Goal: Task Accomplishment & Management: Manage account settings

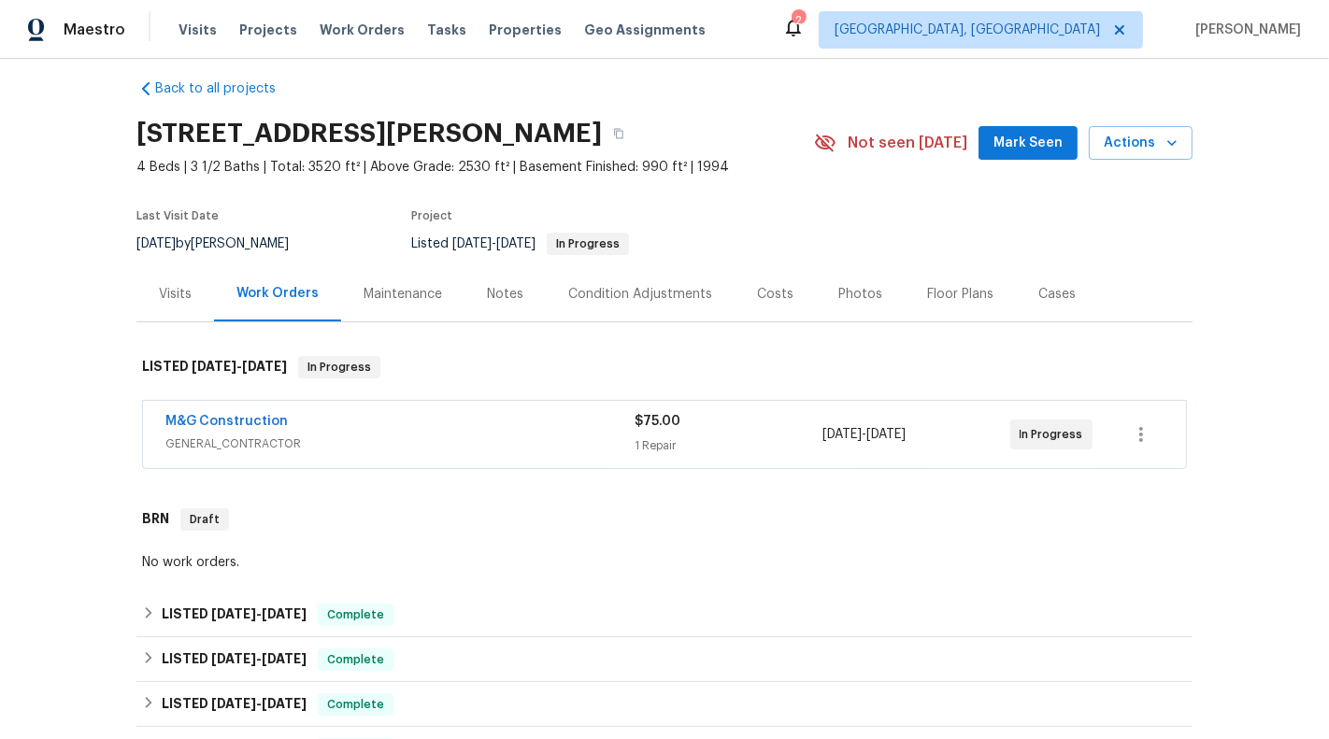
click at [790, 439] on div "1 Repair" at bounding box center [728, 445] width 188 height 19
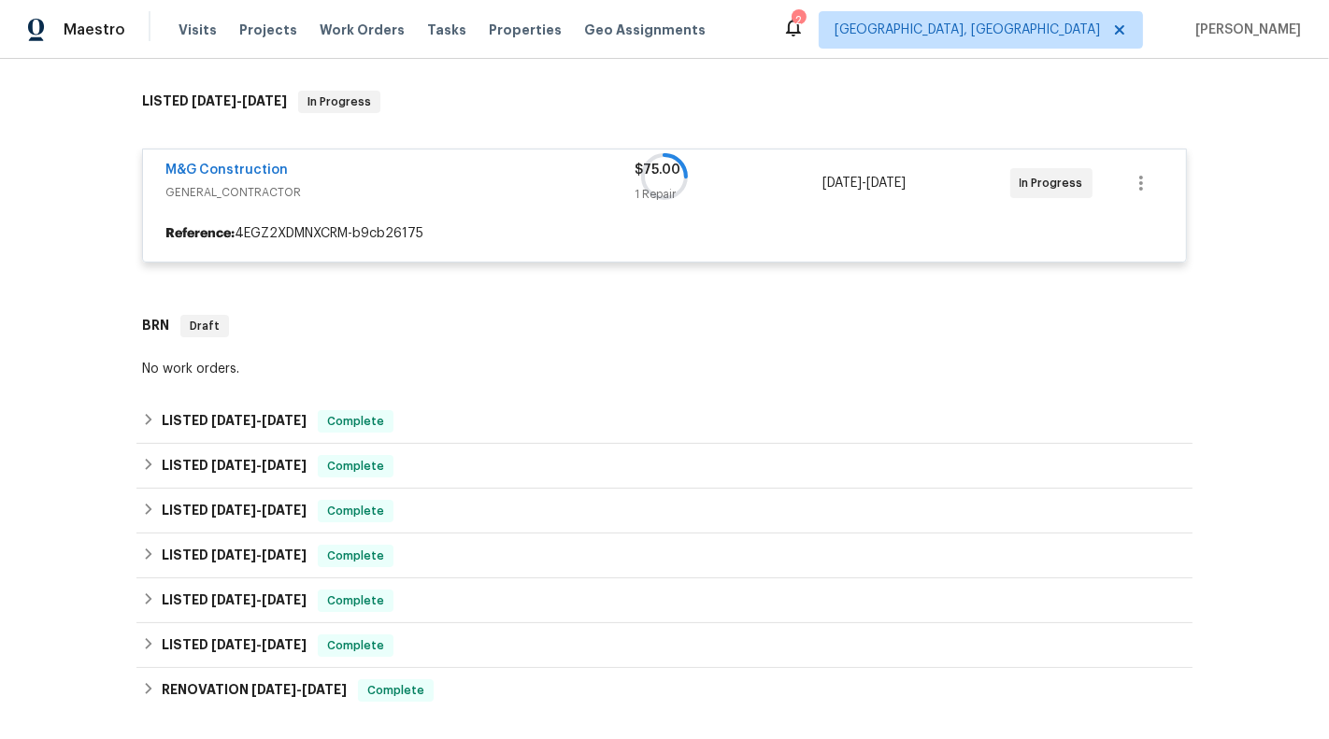
scroll to position [302, 0]
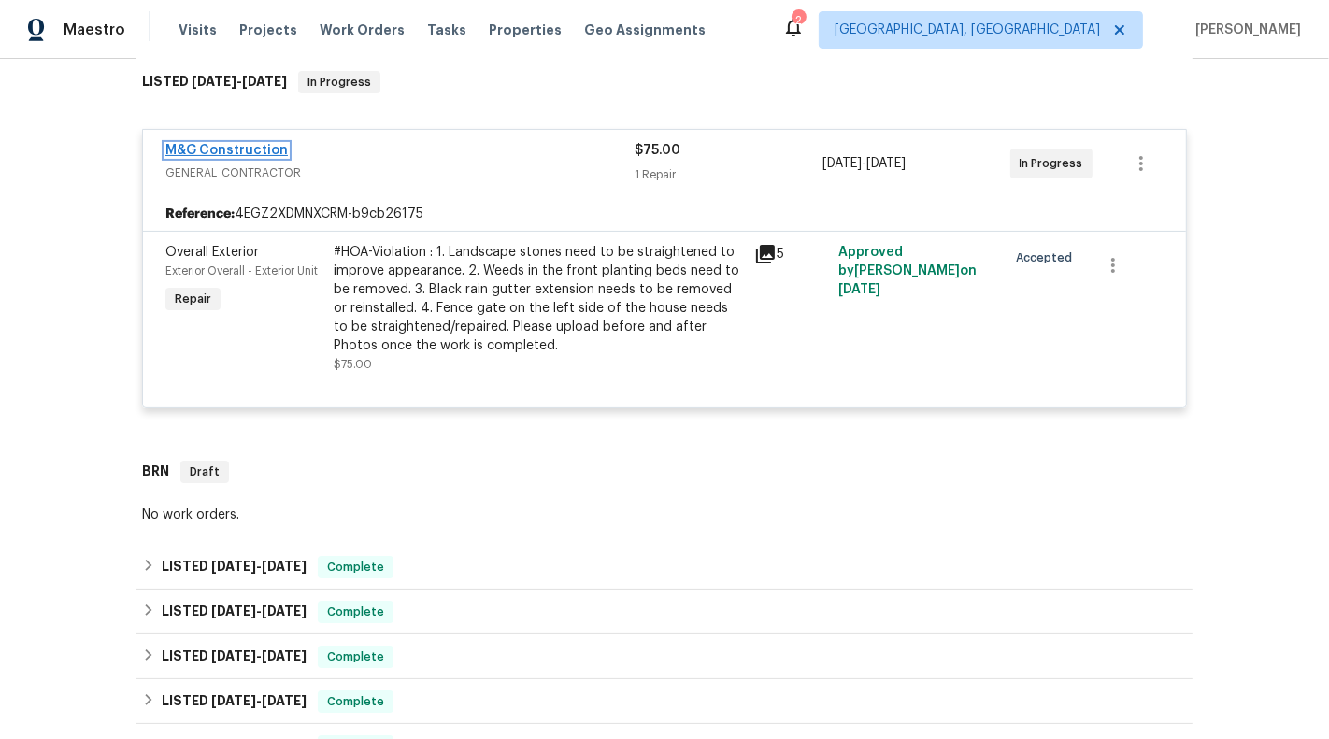
click at [236, 152] on link "M&G Construction" at bounding box center [226, 150] width 122 height 13
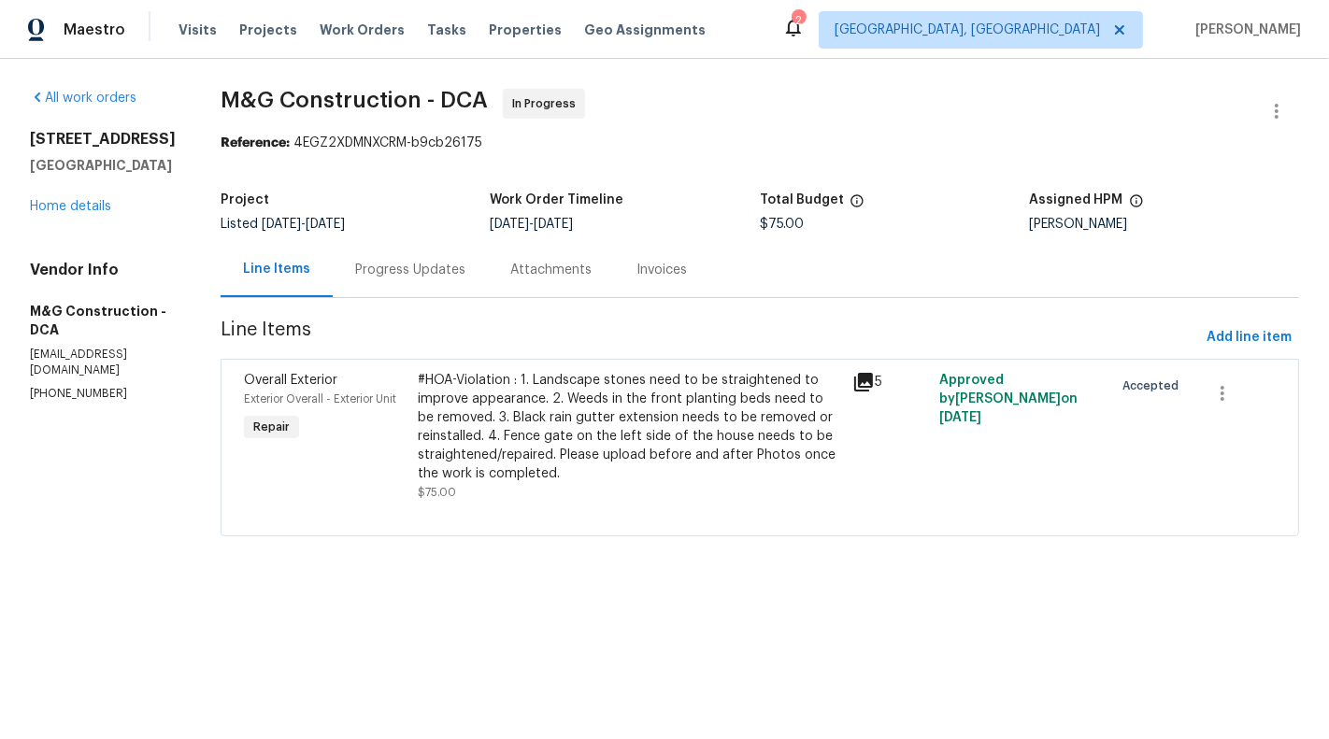
click at [680, 418] on div "#HOA-Violation : 1. Landscape stones need to be straightened to improve appeara…" at bounding box center [629, 427] width 423 height 112
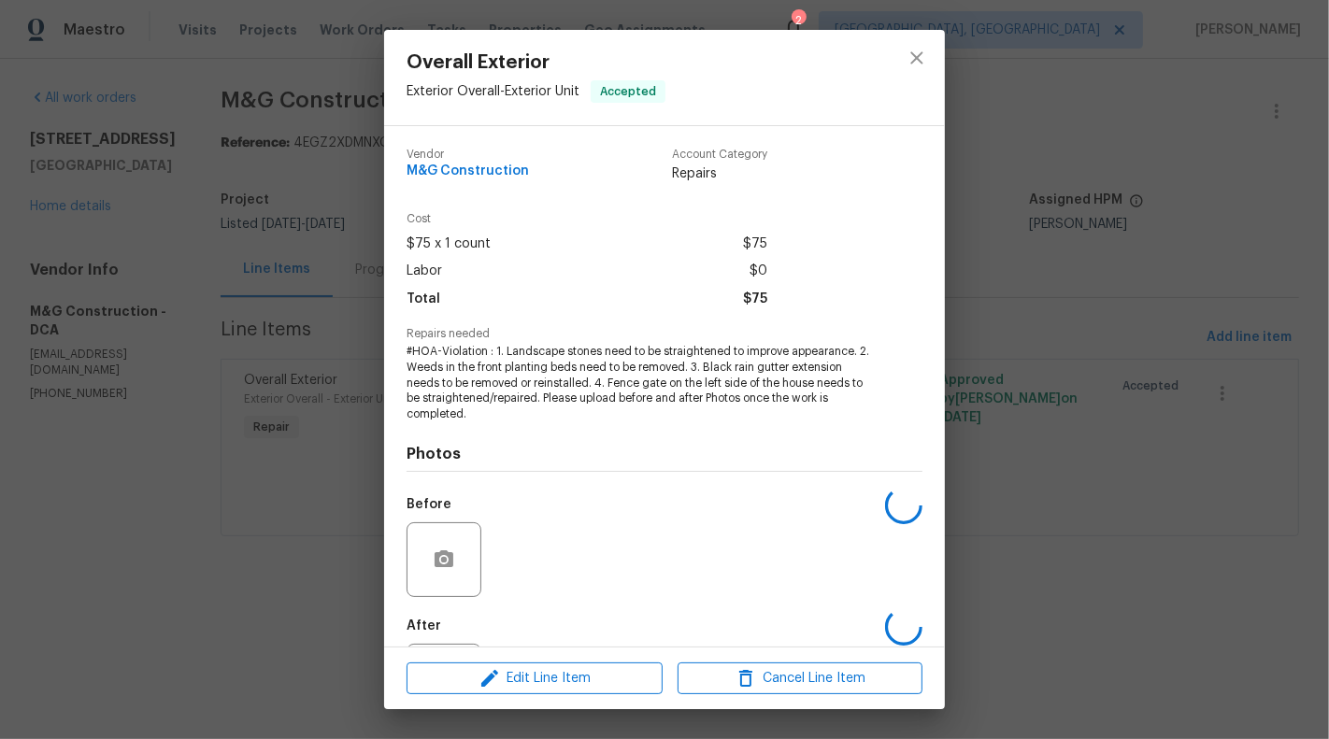
scroll to position [91, 0]
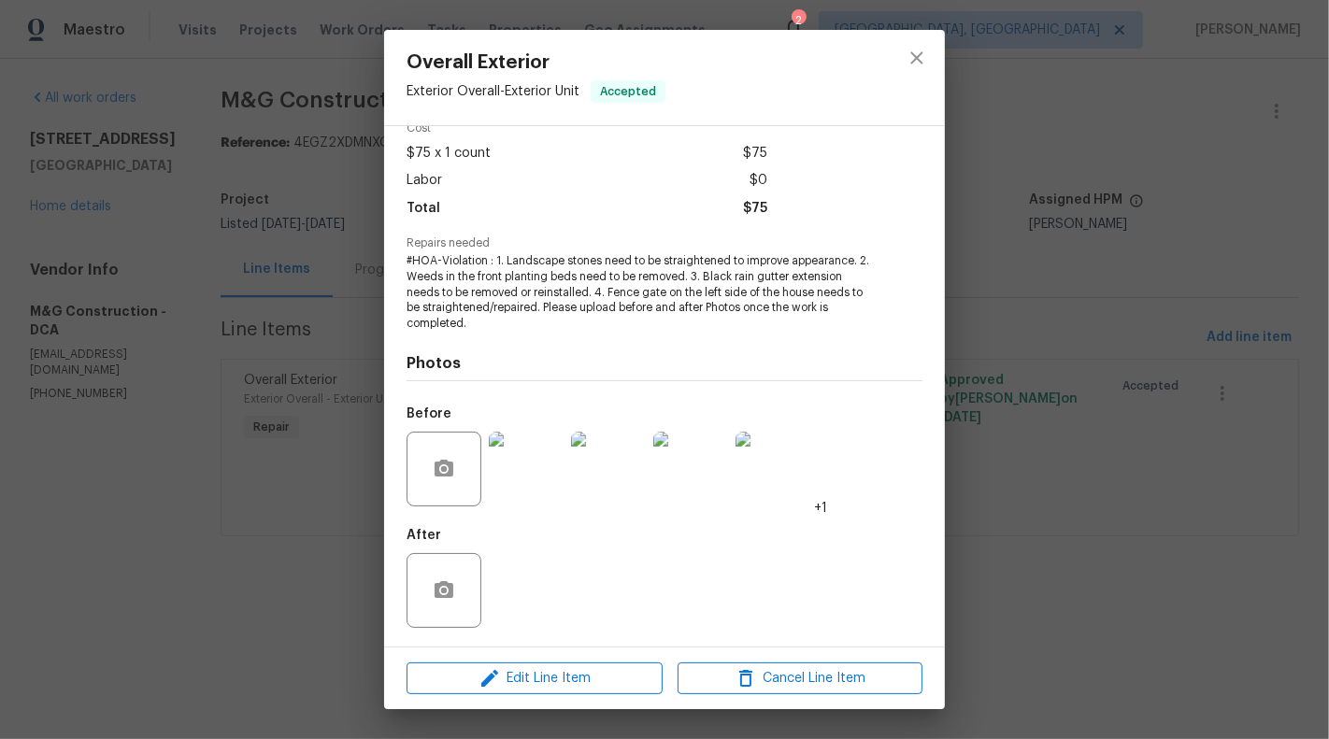
click at [216, 505] on div "Overall Exterior Exterior Overall - Exterior Unit Accepted Vendor M&G Construct…" at bounding box center [664, 369] width 1329 height 739
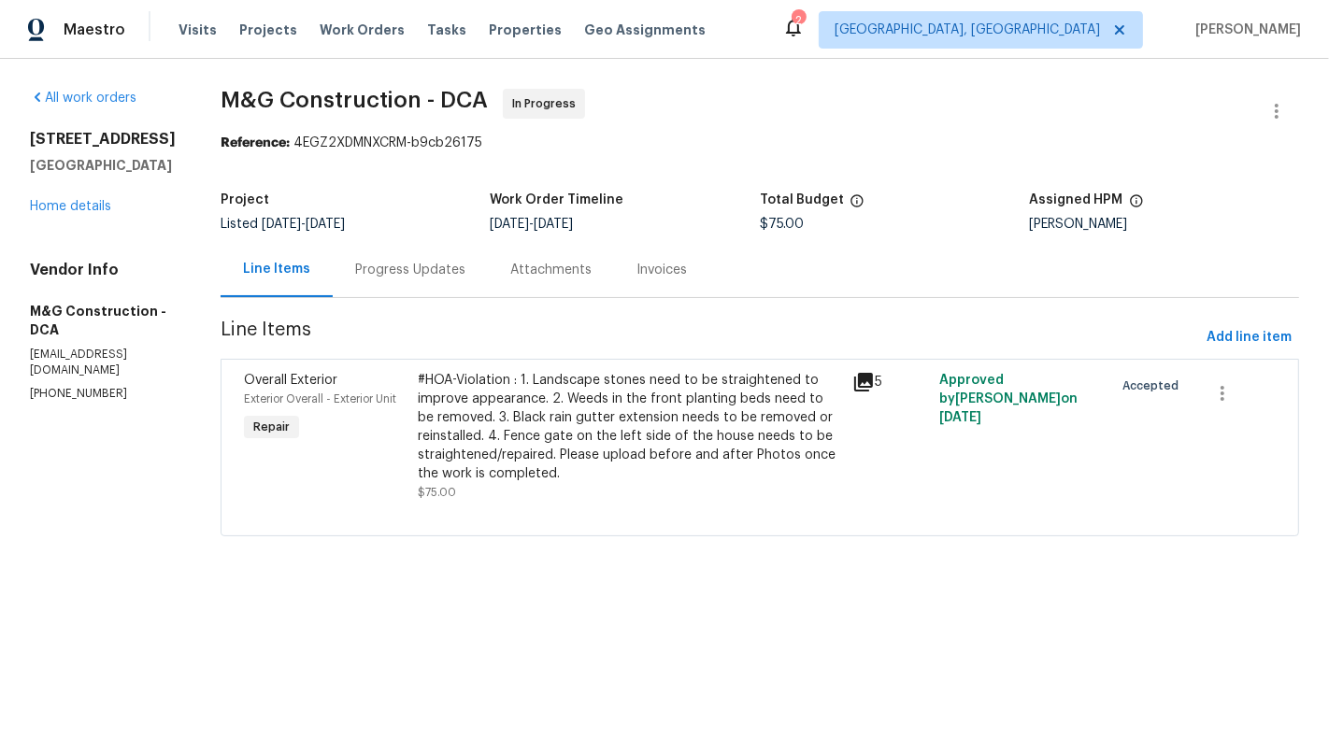
click at [587, 429] on div "#HOA-Violation : 1. Landscape stones need to be straightened to improve appeara…" at bounding box center [629, 427] width 423 height 112
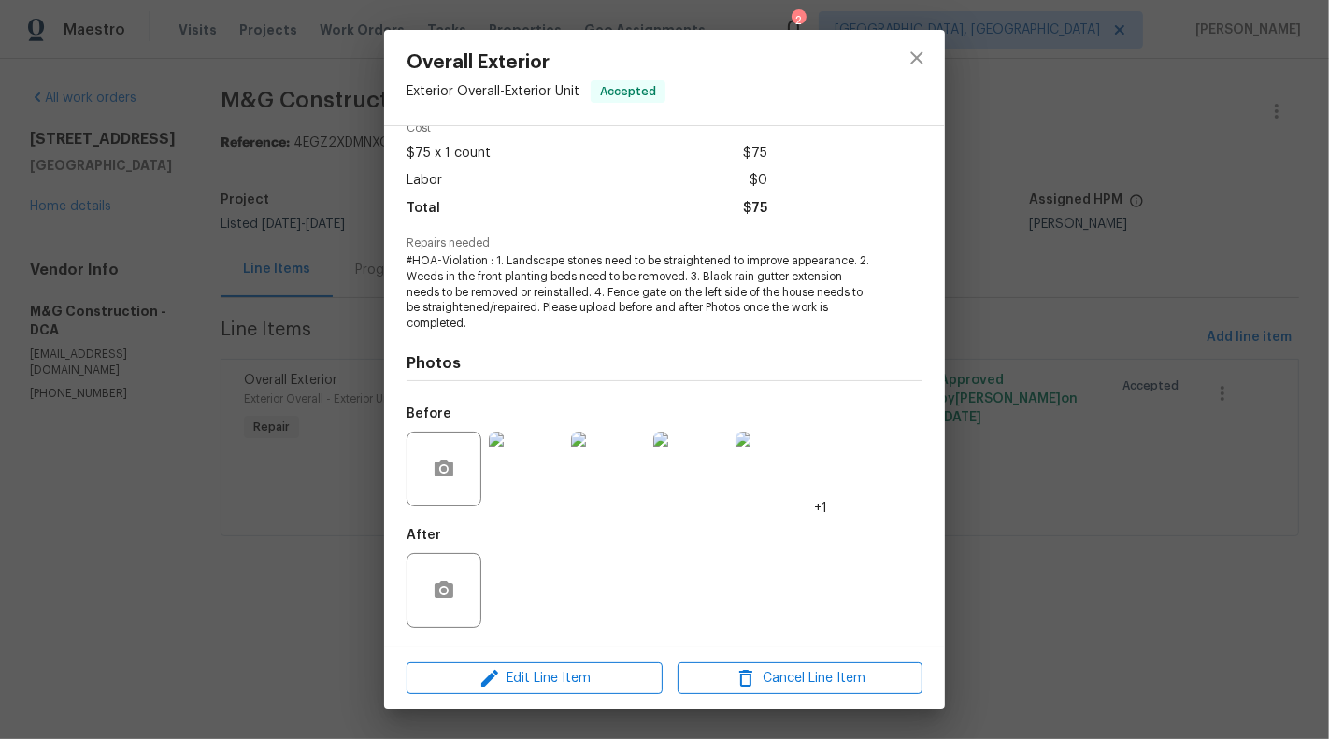
click at [529, 481] on img at bounding box center [526, 469] width 75 height 75
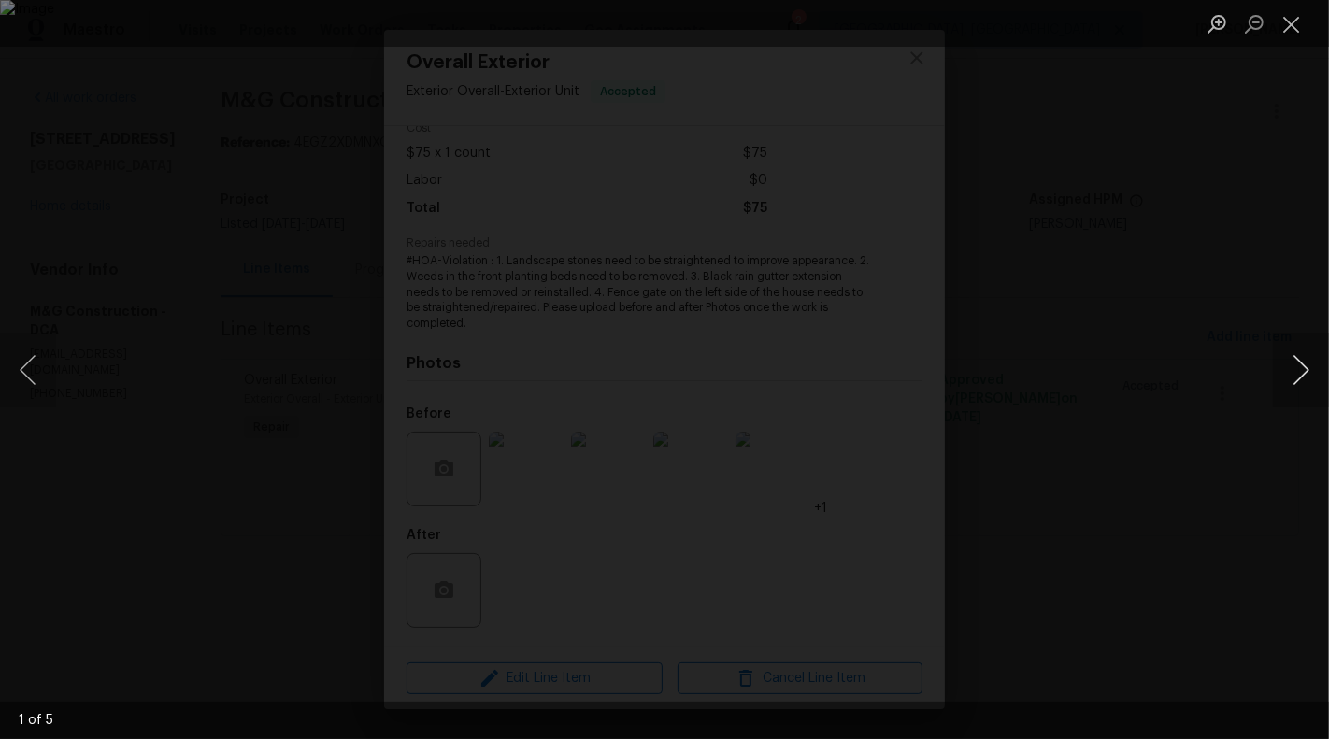
click at [1327, 361] on button "Next image" at bounding box center [1301, 370] width 56 height 75
click at [1300, 25] on button "Close lightbox" at bounding box center [1291, 23] width 37 height 33
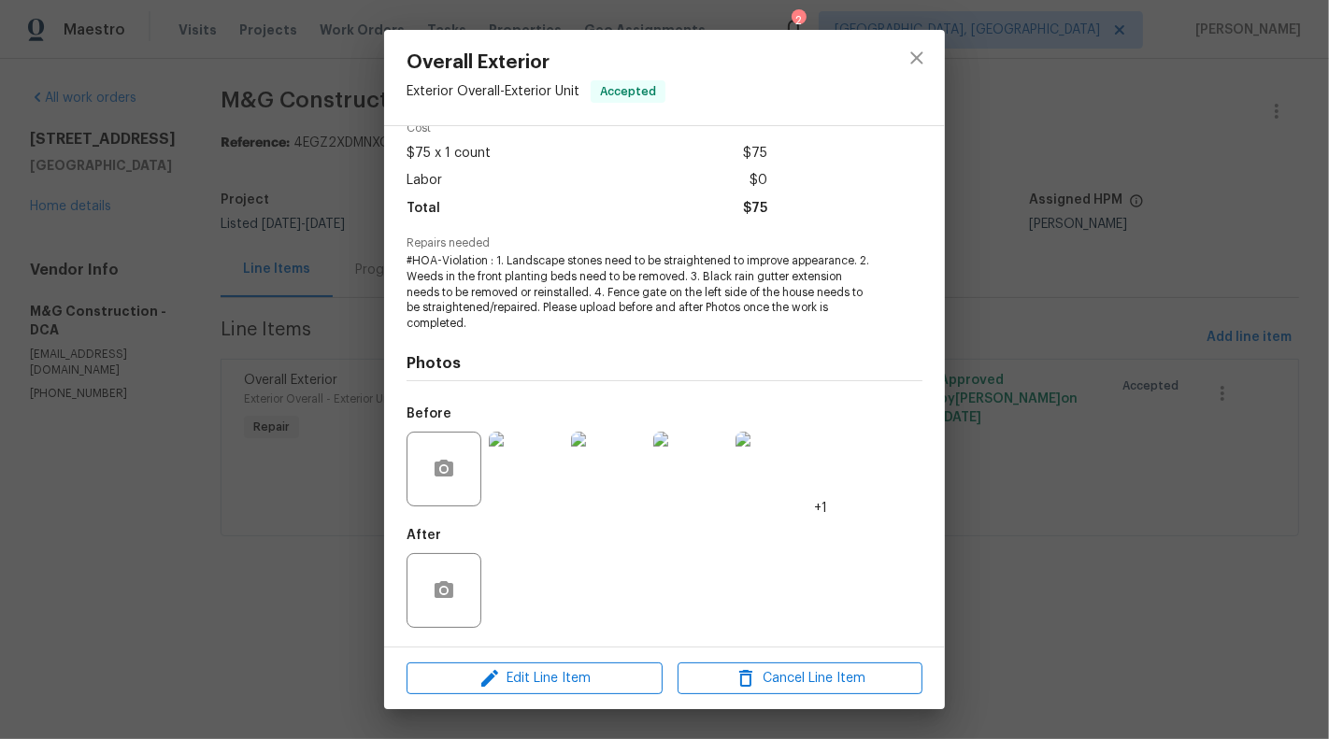
click at [186, 475] on div "Overall Exterior Exterior Overall - Exterior Unit Accepted Vendor M&G Construct…" at bounding box center [664, 369] width 1329 height 739
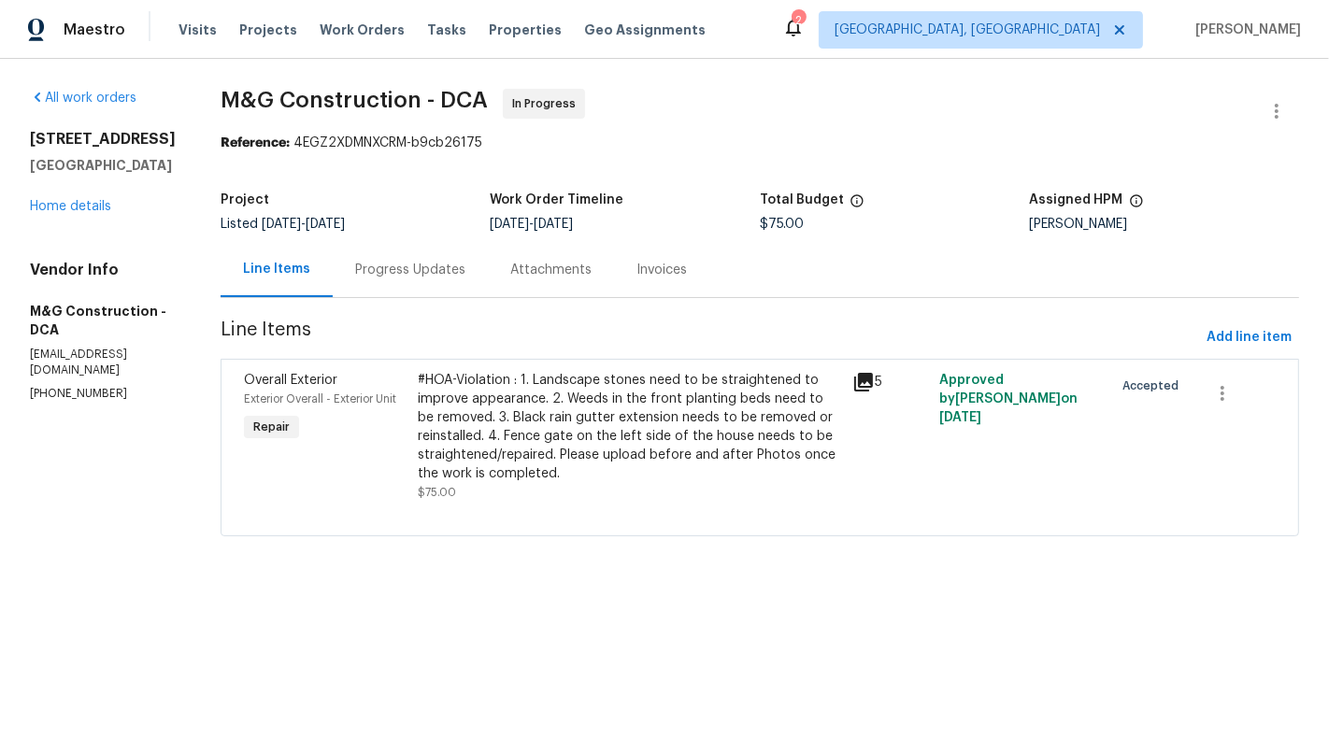
click at [418, 253] on div "Progress Updates" at bounding box center [410, 269] width 155 height 55
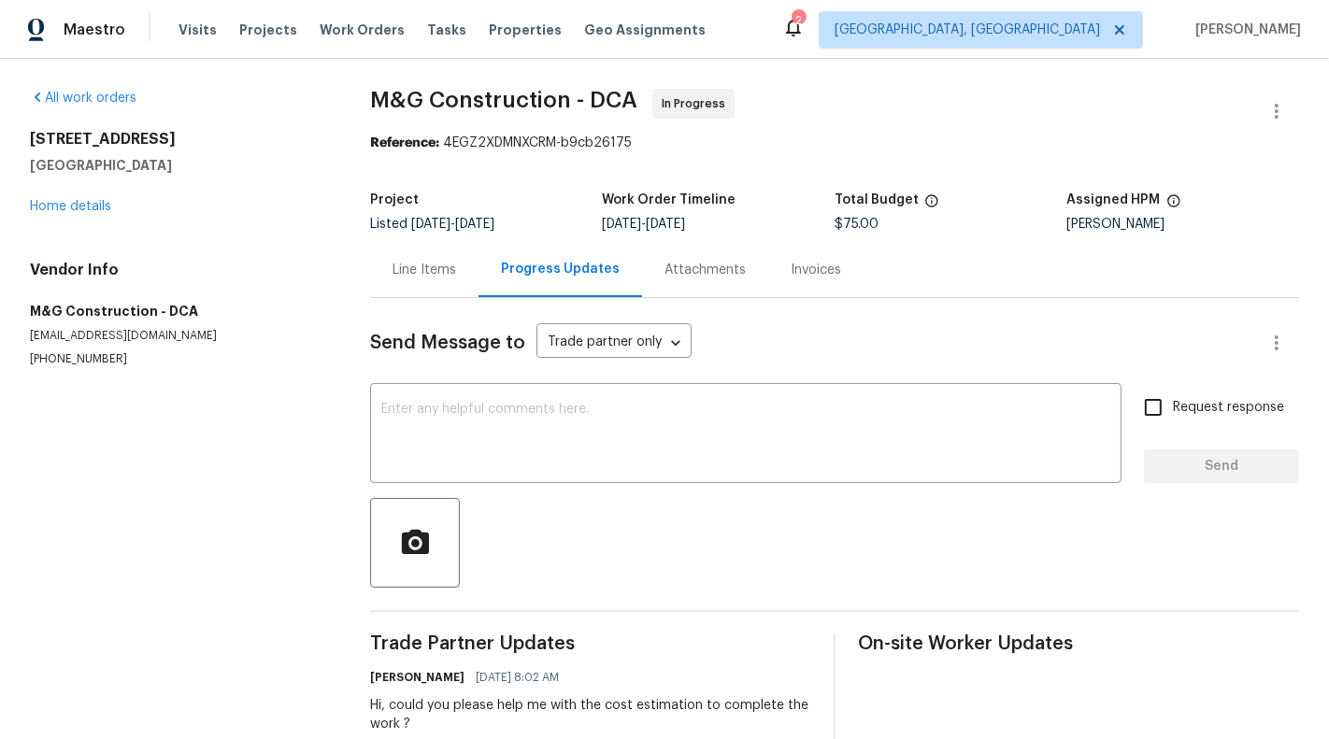
scroll to position [47, 0]
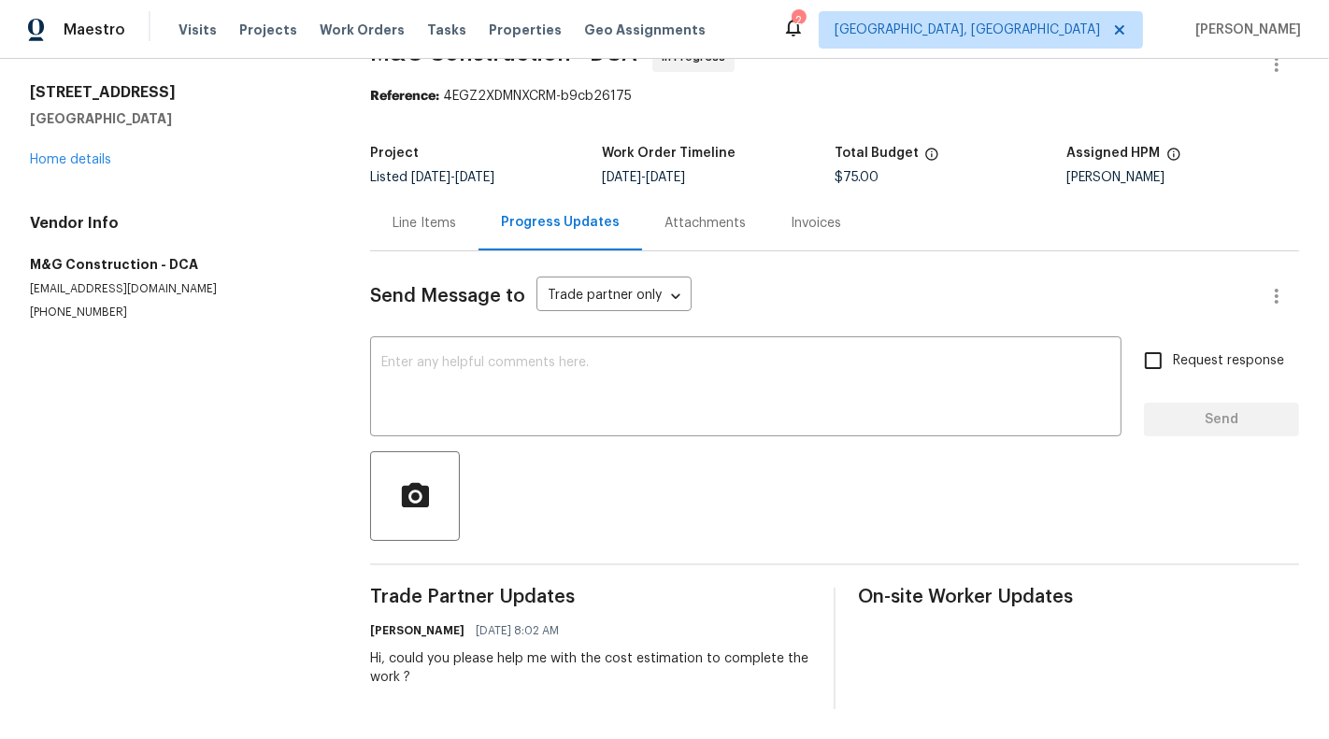
click at [422, 226] on div "Line Items" at bounding box center [424, 223] width 64 height 19
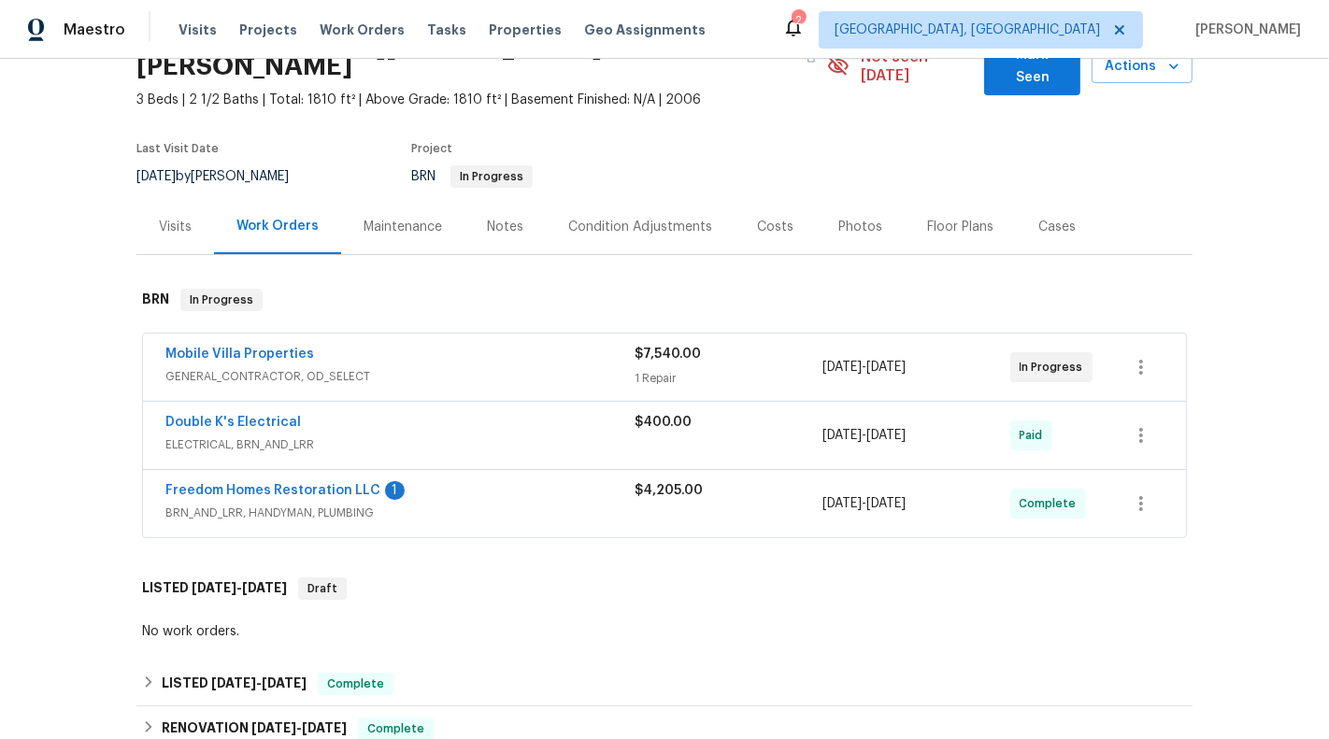
click at [683, 492] on div "$4,205.00" at bounding box center [728, 503] width 188 height 45
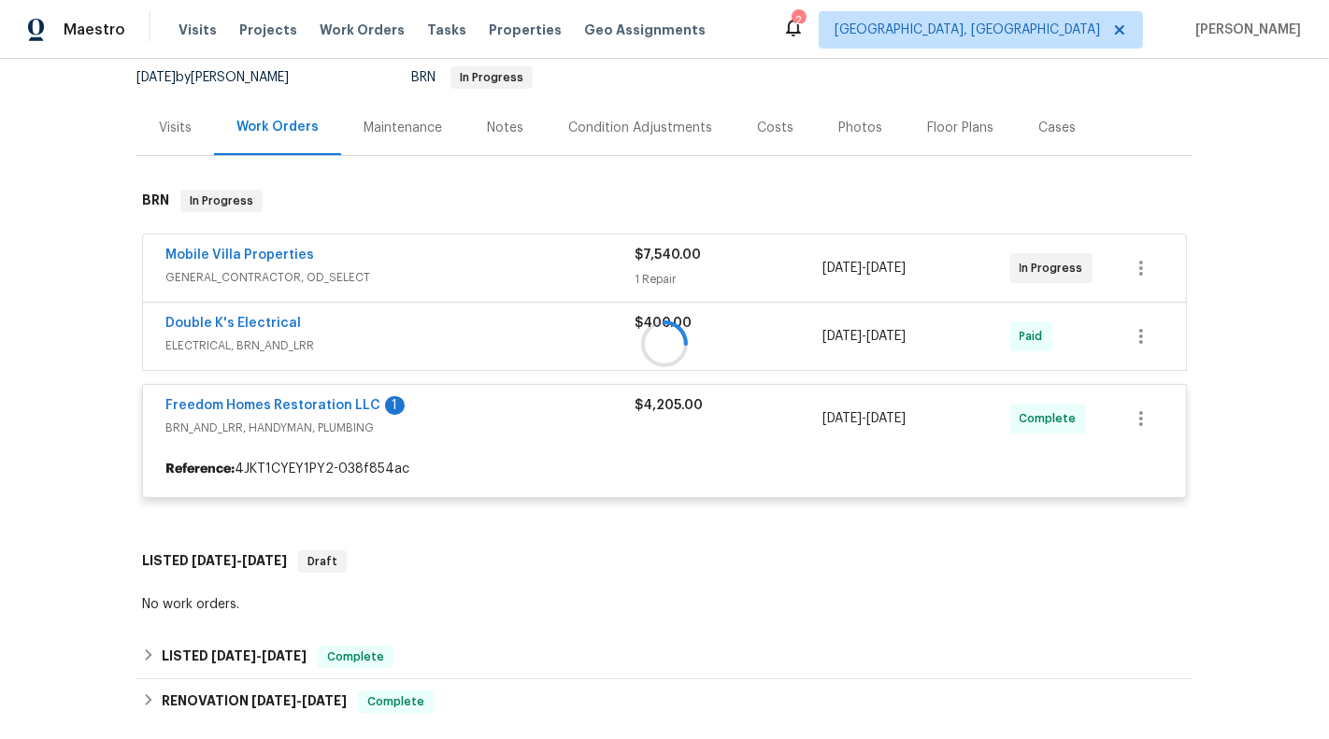
scroll to position [204, 0]
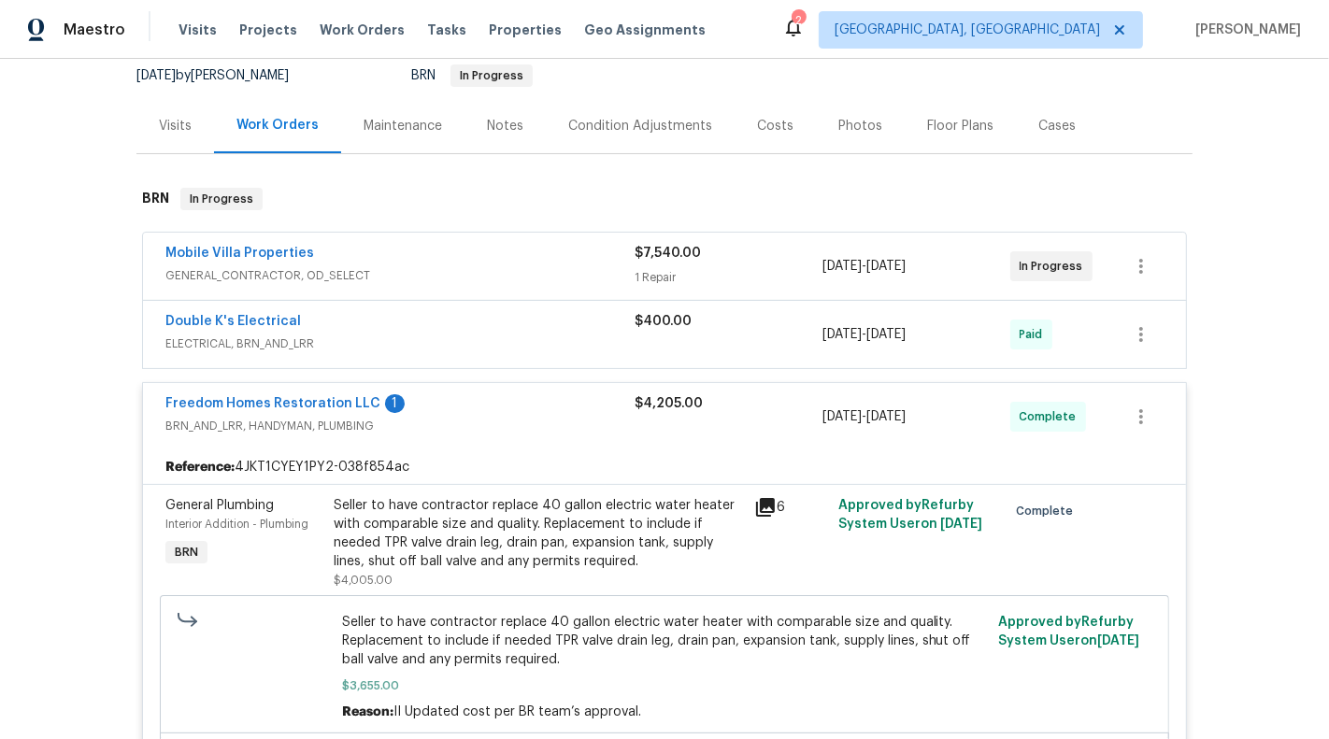
click at [550, 312] on div "Double K's Electrical" at bounding box center [399, 323] width 469 height 22
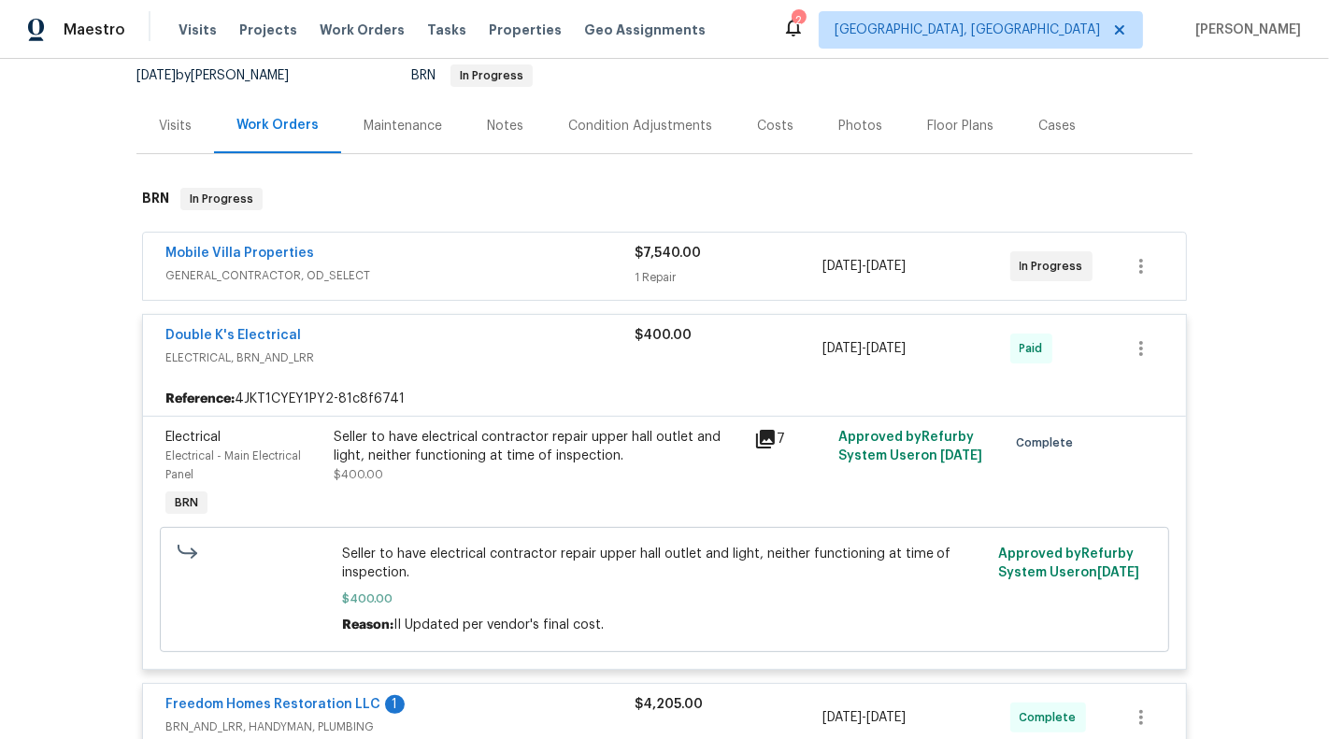
click at [565, 349] on span "ELECTRICAL, BRN_AND_LRR" at bounding box center [399, 358] width 469 height 19
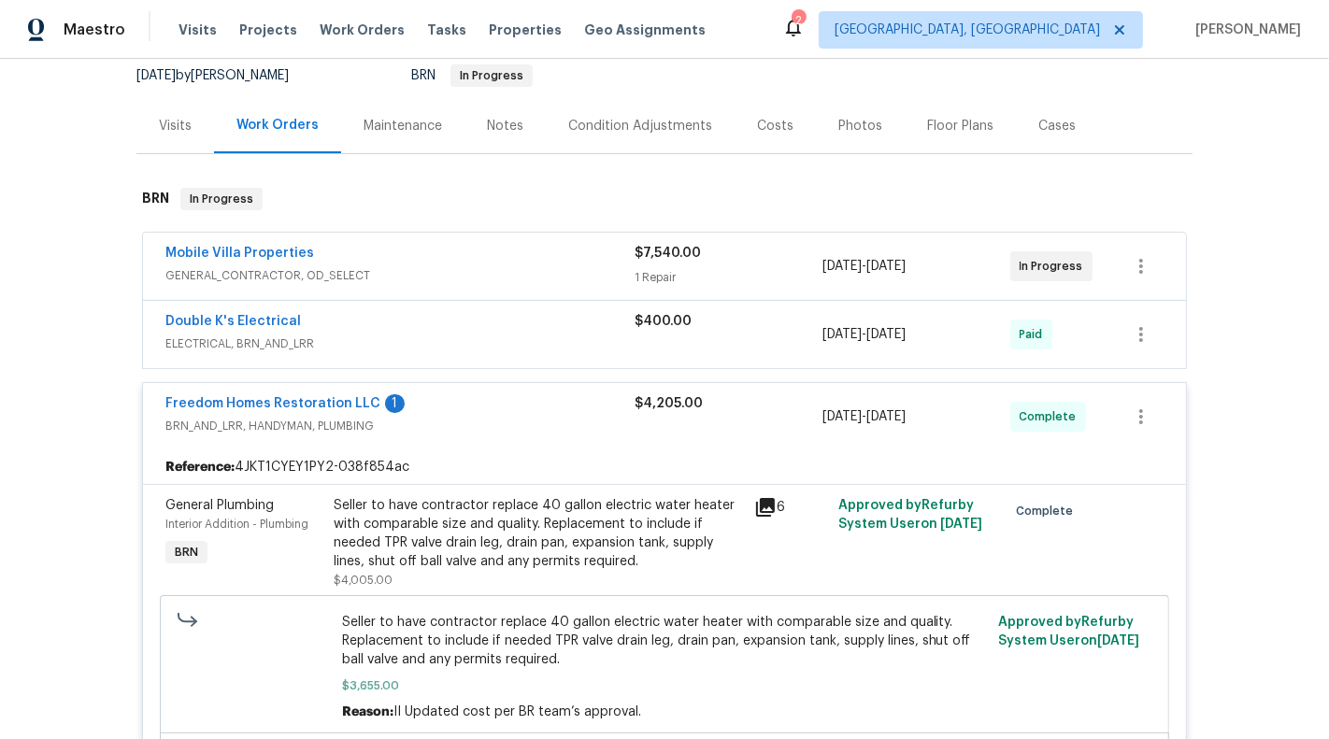
click at [576, 266] on span "GENERAL_CONTRACTOR, OD_SELECT" at bounding box center [399, 275] width 469 height 19
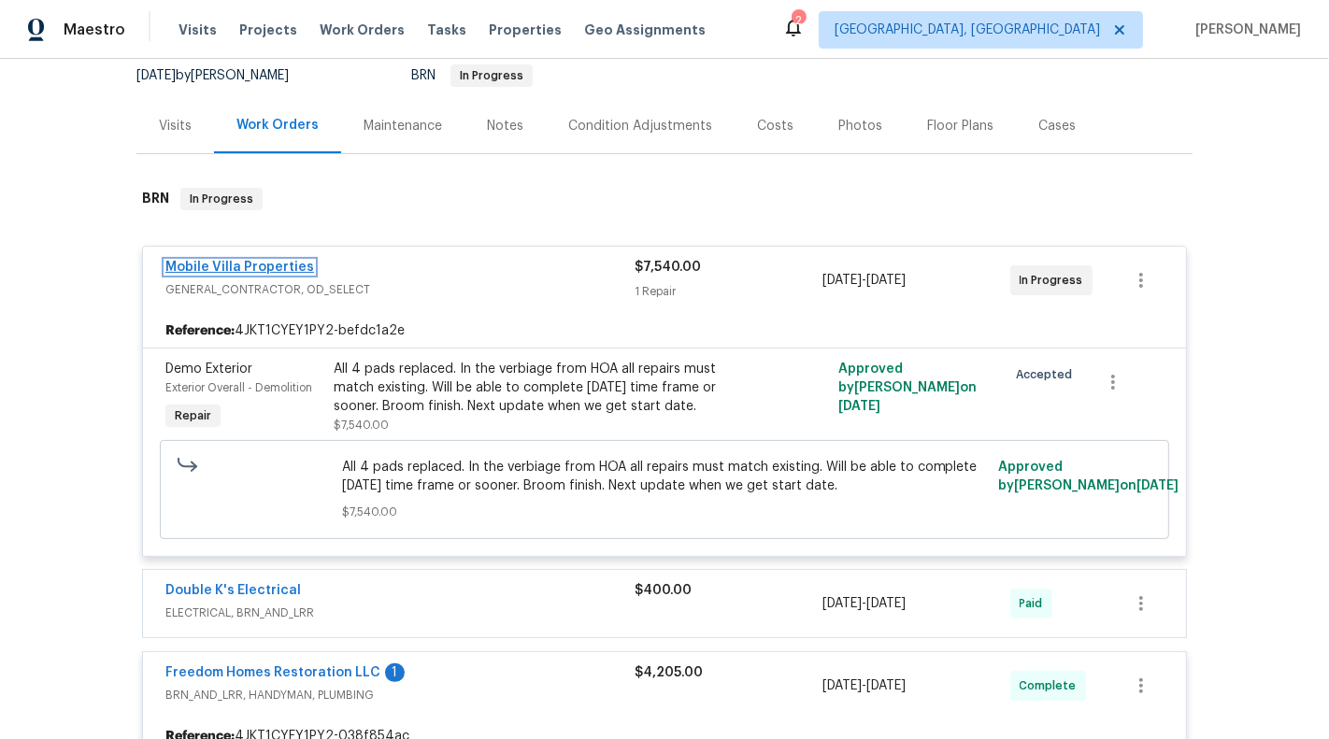
click at [251, 261] on link "Mobile Villa Properties" at bounding box center [239, 267] width 149 height 13
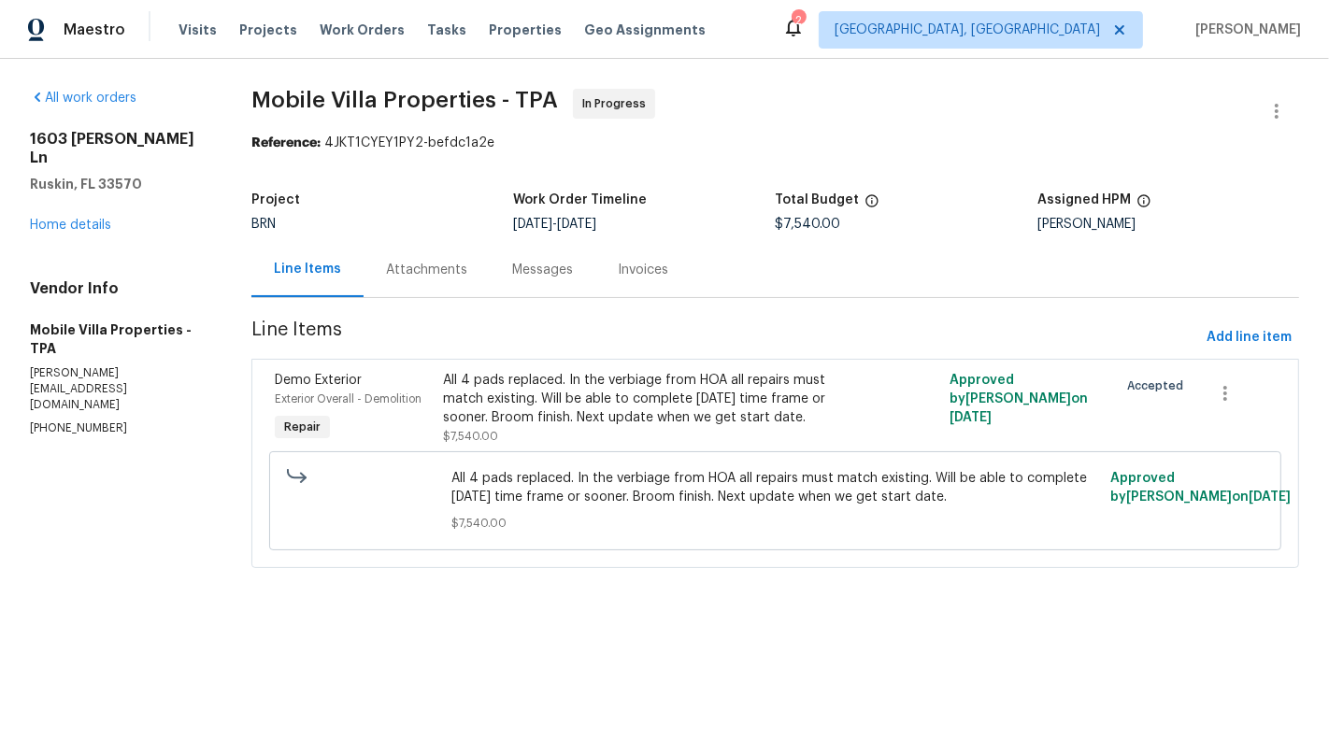
click at [490, 283] on div "Messages" at bounding box center [543, 269] width 106 height 55
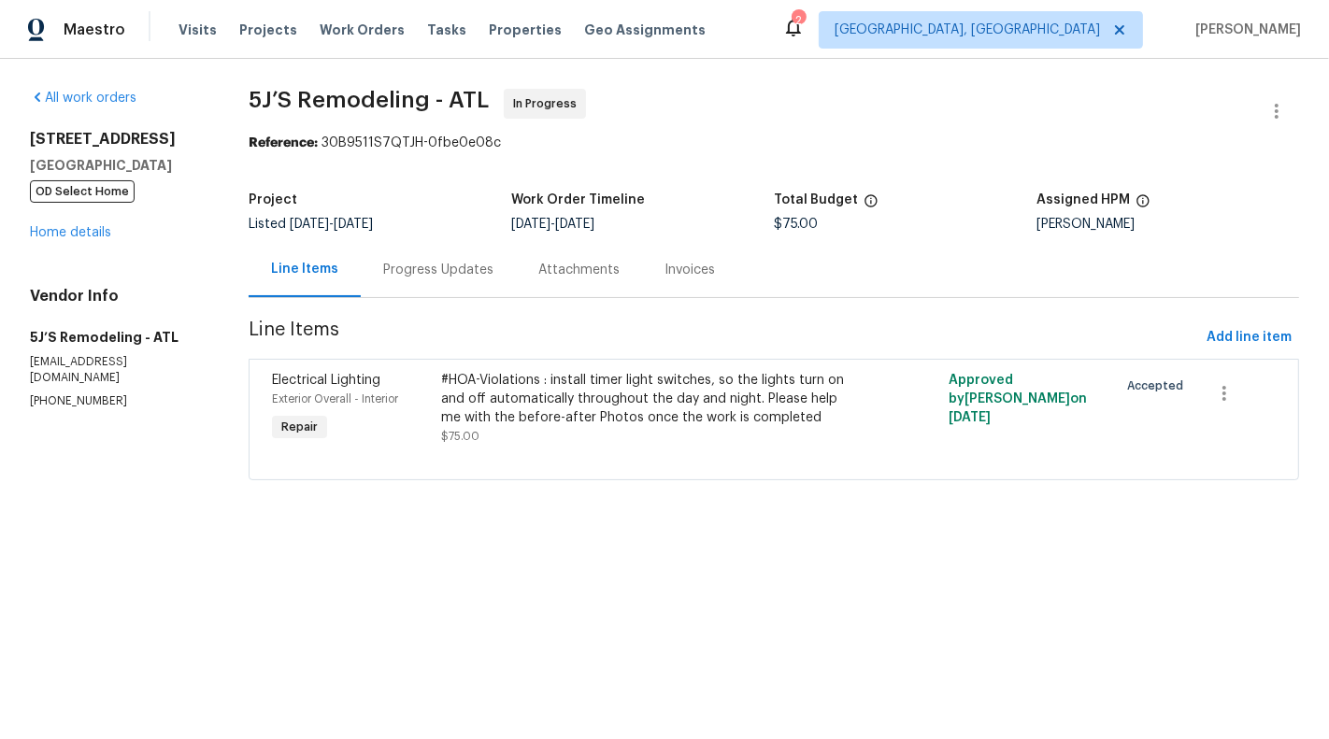
click at [522, 461] on div at bounding box center [773, 457] width 1003 height 22
click at [535, 400] on div "#HOA-Violations : install timer light switches, so the lights turn on and off a…" at bounding box center [647, 399] width 412 height 56
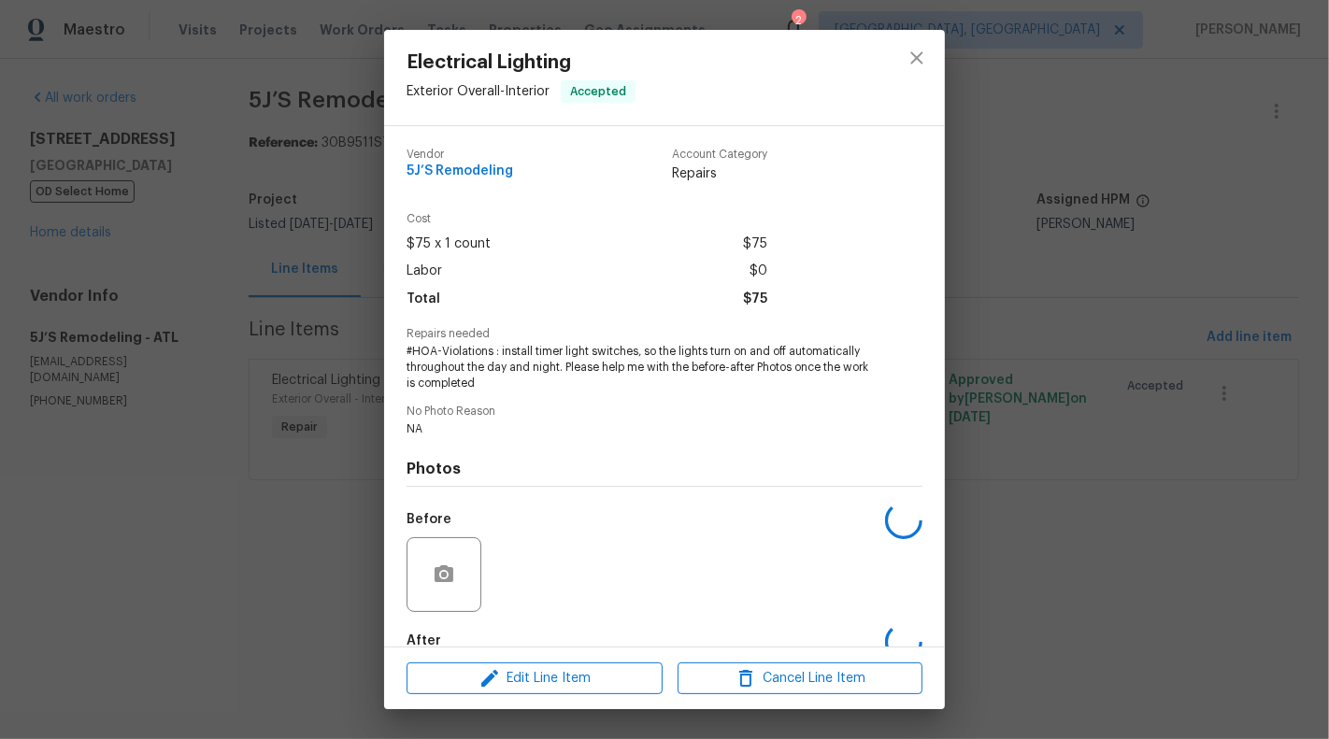
scroll to position [106, 0]
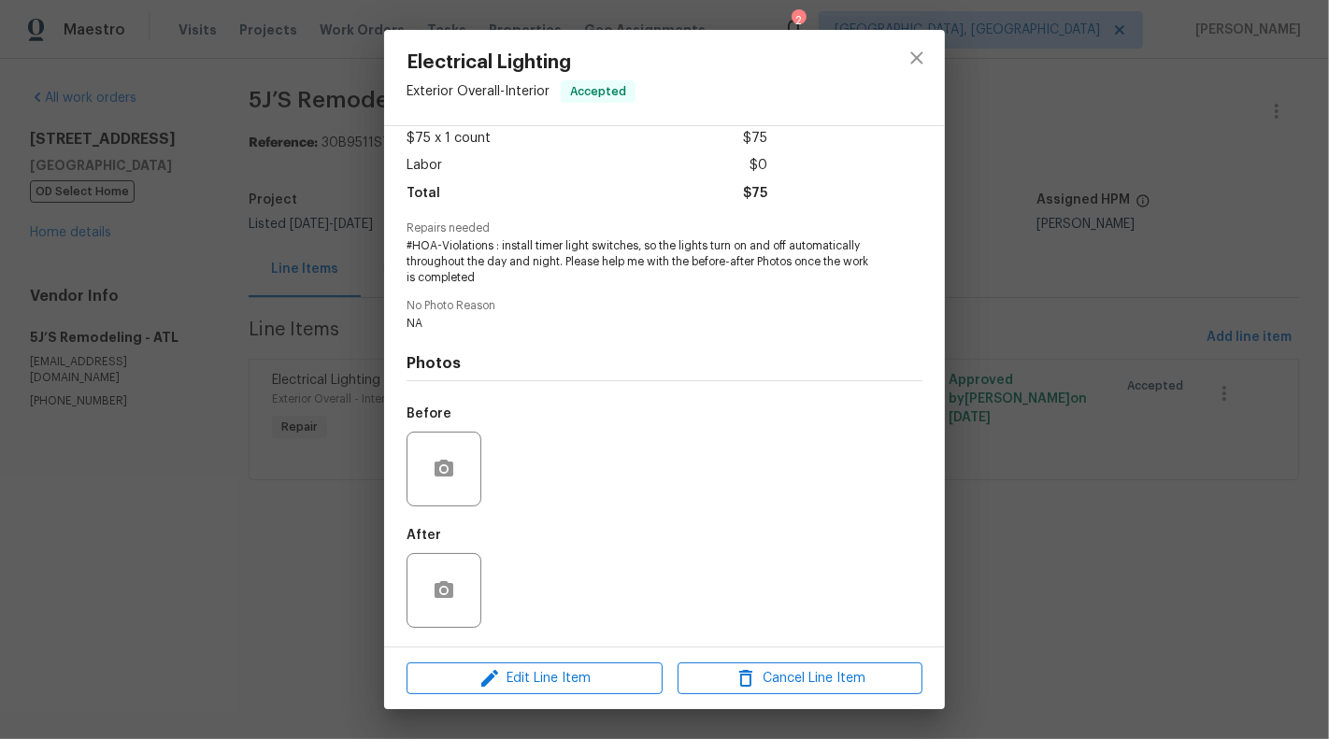
click at [266, 460] on div "Electrical Lighting Exterior Overall - Interior Accepted Vendor 5J’S Remodeling…" at bounding box center [664, 369] width 1329 height 739
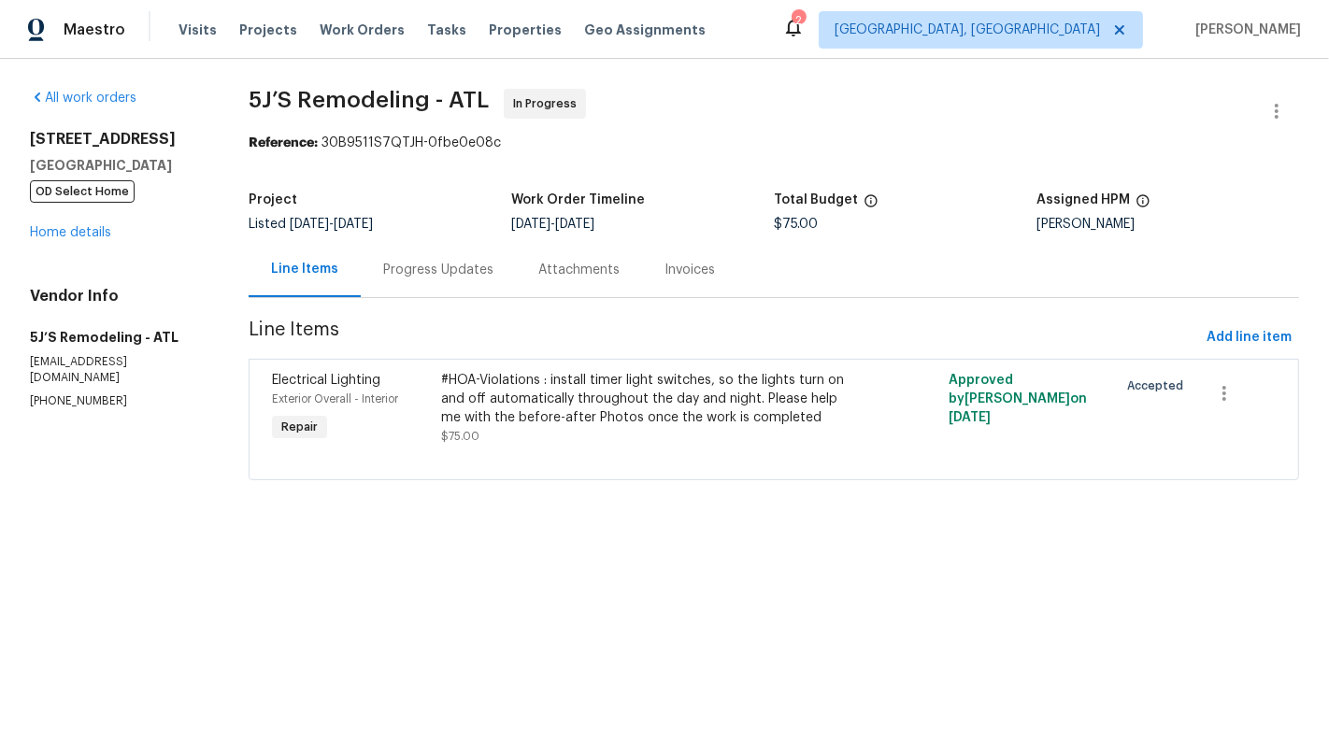
click at [428, 268] on div "Progress Updates" at bounding box center [438, 270] width 110 height 19
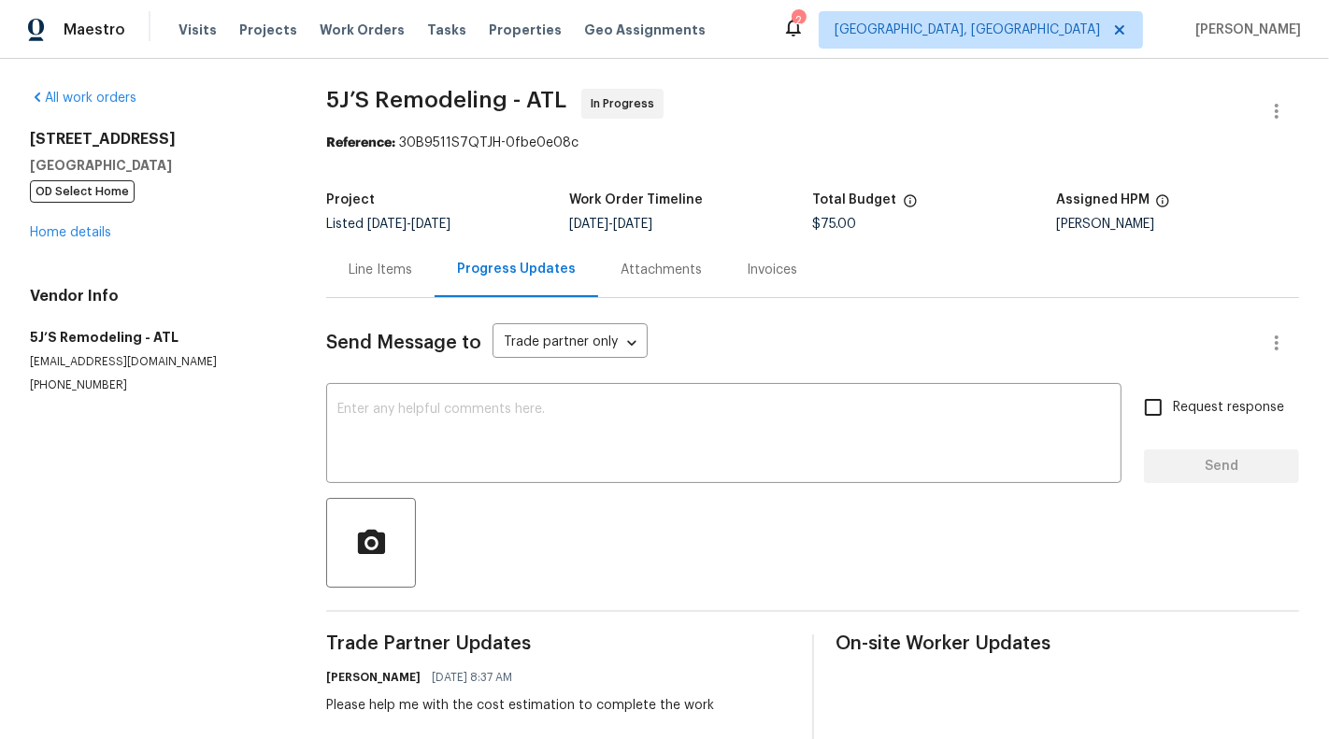
click at [94, 392] on p "(770) 369-6627" at bounding box center [155, 385] width 251 height 16
click at [94, 390] on p "(770) 369-6627" at bounding box center [155, 385] width 251 height 16
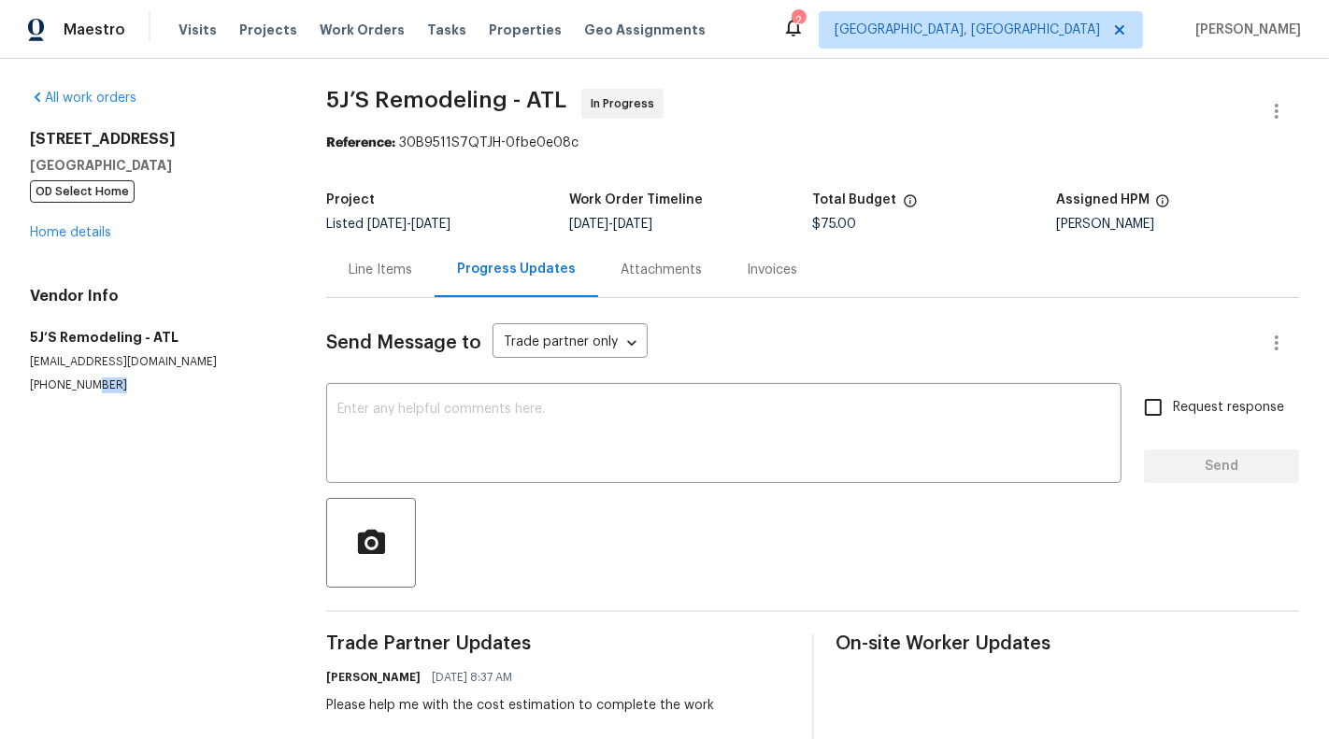
click at [94, 390] on p "(770) 369-6627" at bounding box center [155, 385] width 251 height 16
click at [391, 268] on div "Line Items" at bounding box center [381, 270] width 64 height 19
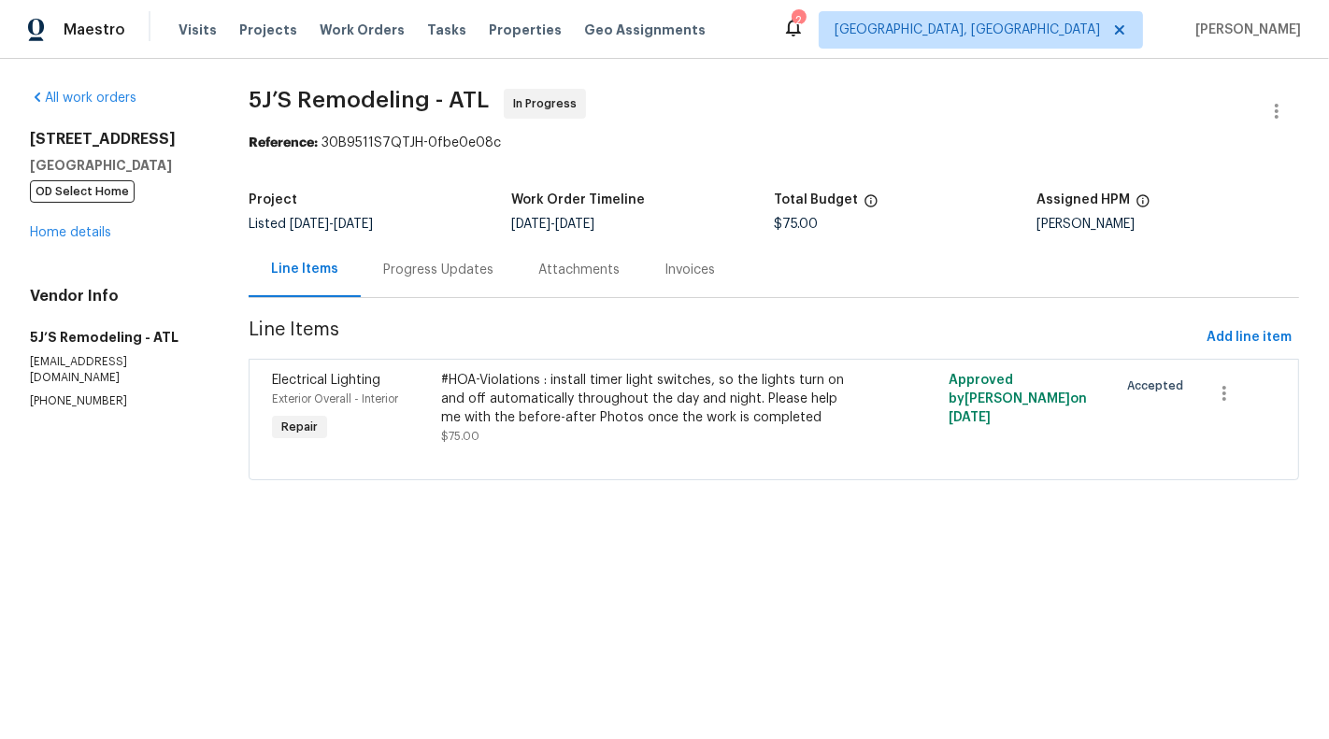
click at [85, 402] on p "(770) 369-6627" at bounding box center [117, 401] width 174 height 16
copy p "(770) 369-6627"
click at [436, 267] on div "Progress Updates" at bounding box center [438, 270] width 110 height 19
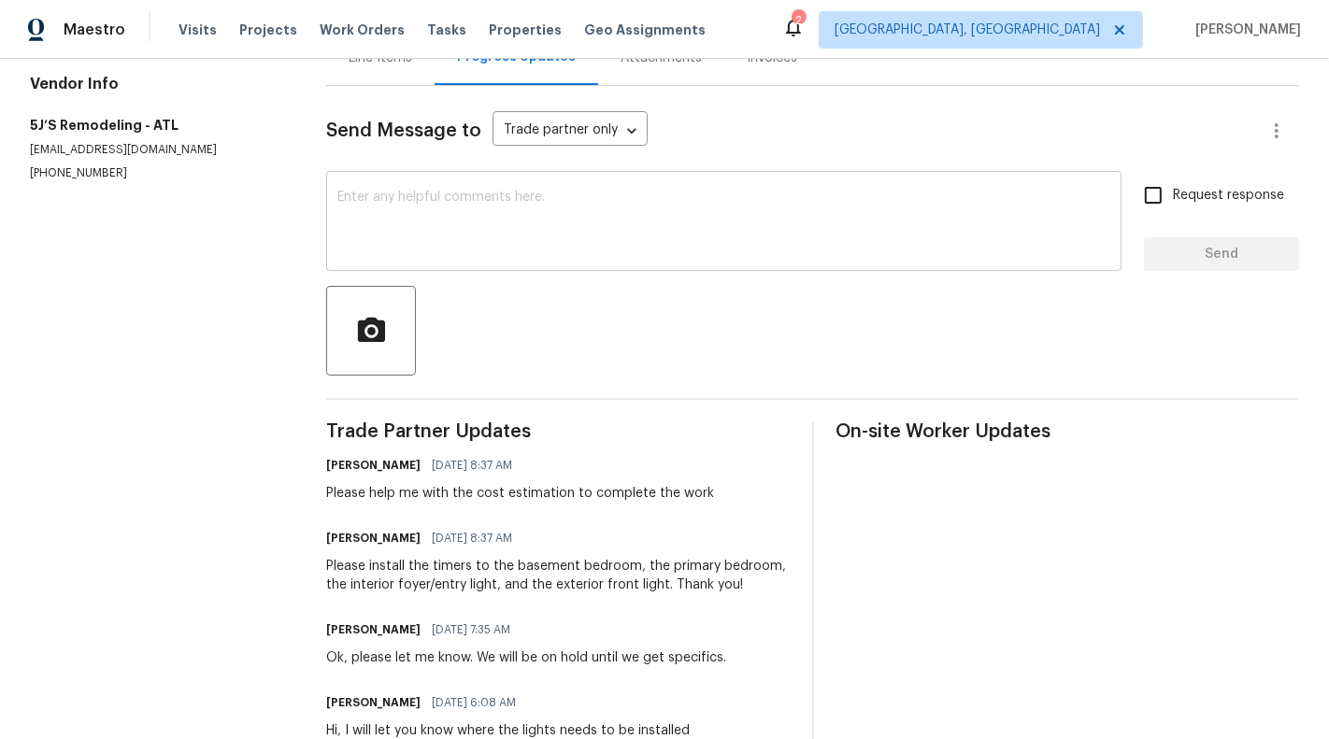
scroll to position [17, 0]
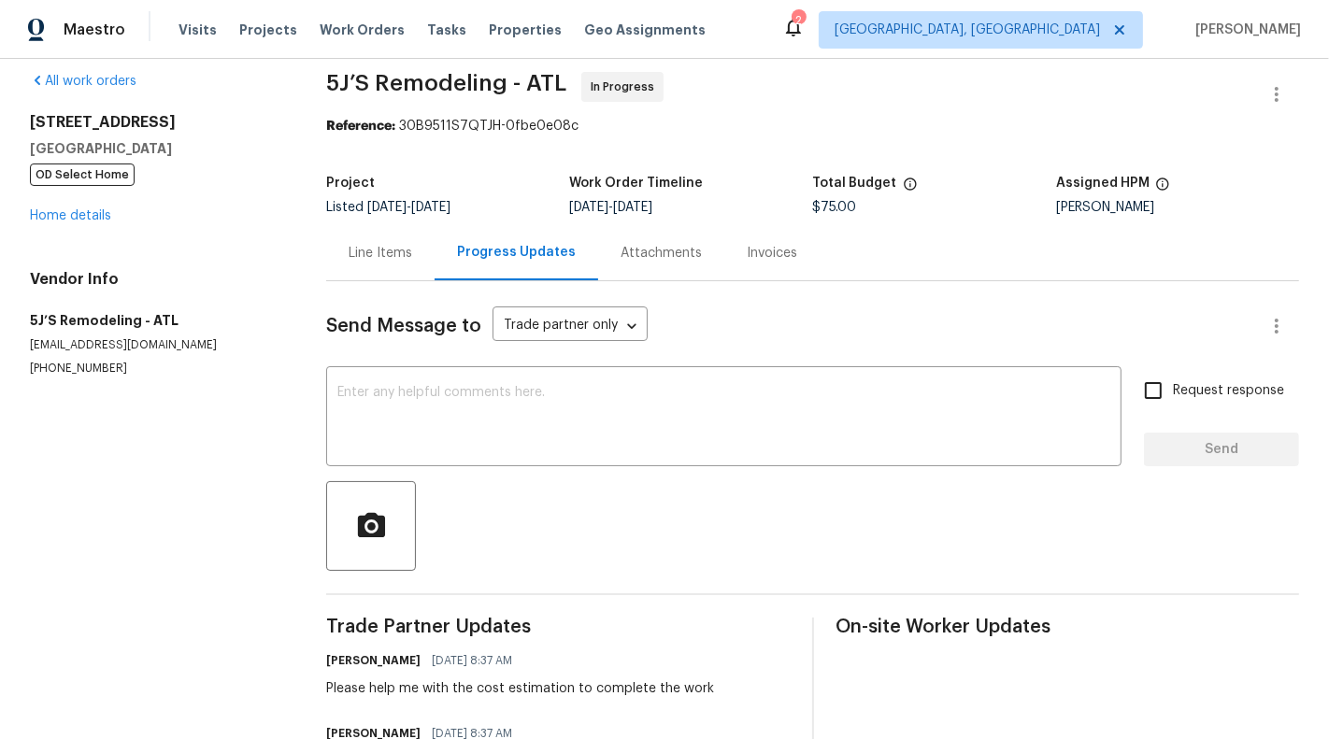
click at [66, 365] on p "(770) 369-6627" at bounding box center [155, 369] width 251 height 16
copy p "(770) 369-6627"
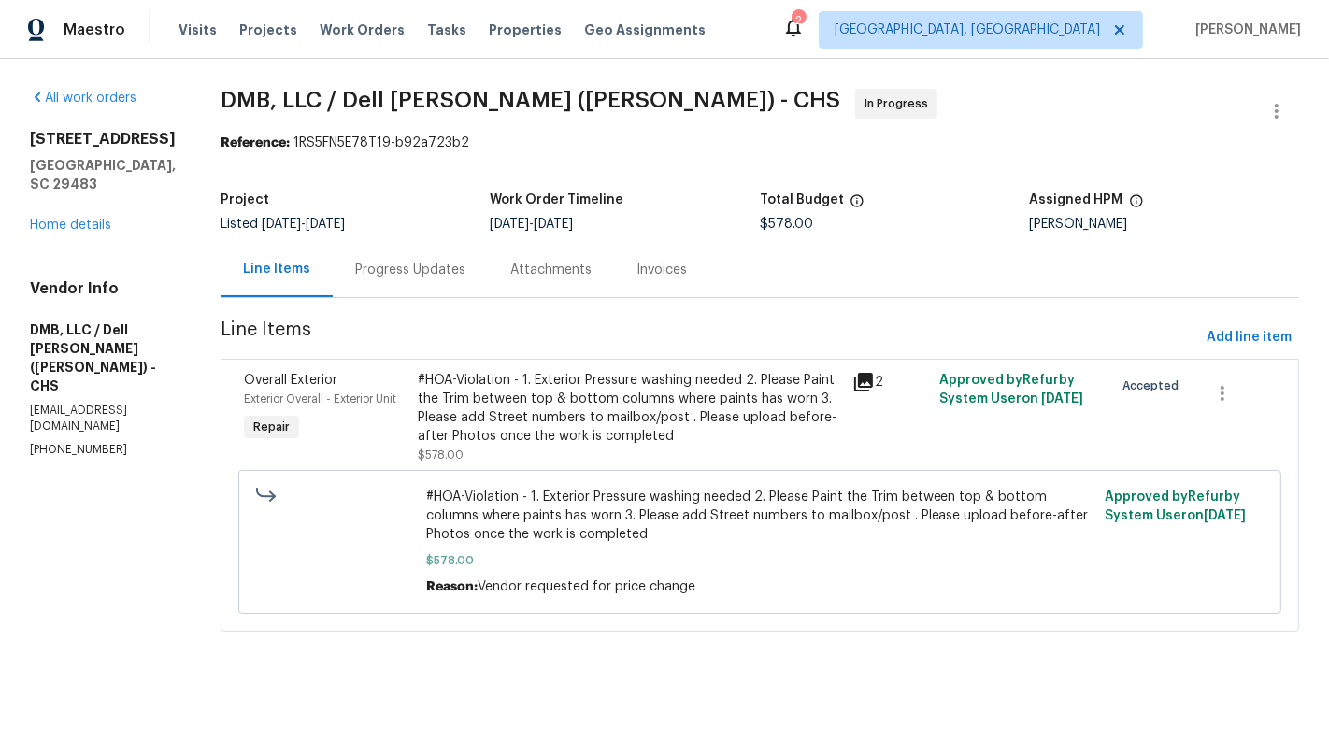
click at [423, 290] on div "Progress Updates" at bounding box center [410, 269] width 155 height 55
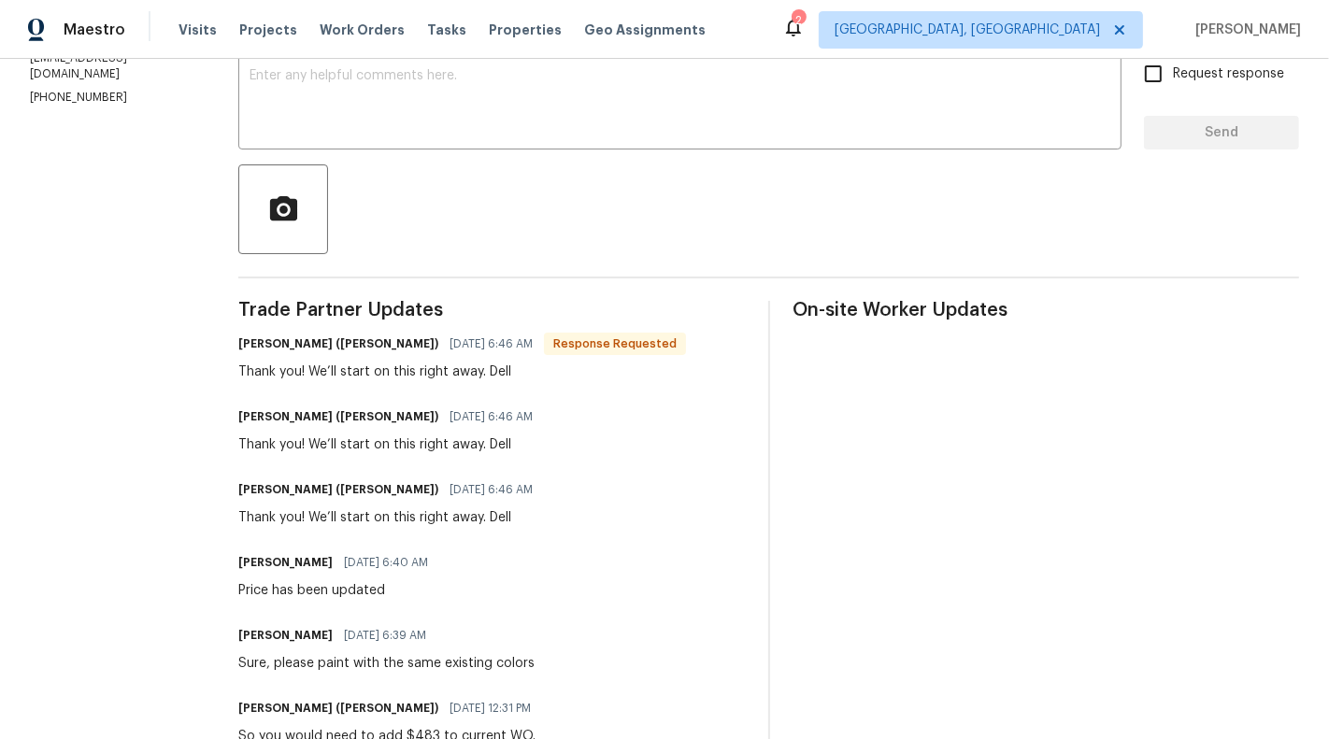
scroll to position [188, 0]
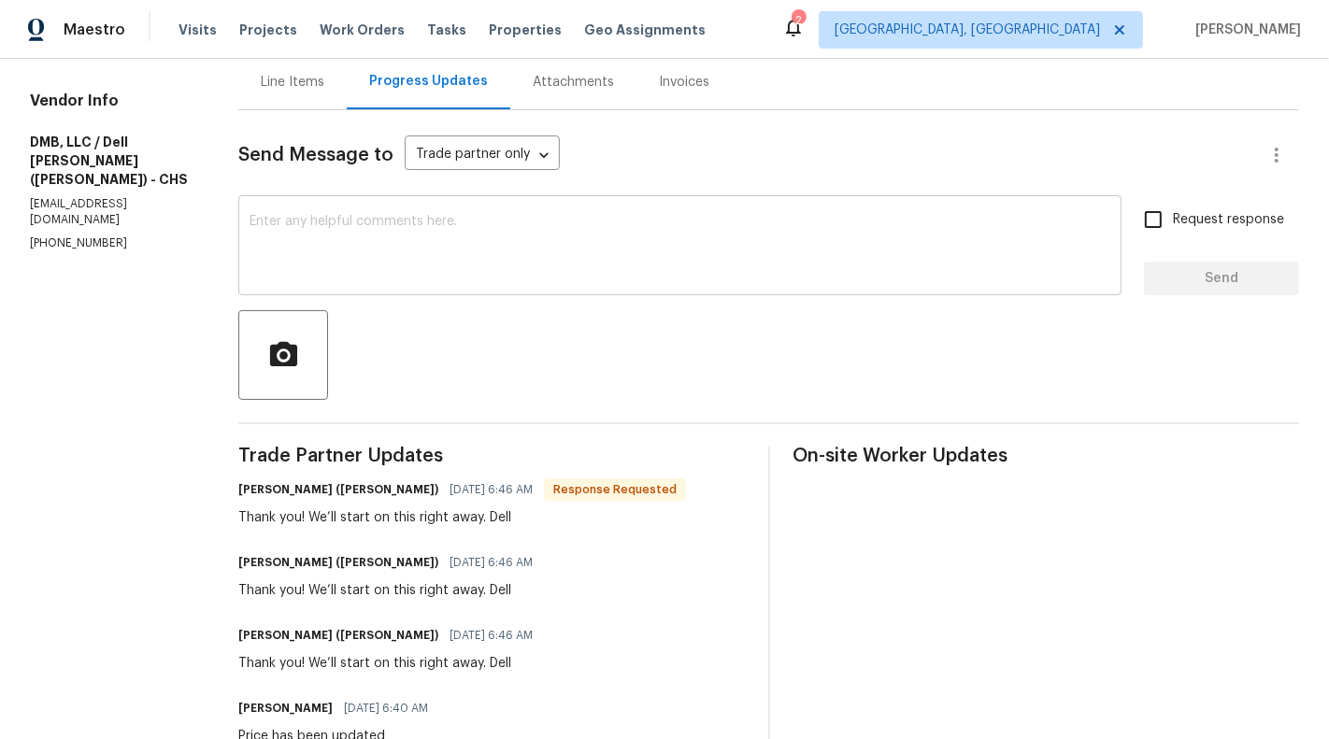
click at [436, 289] on div "x ​" at bounding box center [679, 247] width 883 height 95
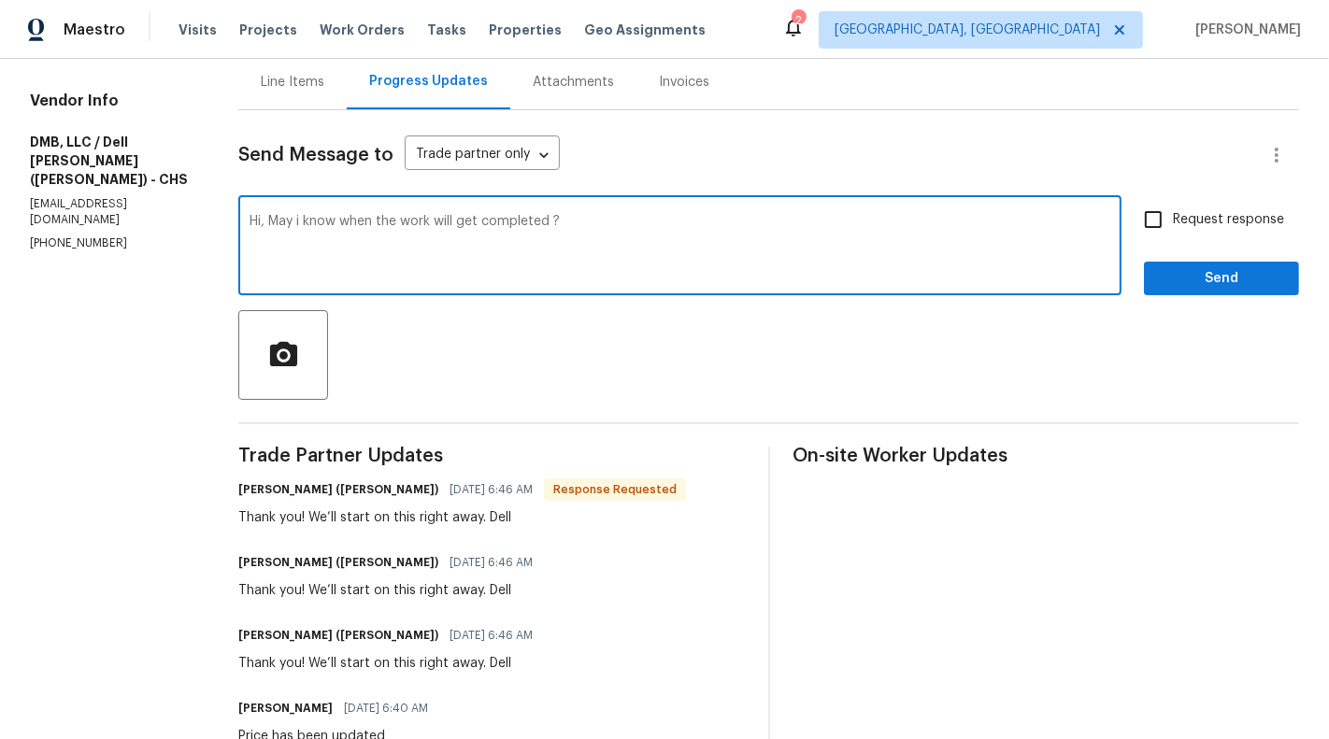
type textarea "Hi, May i know when the work will get completed ?"
click at [1216, 227] on span "Request response" at bounding box center [1228, 220] width 111 height 20
click at [1173, 227] on input "Request response" at bounding box center [1152, 219] width 39 height 39
checkbox input "true"
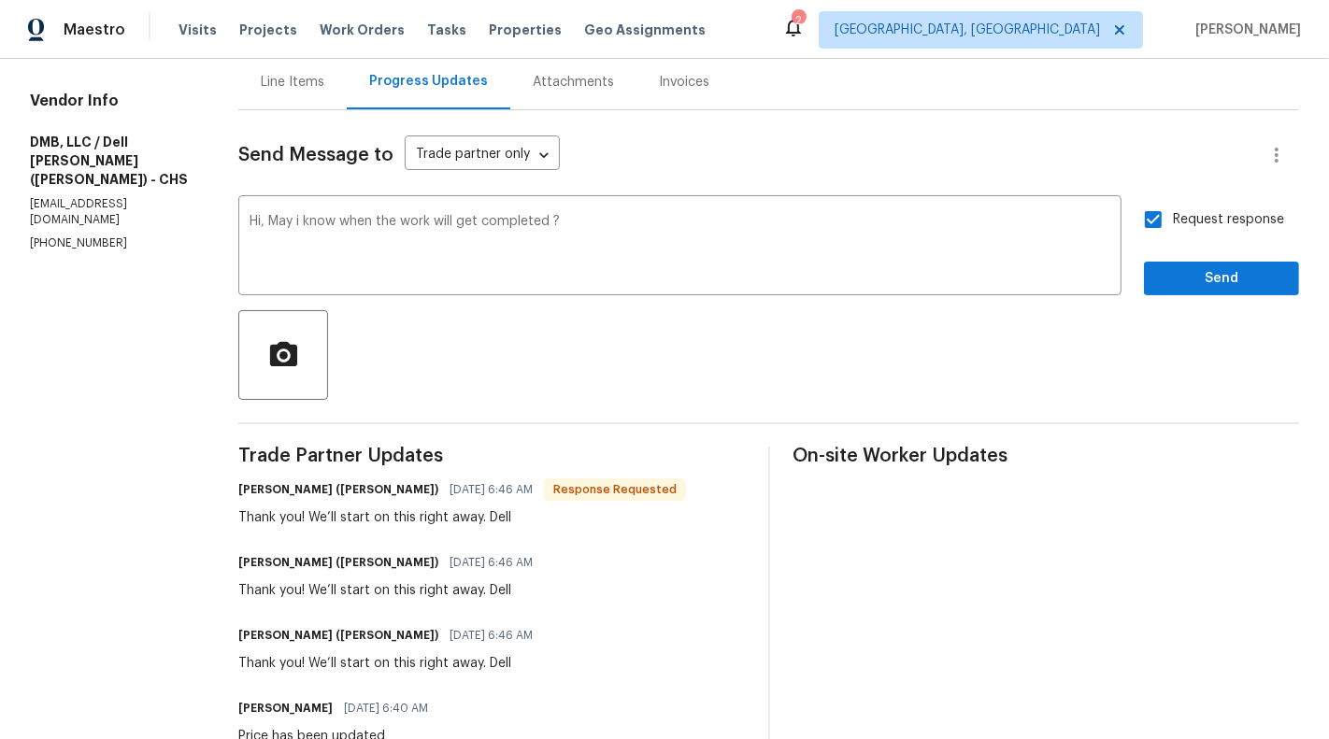
click at [1231, 311] on div at bounding box center [768, 355] width 1060 height 90
click at [1227, 283] on span "Send" at bounding box center [1221, 278] width 125 height 23
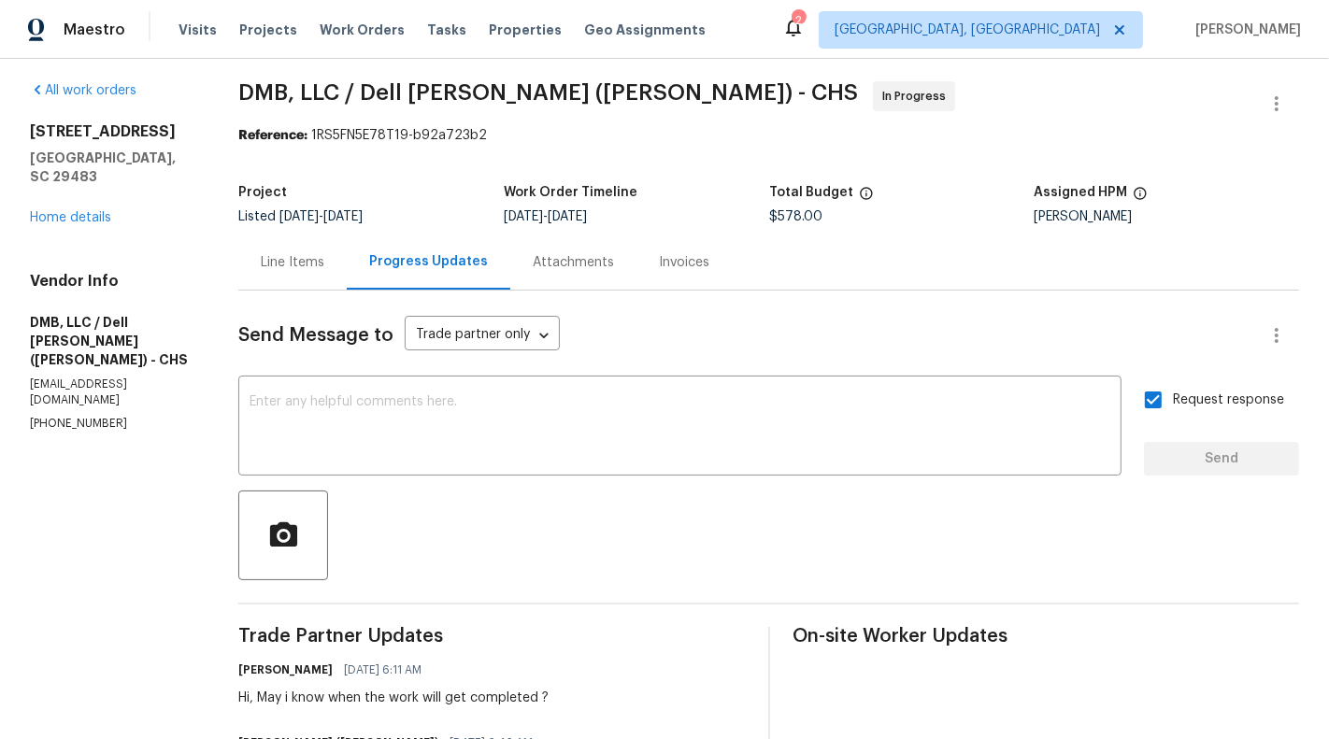
scroll to position [0, 0]
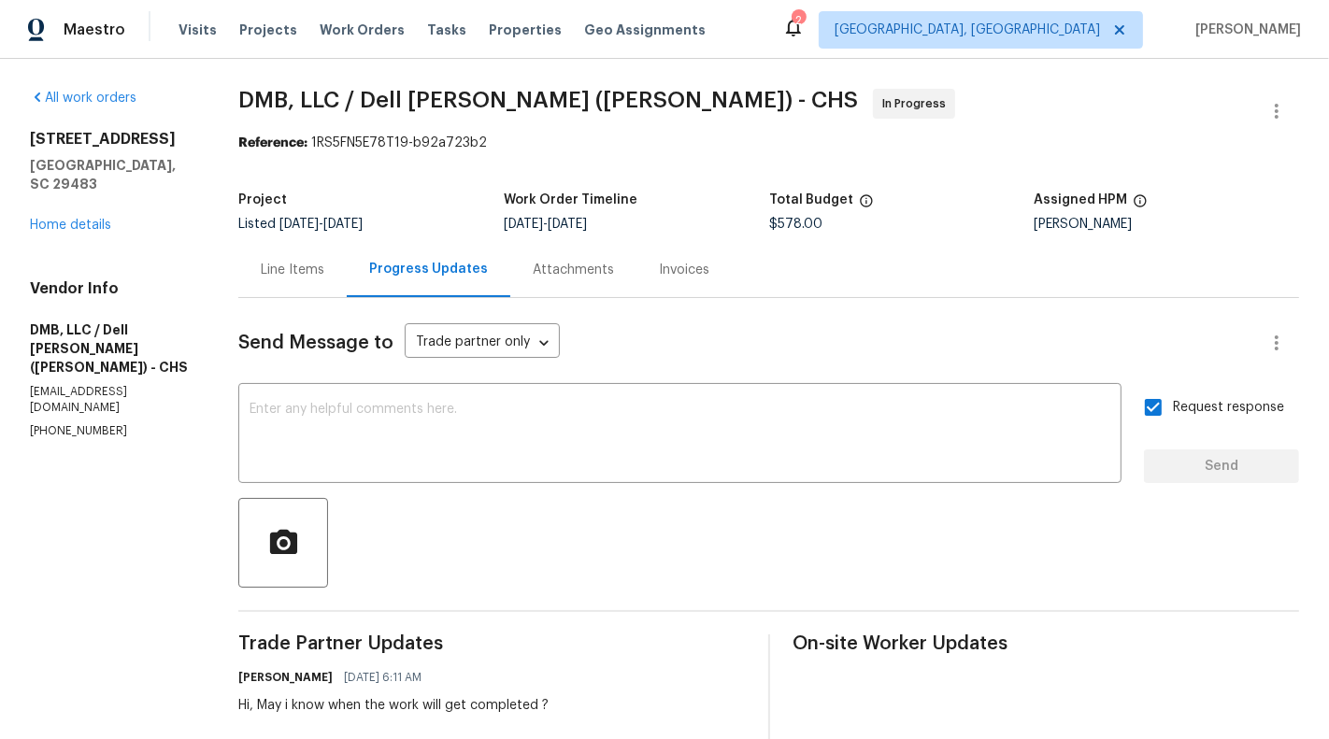
click at [252, 277] on div "Line Items" at bounding box center [292, 269] width 108 height 55
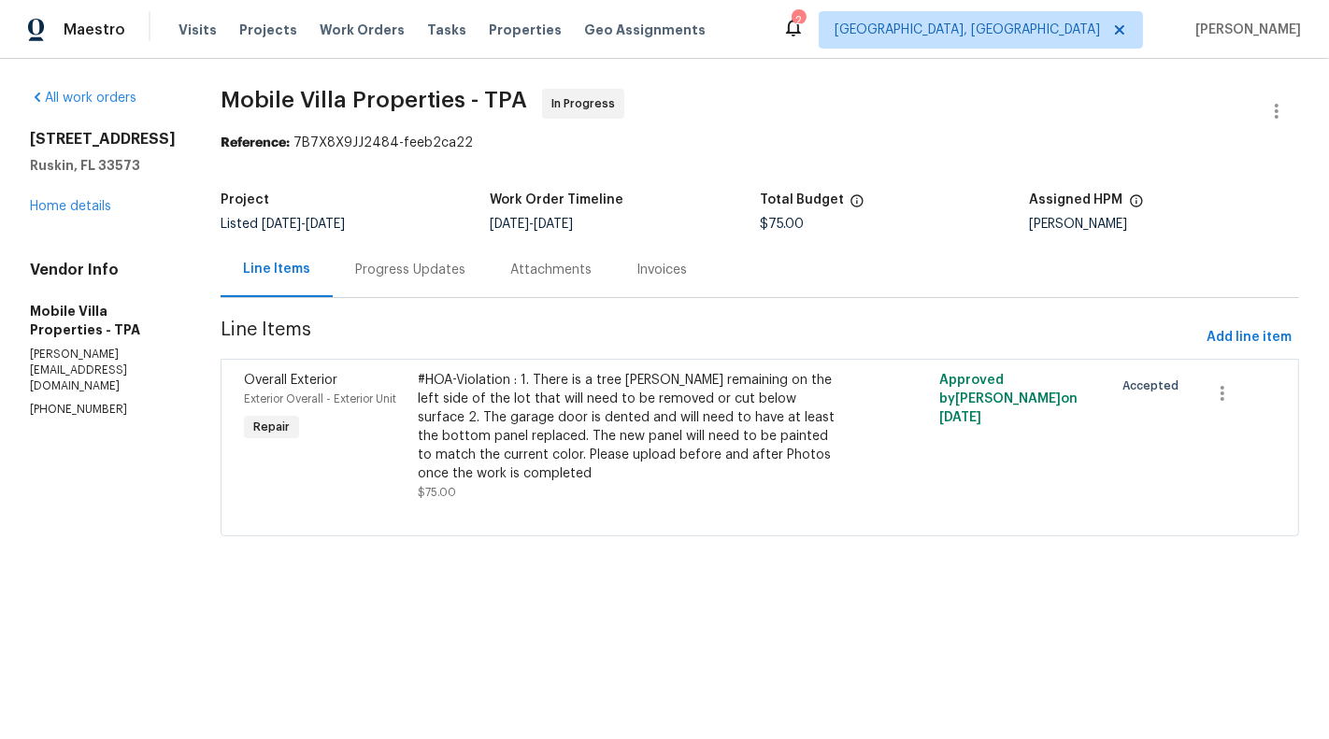
click at [366, 273] on div "Progress Updates" at bounding box center [410, 270] width 110 height 19
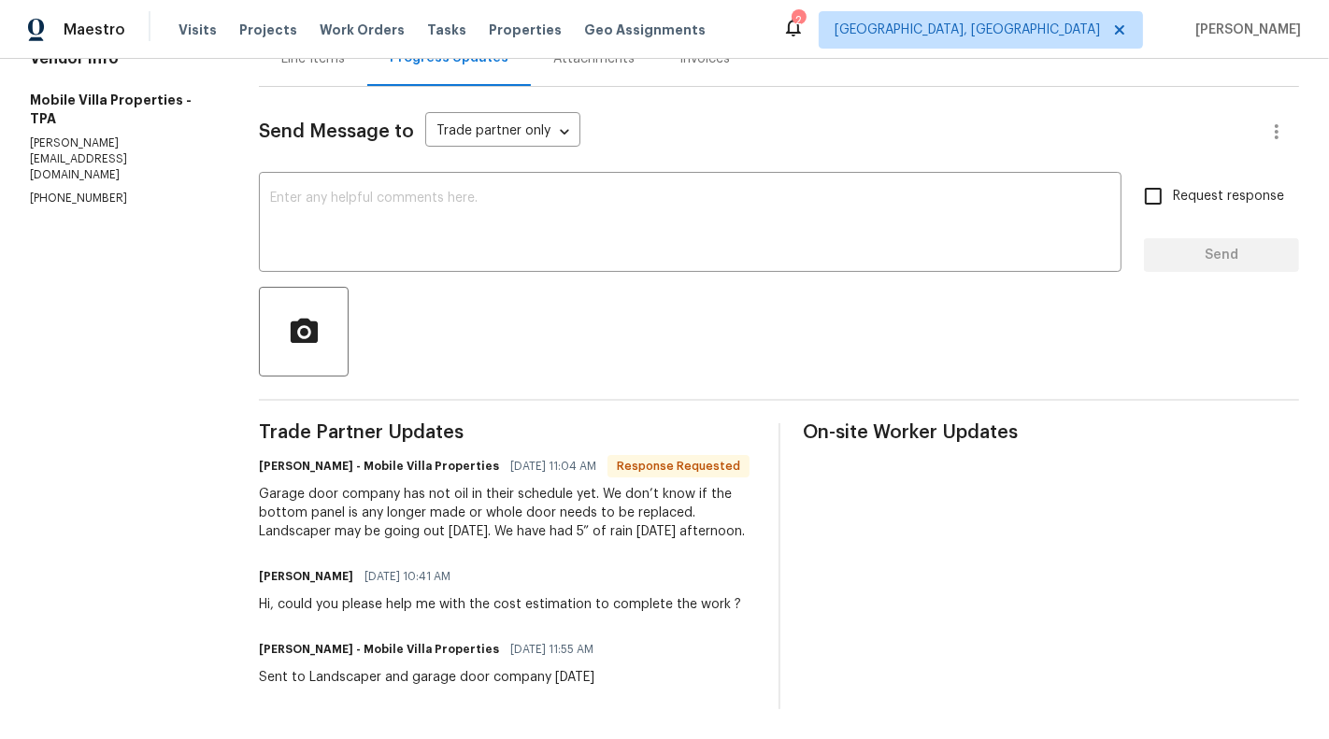
scroll to position [218, 0]
click at [406, 237] on textarea at bounding box center [690, 224] width 840 height 65
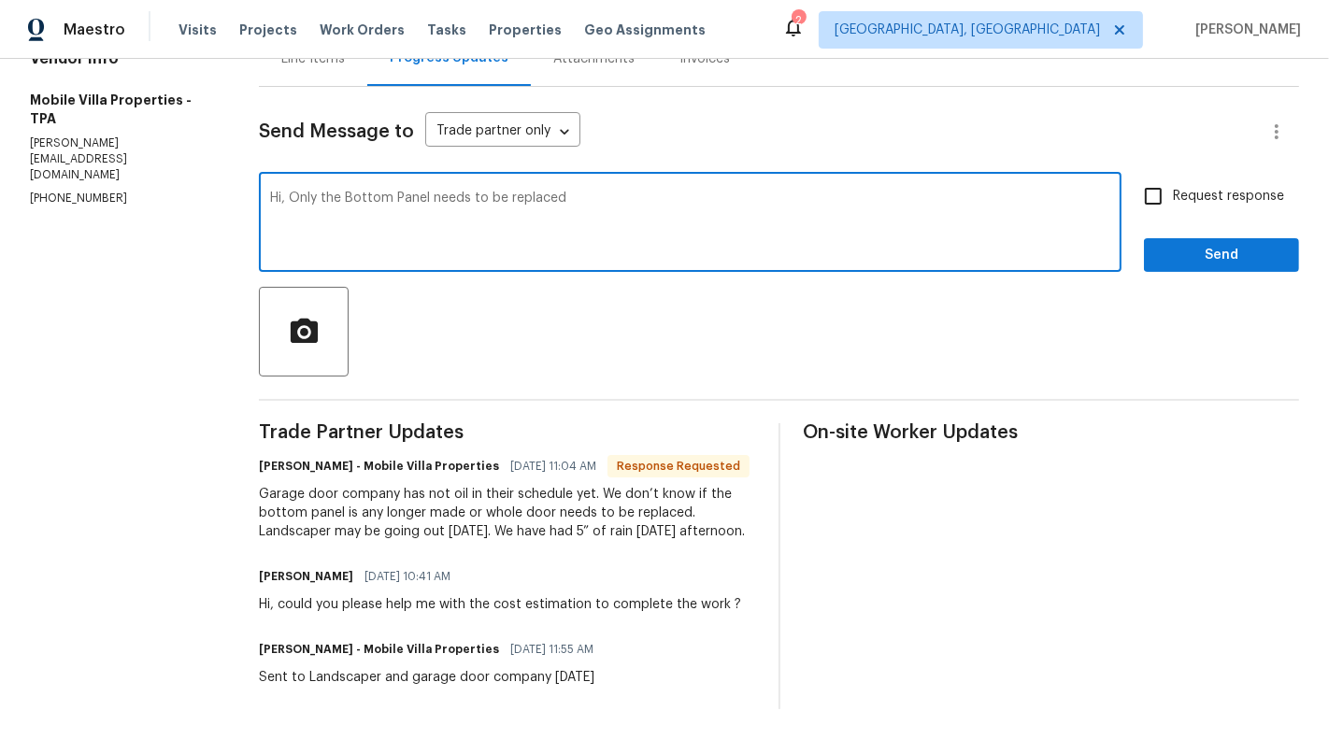
type textarea "Hi, Only the Bottom Panel needs to be replaced"
click at [1200, 187] on span "Request response" at bounding box center [1228, 197] width 111 height 20
click at [1173, 184] on input "Request response" at bounding box center [1152, 196] width 39 height 39
checkbox input "true"
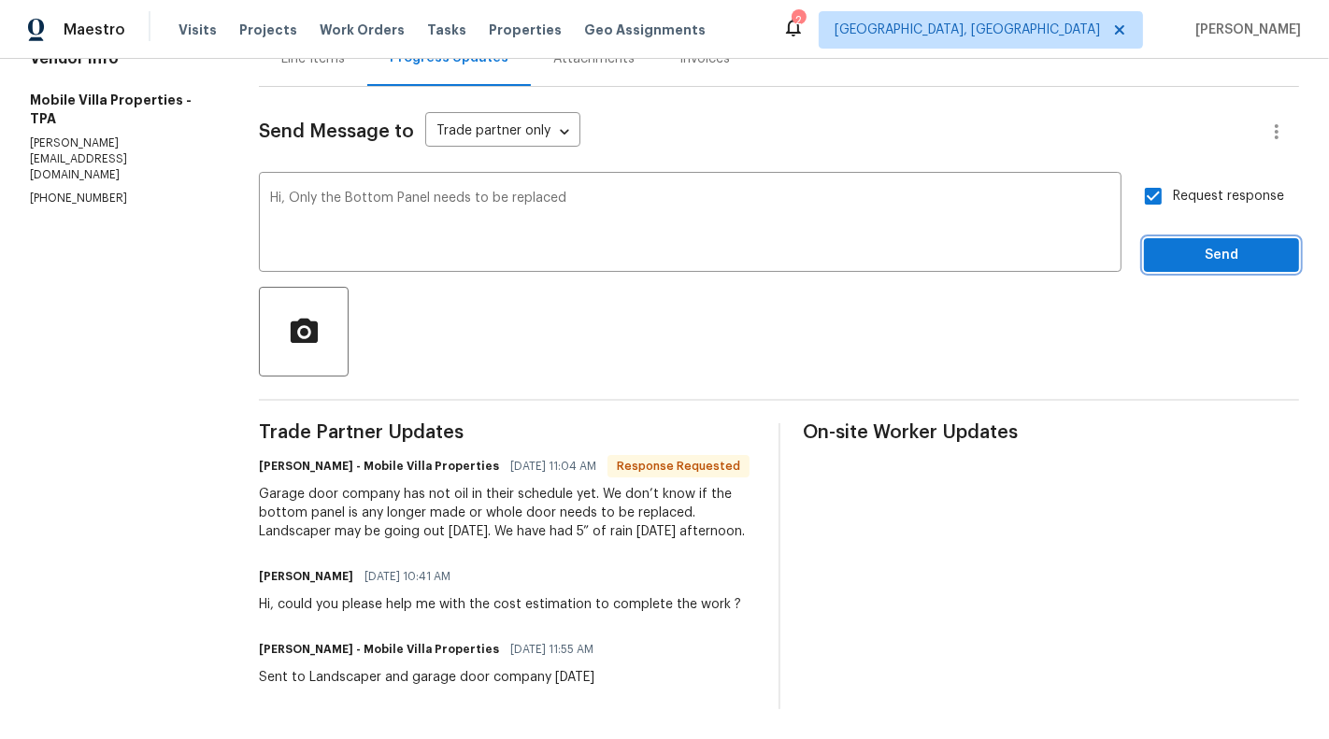
click at [1246, 258] on span "Send" at bounding box center [1221, 255] width 125 height 23
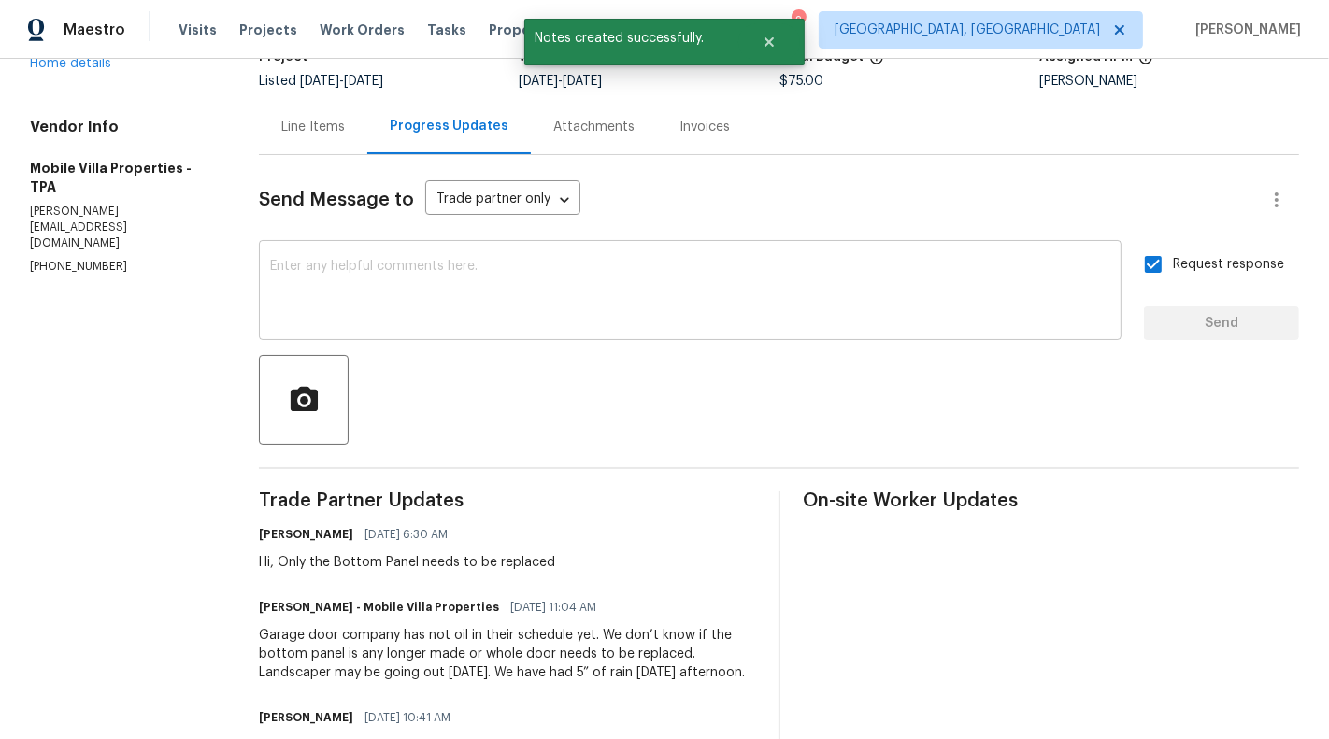
scroll to position [168, 0]
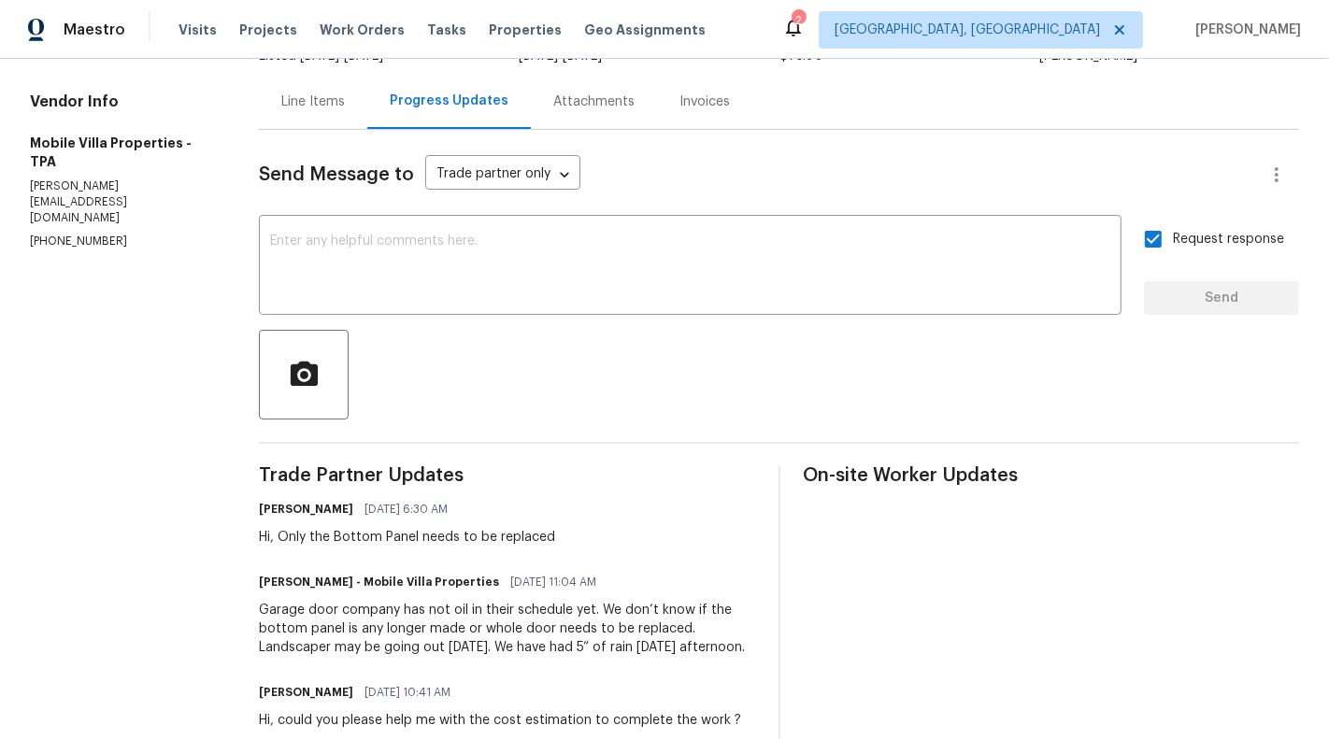
click at [310, 129] on div "Line Items" at bounding box center [313, 101] width 108 height 55
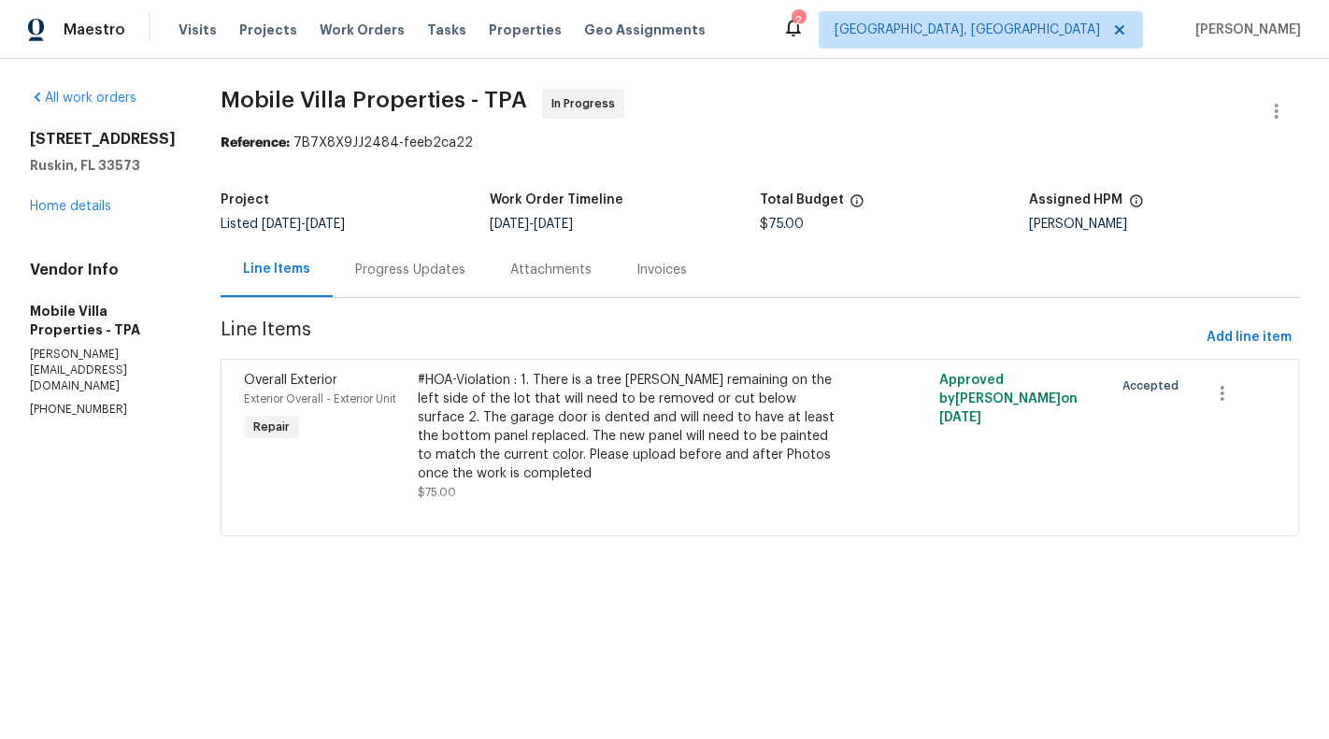
click at [389, 263] on div "Progress Updates" at bounding box center [410, 270] width 110 height 19
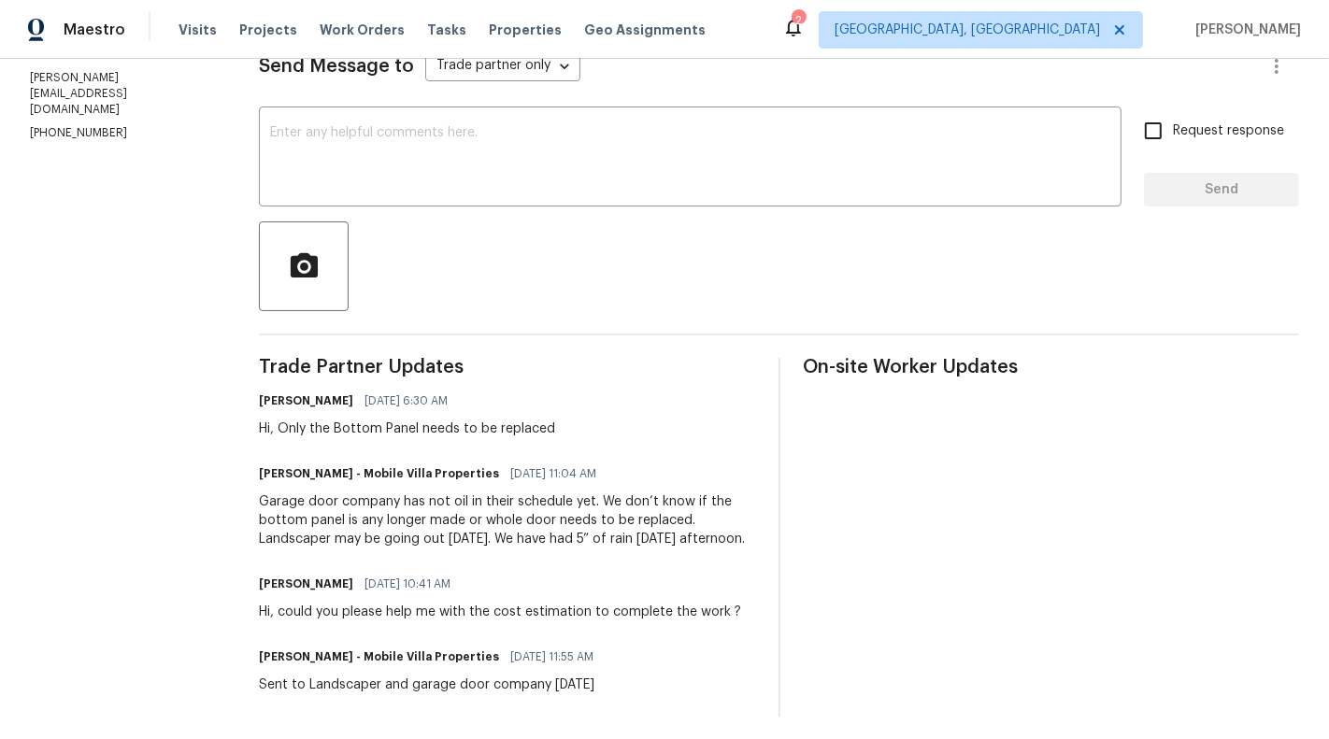
scroll to position [302, 0]
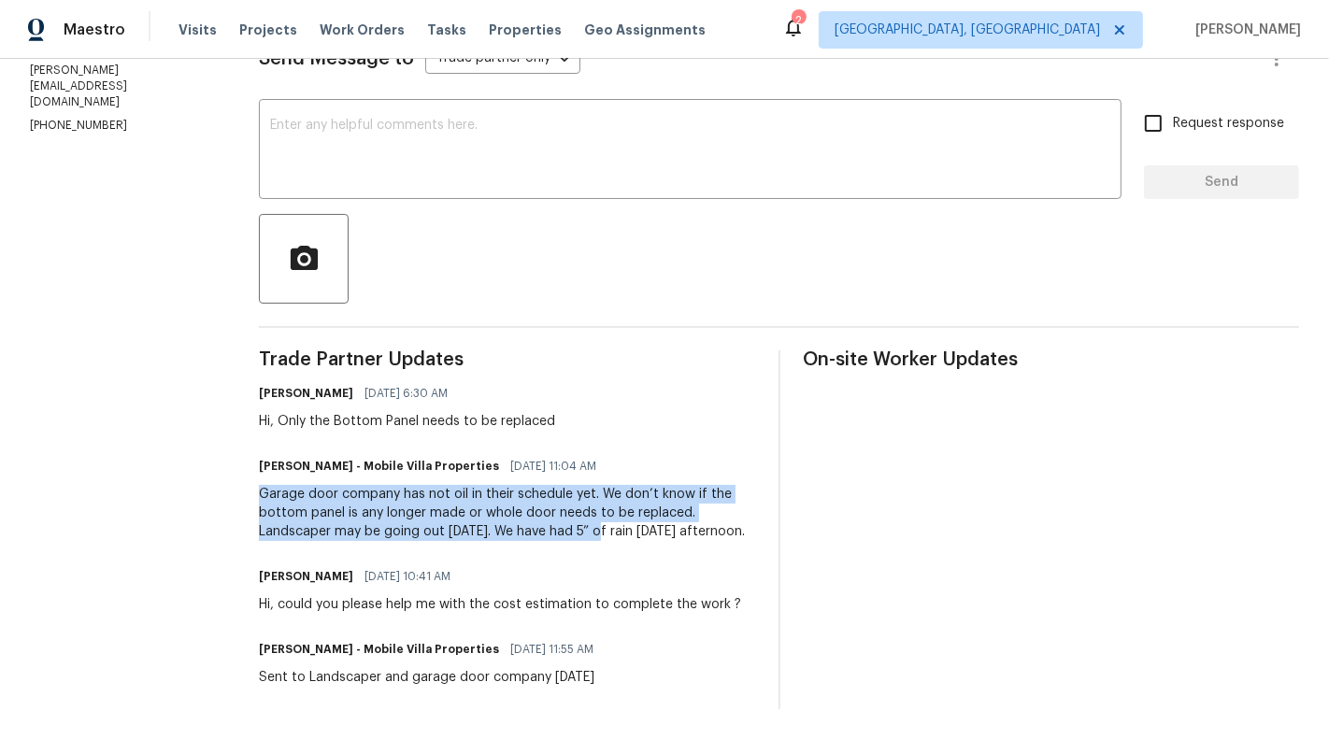
drag, startPoint x: 260, startPoint y: 477, endPoint x: 597, endPoint y: 516, distance: 339.6
click at [597, 516] on div "Garage door company has not oil in their schedule yet. We don’t know if the bot…" at bounding box center [507, 513] width 496 height 56
copy div "Garage door company has not oil in their schedule yet. We don’t know if the bot…"
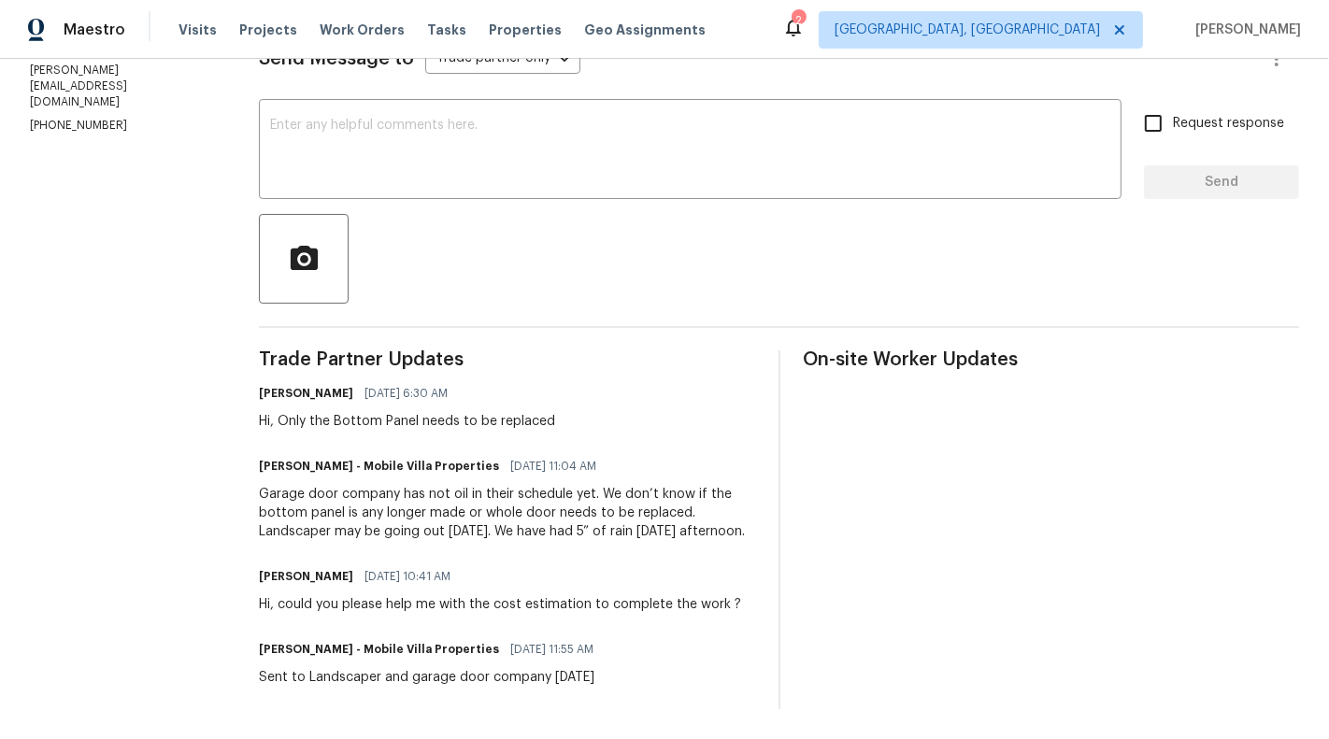
click at [586, 530] on div "Garage door company has not oil in their schedule yet. We don’t know if the bot…" at bounding box center [507, 513] width 496 height 56
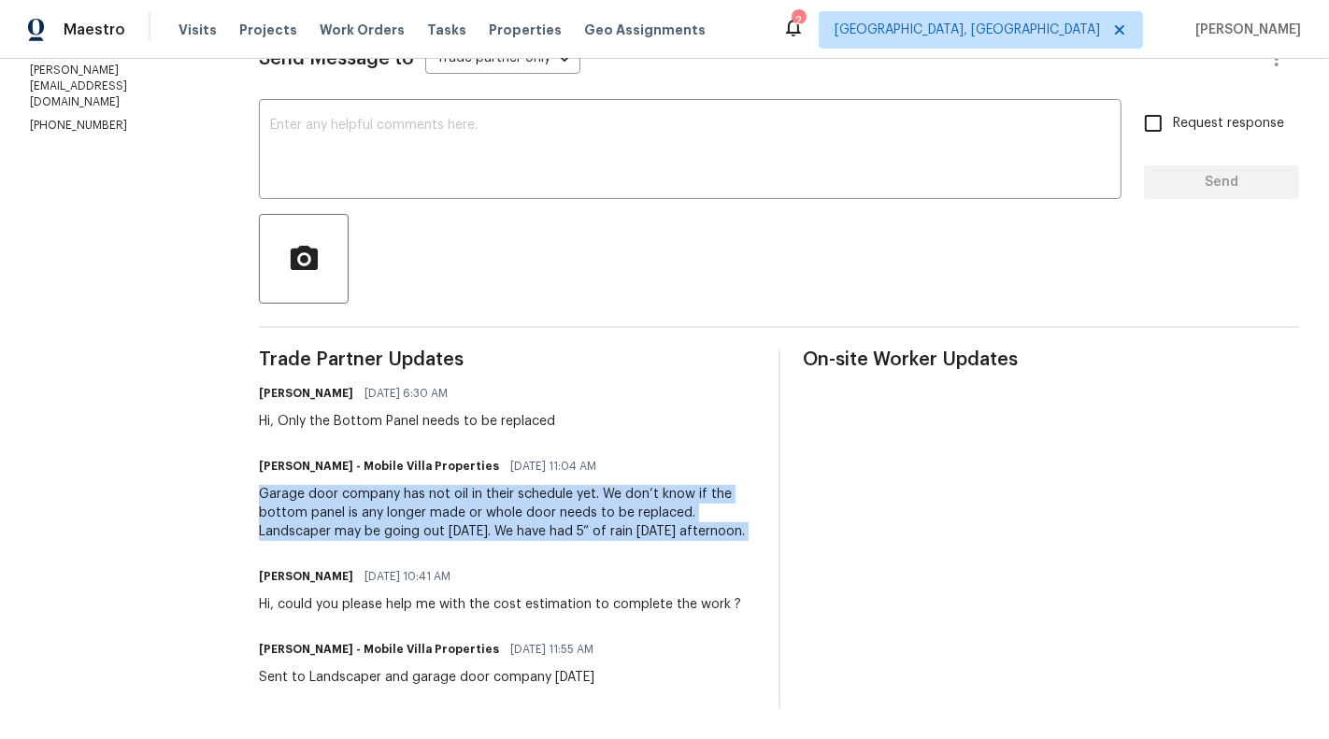
click at [586, 530] on div "Garage door company has not oil in their schedule yet. We don’t know if the bot…" at bounding box center [507, 513] width 496 height 56
copy div "Garage door company has not oil in their schedule yet. We don’t know if the bot…"
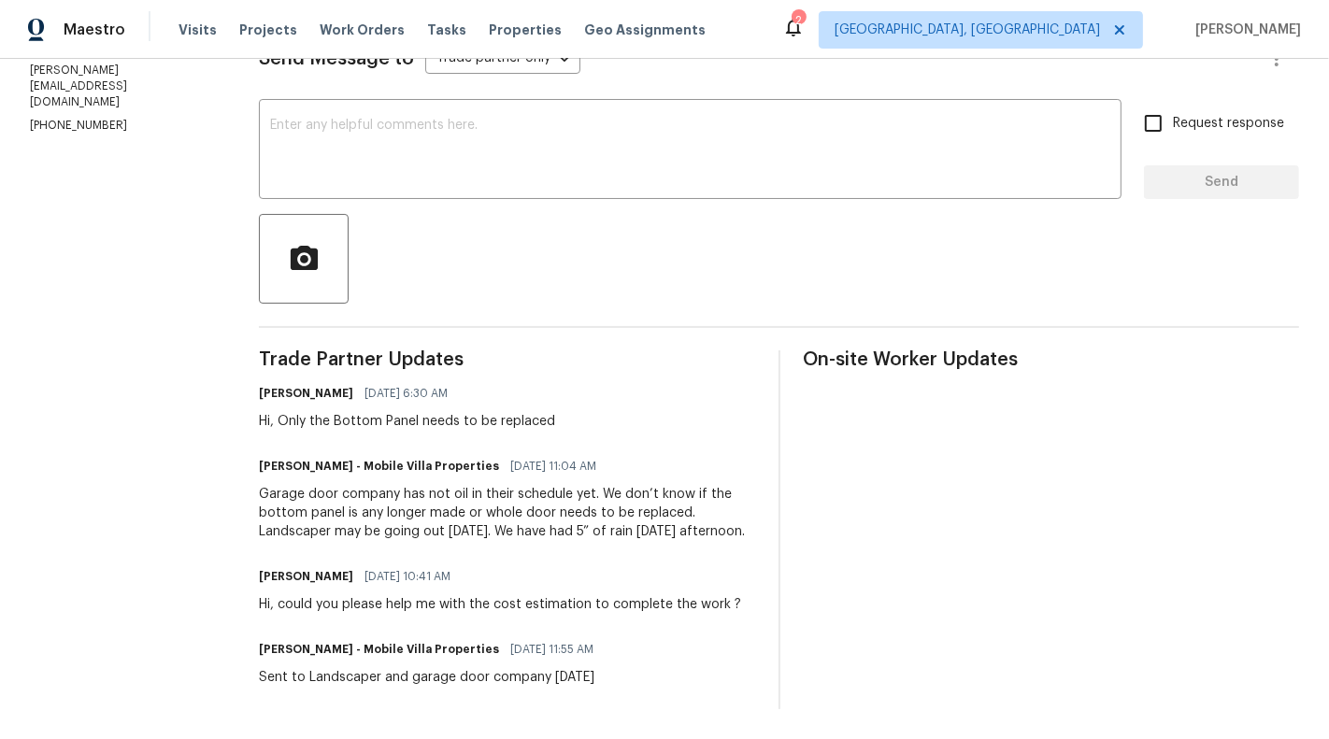
click at [676, 487] on div "Garage door company has not oil in their schedule yet. We don’t know if the bot…" at bounding box center [507, 513] width 496 height 56
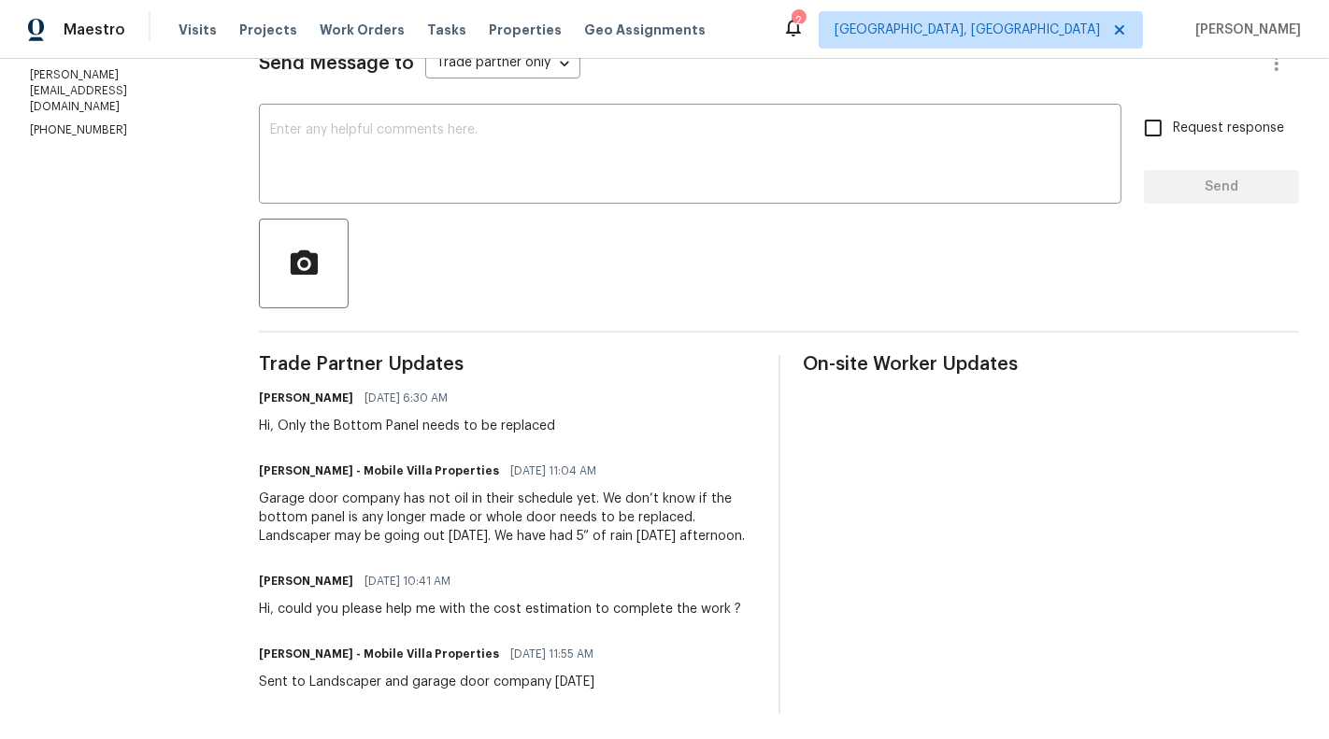
scroll to position [0, 0]
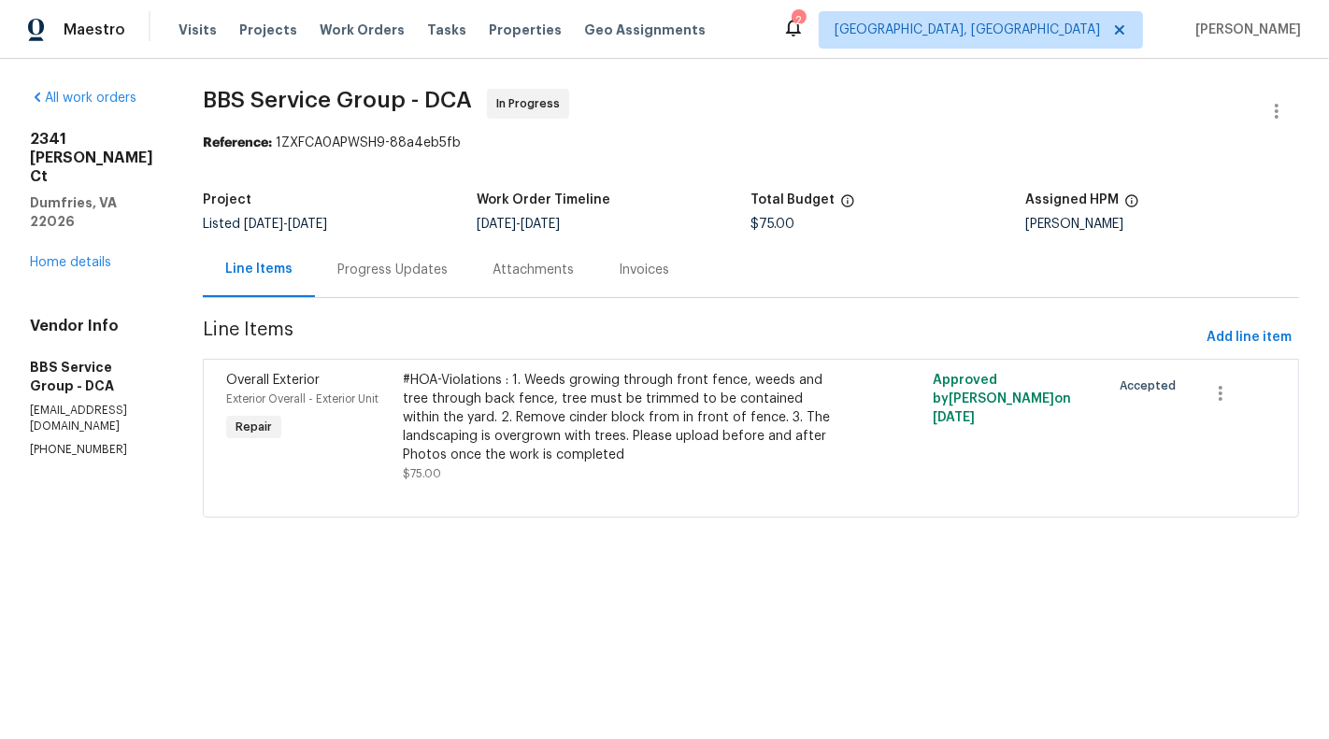
click at [491, 453] on div "#HOA-Violations : 1. Weeds growing through front fence, weeds and tree through …" at bounding box center [618, 417] width 431 height 93
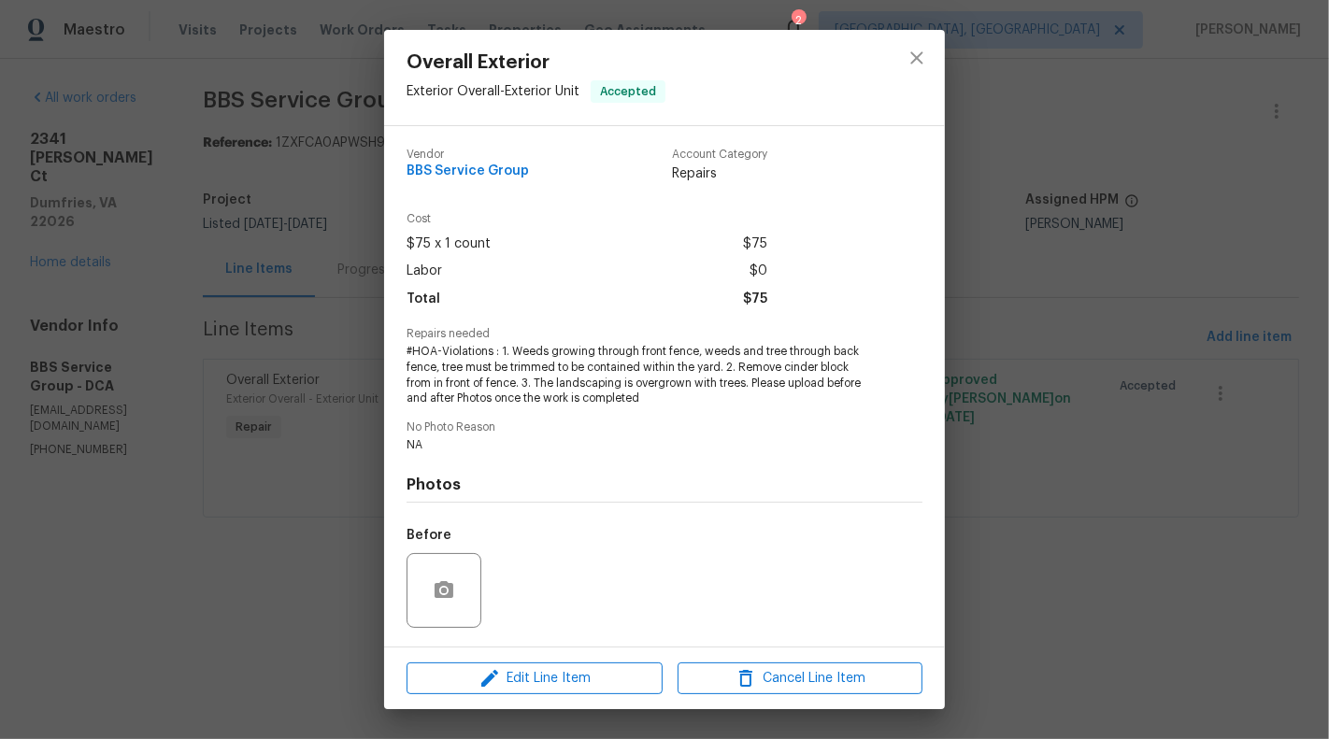
click at [135, 525] on div "Overall Exterior Exterior Overall - Exterior Unit Accepted Vendor BBS Service G…" at bounding box center [664, 369] width 1329 height 739
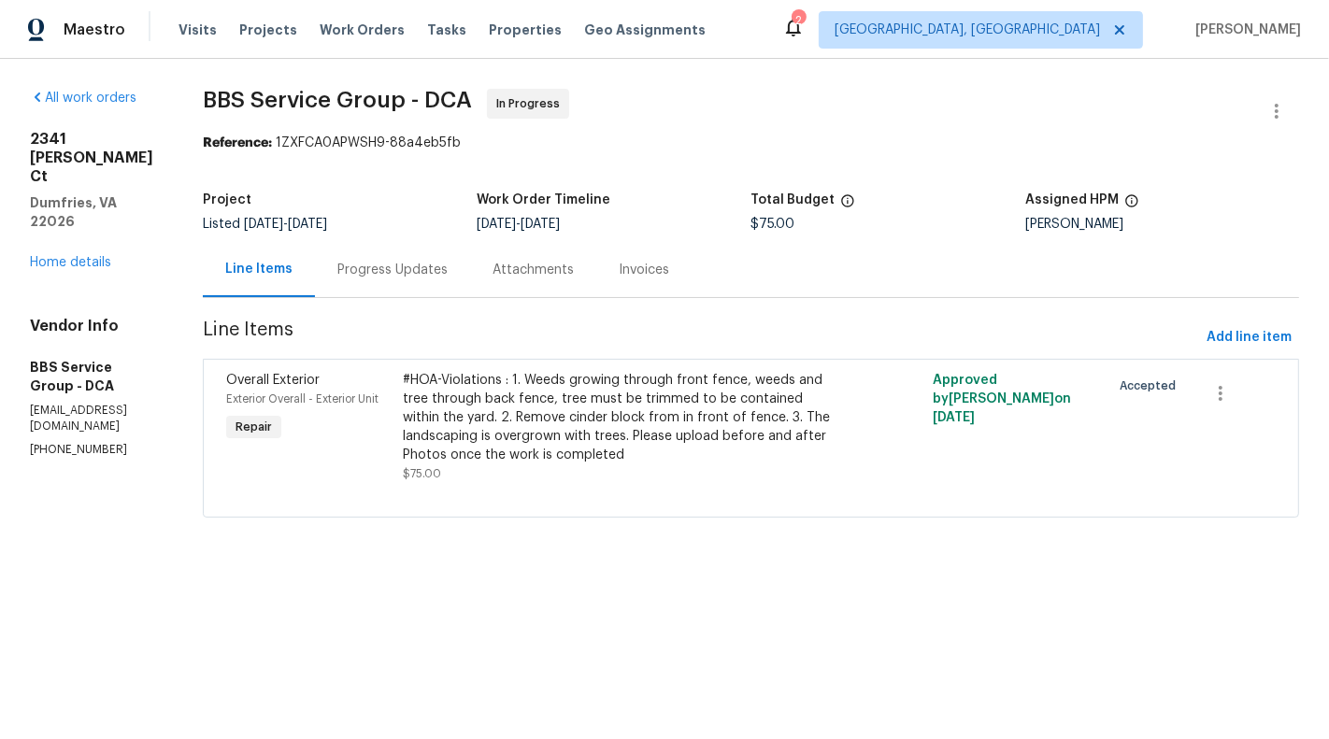
click at [394, 299] on section "BBS Service Group - DCA In Progress Reference: 1ZXFCA0APWSH9-88a4eb5fb Project …" at bounding box center [751, 314] width 1096 height 451
click at [388, 285] on div "Progress Updates" at bounding box center [392, 269] width 155 height 55
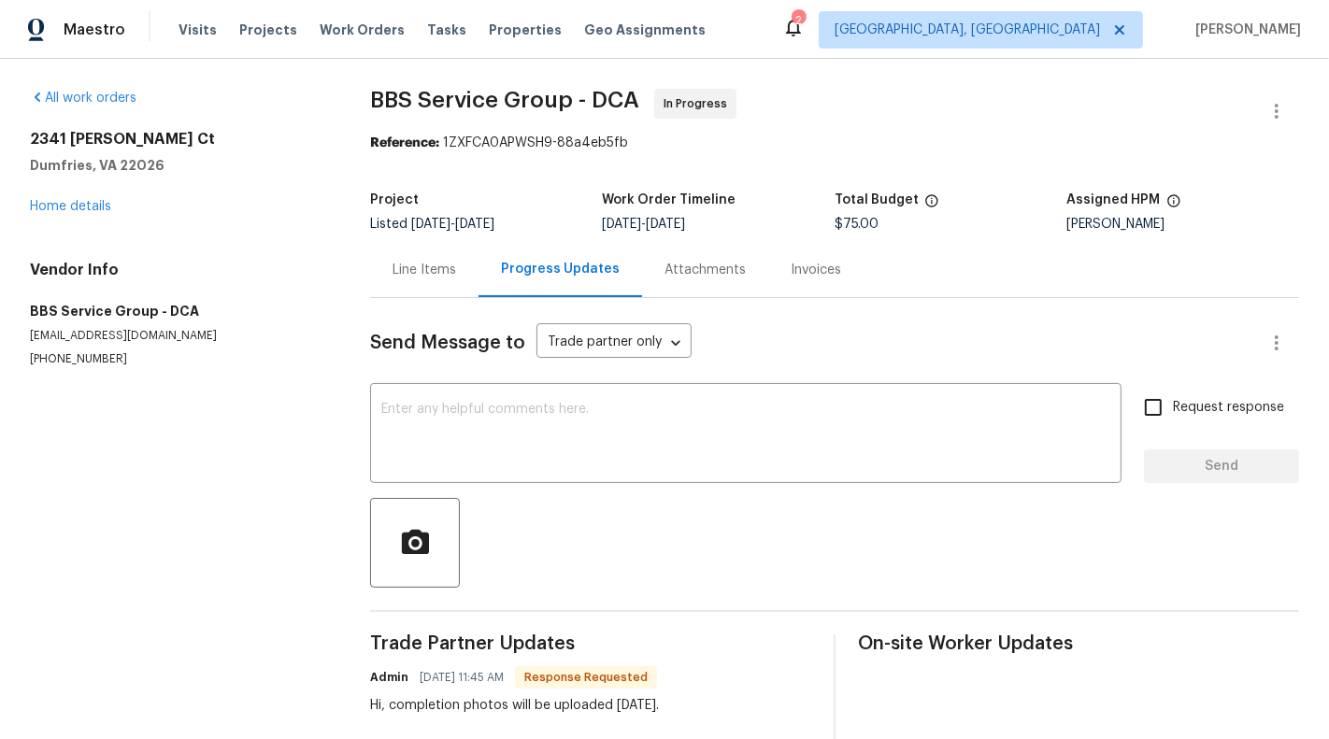
scroll to position [100, 0]
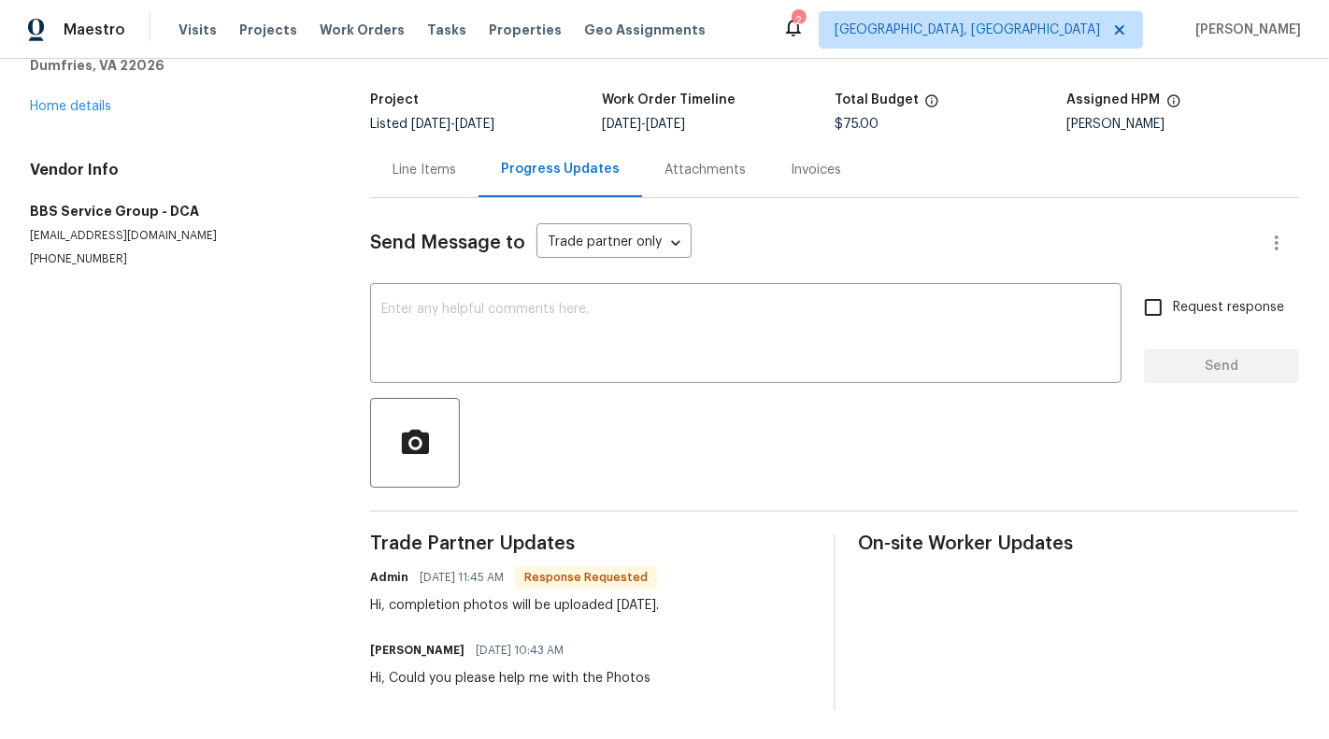
click at [430, 181] on div "Line Items" at bounding box center [424, 169] width 108 height 55
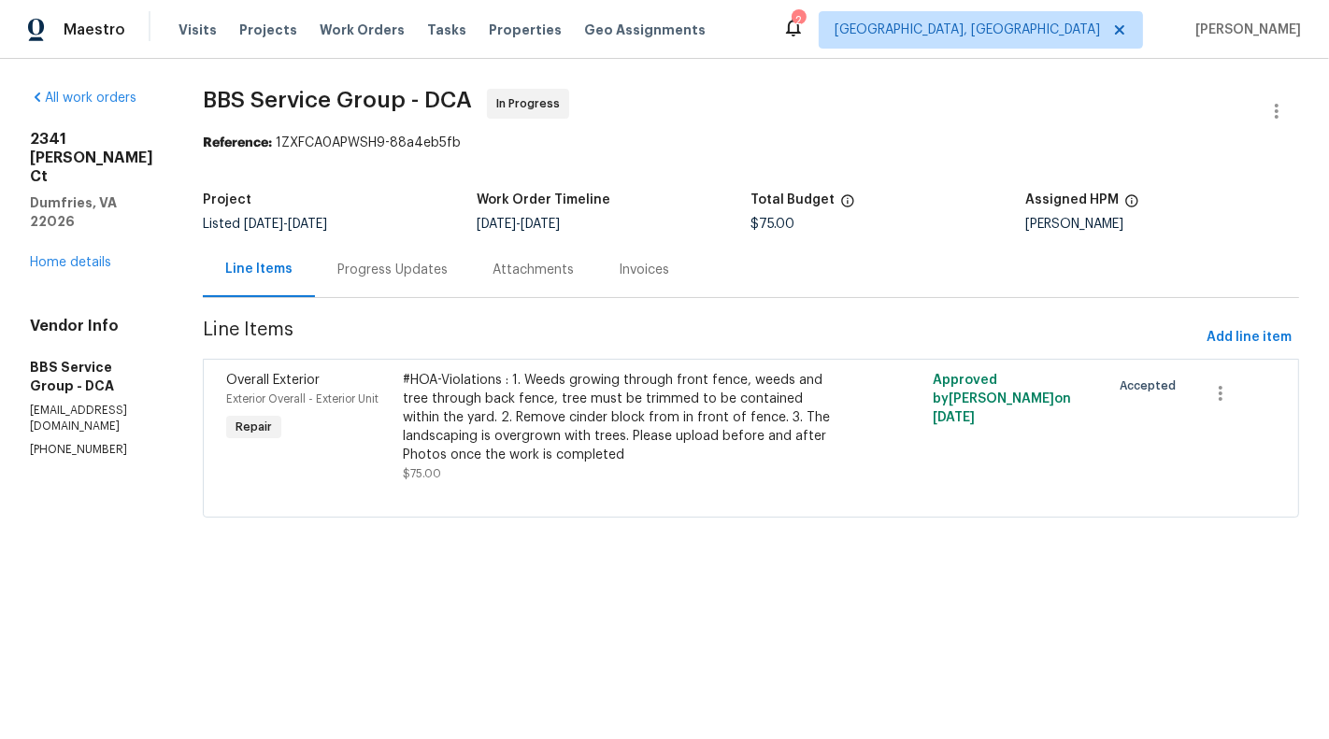
click at [421, 266] on div "Progress Updates" at bounding box center [392, 270] width 110 height 19
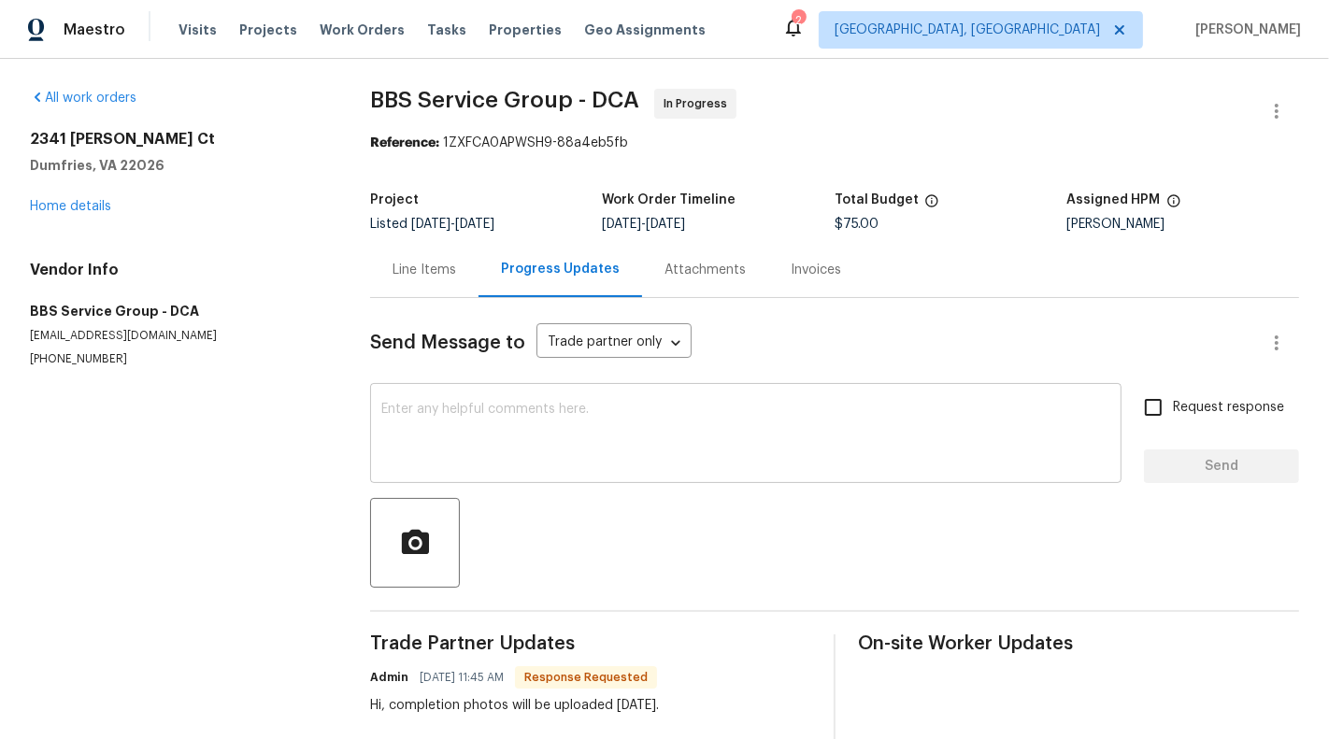
scroll to position [100, 0]
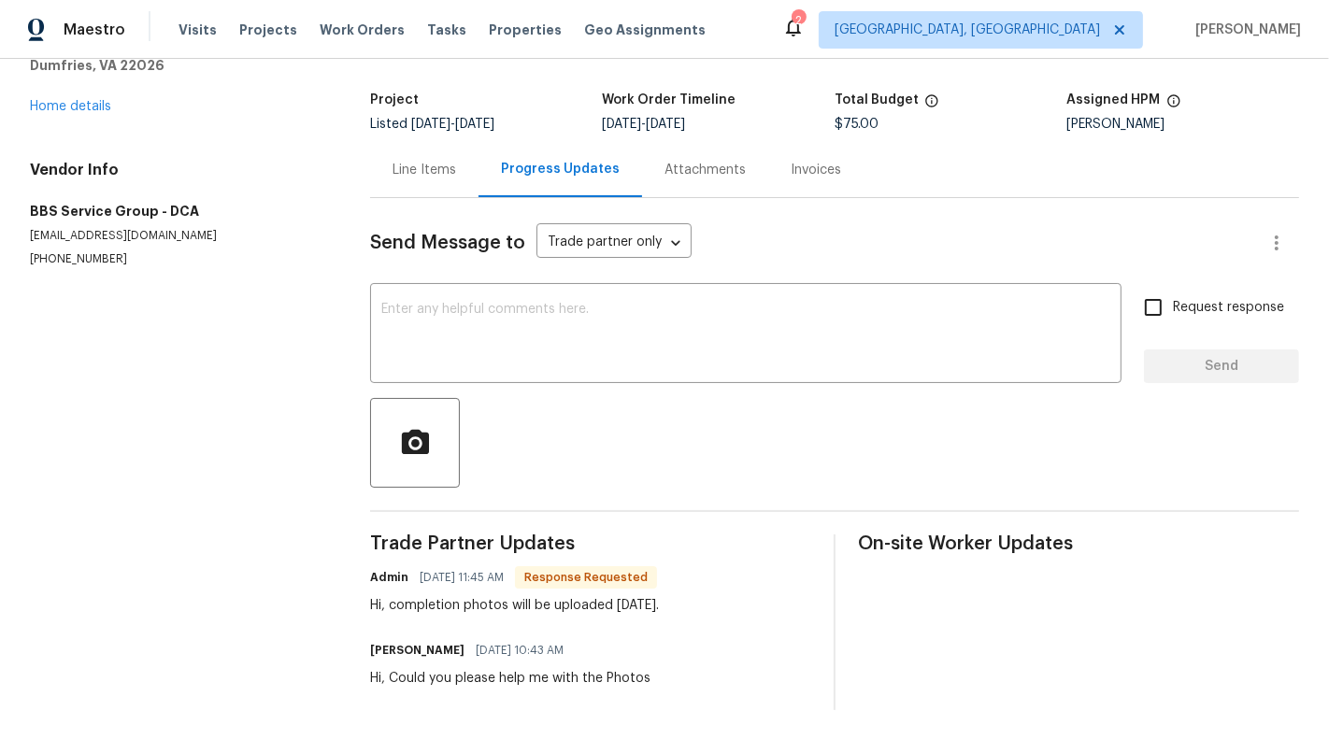
click at [405, 164] on div "Line Items" at bounding box center [424, 170] width 64 height 19
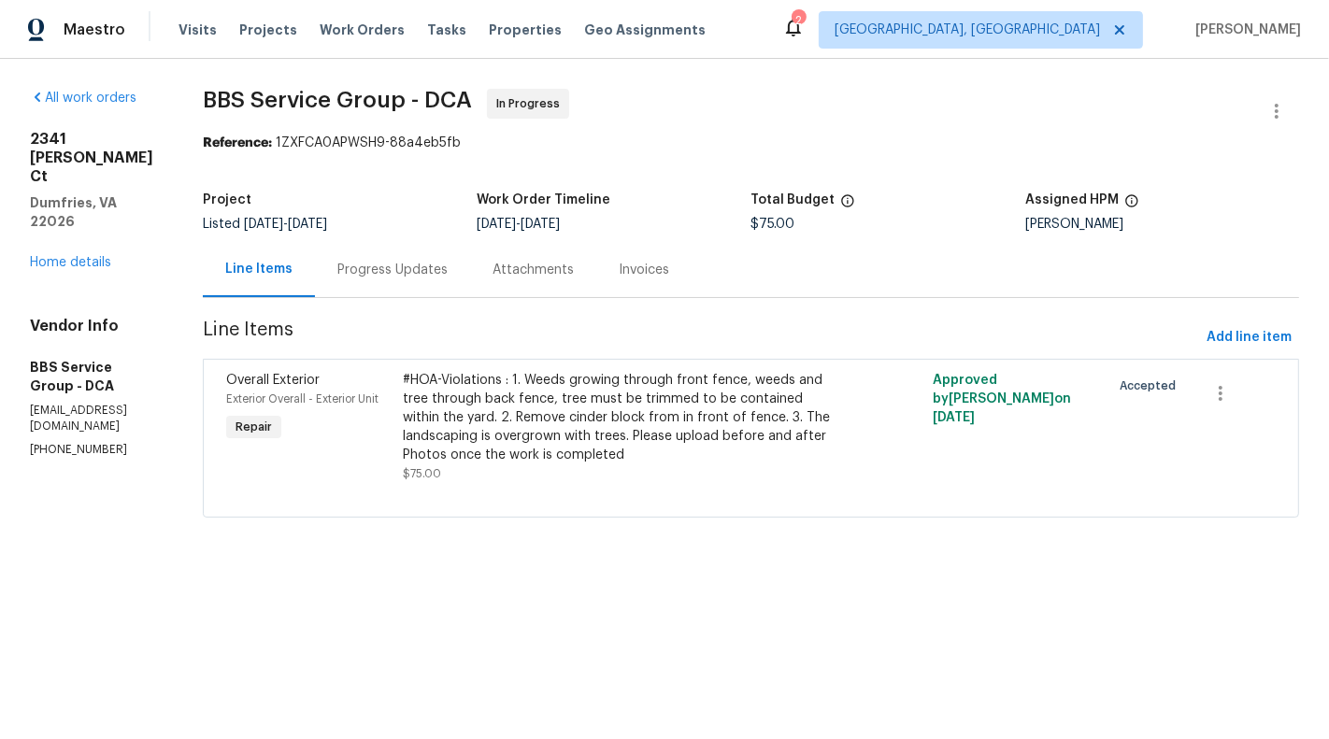
click at [490, 296] on div "Attachments" at bounding box center [533, 269] width 126 height 55
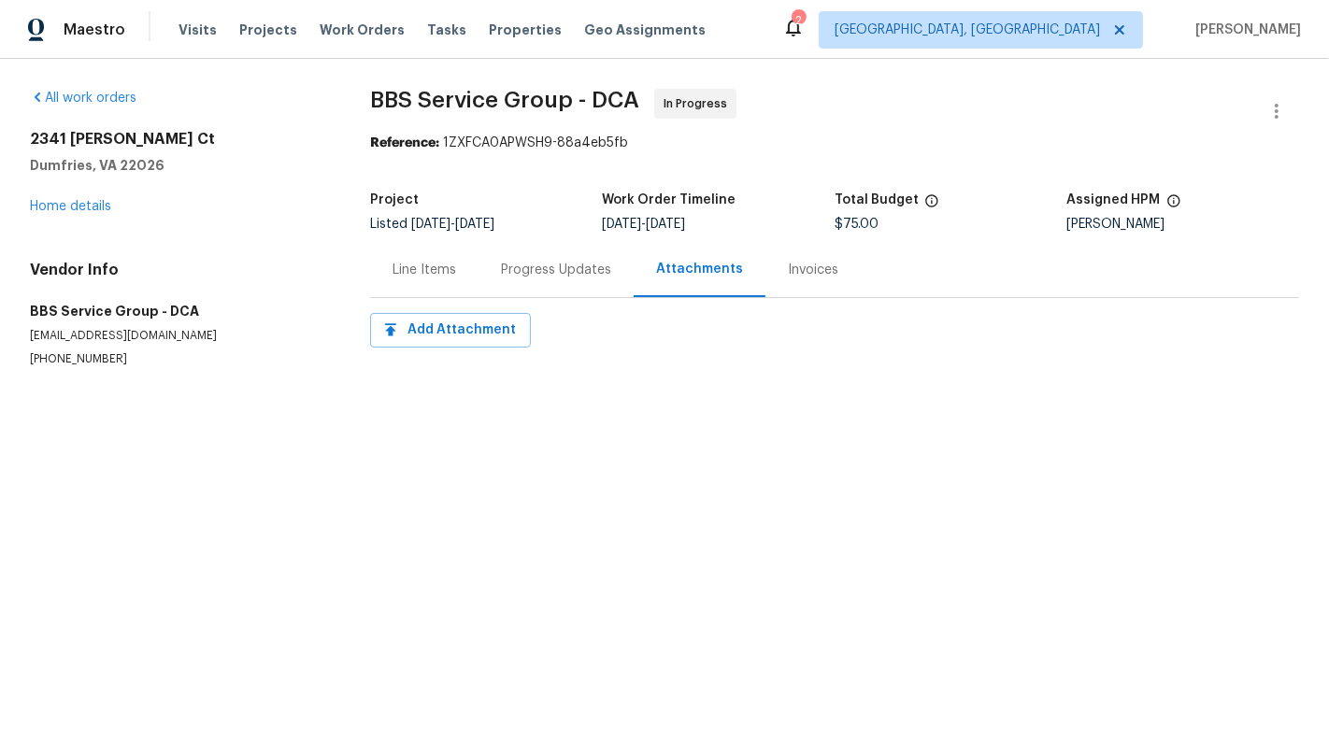
click at [444, 282] on div "Line Items" at bounding box center [424, 269] width 108 height 55
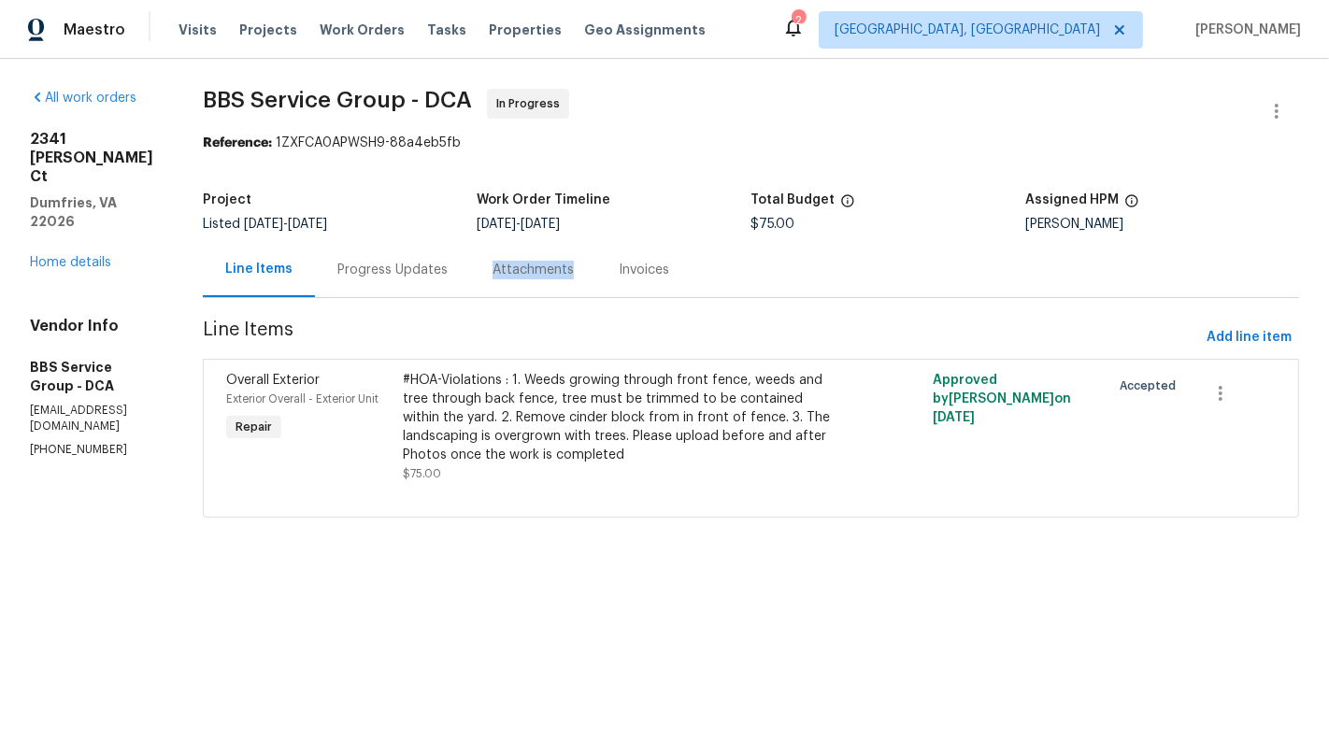
drag, startPoint x: 477, startPoint y: 281, endPoint x: 454, endPoint y: 281, distance: 22.4
click at [454, 281] on div "Line Items Progress Updates Attachments Invoices" at bounding box center [751, 270] width 1096 height 56
click at [429, 274] on div "Progress Updates" at bounding box center [392, 270] width 110 height 19
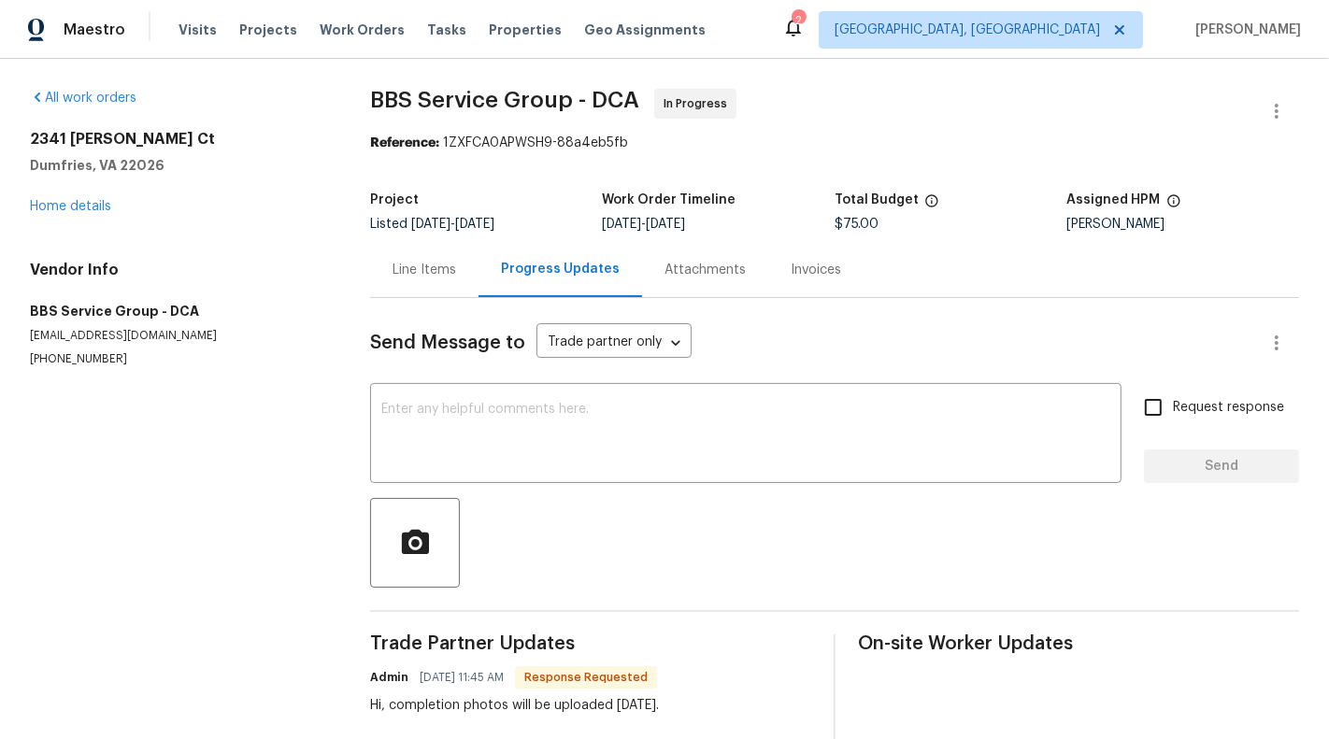
scroll to position [33, 0]
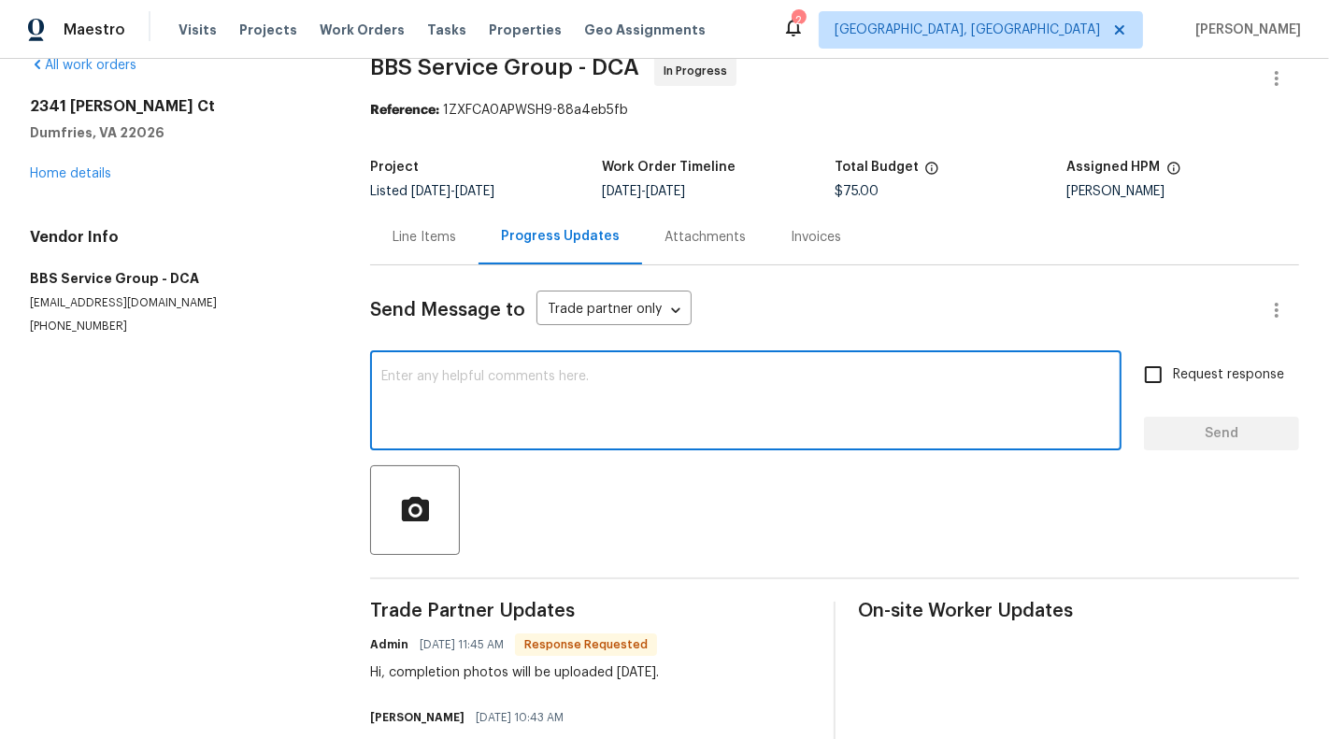
click at [531, 408] on textarea at bounding box center [745, 402] width 729 height 65
click at [563, 413] on textarea at bounding box center [745, 402] width 729 height 65
type textarea "Hi, could you please help me with the Photos ?"
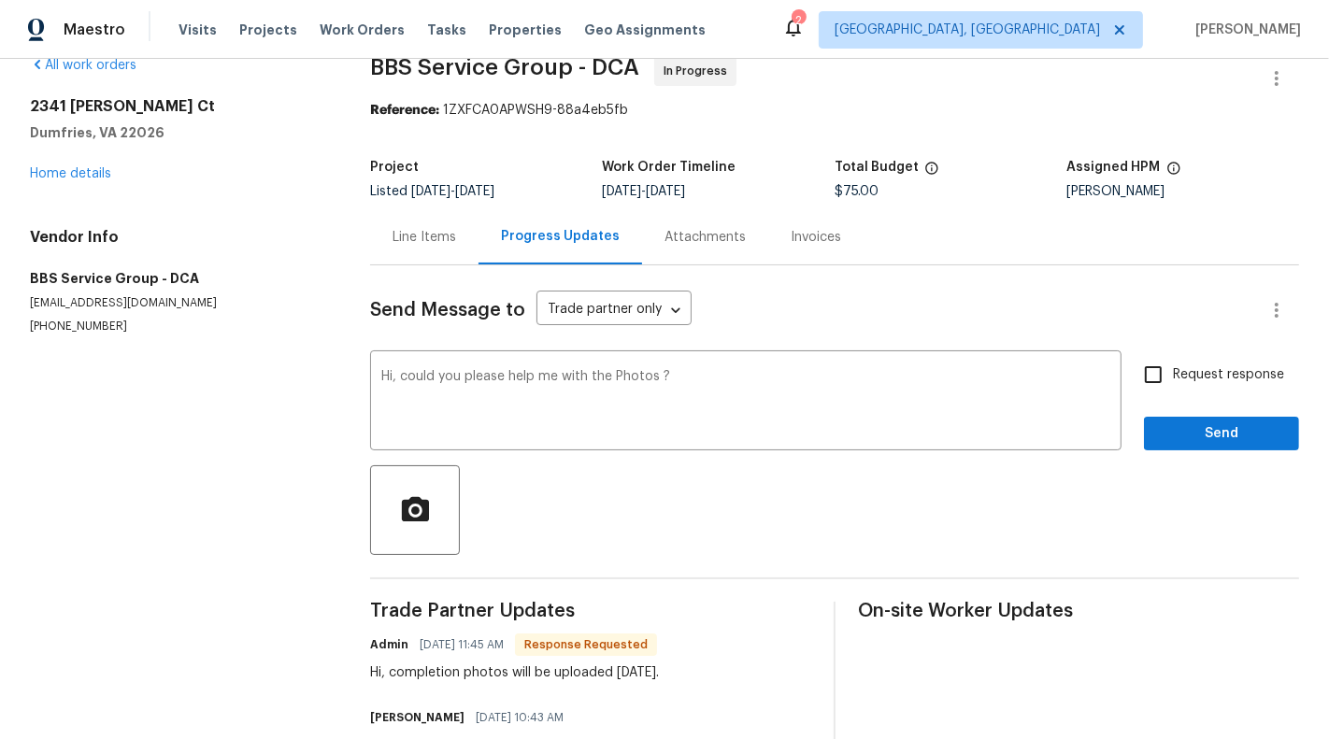
click at [1238, 372] on span "Request response" at bounding box center [1228, 375] width 111 height 20
click at [1173, 372] on input "Request response" at bounding box center [1152, 374] width 39 height 39
checkbox input "true"
click at [1238, 440] on span "Send" at bounding box center [1221, 433] width 125 height 23
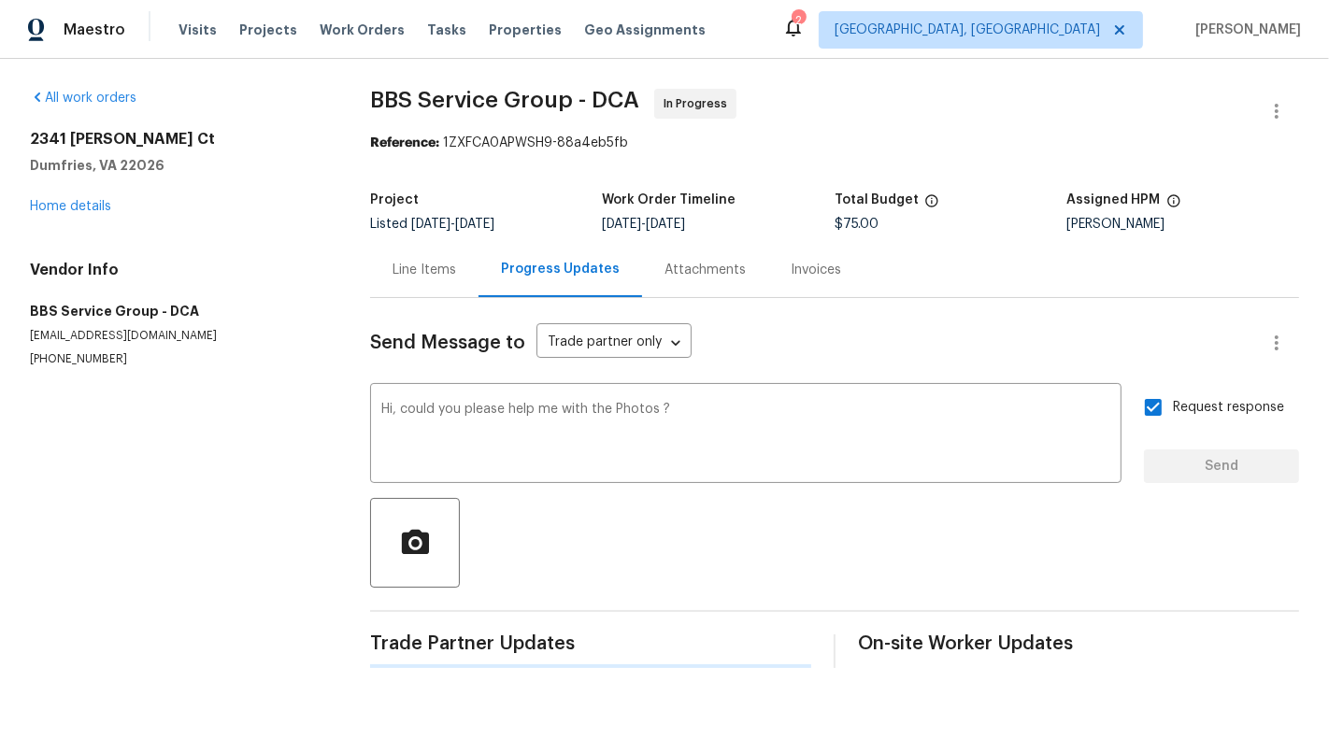
scroll to position [0, 0]
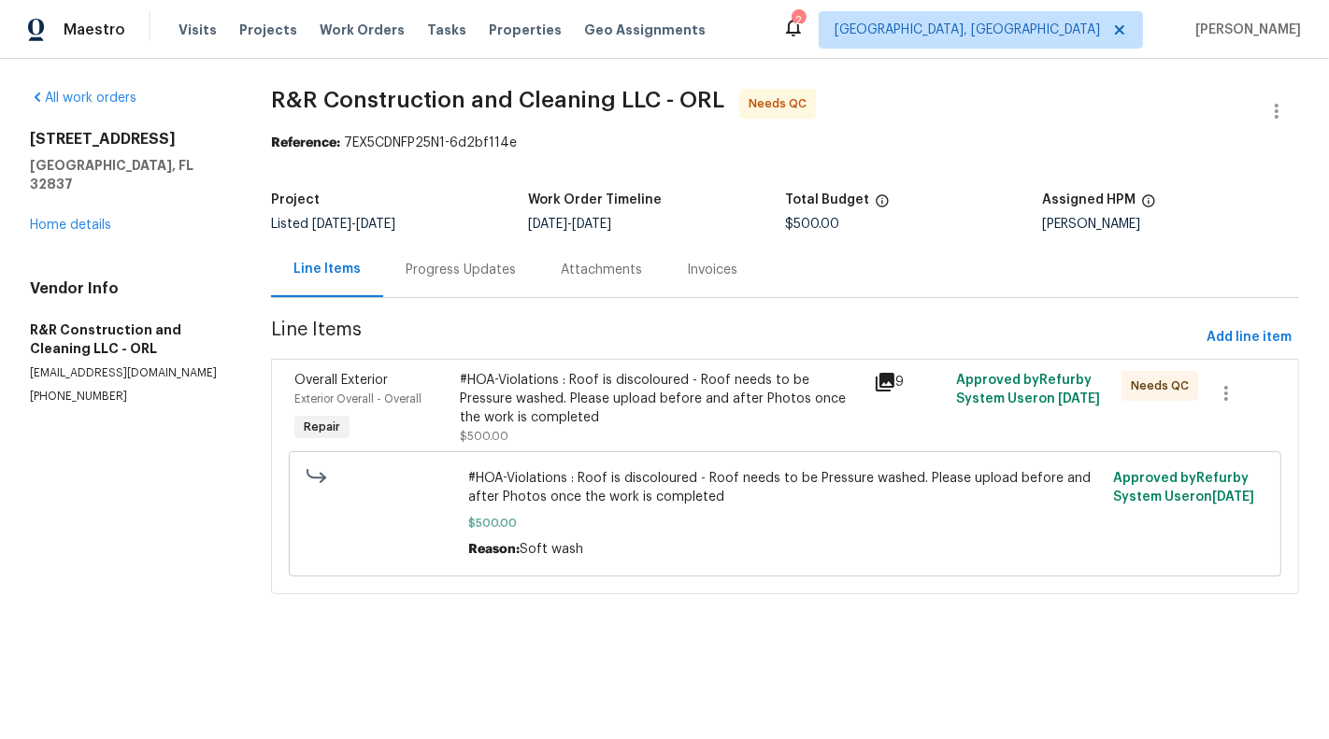
click at [533, 393] on div "#HOA-Violations : Roof is discoloured - Roof needs to be Pressure washed. Pleas…" at bounding box center [661, 399] width 402 height 56
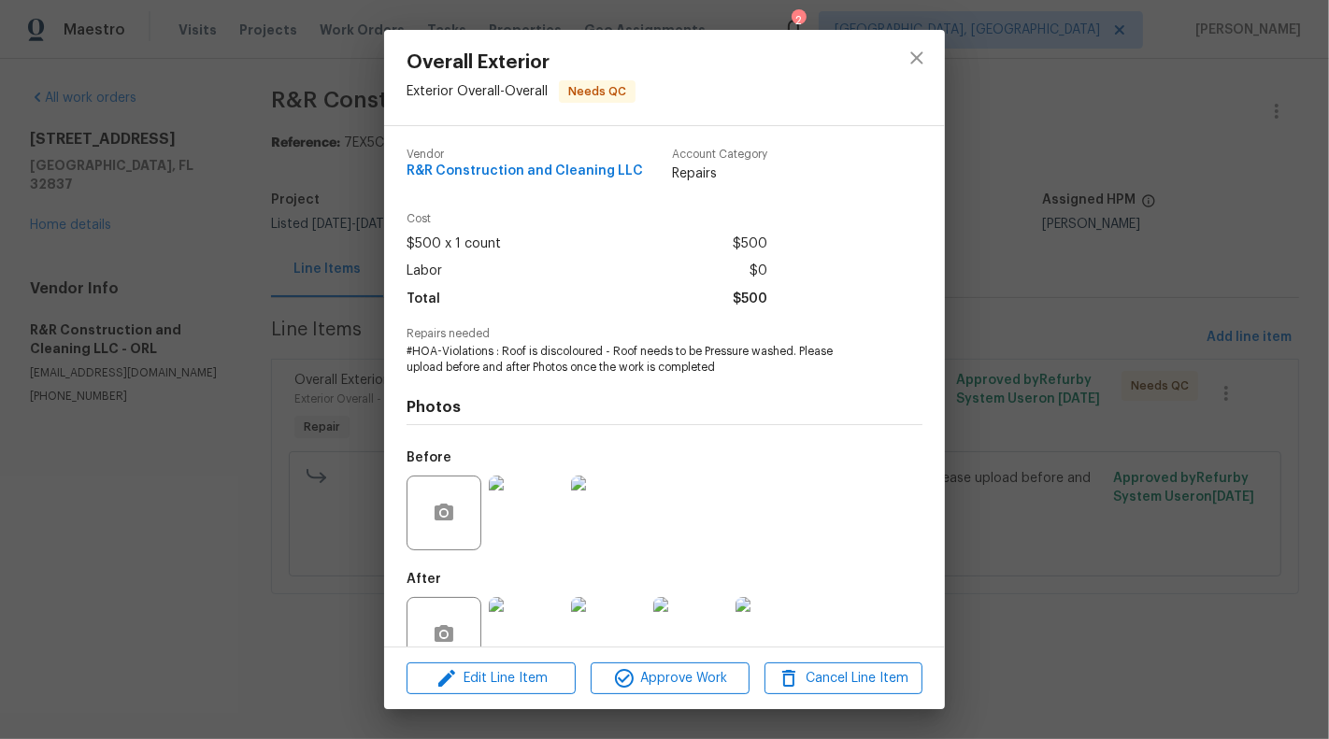
scroll to position [44, 0]
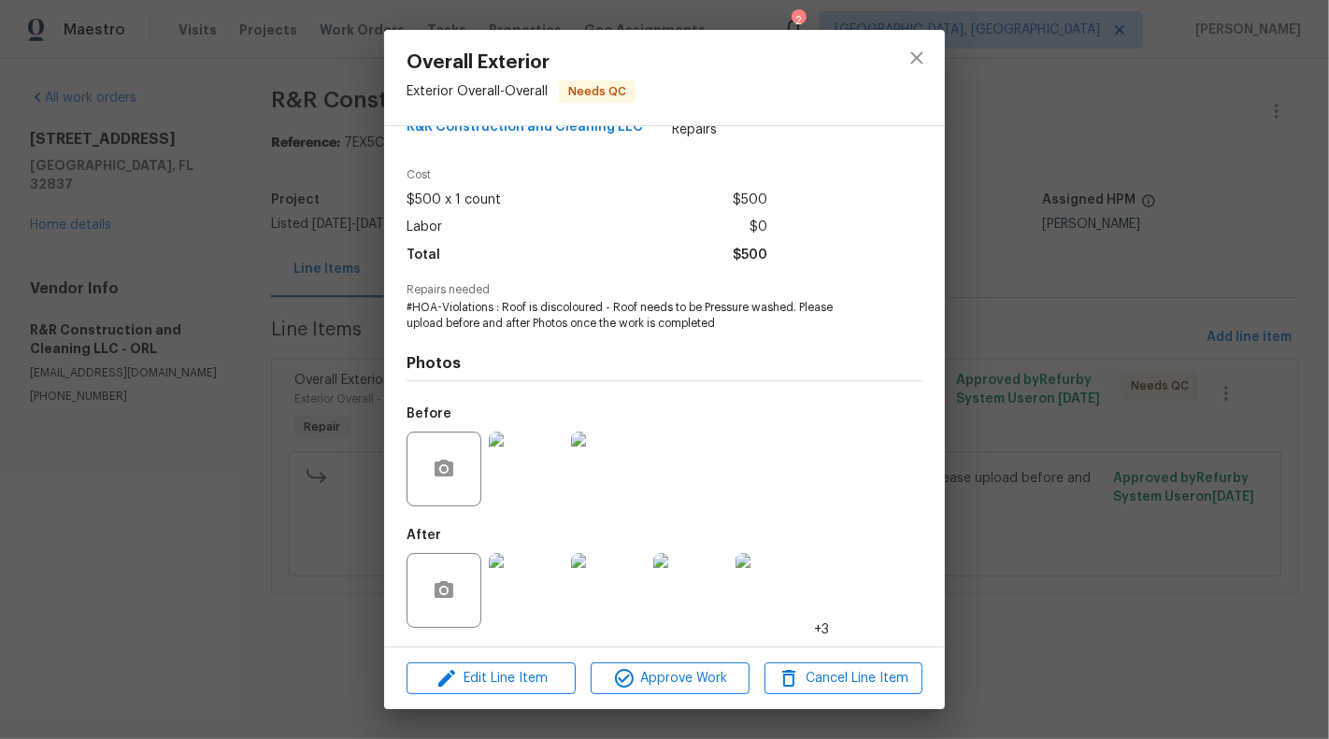
click at [527, 610] on img at bounding box center [526, 590] width 75 height 75
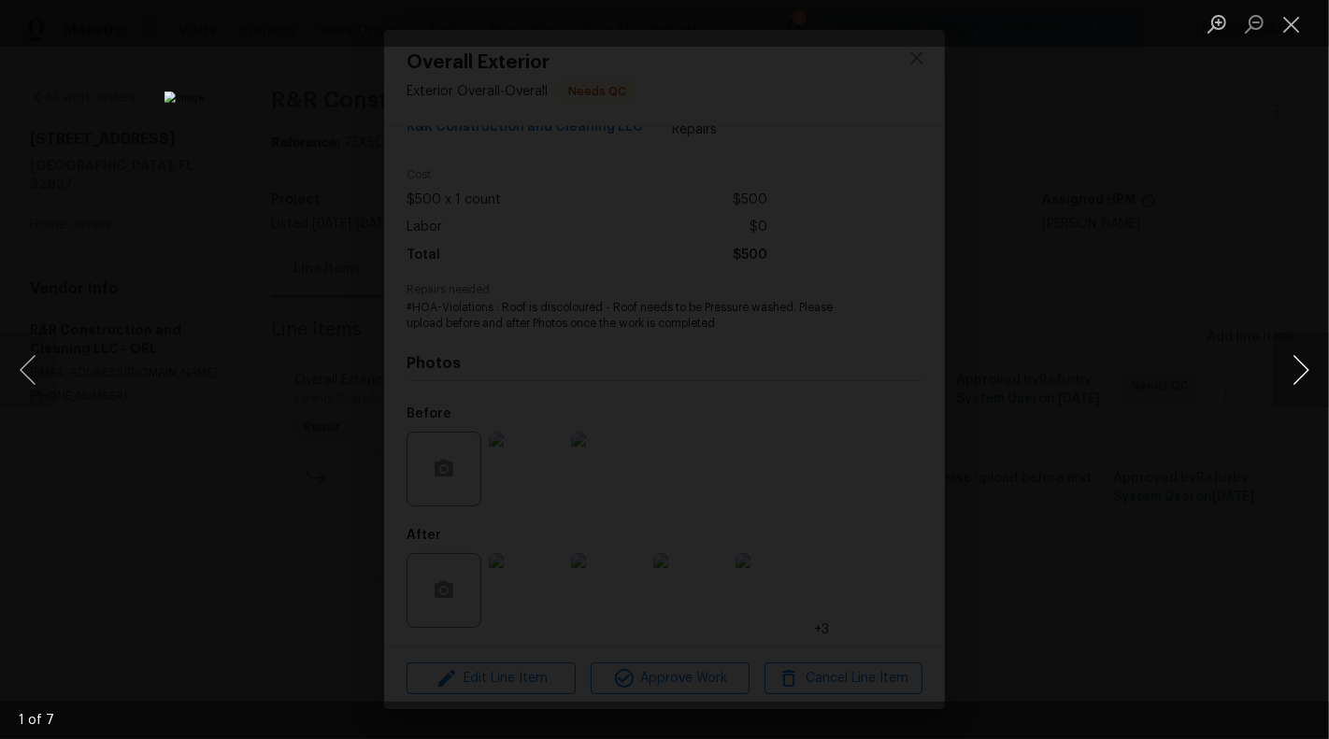
click at [1326, 362] on button "Next image" at bounding box center [1301, 370] width 56 height 75
click at [1316, 365] on button "Next image" at bounding box center [1301, 370] width 56 height 75
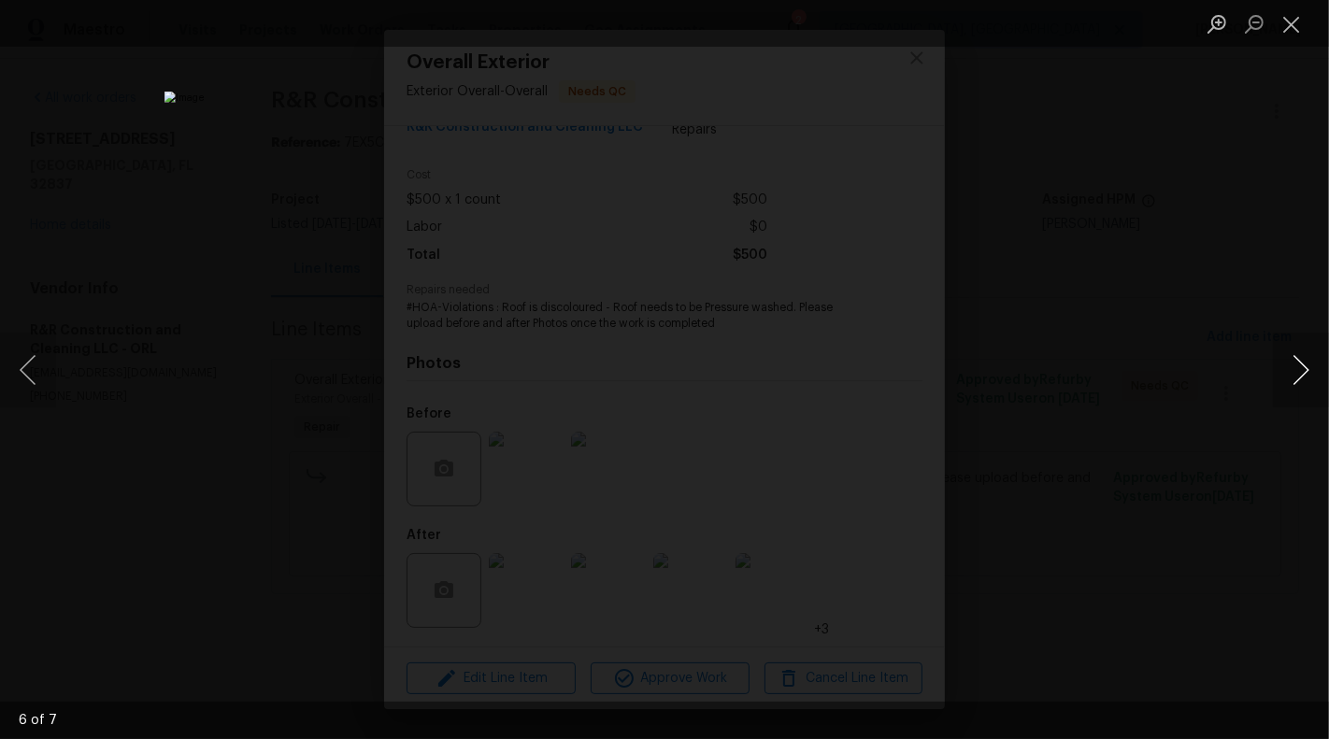
click at [1316, 365] on button "Next image" at bounding box center [1301, 370] width 56 height 75
click at [1286, 24] on button "Close lightbox" at bounding box center [1291, 23] width 37 height 33
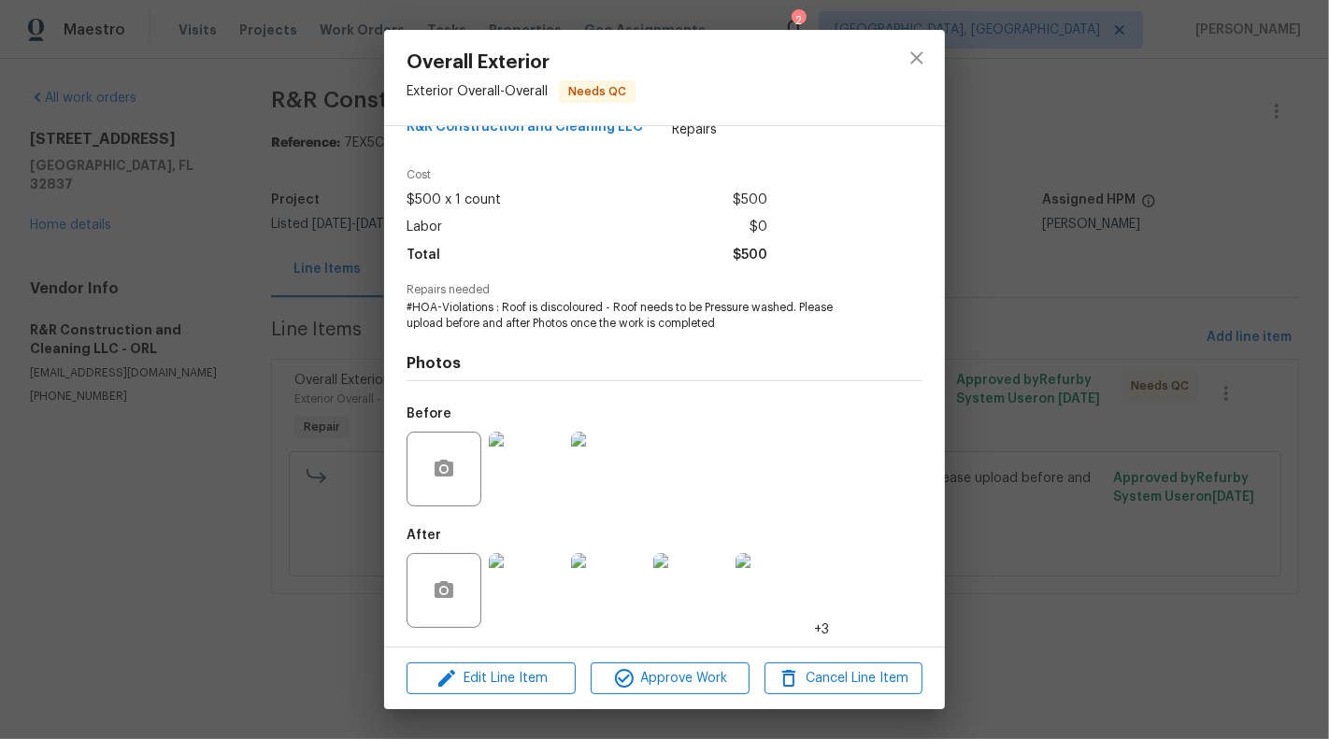
click at [535, 605] on img at bounding box center [526, 590] width 75 height 75
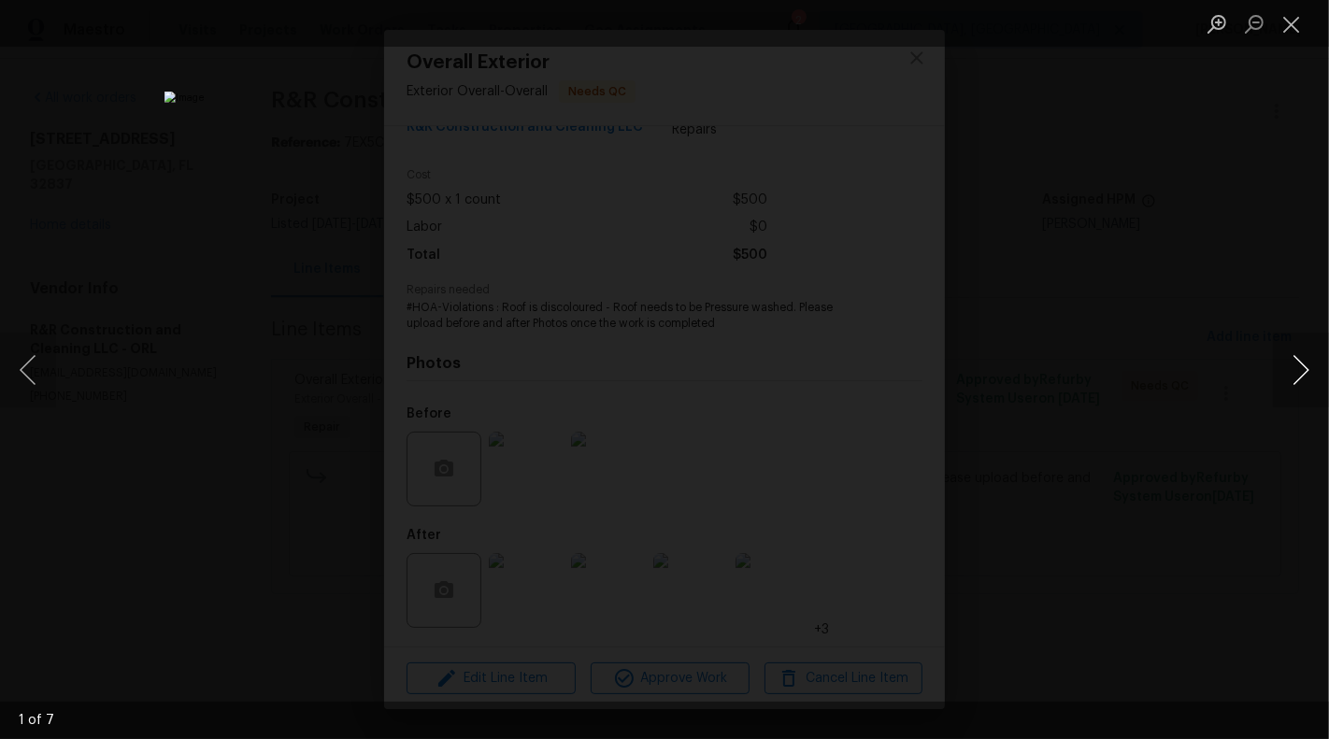
click at [1301, 380] on button "Next image" at bounding box center [1301, 370] width 56 height 75
click at [1301, 365] on button "Next image" at bounding box center [1301, 370] width 56 height 75
click at [1304, 372] on button "Next image" at bounding box center [1301, 370] width 56 height 75
click at [1304, 373] on button "Next image" at bounding box center [1301, 370] width 56 height 75
click at [1305, 384] on button "Next image" at bounding box center [1301, 370] width 56 height 75
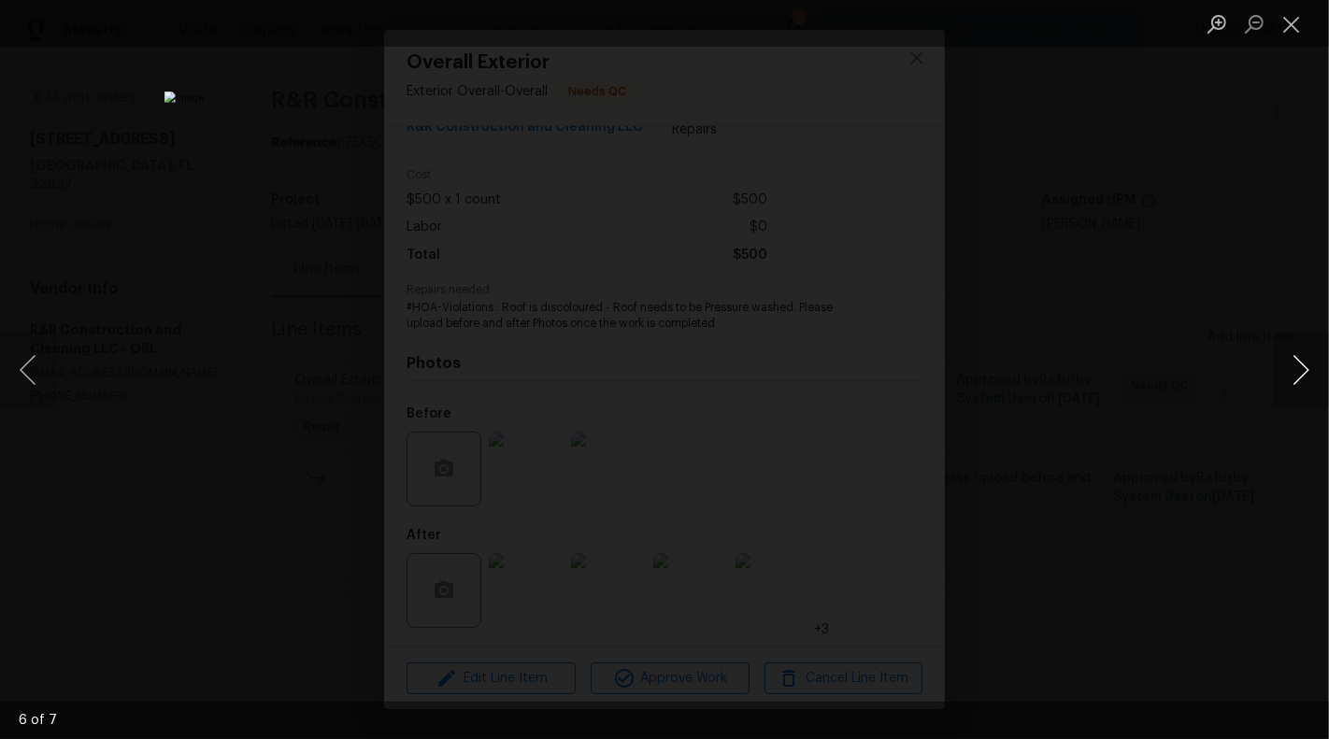
click at [1310, 366] on button "Next image" at bounding box center [1301, 370] width 56 height 75
click at [1296, 35] on button "Close lightbox" at bounding box center [1291, 23] width 37 height 33
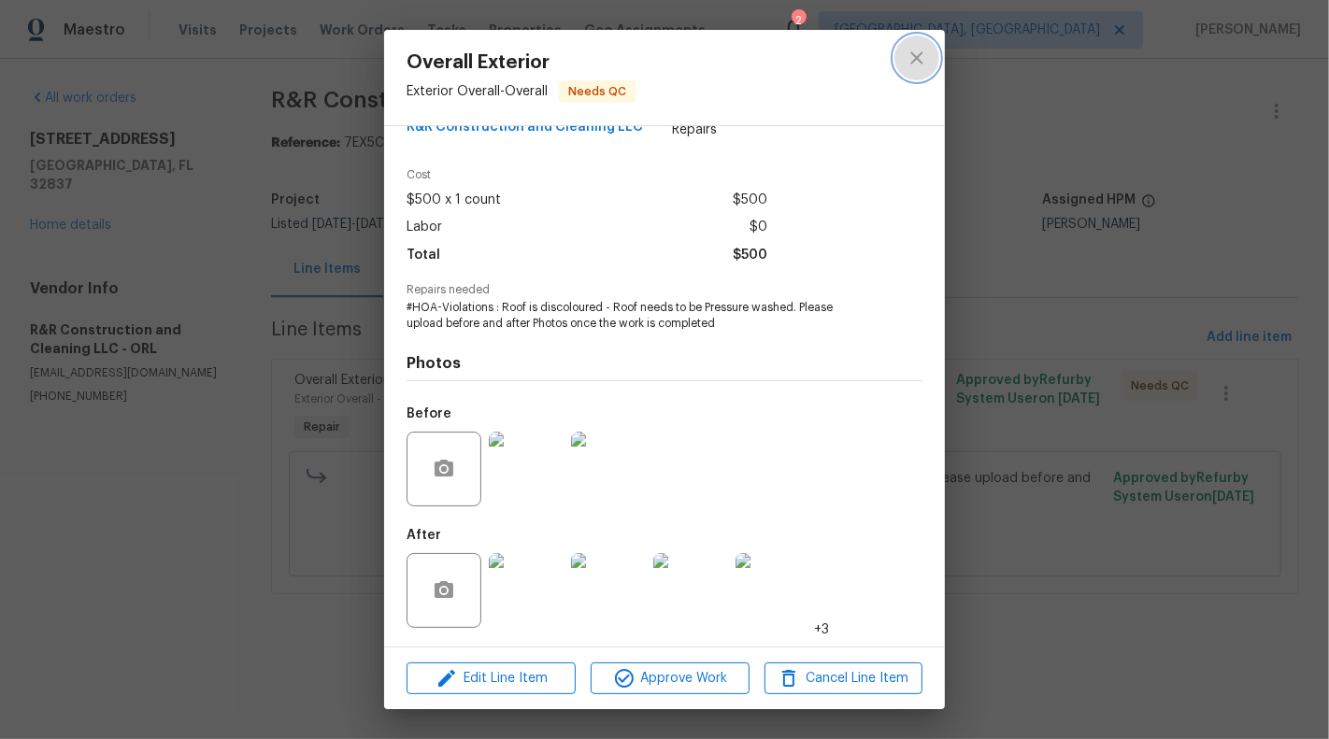
click at [931, 61] on button "close" at bounding box center [916, 58] width 45 height 45
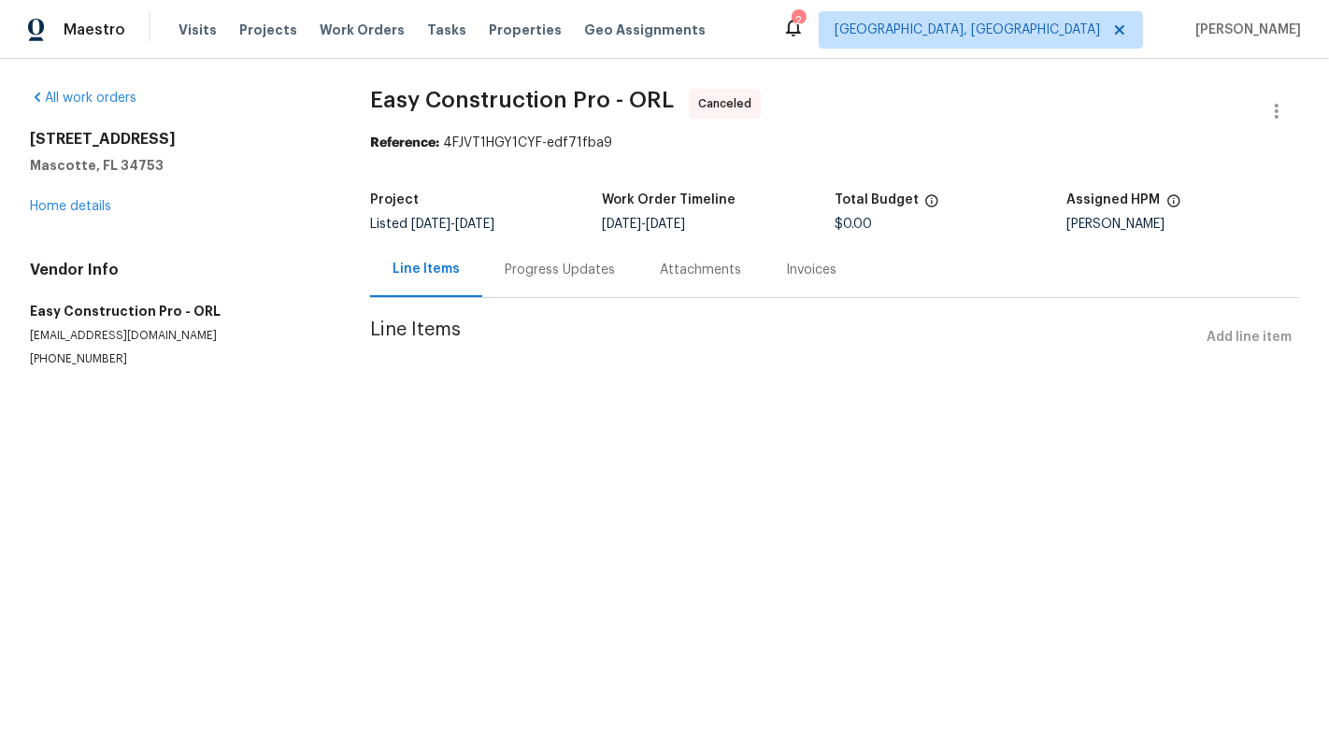
click at [545, 280] on div "Progress Updates" at bounding box center [559, 269] width 155 height 55
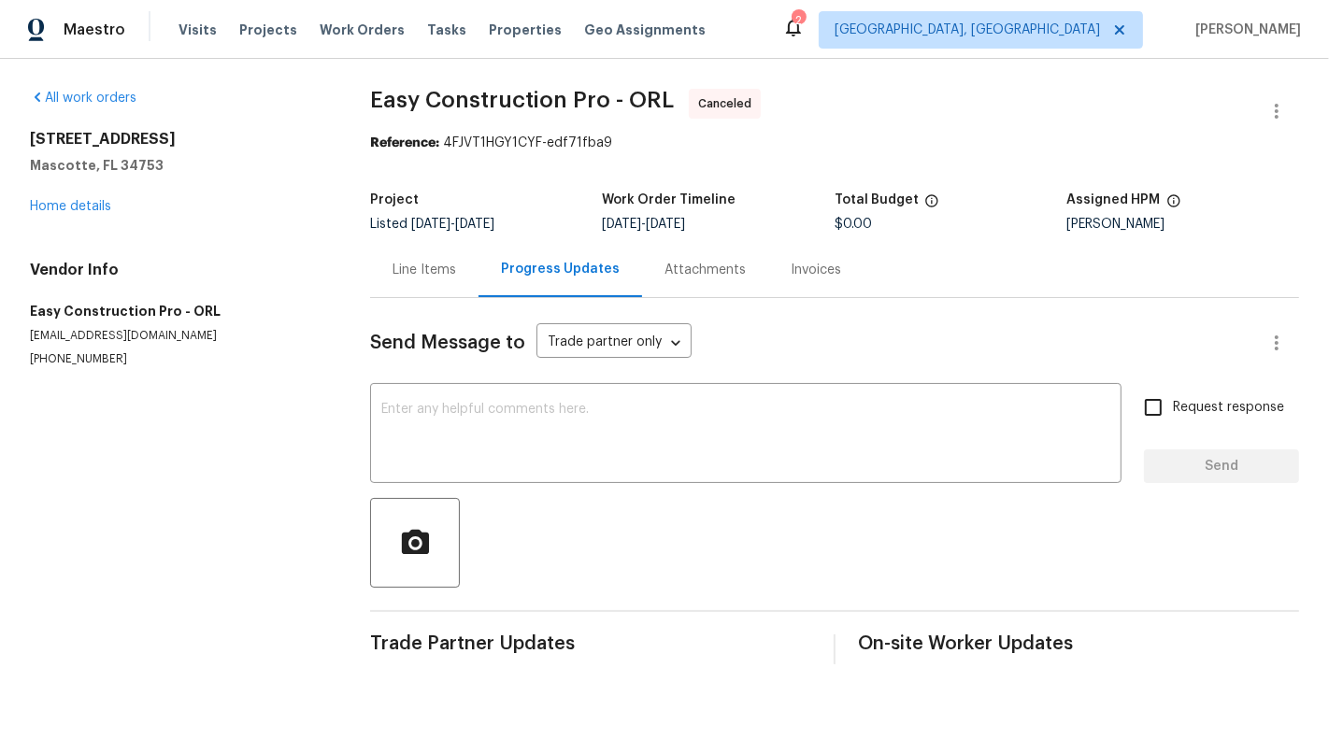
click at [425, 281] on div "Line Items" at bounding box center [424, 269] width 108 height 55
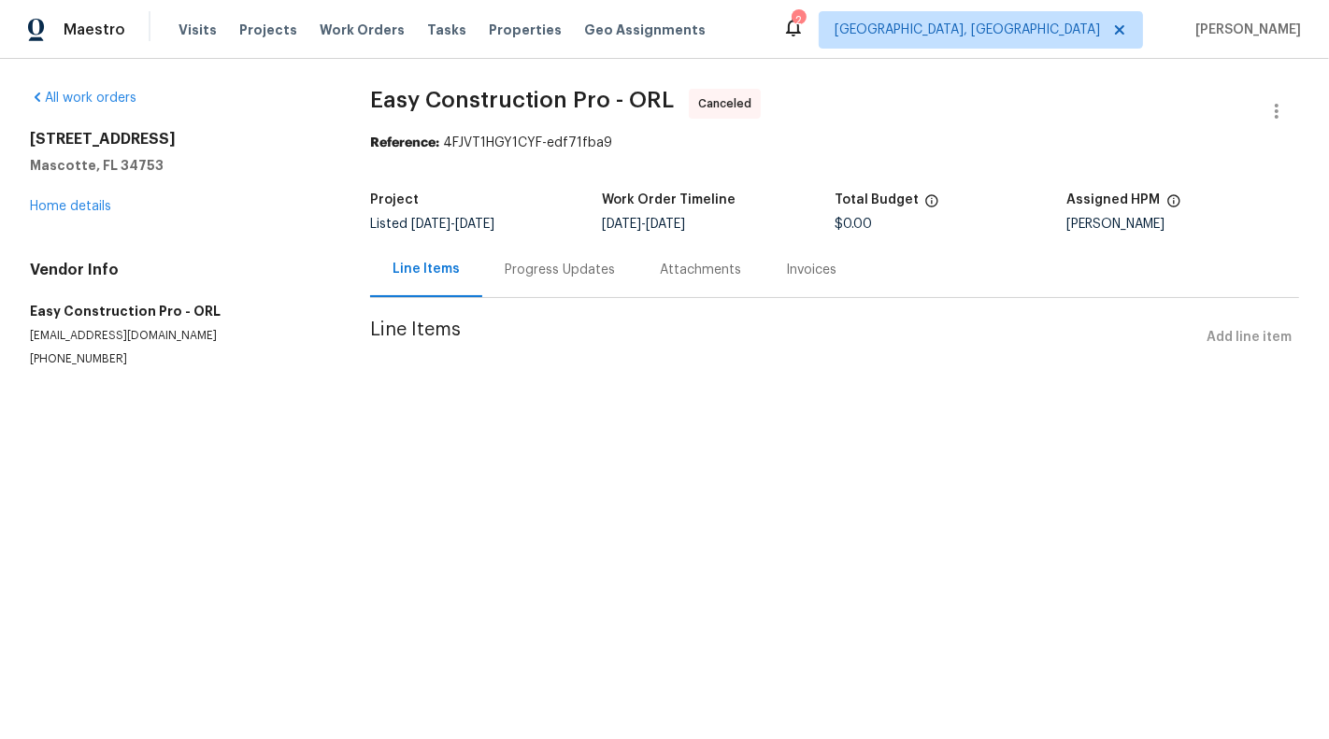
click at [73, 212] on div "[STREET_ADDRESS][PERSON_NAME] Home details" at bounding box center [177, 173] width 295 height 86
click at [65, 208] on link "Home details" at bounding box center [70, 206] width 81 height 13
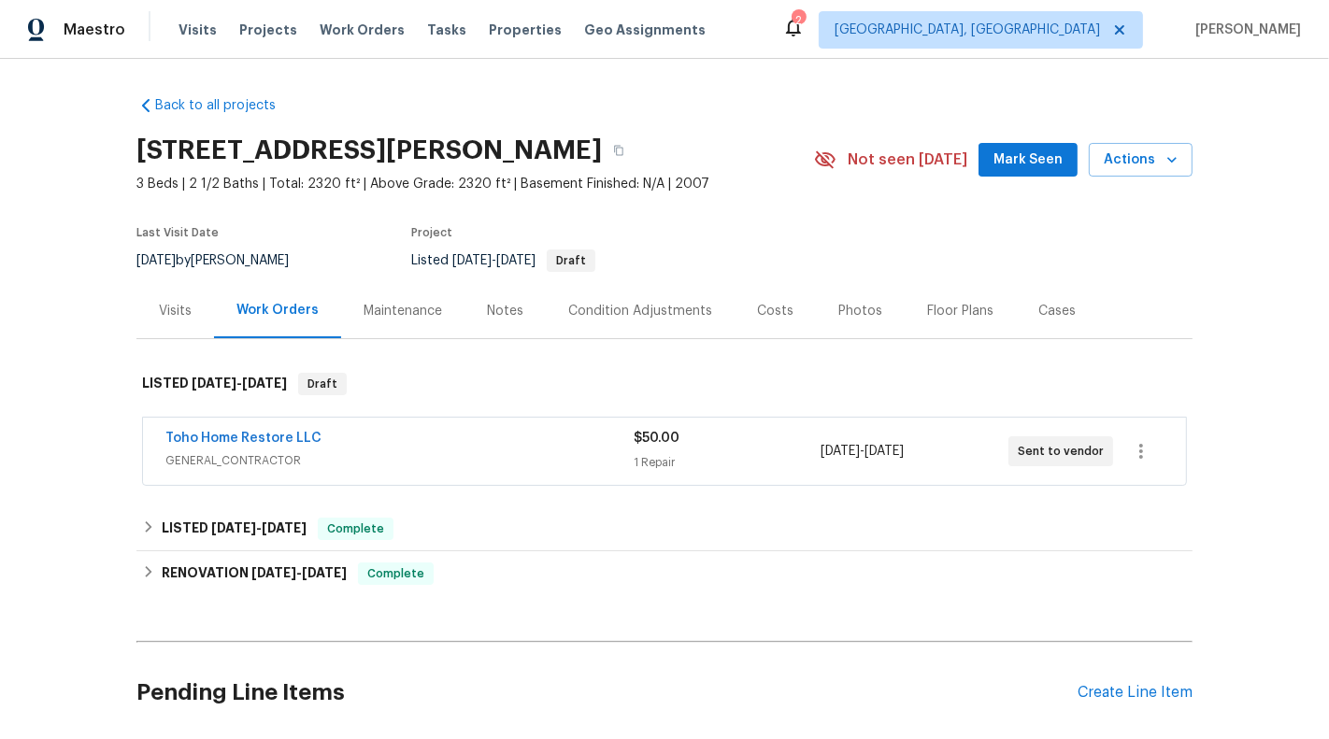
click at [756, 457] on div "1 Repair" at bounding box center [726, 462] width 187 height 19
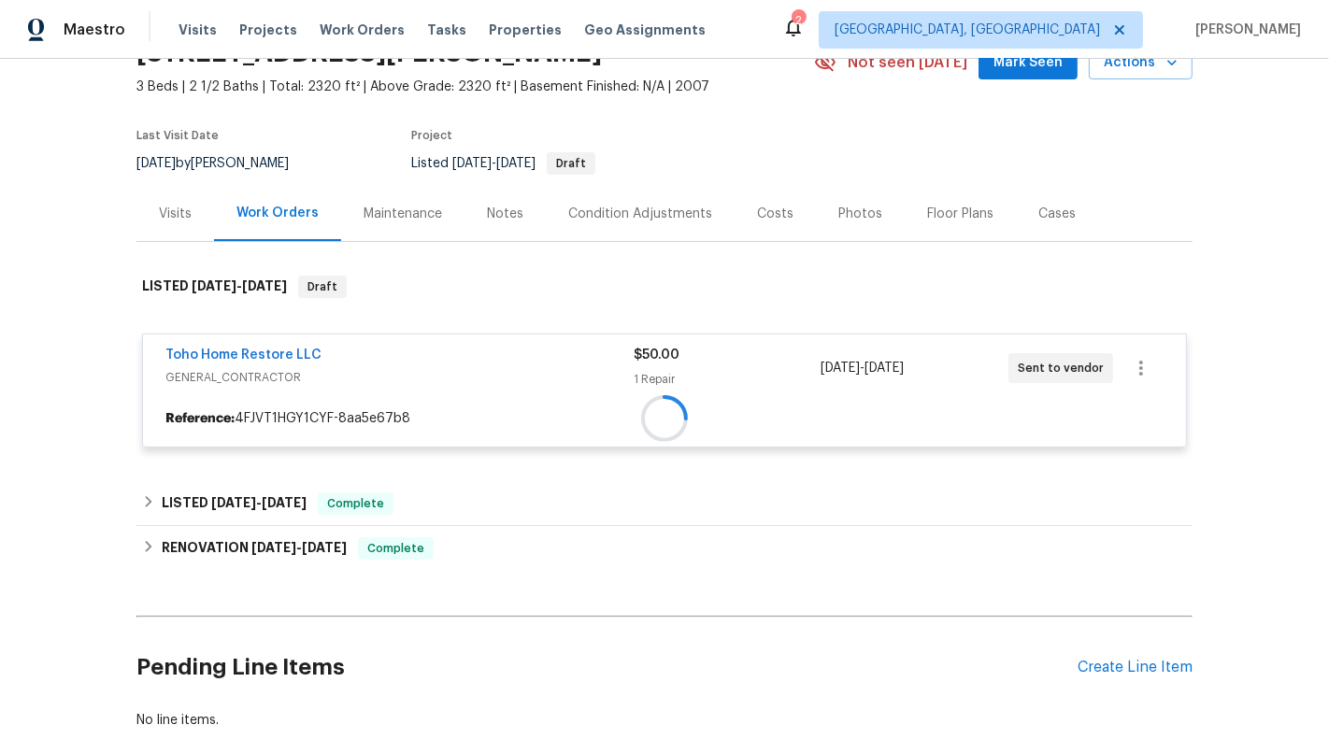
scroll to position [212, 0]
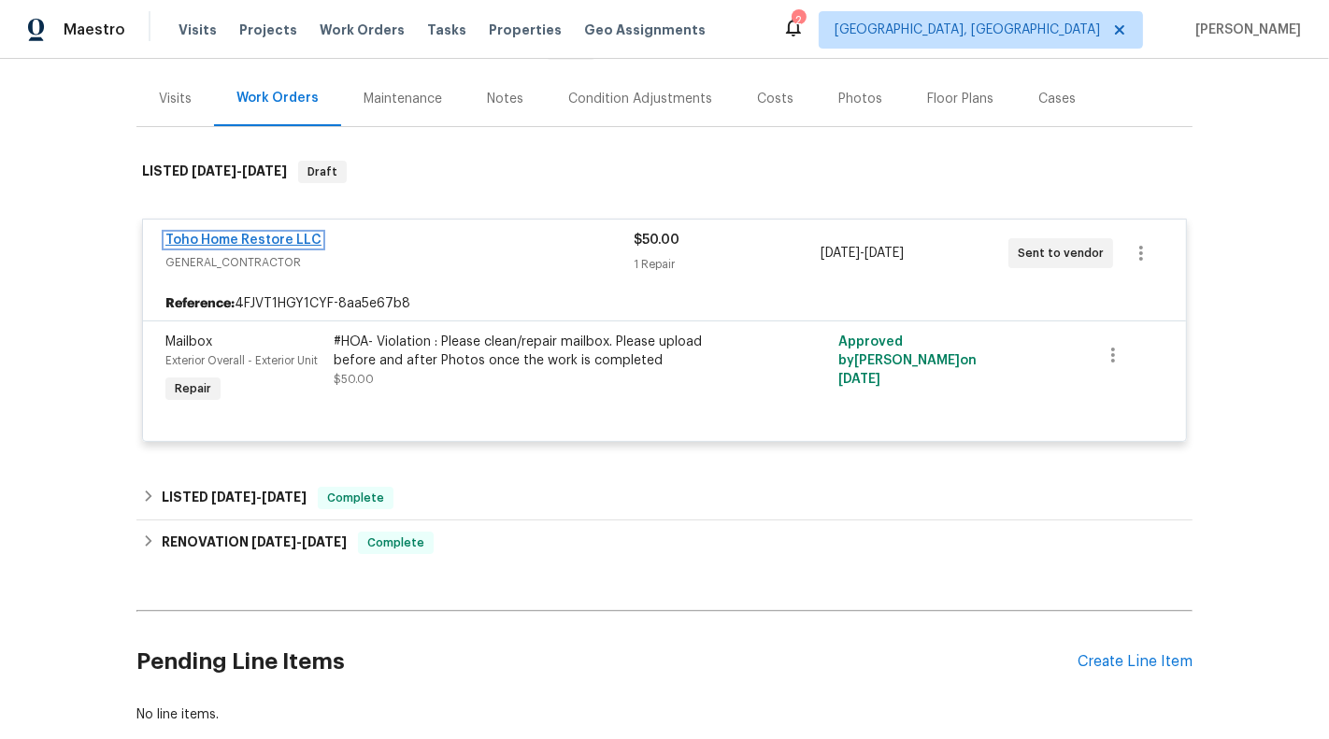
click at [216, 239] on link "Toho Home Restore LLC" at bounding box center [243, 240] width 156 height 13
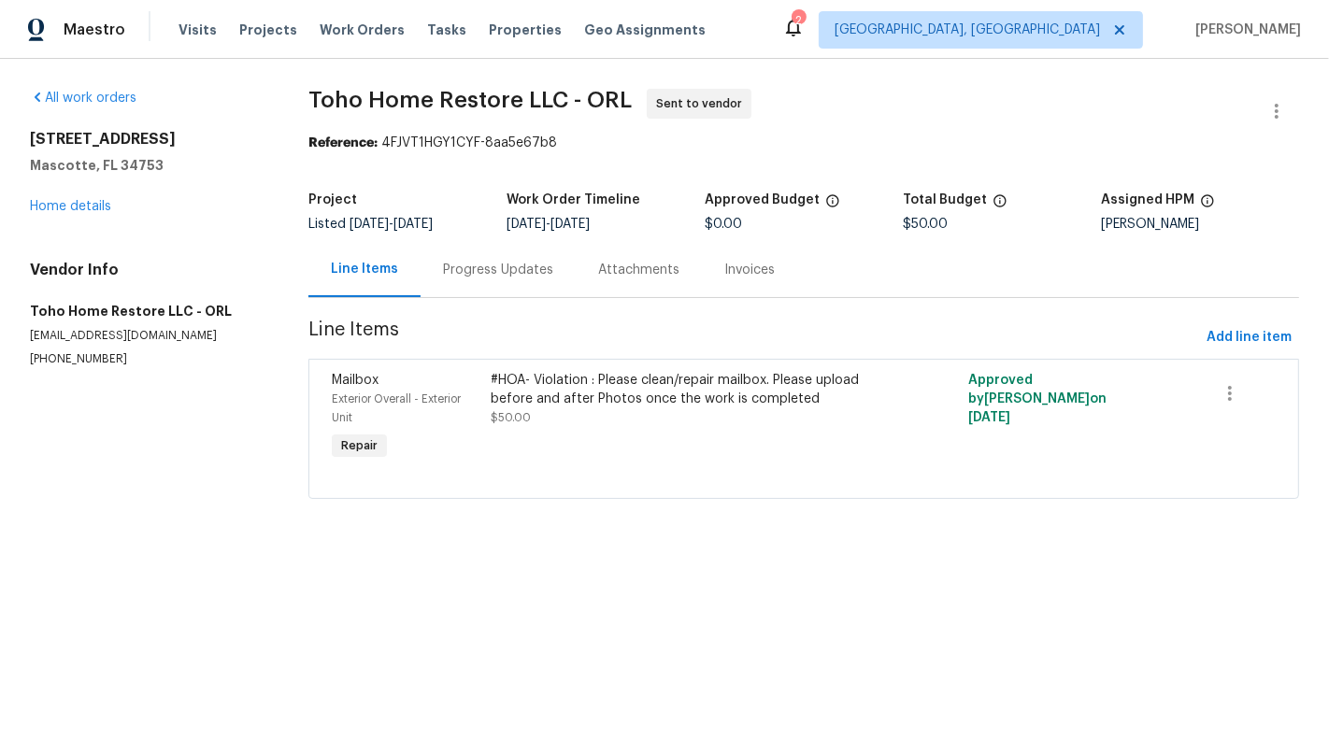
click at [80, 369] on section "All work orders 1301 Brenway Dr Mascotte, FL 34753 Home details Vendor Info Toh…" at bounding box center [147, 305] width 234 height 433
copy p "(407) 414-0623"
click at [64, 206] on link "Home details" at bounding box center [70, 206] width 81 height 13
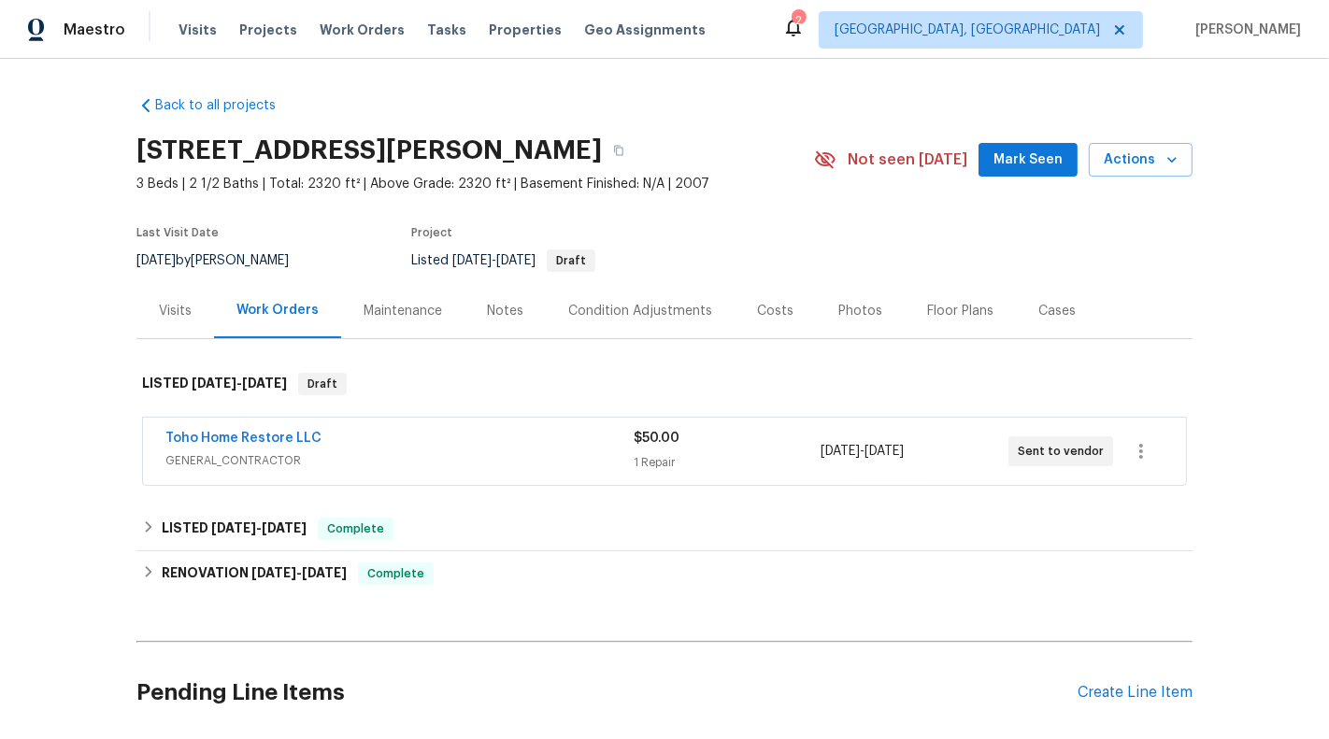
click at [406, 470] on div "Toho Home Restore LLC GENERAL_CONTRACTOR" at bounding box center [399, 451] width 468 height 45
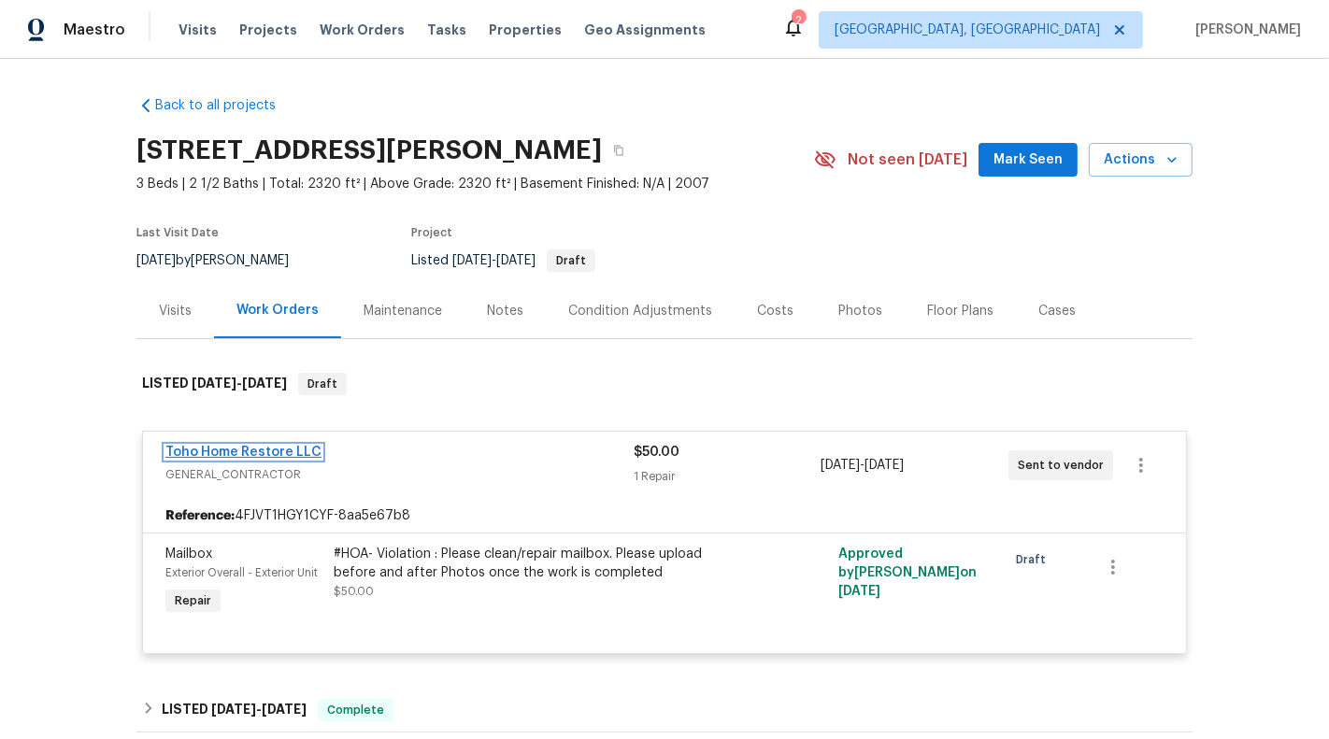
click at [248, 450] on link "Toho Home Restore LLC" at bounding box center [243, 452] width 156 height 13
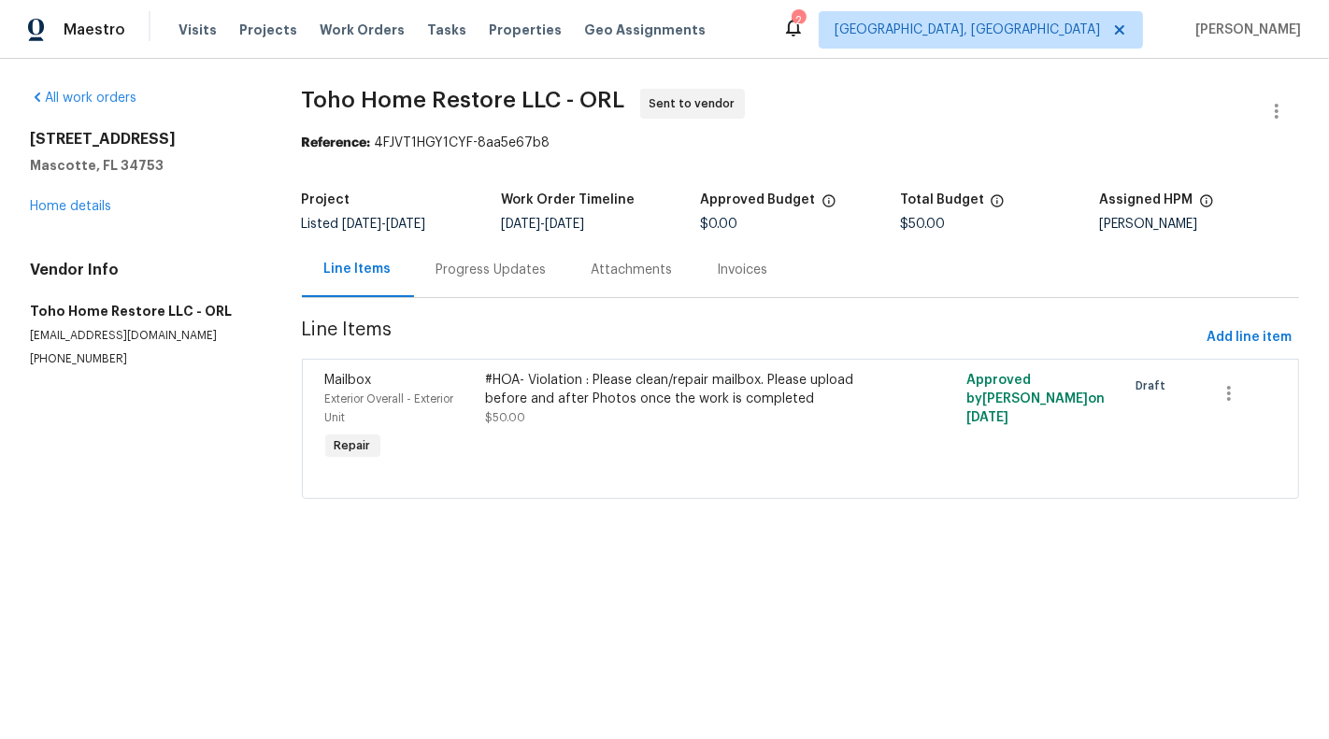
click at [72, 354] on p "(407) 414-0623" at bounding box center [143, 359] width 227 height 16
click at [72, 354] on p "(407) 414-0623" at bounding box center [147, 359] width 234 height 16
copy p "(407) 414-0623"
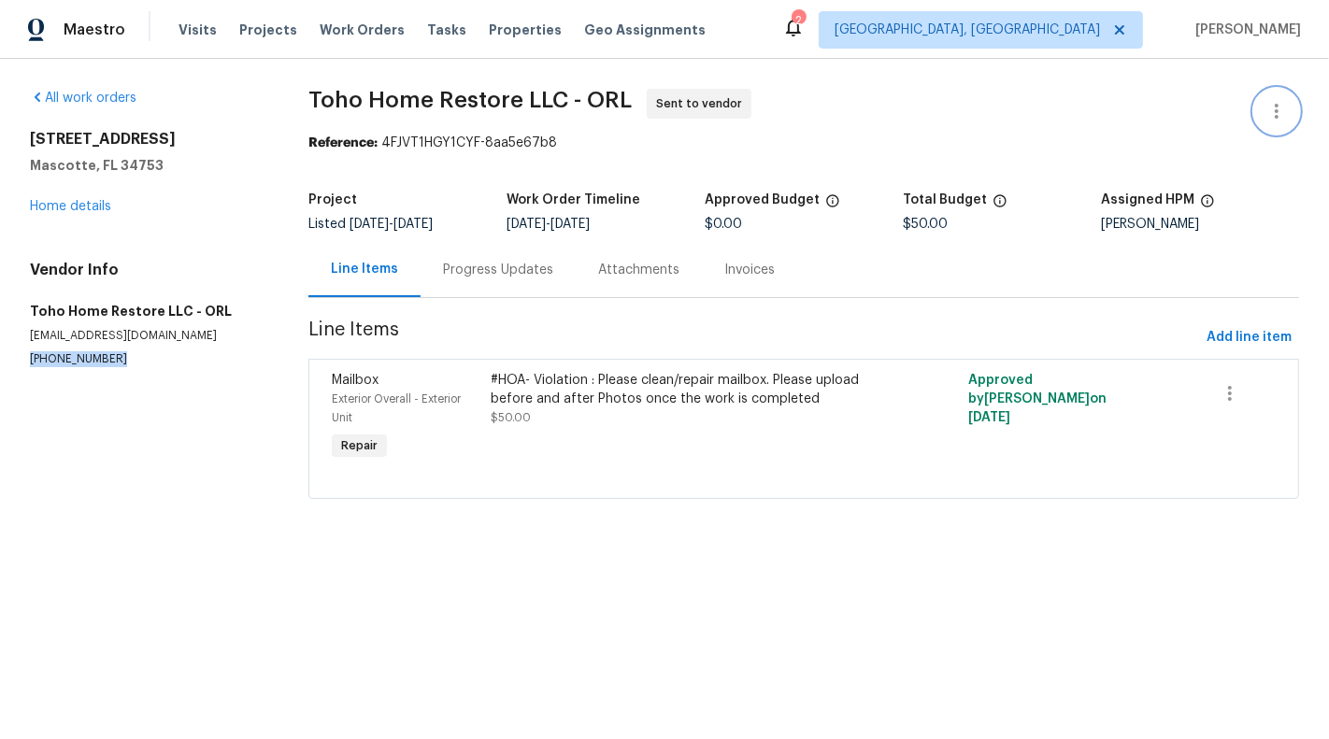
click at [1288, 100] on icon "button" at bounding box center [1276, 111] width 22 height 22
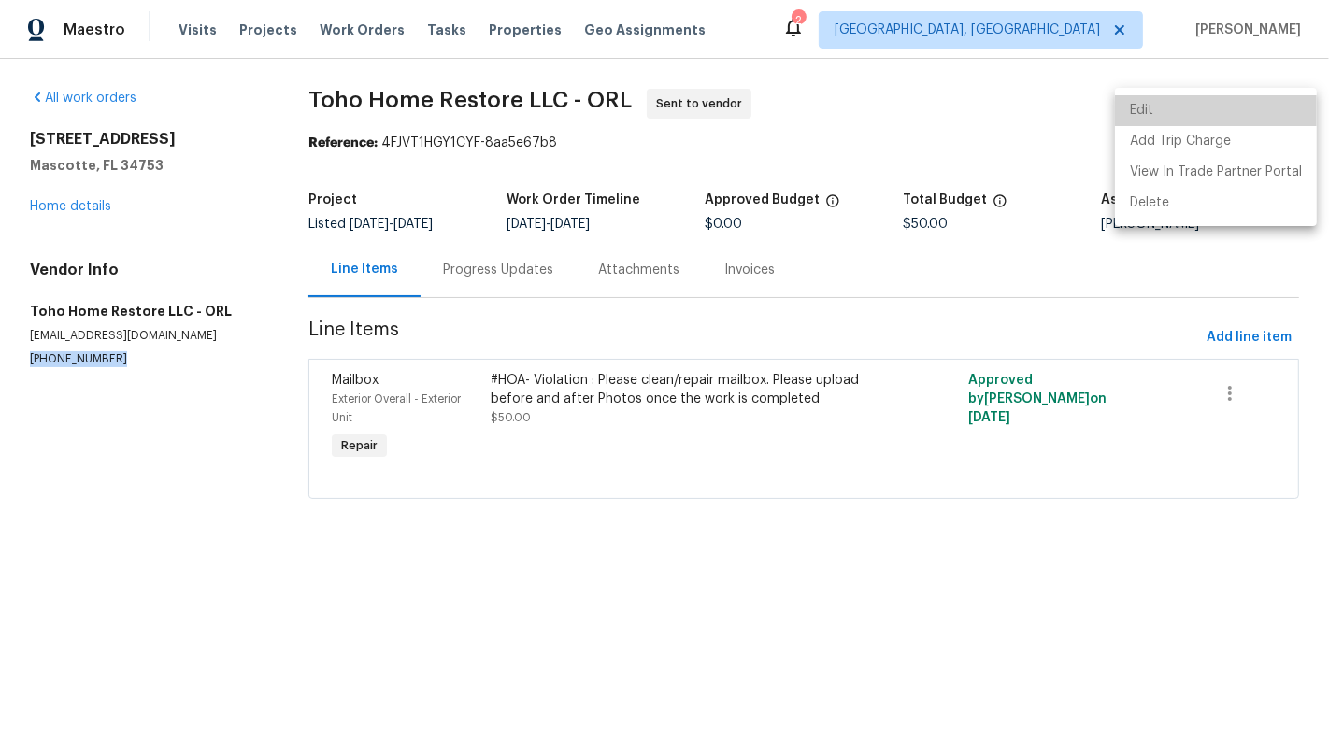
click at [1231, 101] on li "Edit" at bounding box center [1216, 110] width 202 height 31
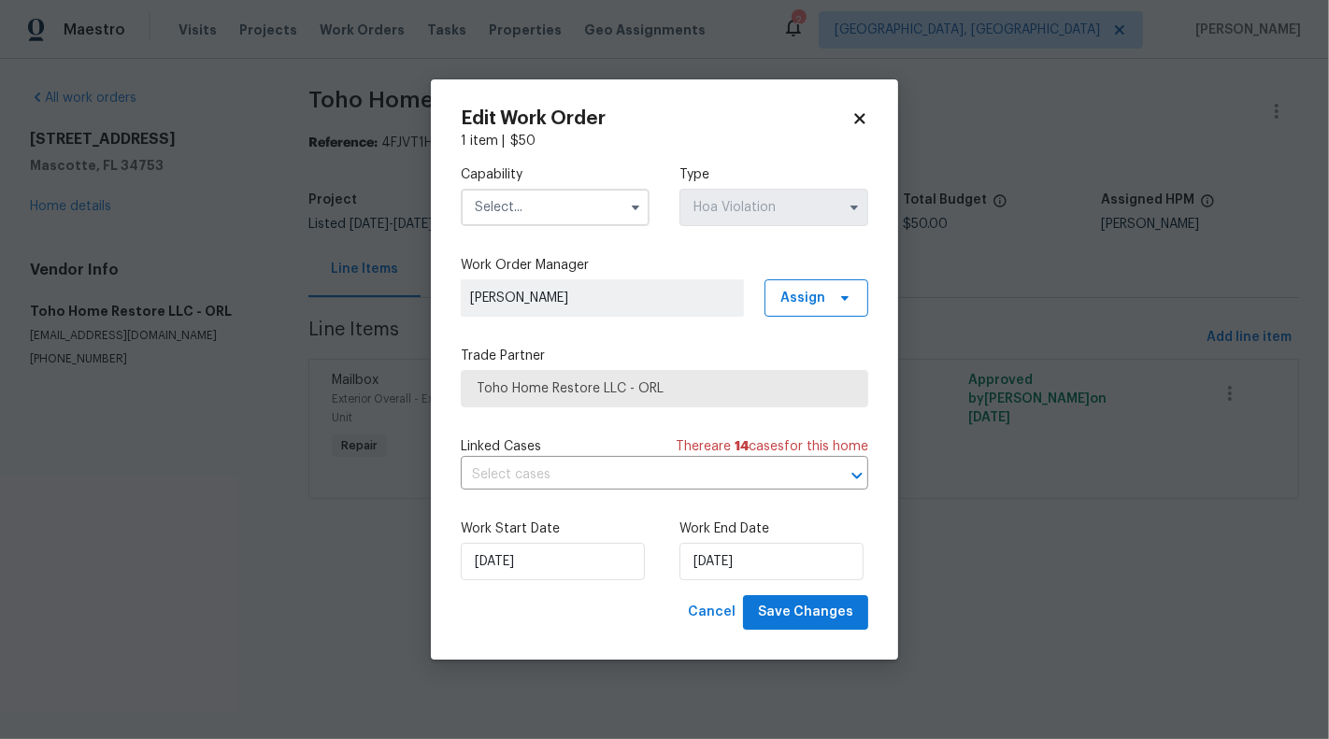
click at [627, 195] on span at bounding box center [635, 207] width 28 height 28
click at [643, 213] on button "button" at bounding box center [635, 207] width 22 height 22
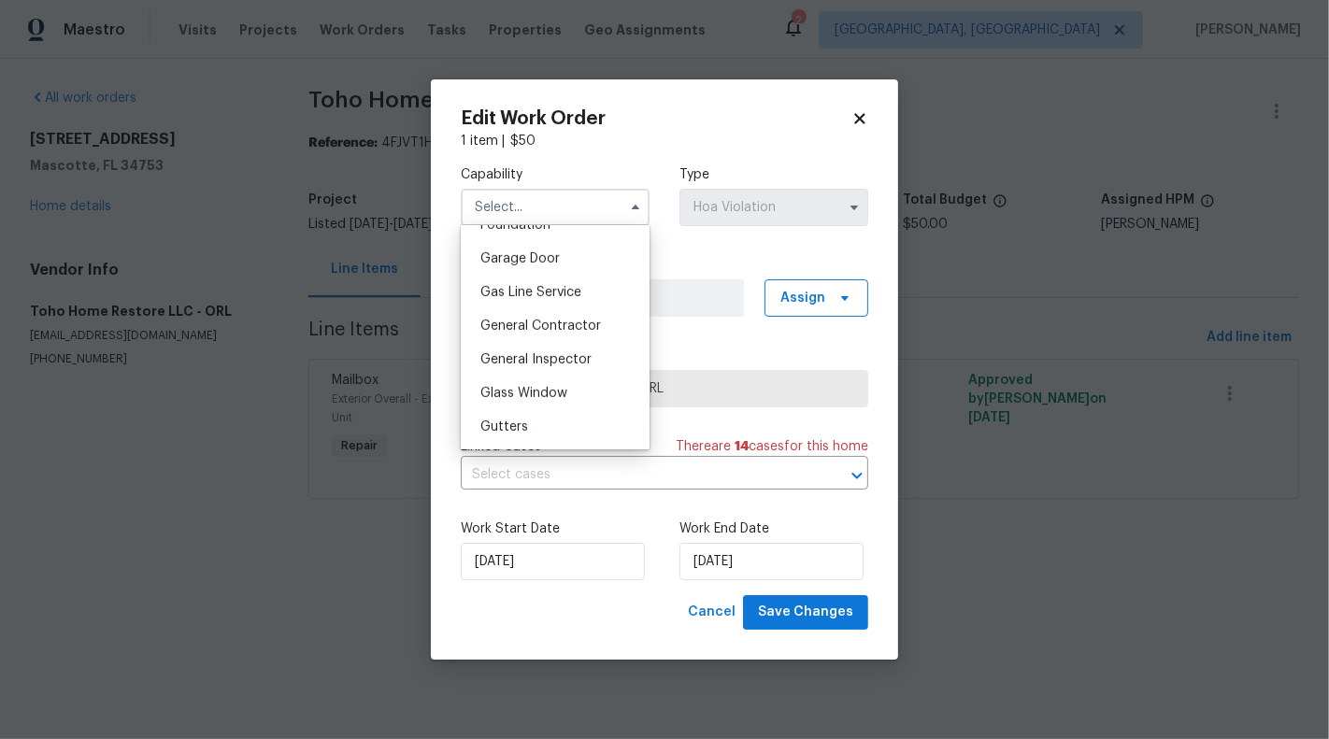
scroll to position [856, 0]
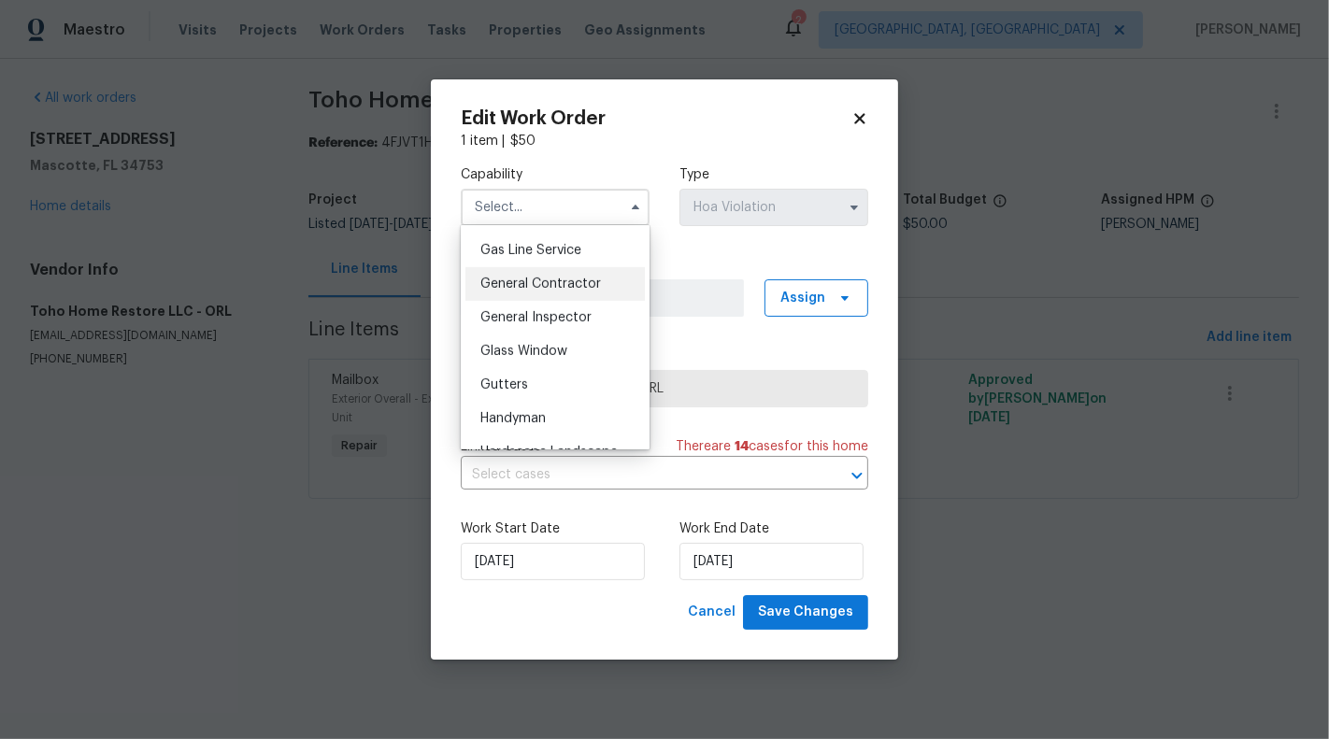
click at [573, 288] on span "General Contractor" at bounding box center [540, 283] width 121 height 13
type input "General Contractor"
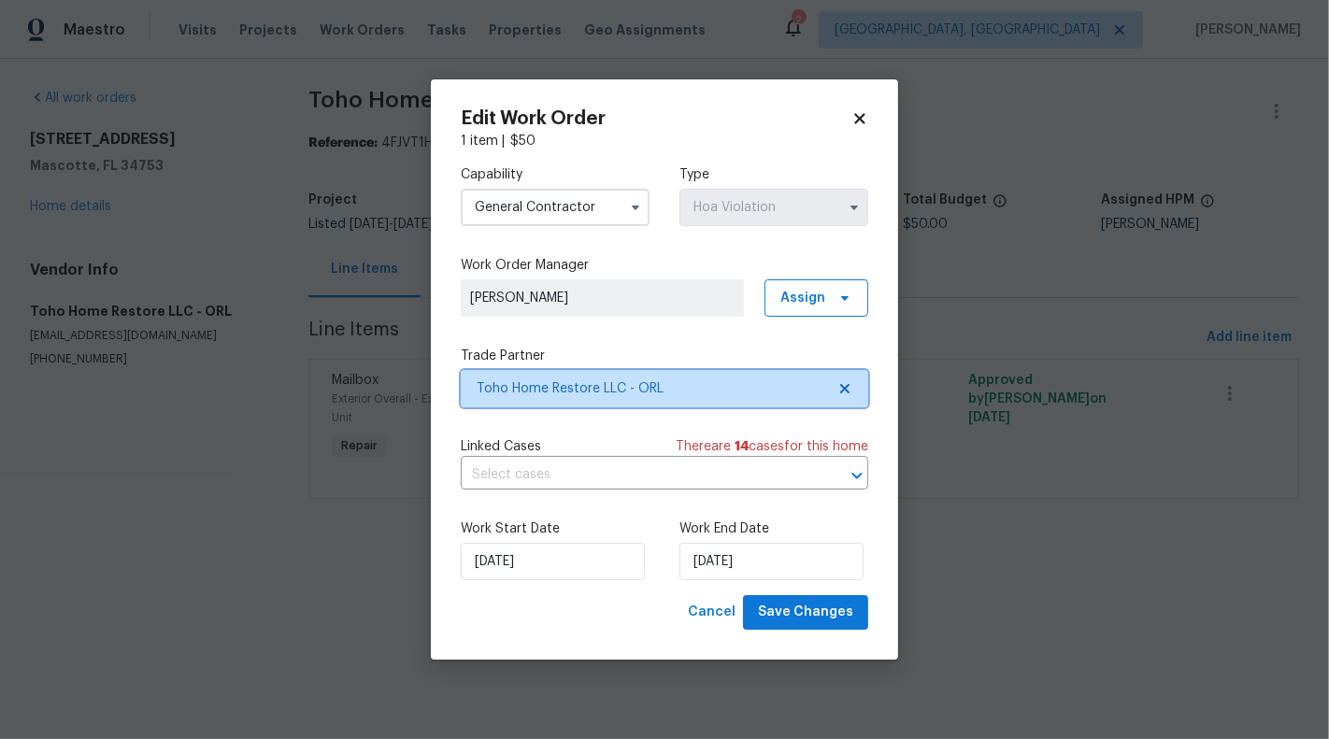
click at [854, 387] on span "Toho Home Restore LLC - ORL" at bounding box center [664, 388] width 407 height 37
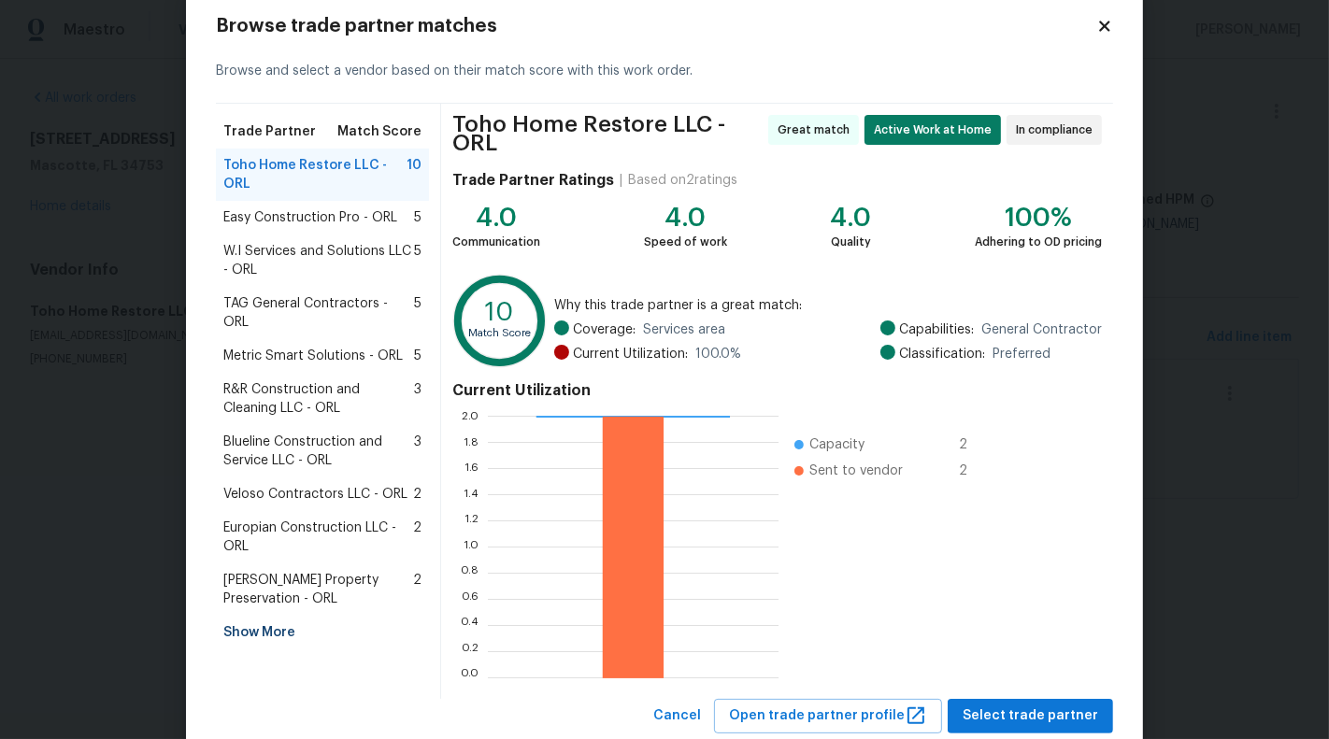
scroll to position [84, 0]
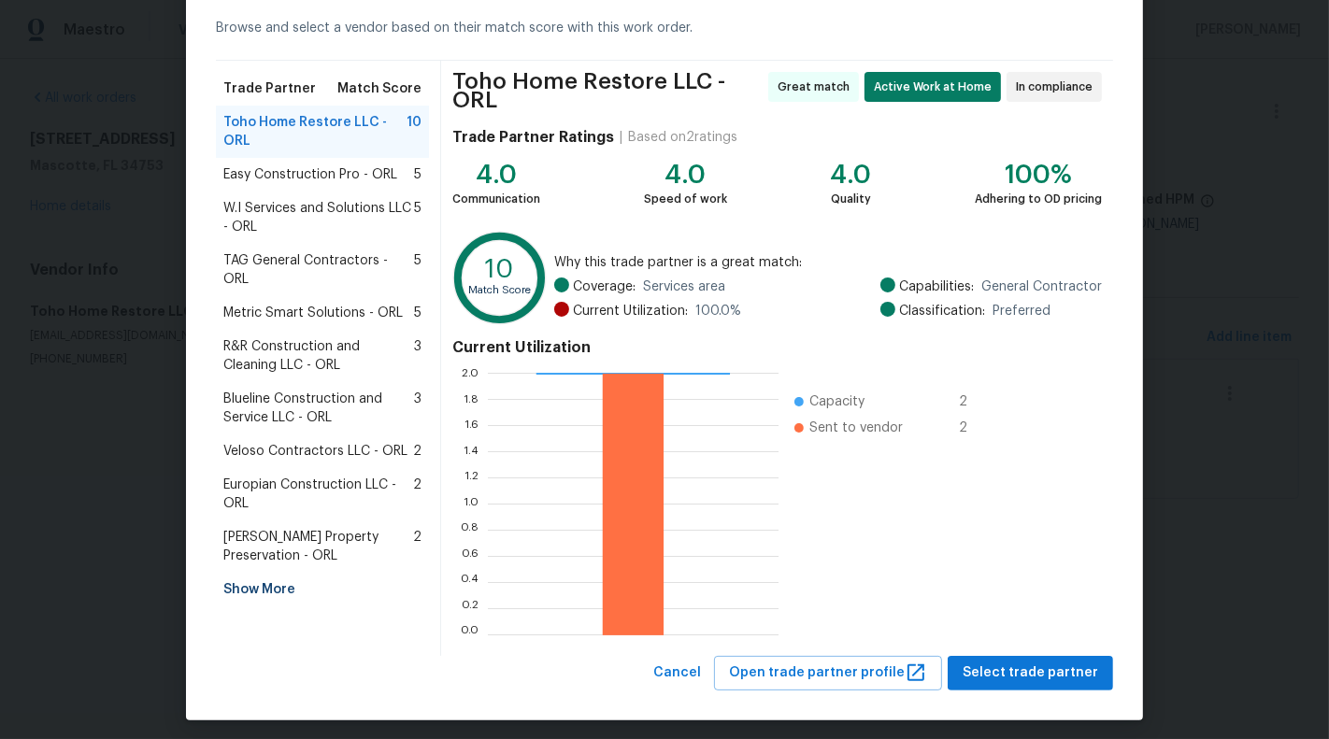
click at [320, 202] on span "W.I Services and Solutions LLC - ORL" at bounding box center [318, 217] width 191 height 37
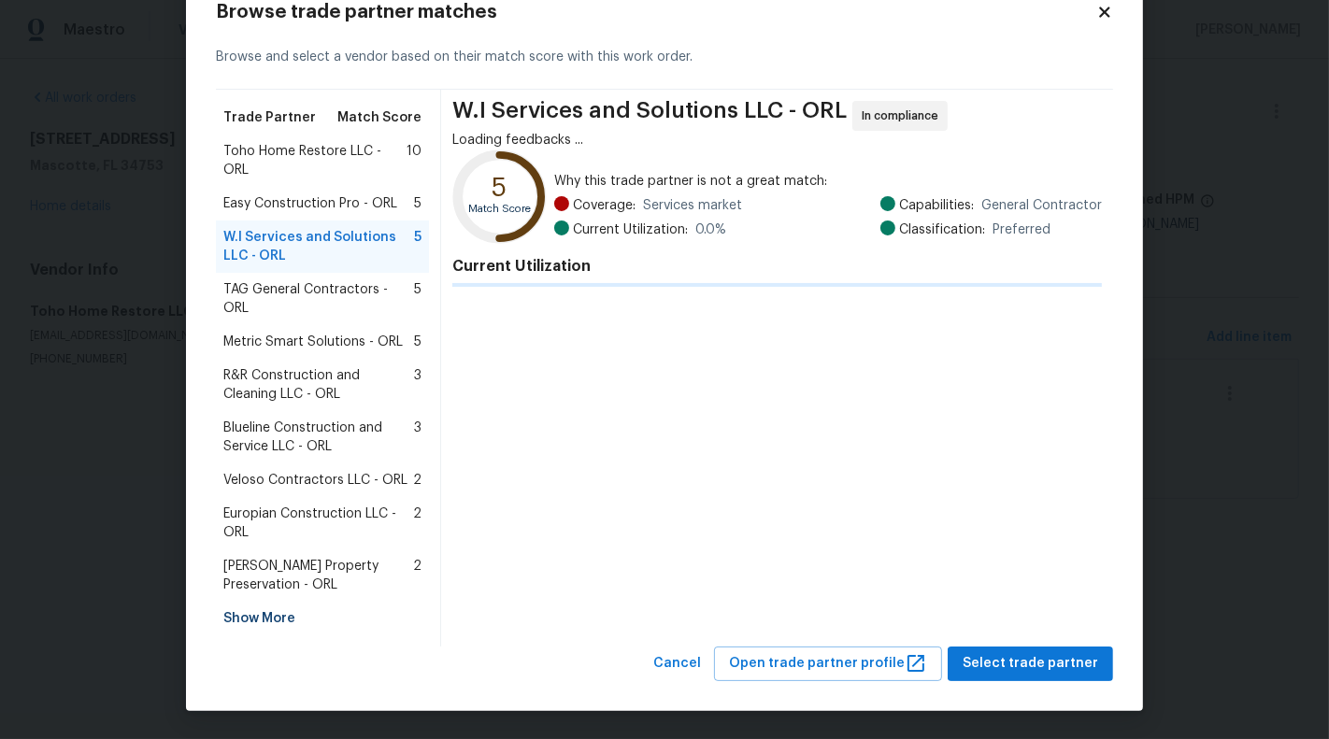
scroll to position [16, 0]
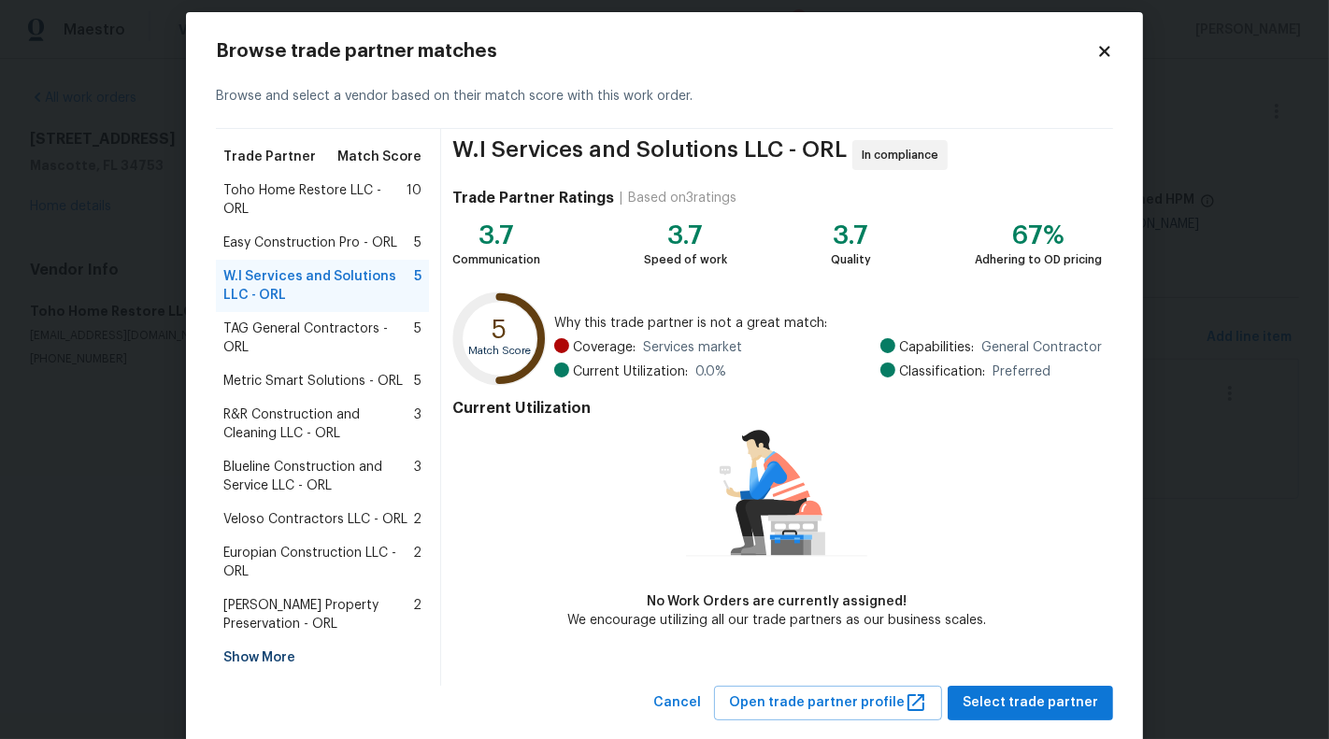
click at [1056, 646] on div "W.I Services and Solutions LLC - ORL In compliance Trade Partner Ratings | Base…" at bounding box center [777, 407] width 672 height 557
click at [1077, 682] on div "Browse trade partner matches Browse and select a vendor based on their match sc…" at bounding box center [664, 381] width 957 height 738
click at [1060, 691] on span "Select trade partner" at bounding box center [1029, 702] width 135 height 23
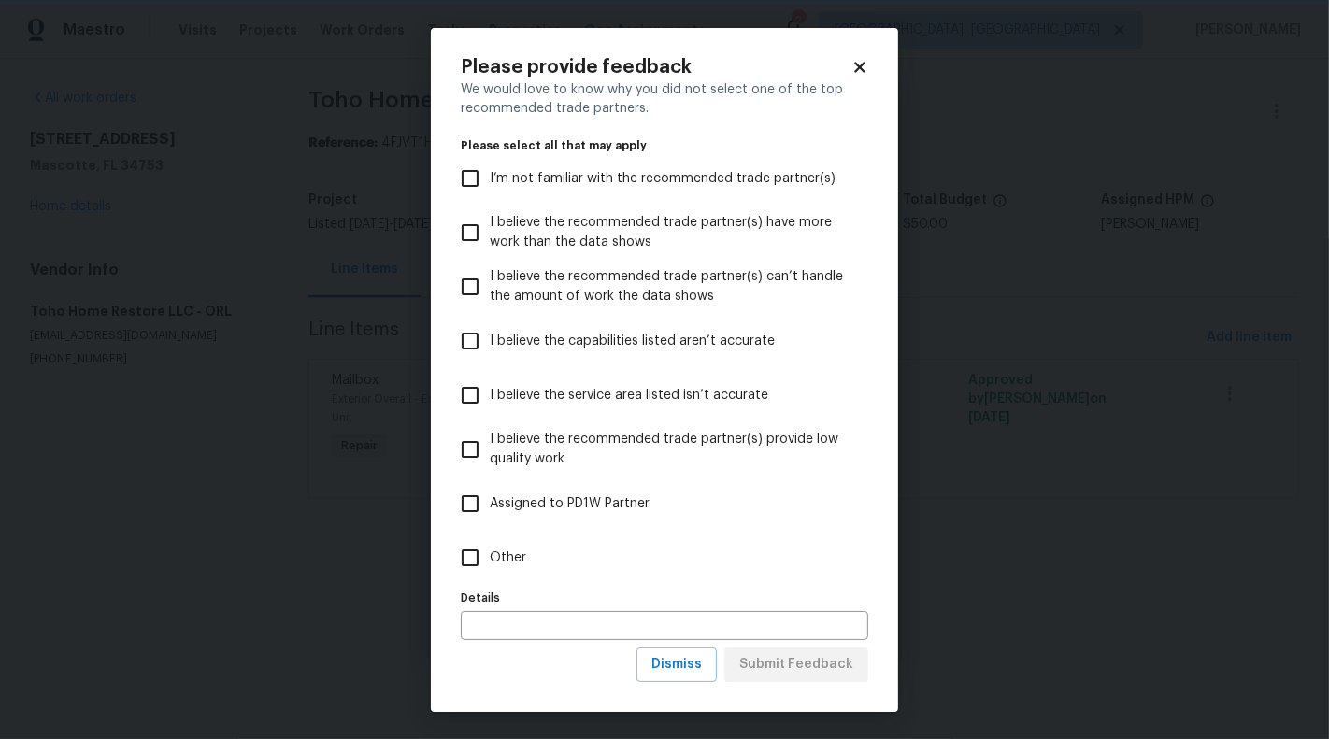
scroll to position [0, 0]
click at [488, 568] on input "Other" at bounding box center [469, 557] width 39 height 39
checkbox input "true"
click at [811, 647] on div "We would love to know why you did not select one of the top recommended trade p…" at bounding box center [664, 363] width 407 height 567
click at [821, 666] on span "Submit Feedback" at bounding box center [796, 664] width 114 height 23
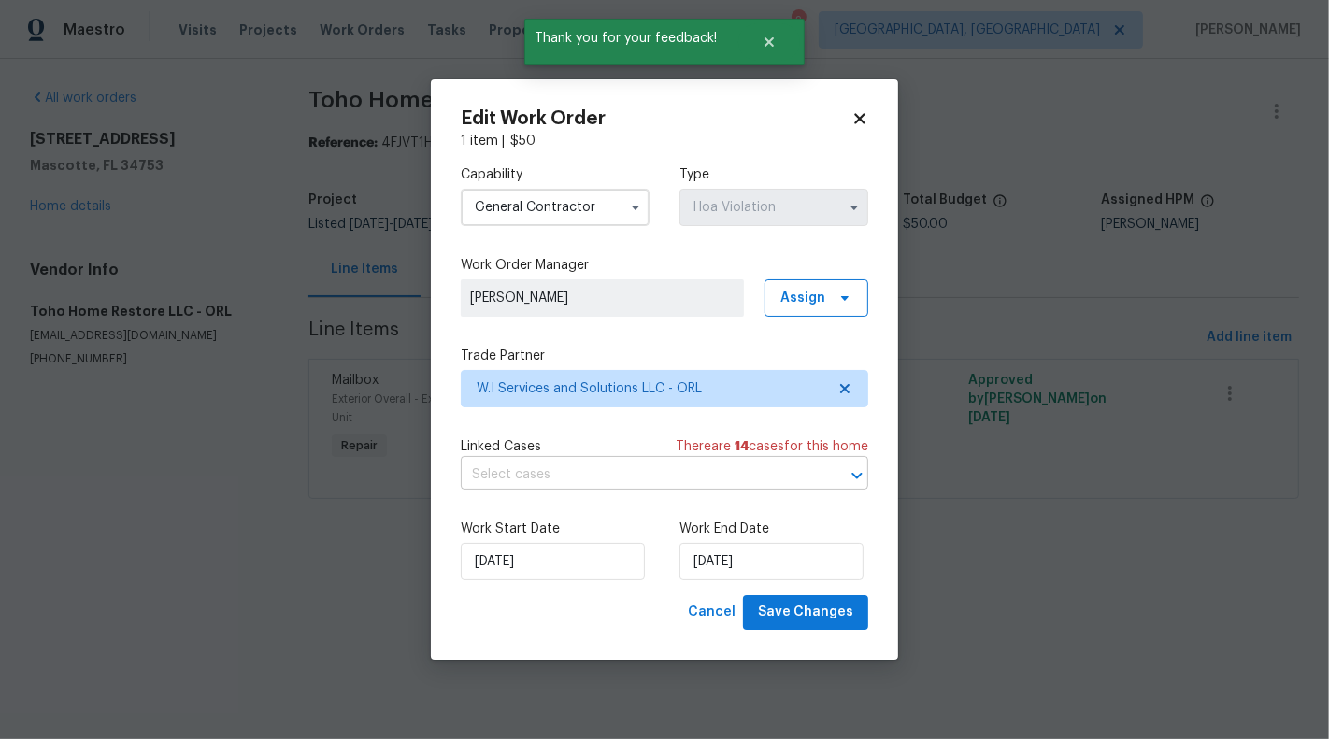
click at [761, 467] on input "text" at bounding box center [638, 475] width 355 height 29
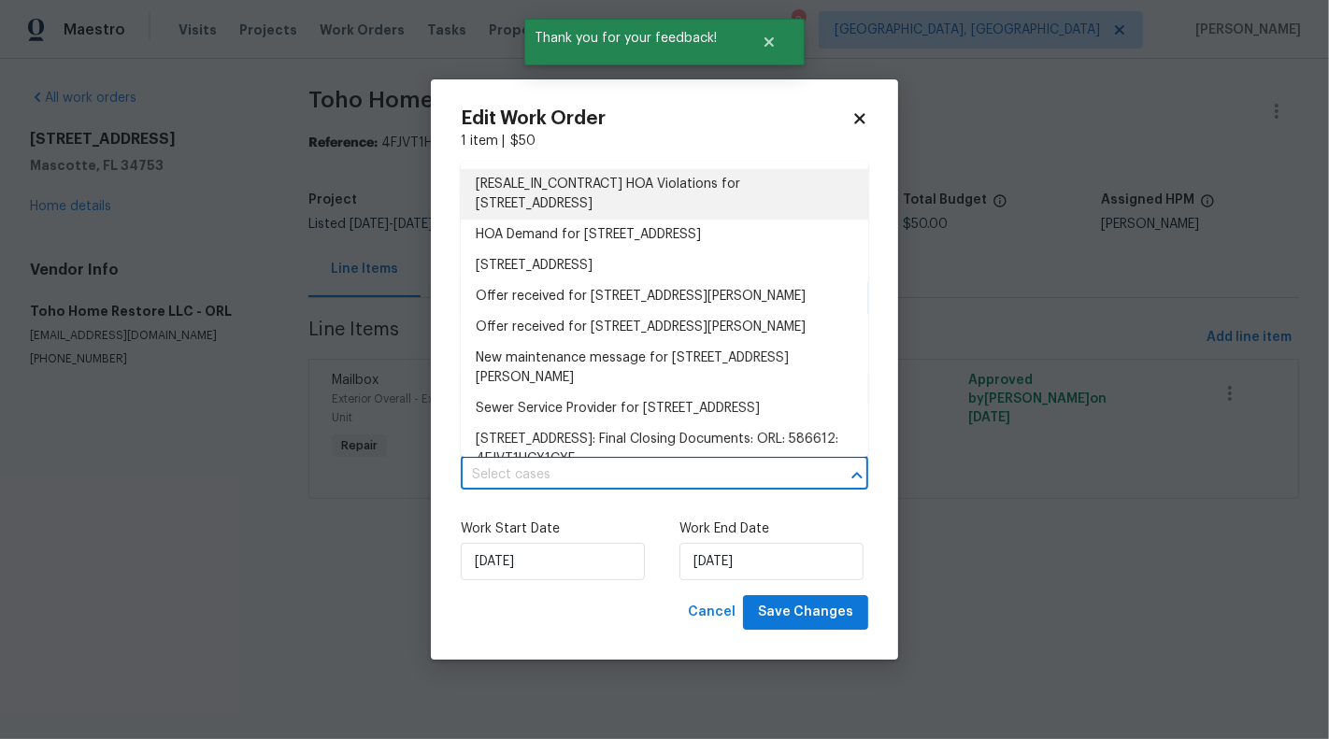
click at [650, 200] on li "[RESALE_IN_CONTRACT] HOA Violations for 1301 Brenway Dr, Mascotte, FL 34753" at bounding box center [664, 194] width 407 height 50
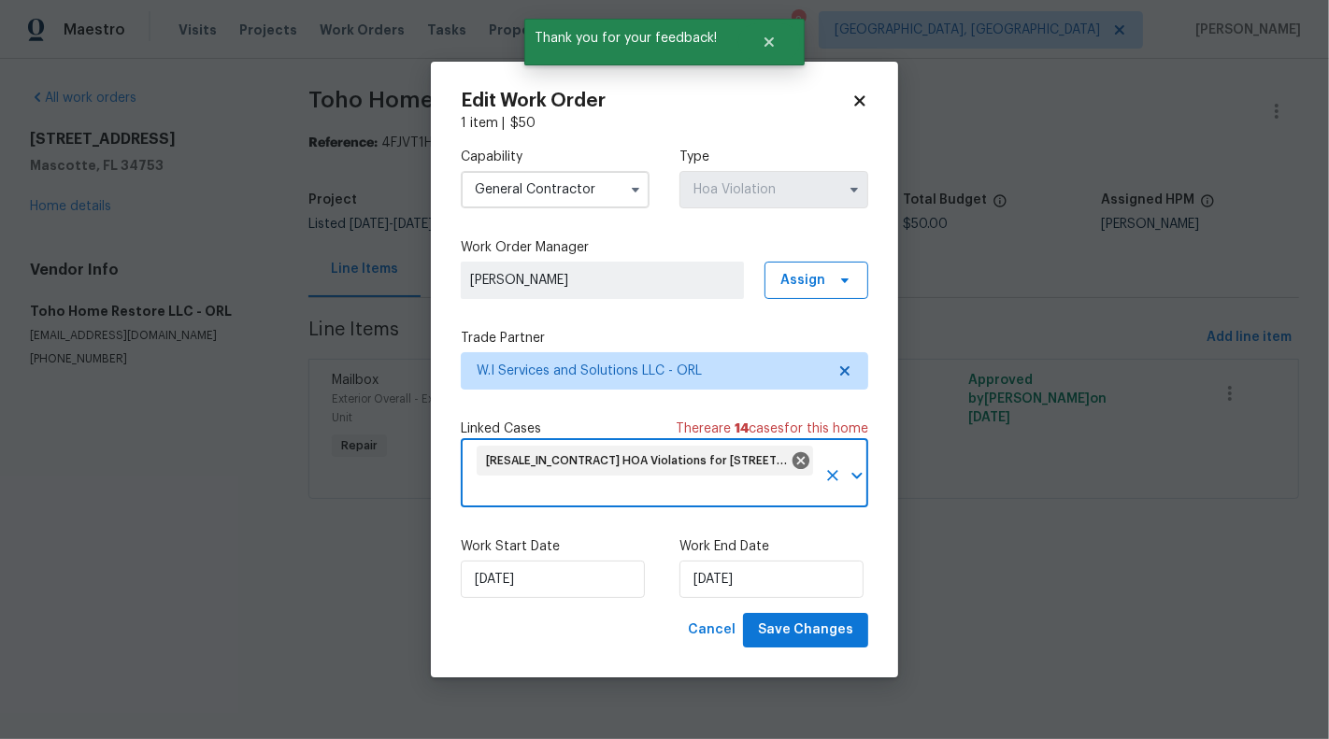
click at [846, 649] on div "Edit Work Order 1 item | $ 50 Capability General Contractor Type Hoa Violation …" at bounding box center [664, 370] width 467 height 616
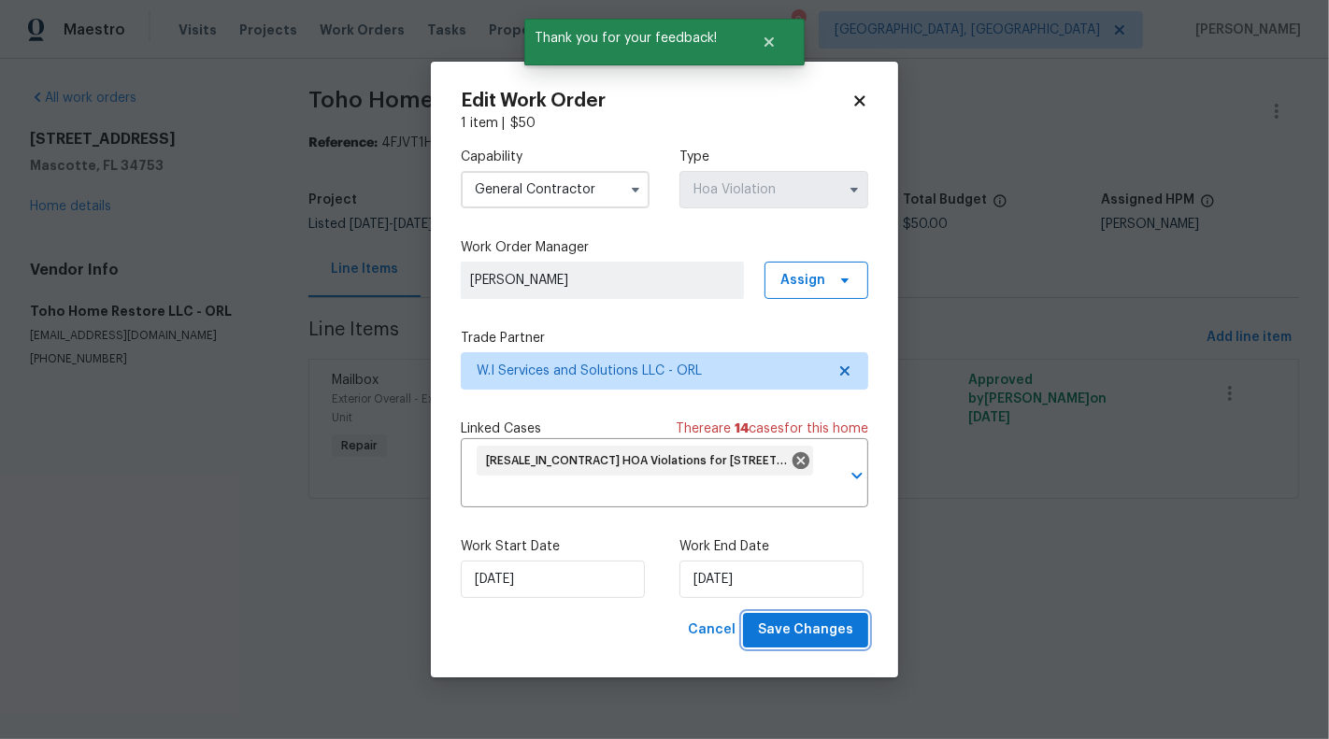
click at [835, 636] on span "Save Changes" at bounding box center [805, 630] width 95 height 23
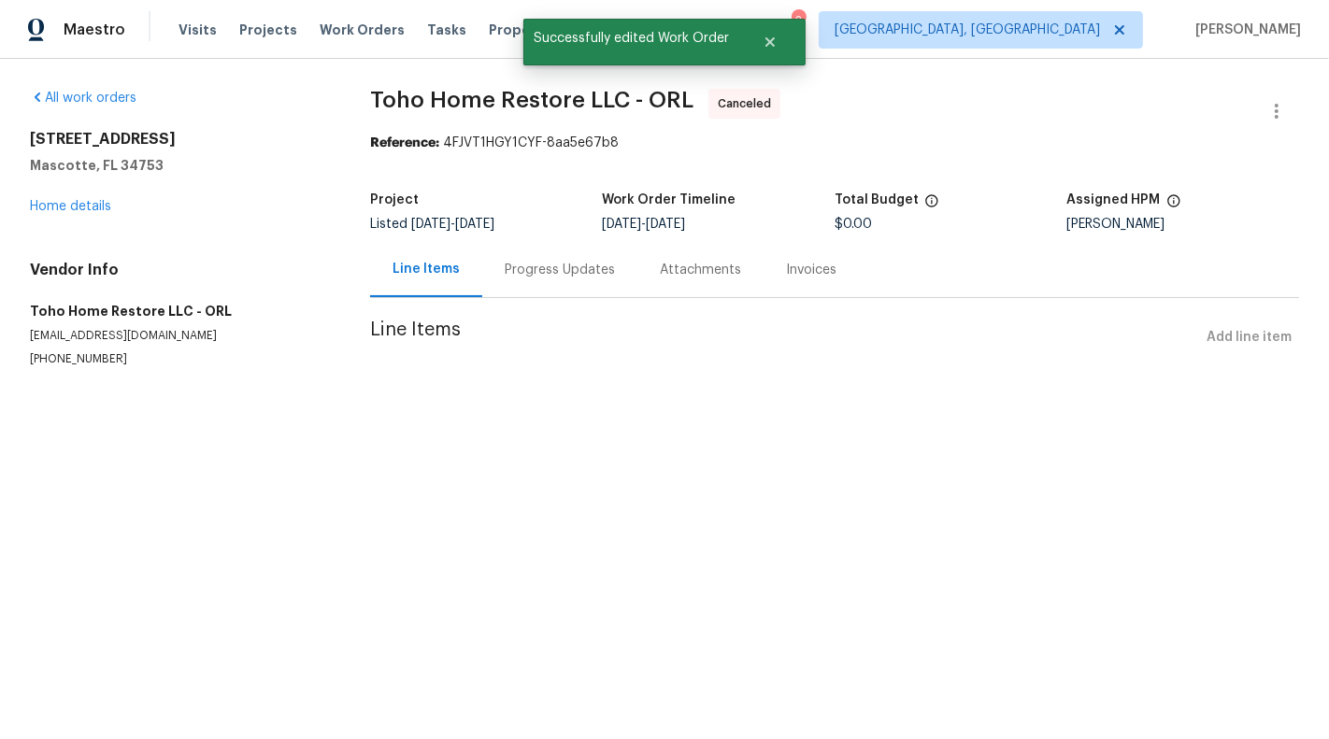
click at [45, 215] on div "All work orders 1301 Brenway Dr Mascotte, FL 34753 Home details Vendor Info Toh…" at bounding box center [177, 228] width 295 height 278
click at [36, 204] on link "Home details" at bounding box center [70, 206] width 81 height 13
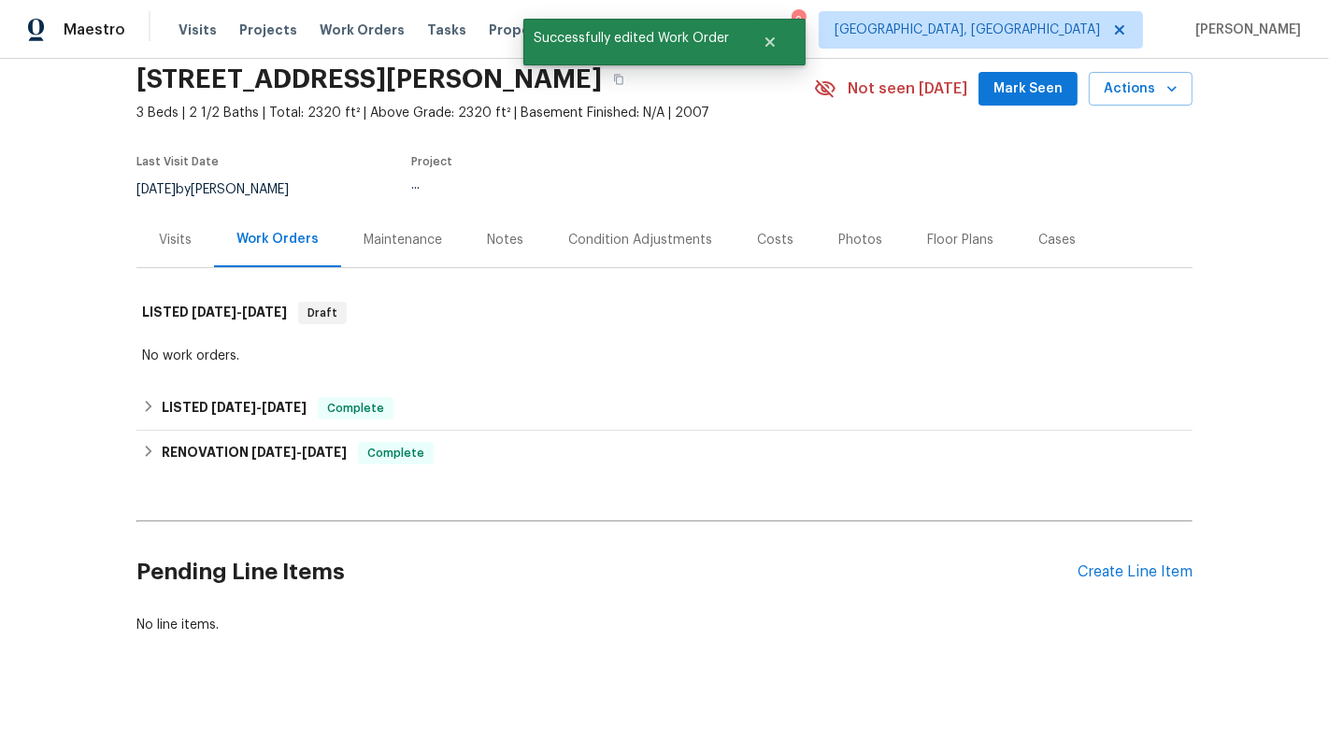
scroll to position [92, 0]
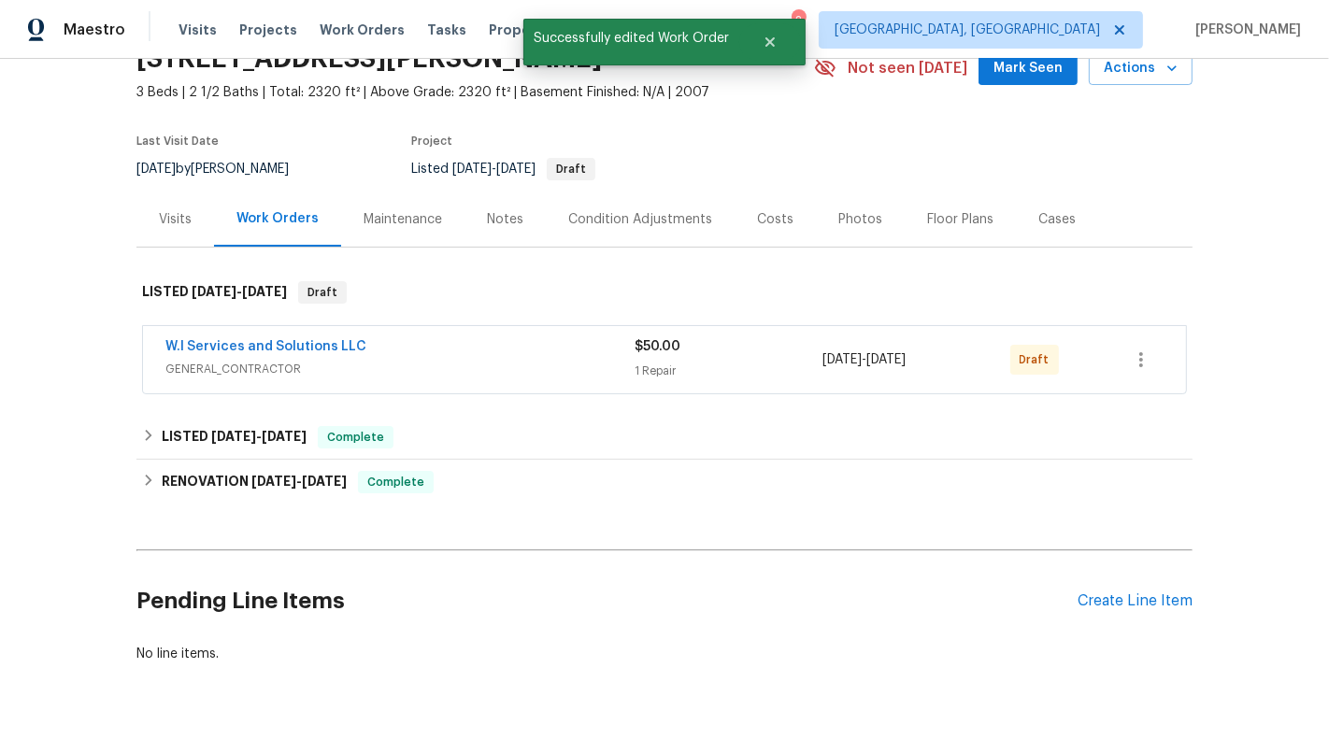
click at [674, 353] on div "$50.00" at bounding box center [728, 346] width 188 height 19
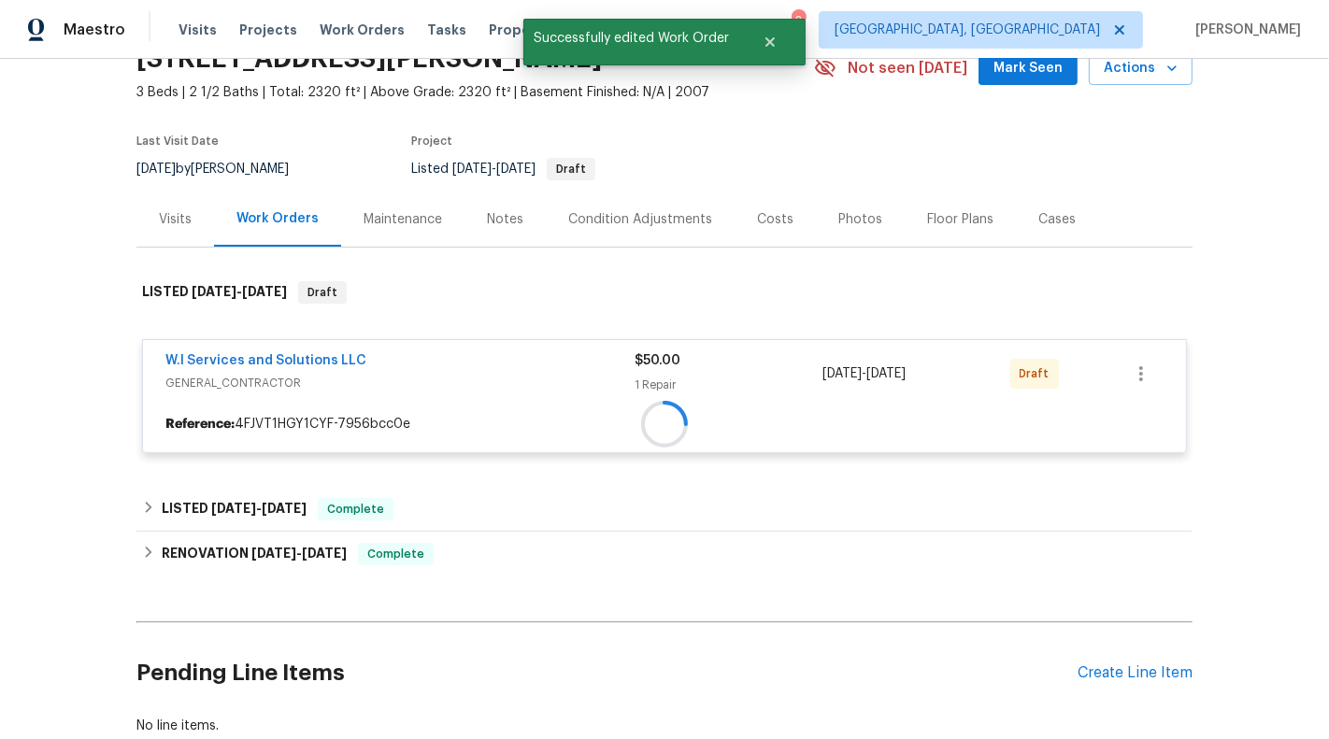
scroll to position [176, 0]
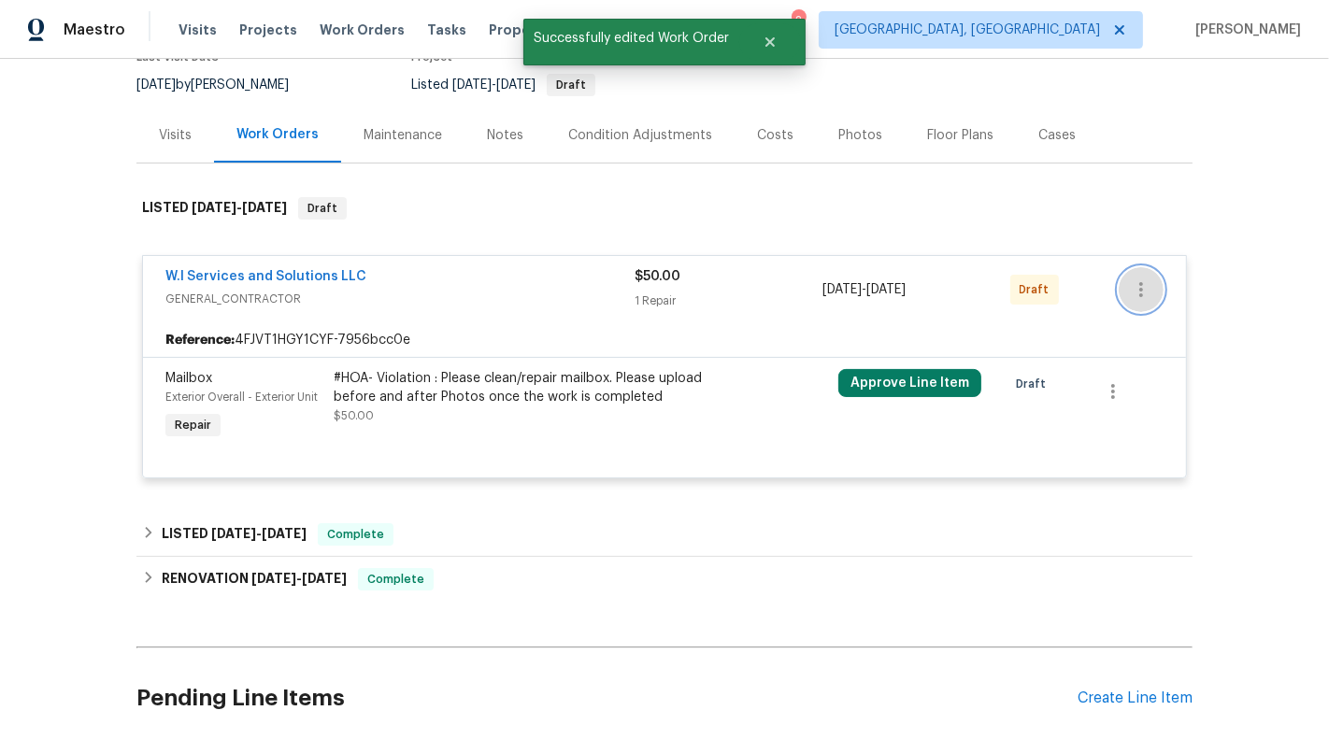
click at [1150, 286] on icon "button" at bounding box center [1141, 289] width 22 height 22
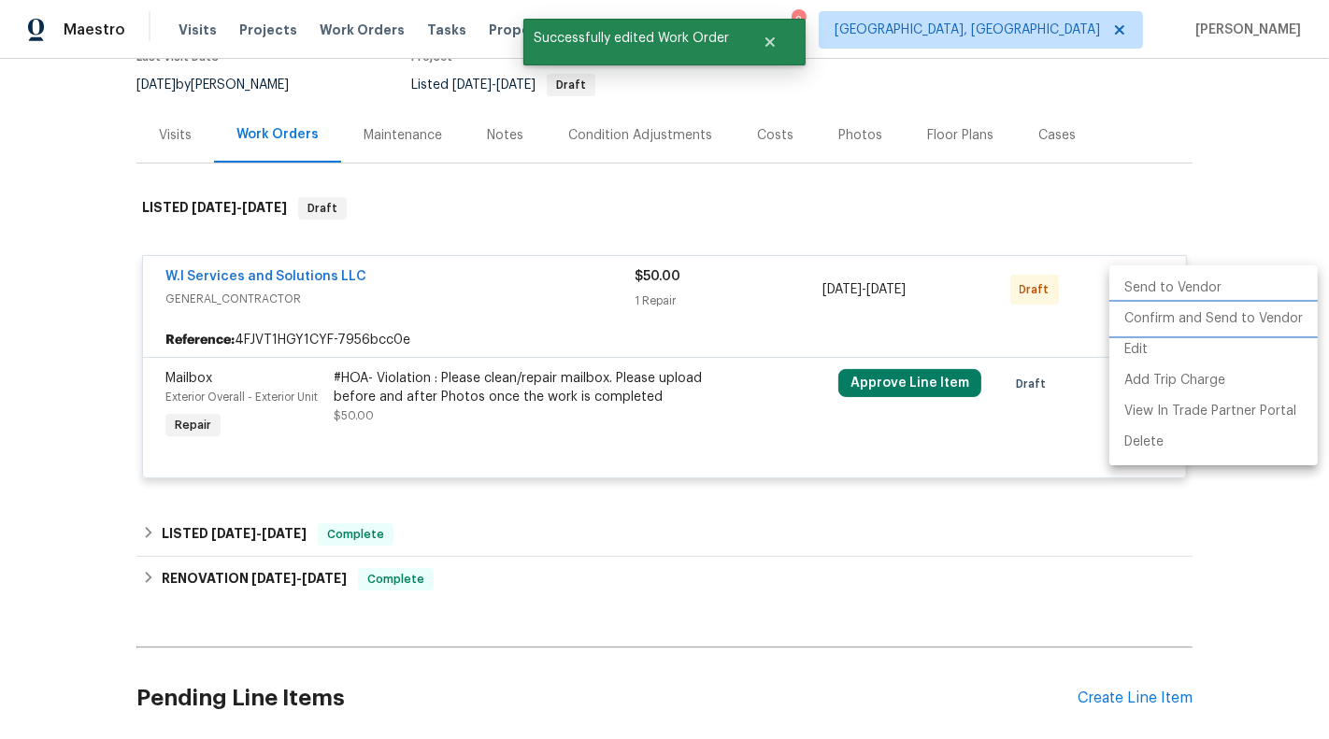
click at [1159, 317] on li "Confirm and Send to Vendor" at bounding box center [1213, 319] width 208 height 31
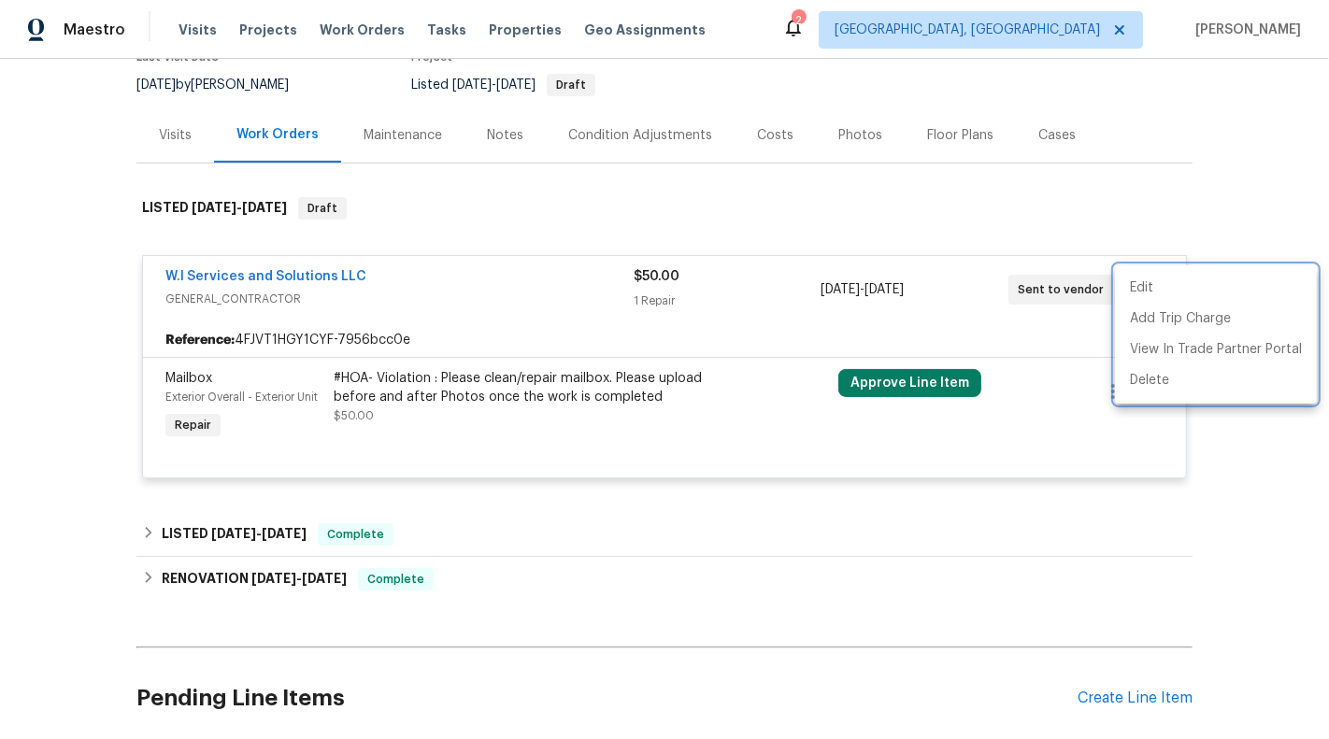
click at [278, 276] on div at bounding box center [664, 369] width 1329 height 739
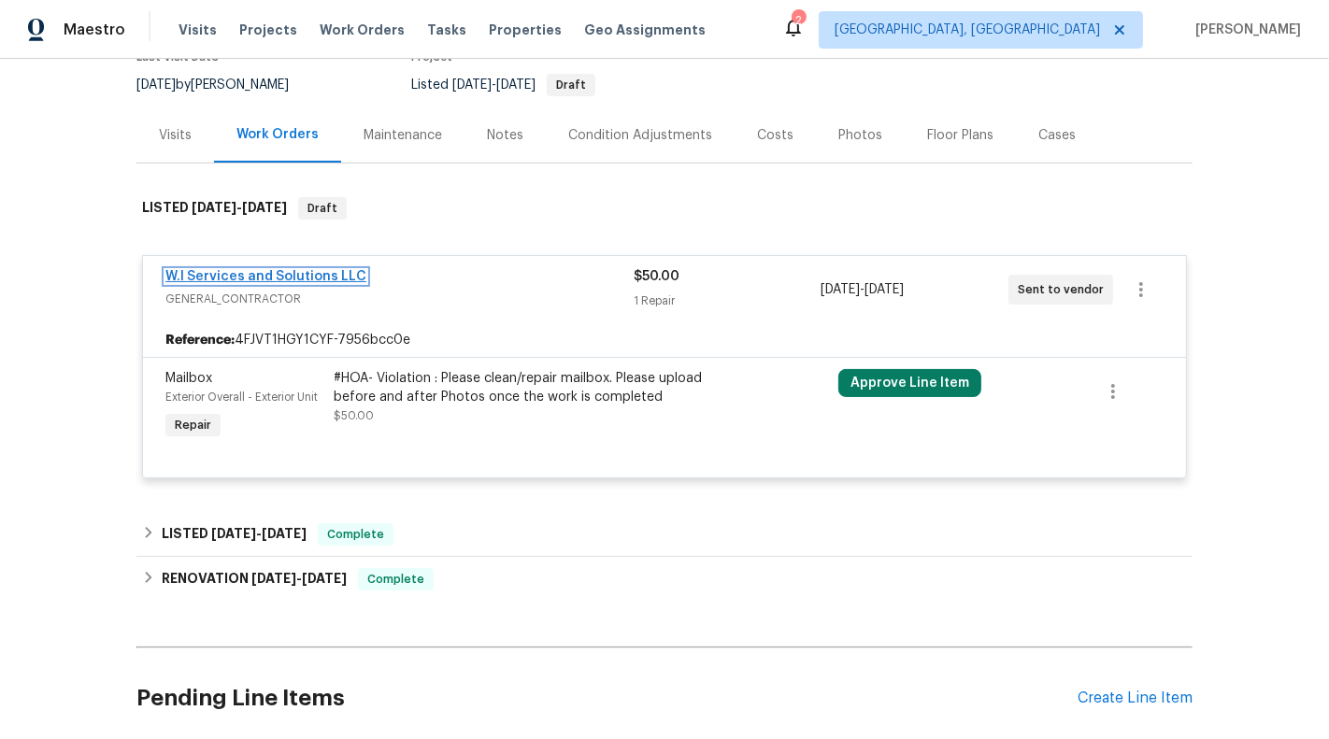
click at [260, 272] on link "W.I Services and Solutions LLC" at bounding box center [265, 276] width 201 height 13
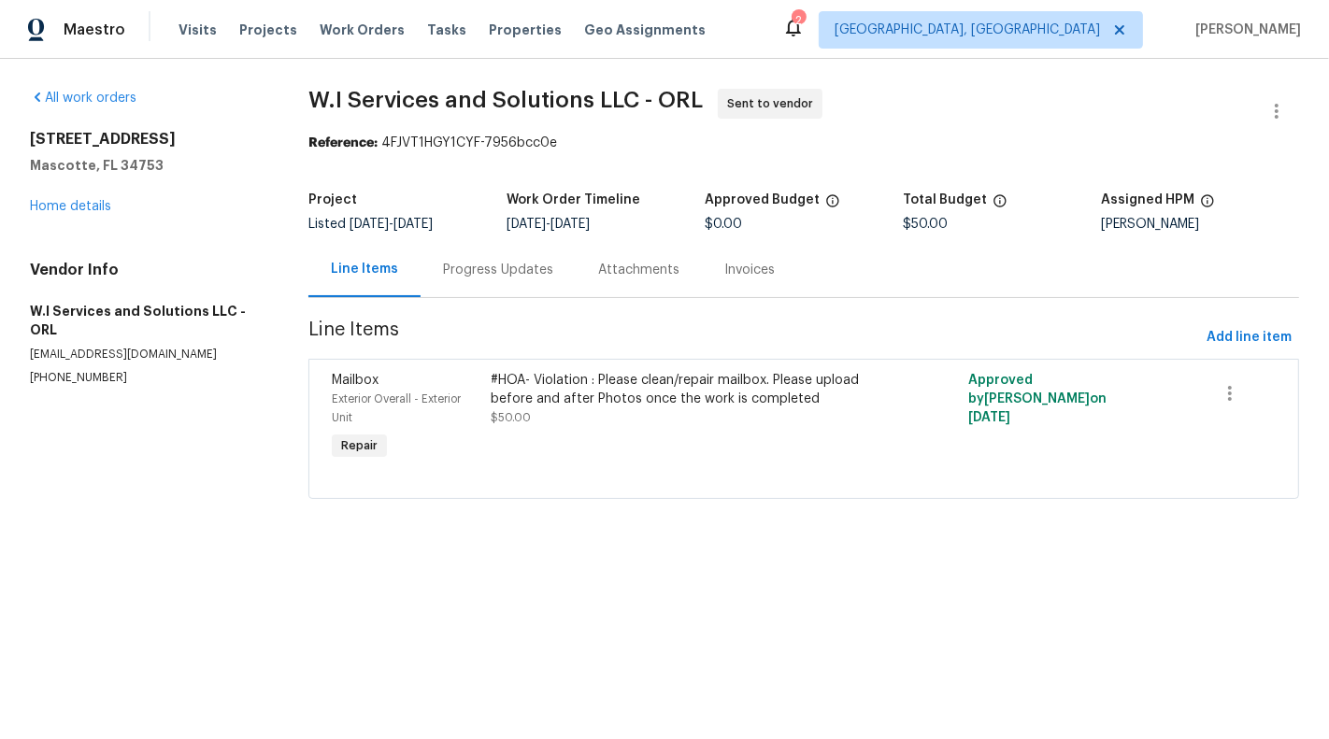
click at [96, 371] on section "All work orders 1301 Brenway Dr Mascotte, FL 34753 Home details Vendor Info W.I…" at bounding box center [147, 305] width 234 height 433
click at [91, 370] on p "(689) 206-3173" at bounding box center [147, 378] width 234 height 16
click at [93, 370] on p "(689) 206-3173" at bounding box center [147, 378] width 234 height 16
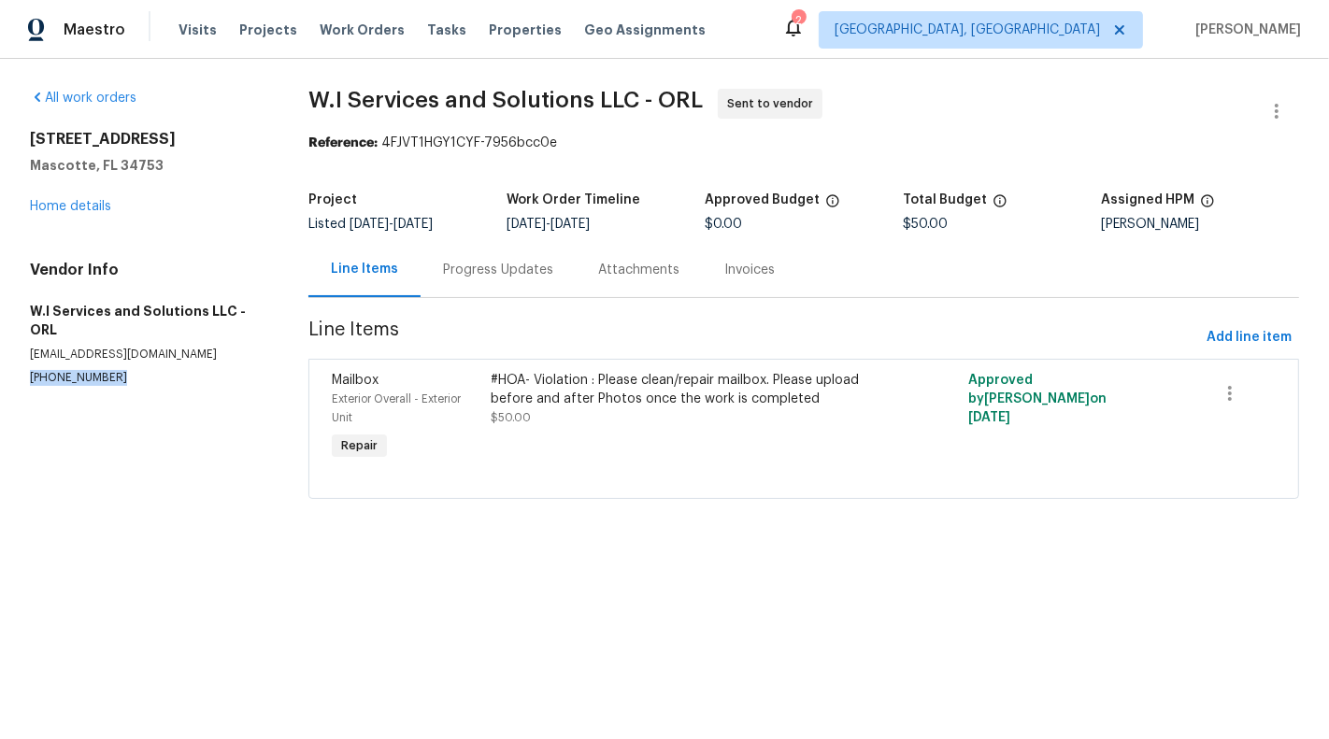
click at [93, 370] on p "(689) 206-3173" at bounding box center [147, 378] width 234 height 16
copy p "(689) 206-3173"
click at [1282, 104] on icon "button" at bounding box center [1276, 111] width 22 height 22
click at [1233, 106] on li "Edit" at bounding box center [1216, 110] width 202 height 31
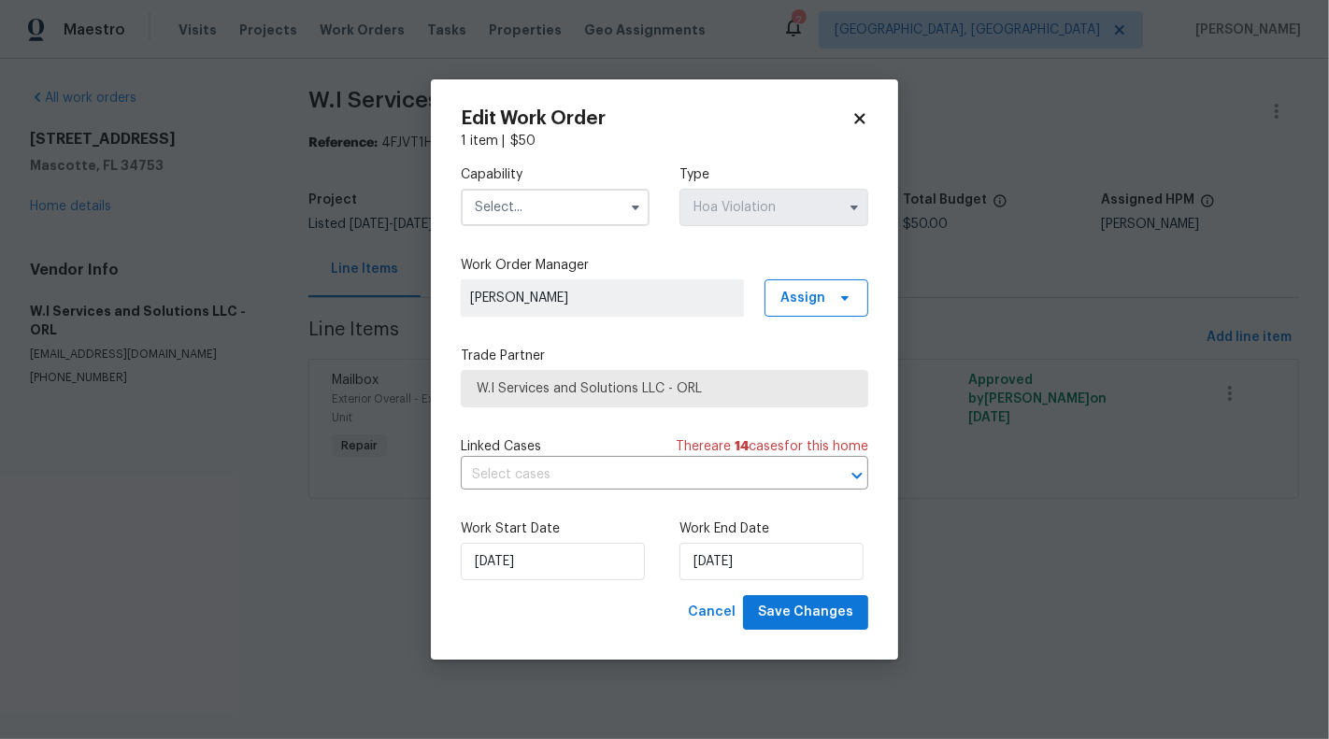
click at [600, 209] on input "text" at bounding box center [555, 207] width 189 height 37
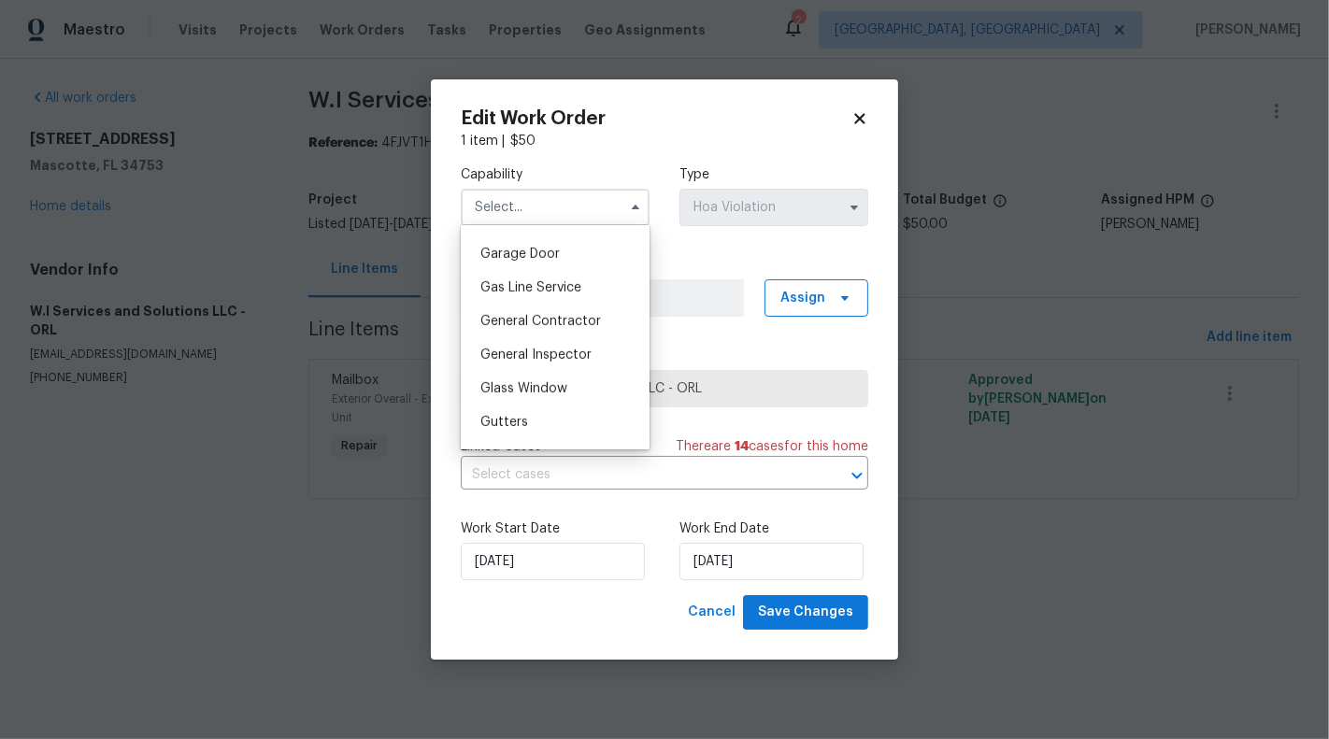
scroll to position [823, 0]
click at [597, 325] on div "General Contractor" at bounding box center [554, 317] width 179 height 34
type input "General Contractor"
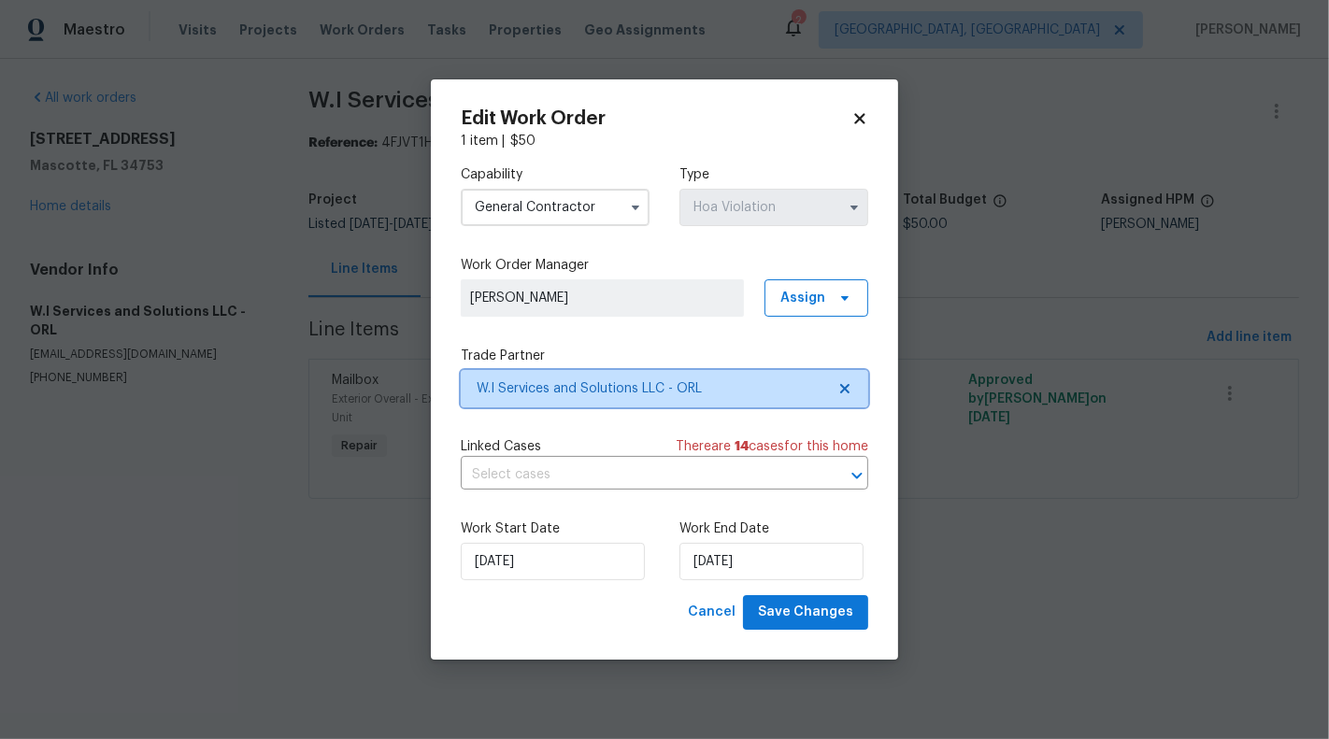
click at [848, 391] on icon at bounding box center [844, 388] width 9 height 9
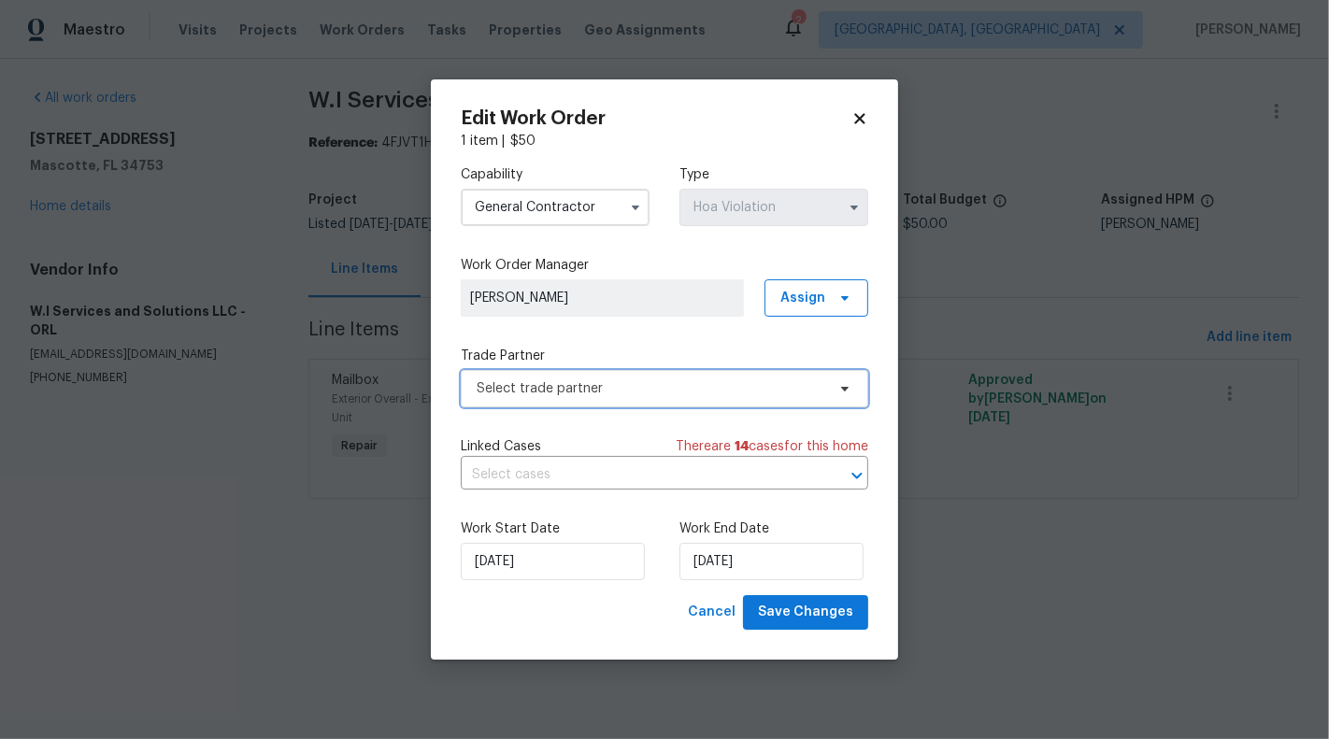
click at [651, 393] on span "Select trade partner" at bounding box center [651, 388] width 349 height 19
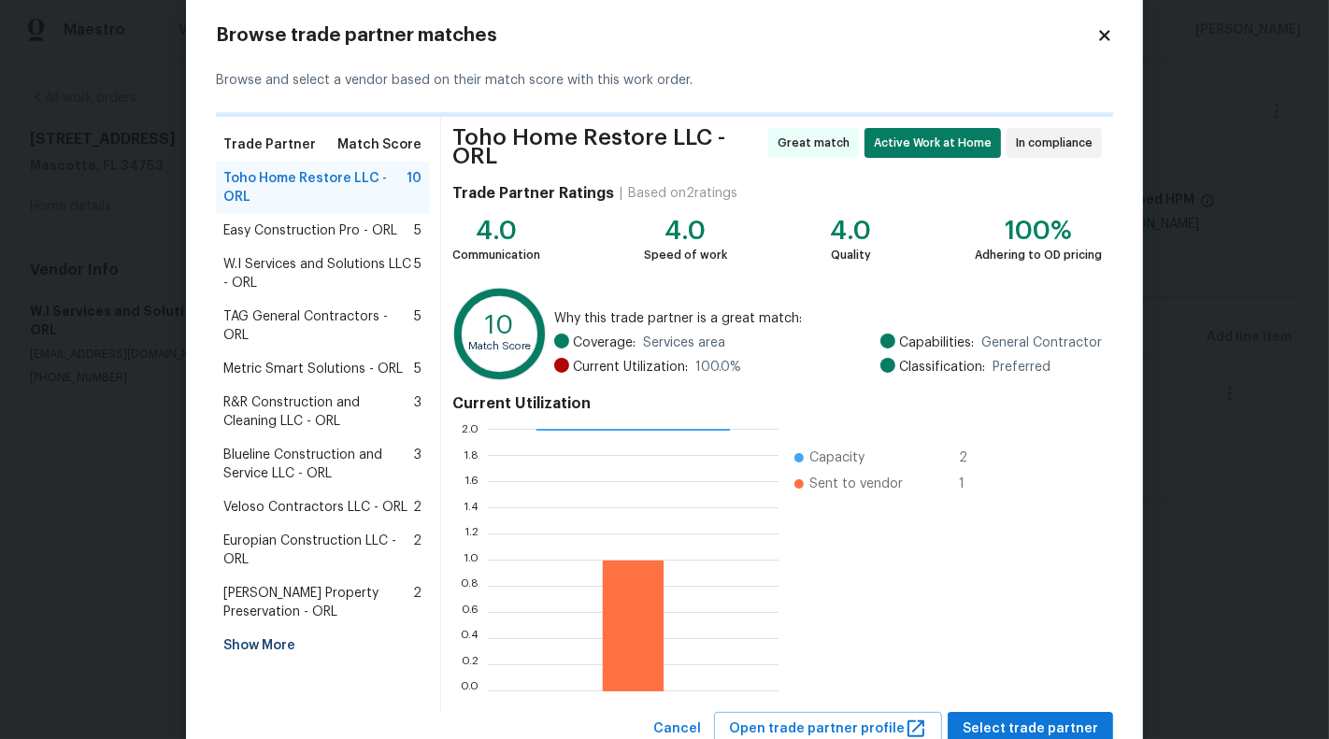
scroll to position [51, 0]
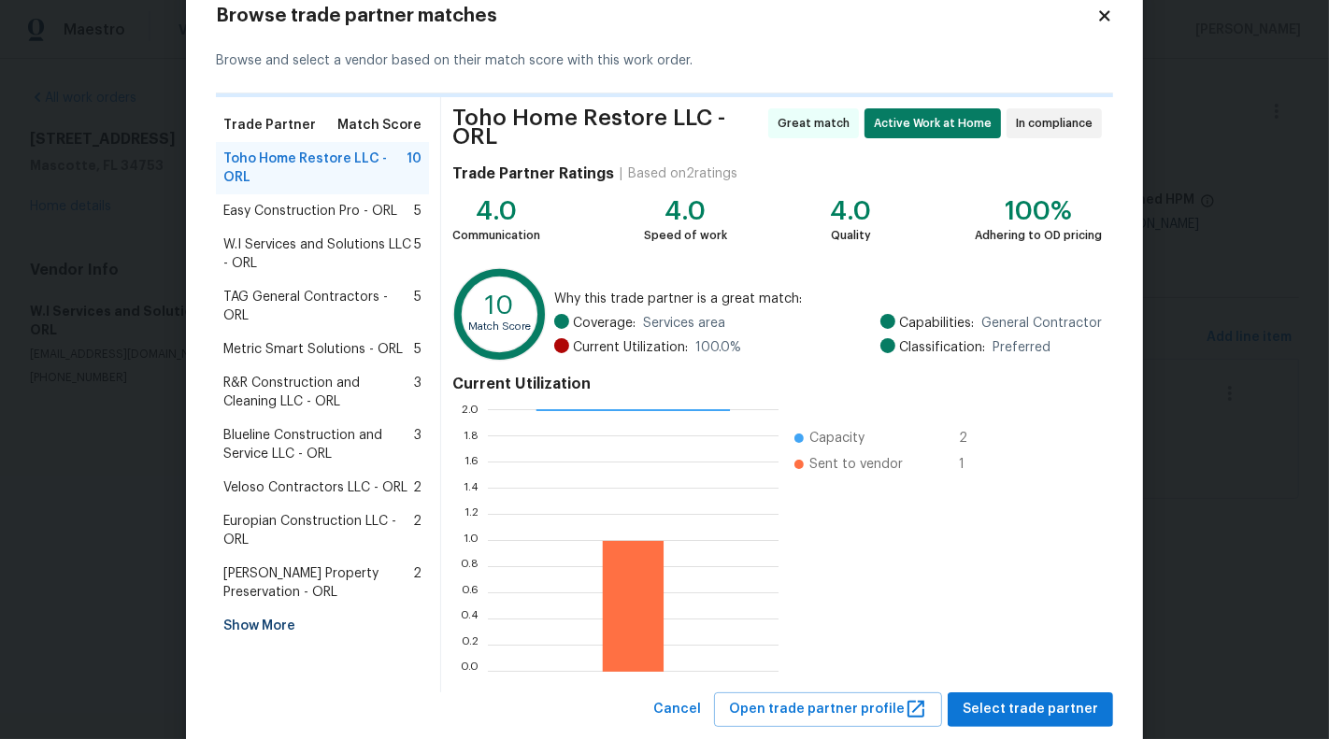
click at [252, 609] on div "Show More" at bounding box center [322, 626] width 213 height 34
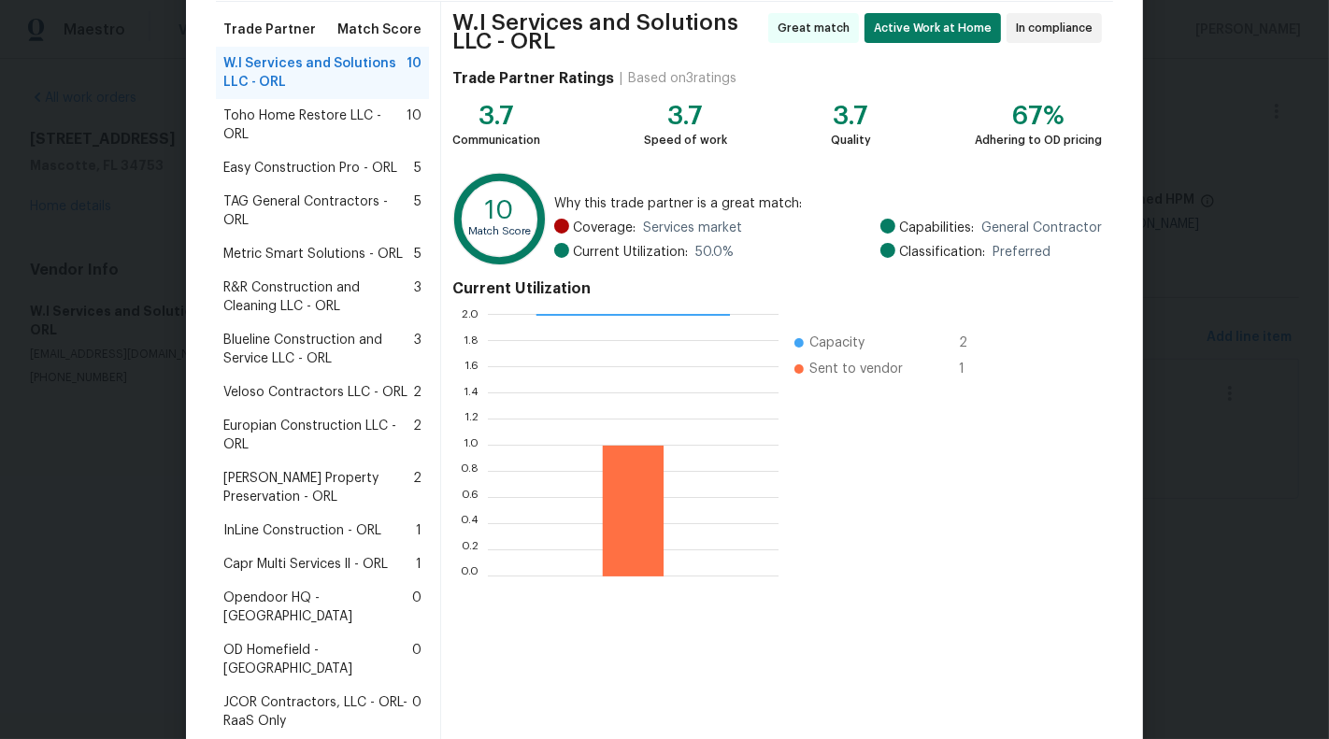
scroll to position [175, 0]
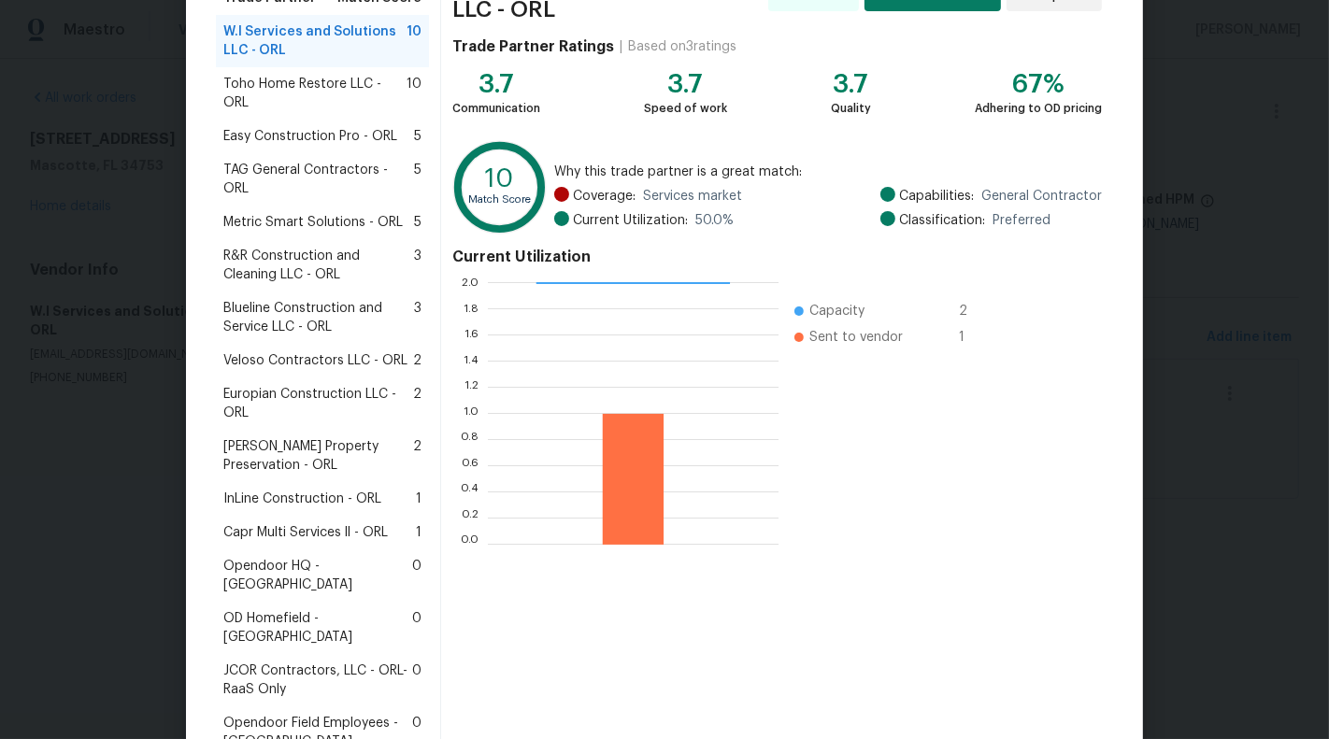
click at [319, 247] on span "R&R Construction and Cleaning LLC - ORL" at bounding box center [318, 265] width 191 height 37
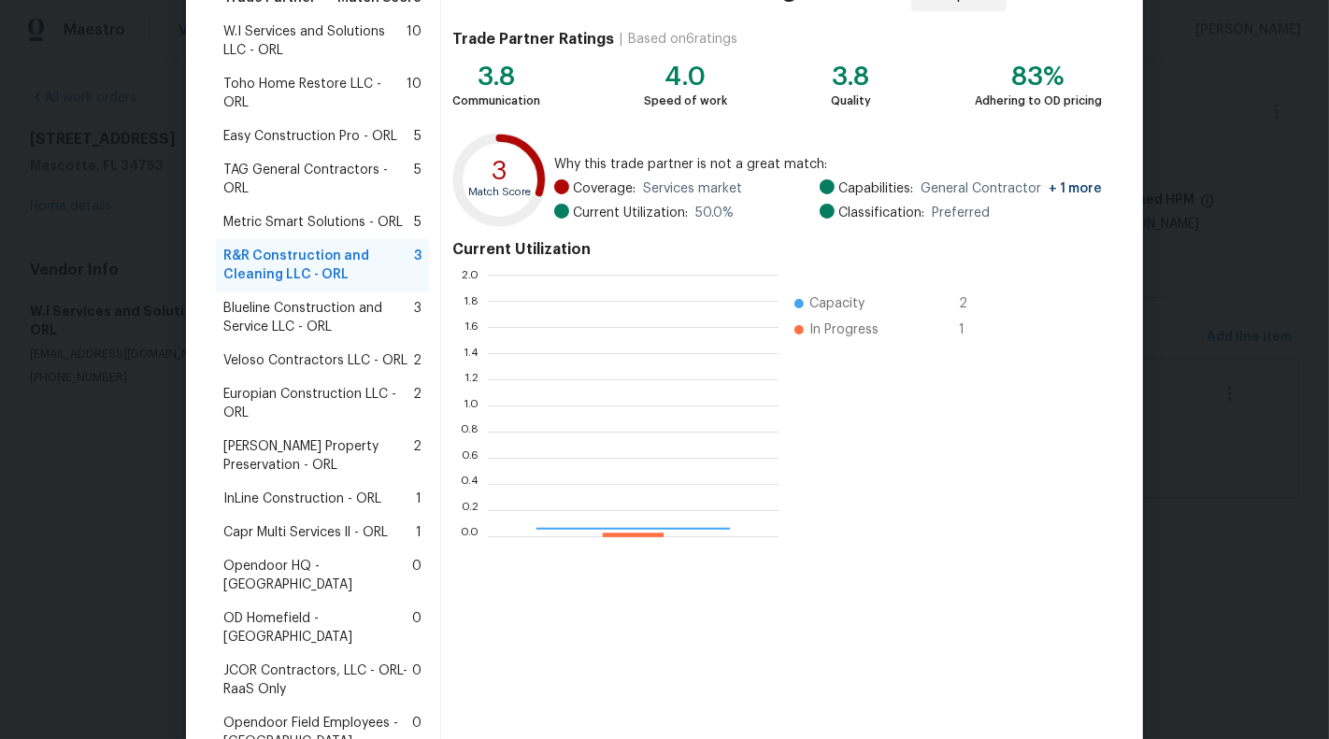
scroll to position [262, 291]
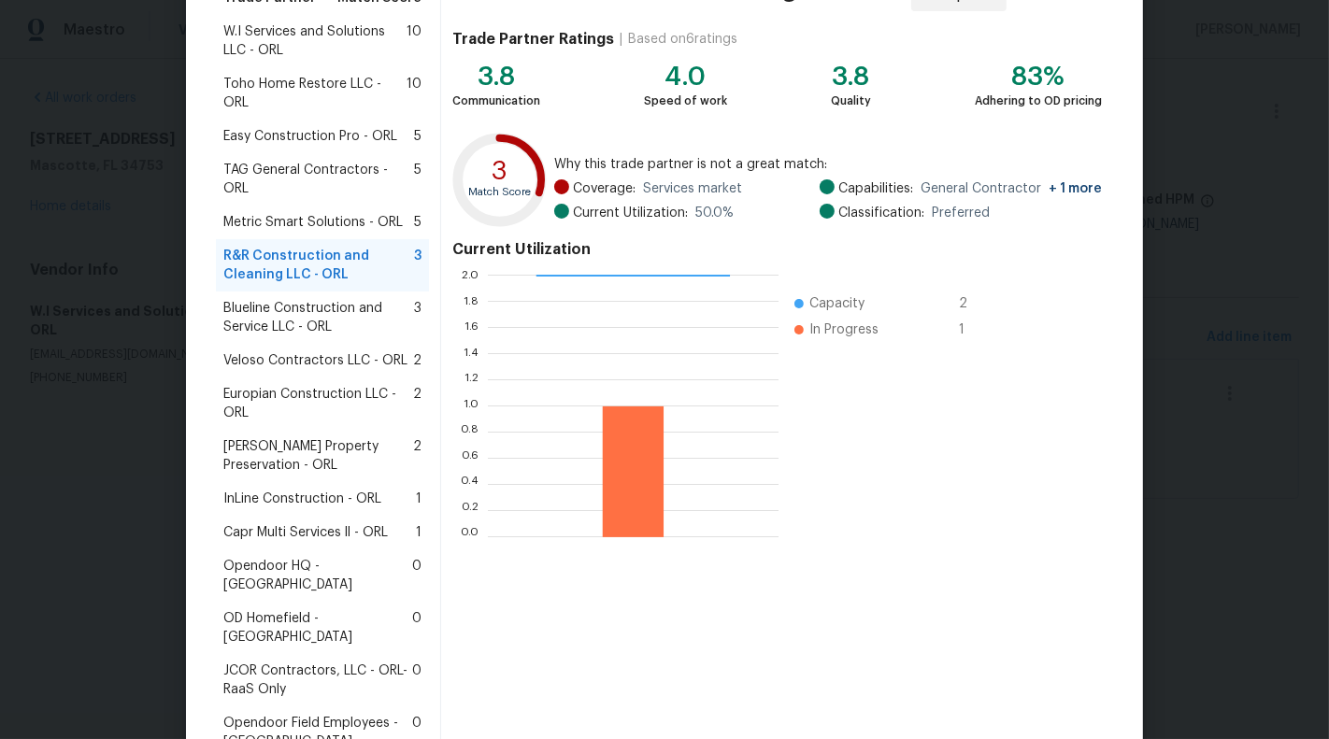
click at [311, 200] on div "Trade Partner Match Score W.I Services and Solutions LLC - ORL 10 Toho Home Res…" at bounding box center [328, 370] width 225 height 800
click at [311, 213] on span "Metric Smart Solutions - ORL" at bounding box center [312, 222] width 179 height 19
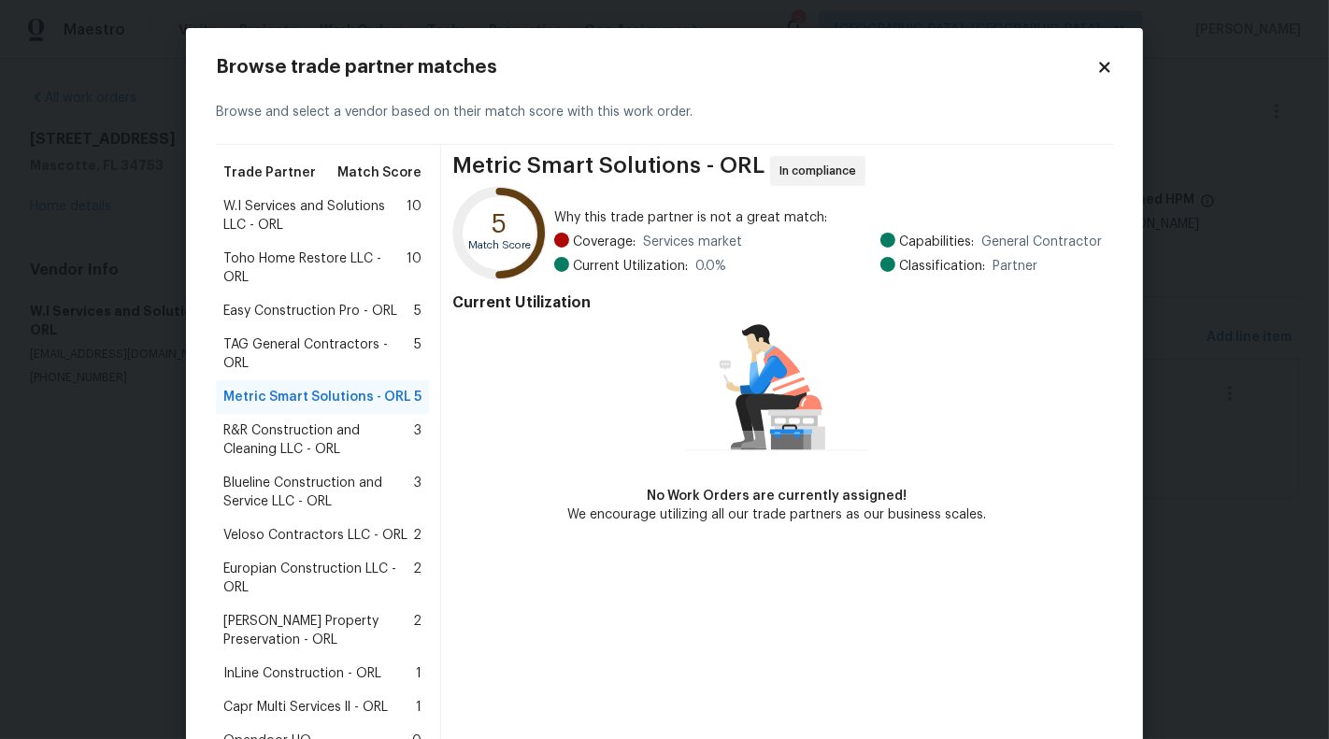
scroll to position [221, 0]
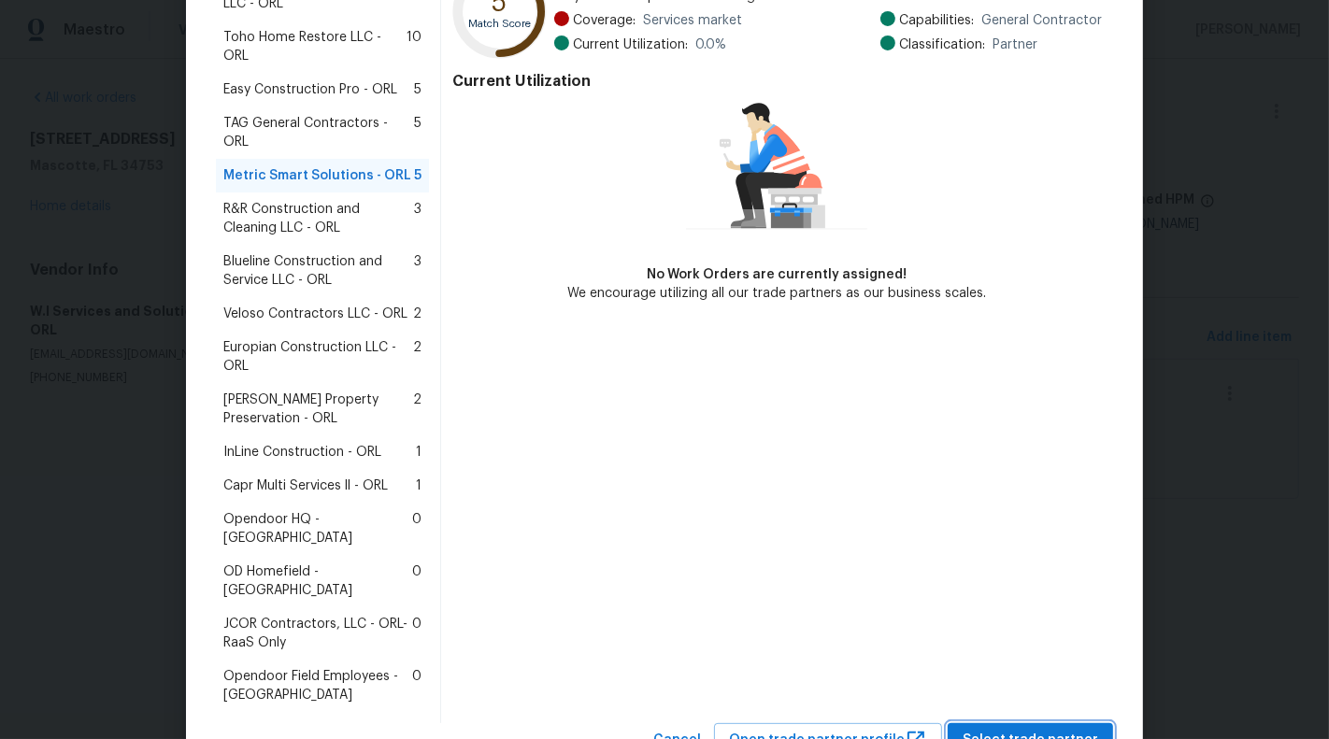
click at [1022, 729] on span "Select trade partner" at bounding box center [1029, 740] width 135 height 23
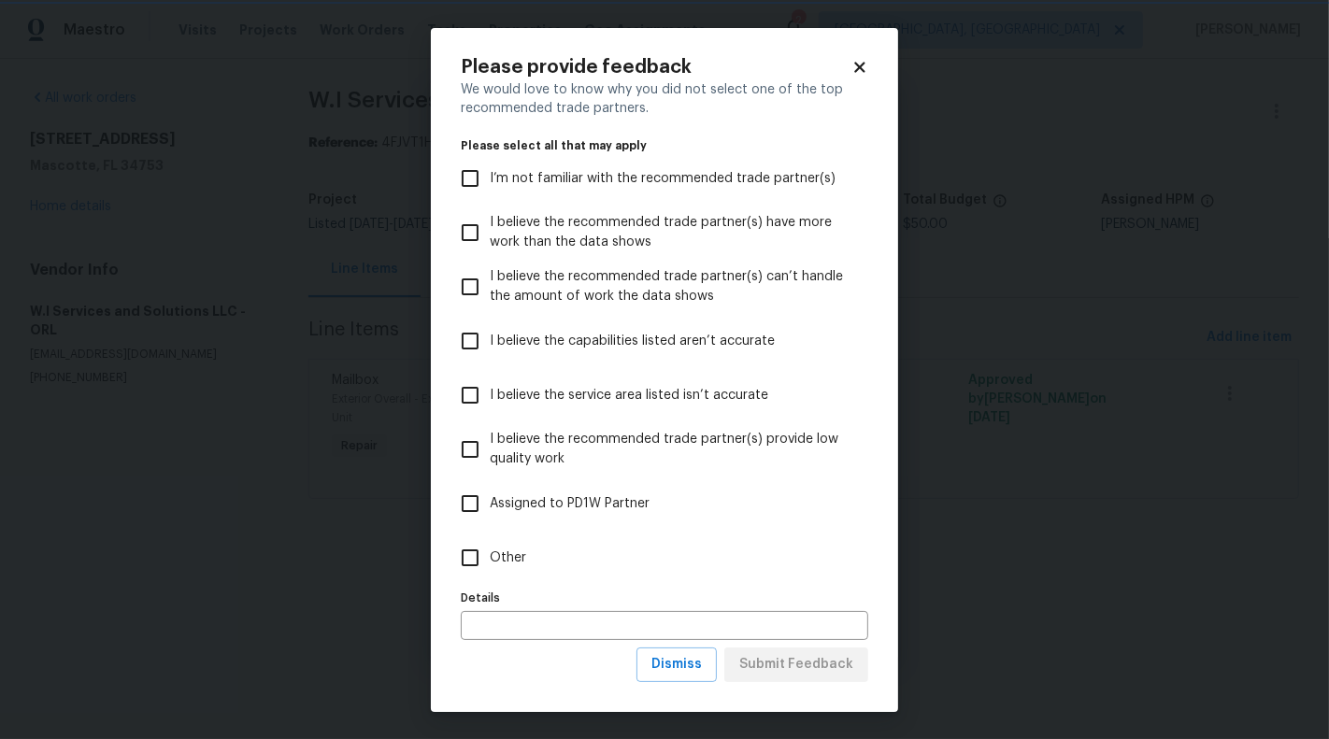
scroll to position [0, 0]
click at [545, 548] on label "Other" at bounding box center [651, 558] width 403 height 54
click at [490, 548] on input "Other" at bounding box center [469, 557] width 39 height 39
checkbox input "true"
click at [810, 659] on span "Submit Feedback" at bounding box center [796, 664] width 114 height 23
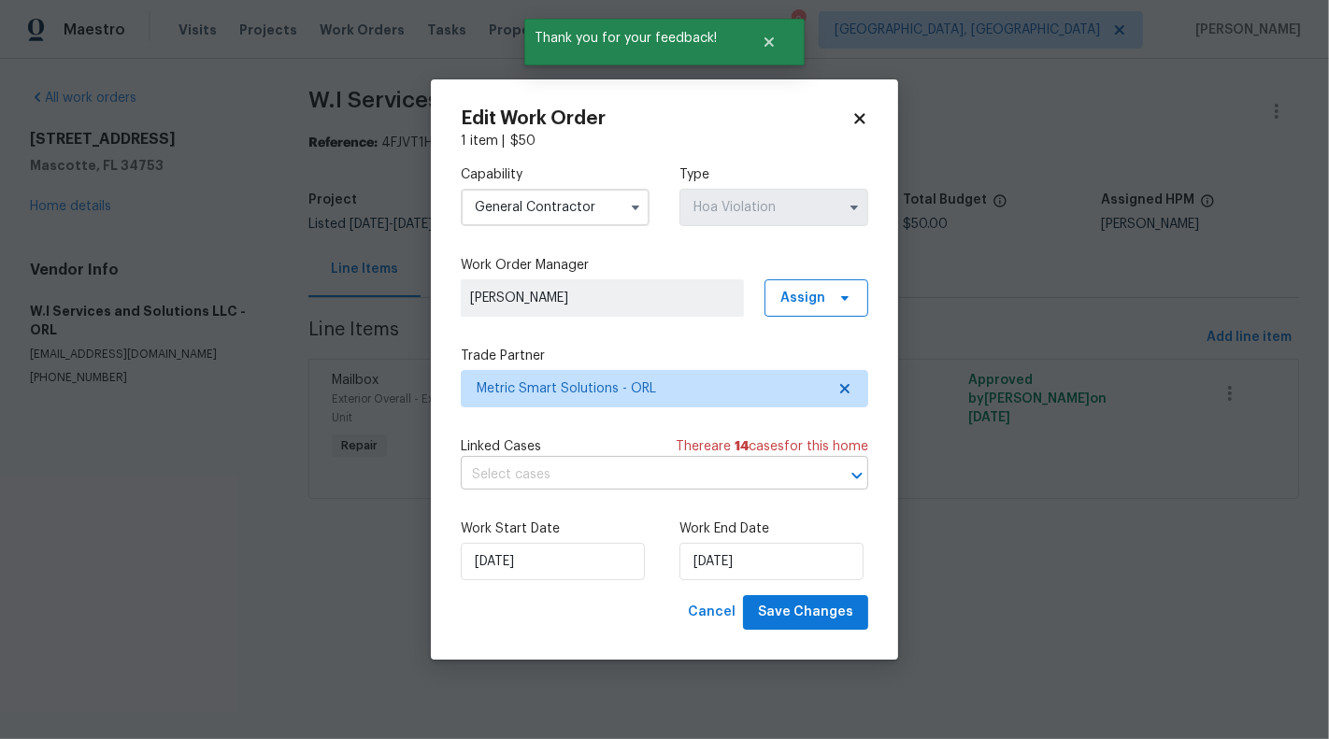
click at [614, 478] on input "text" at bounding box center [638, 475] width 355 height 29
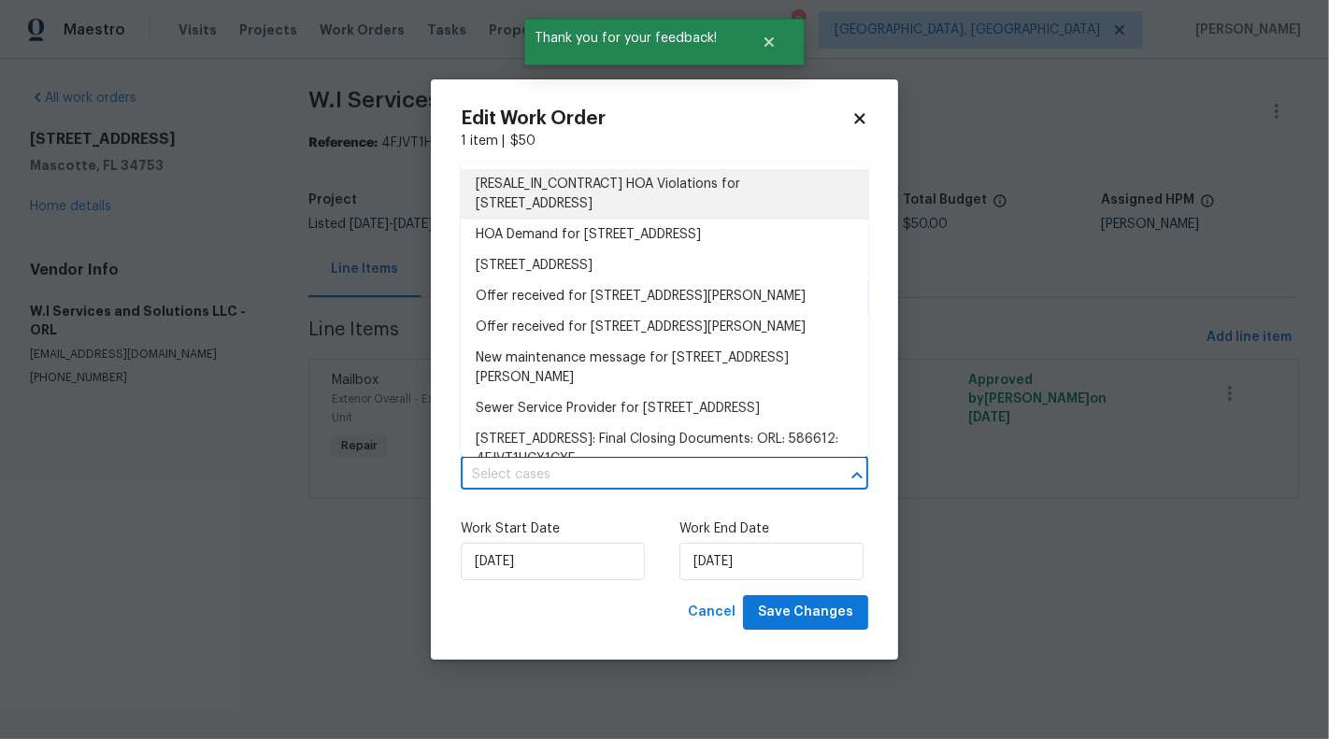
click at [599, 150] on div "Capability General Contractor Type Hoa Violation" at bounding box center [664, 195] width 407 height 91
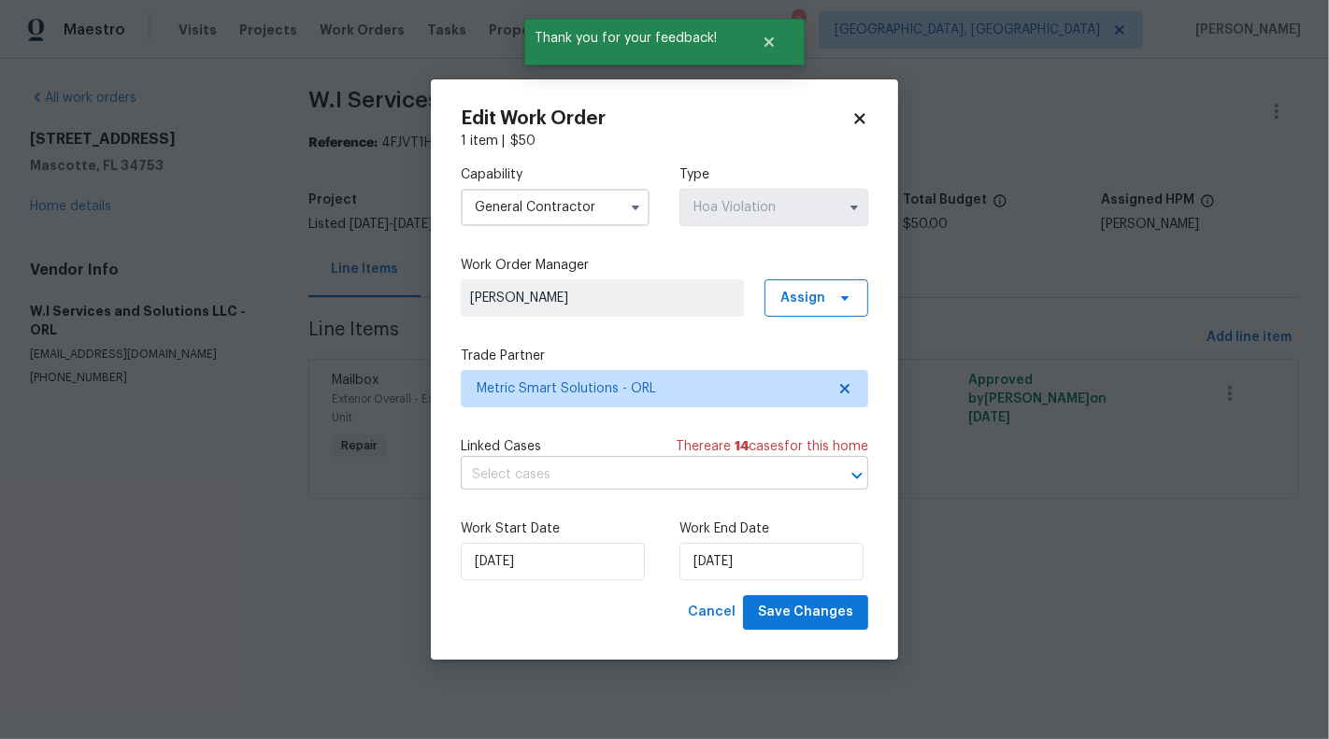
click at [607, 476] on input "text" at bounding box center [638, 475] width 355 height 29
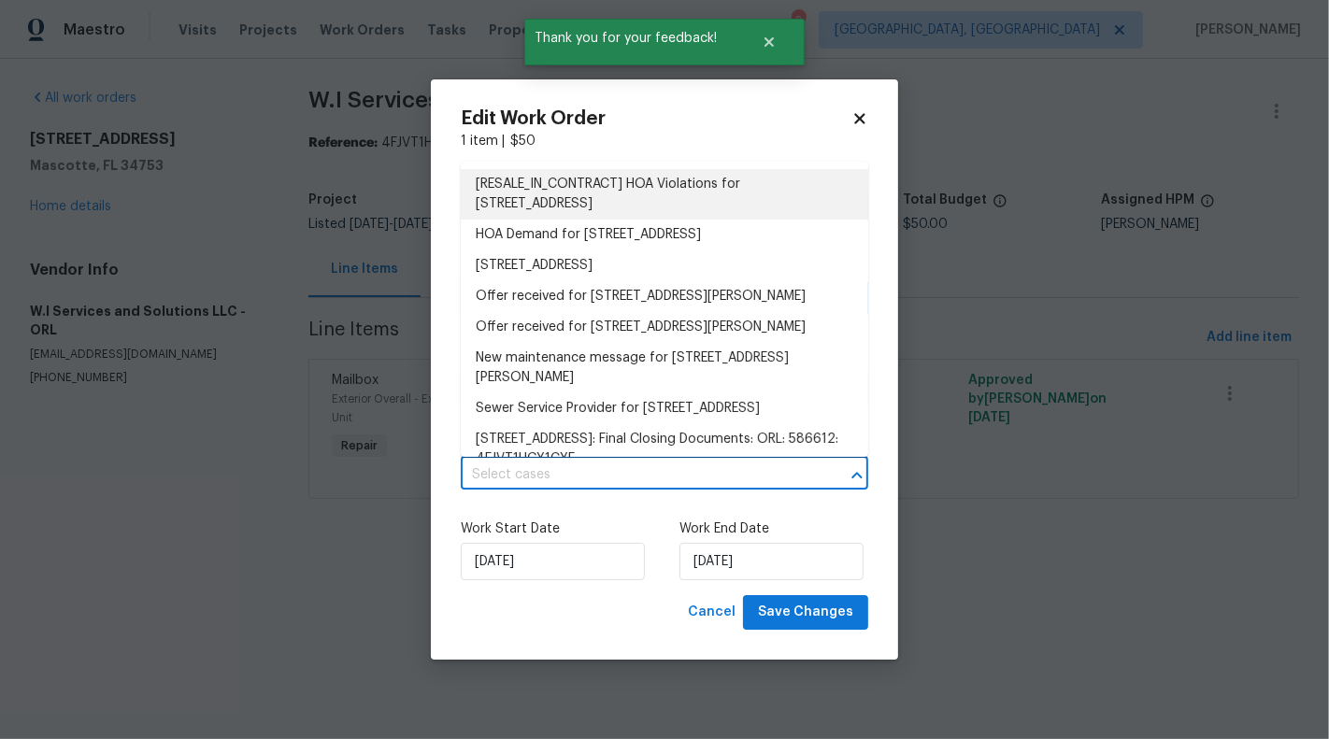
click at [597, 179] on li "[RESALE_IN_CONTRACT] HOA Violations for 1301 Brenway Dr, Mascotte, FL 34753" at bounding box center [664, 194] width 407 height 50
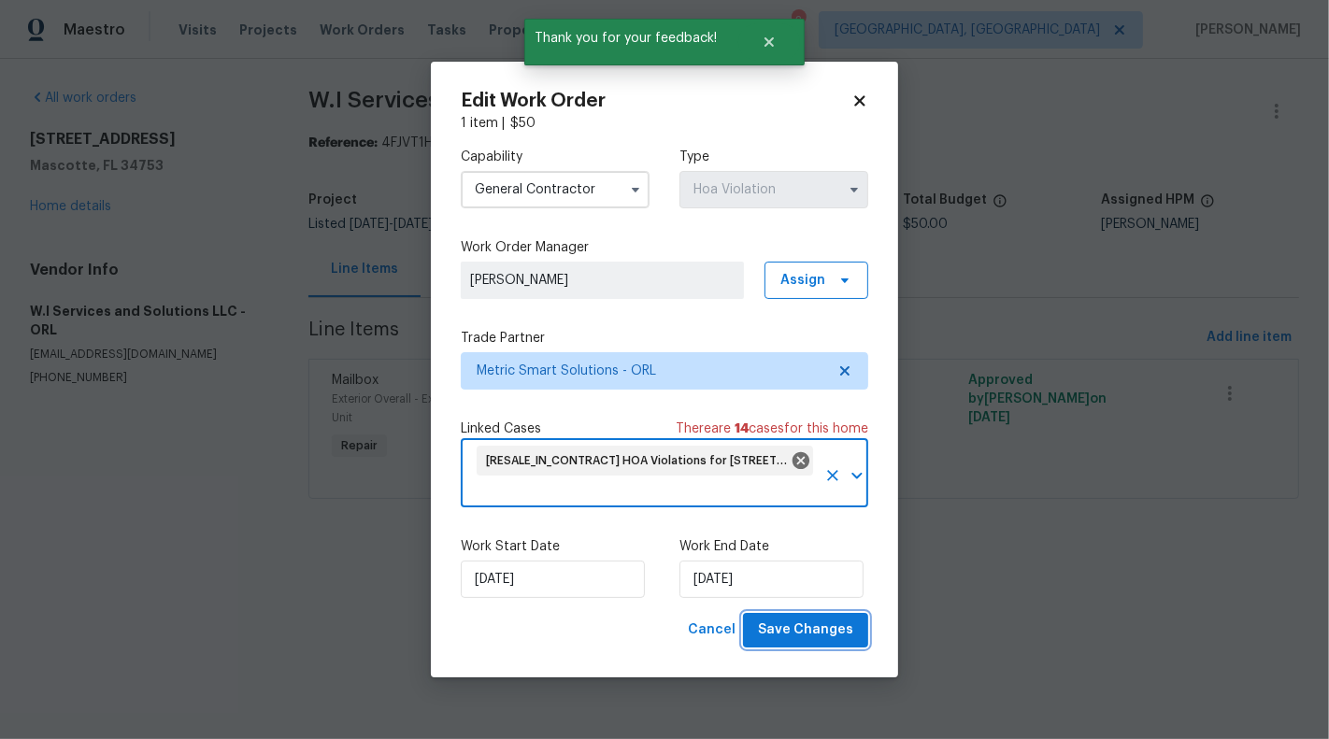
click at [822, 619] on span "Save Changes" at bounding box center [805, 630] width 95 height 23
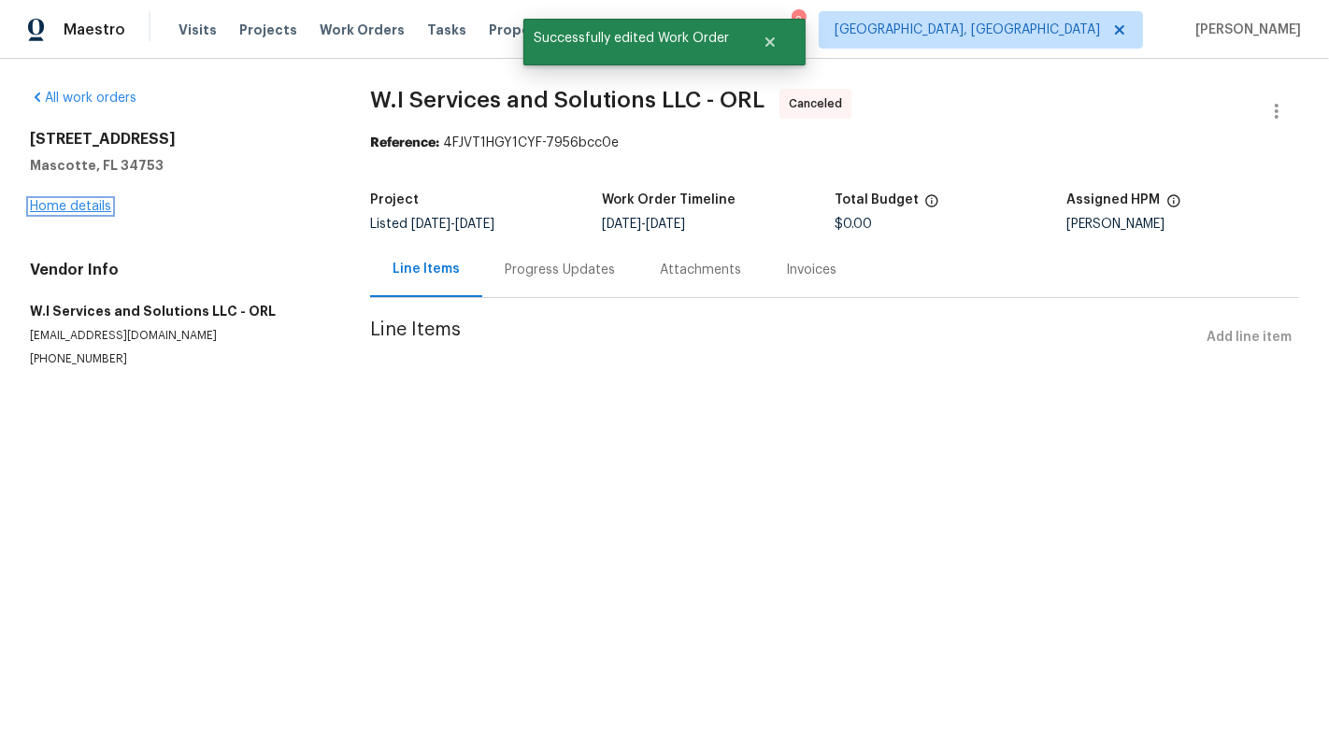
click at [32, 212] on link "Home details" at bounding box center [70, 206] width 81 height 13
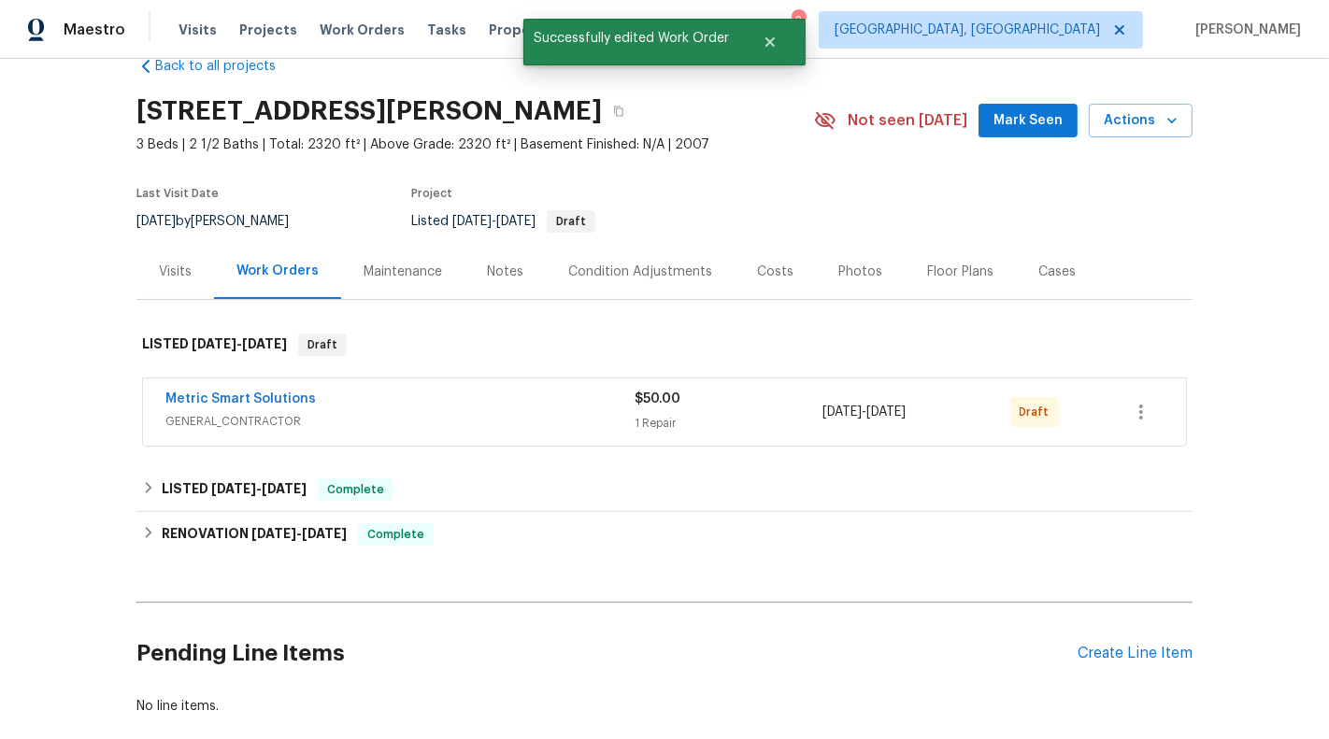
scroll to position [92, 0]
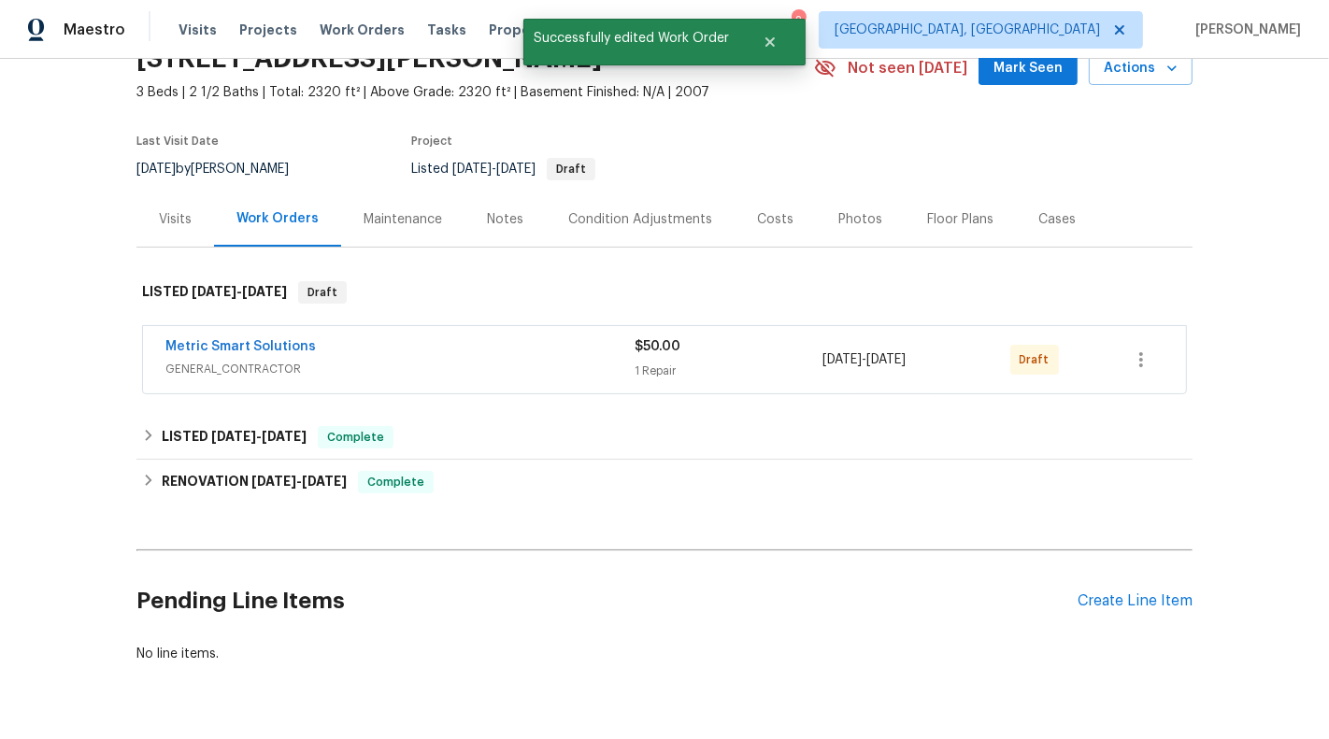
click at [586, 351] on div "Metric Smart Solutions" at bounding box center [399, 348] width 469 height 22
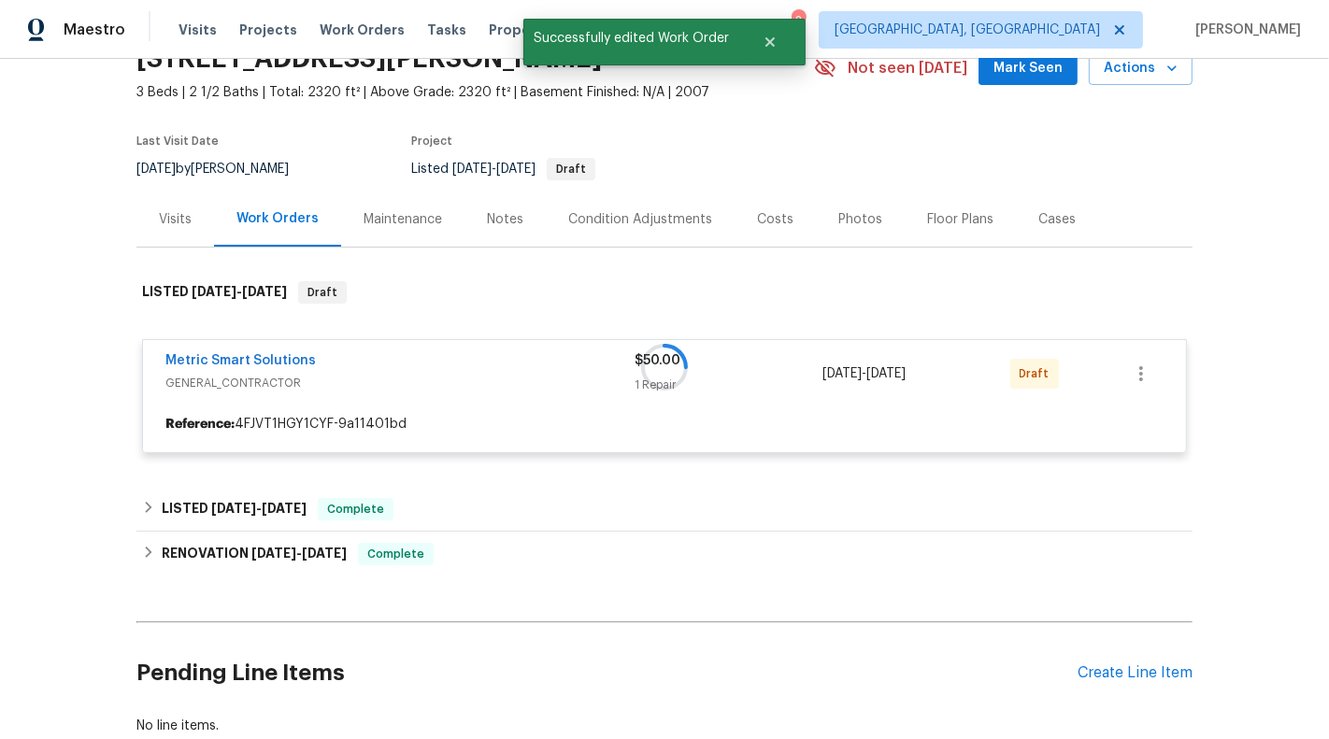
click at [1135, 367] on div at bounding box center [664, 367] width 1056 height 209
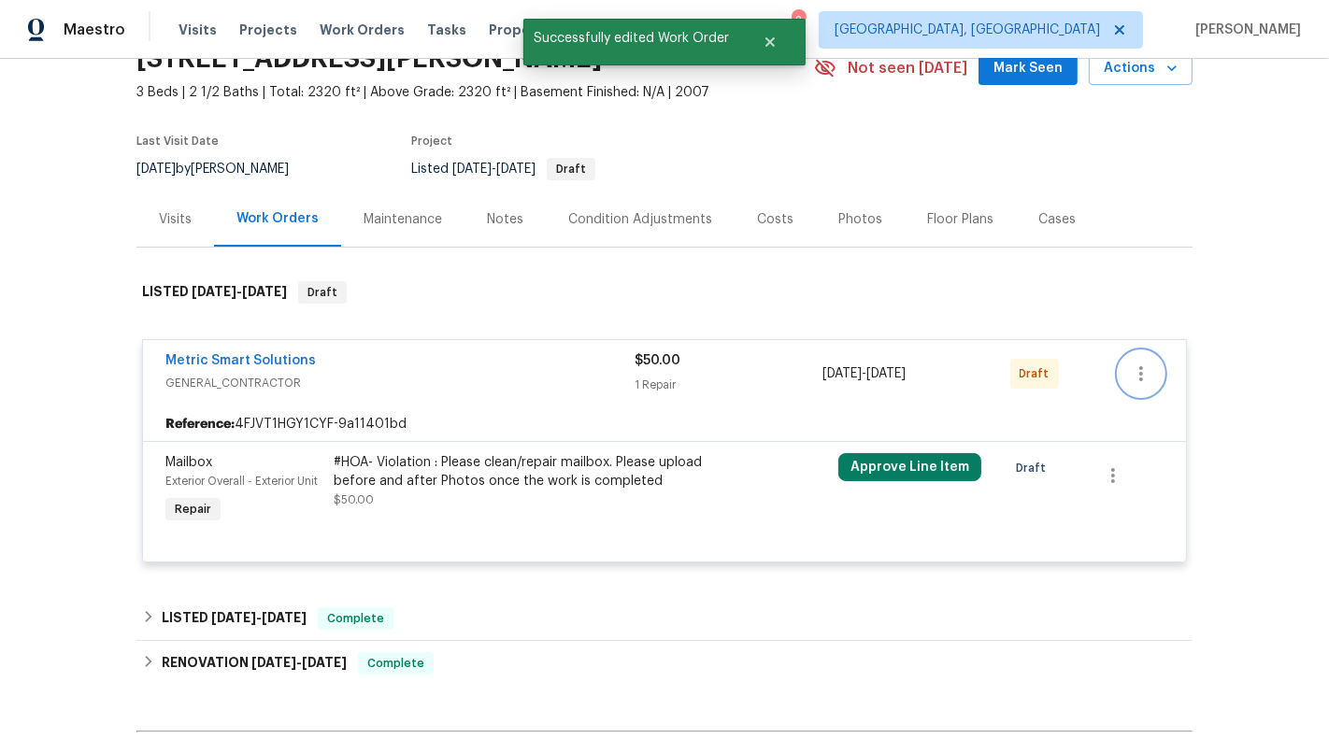
click at [1142, 366] on icon "button" at bounding box center [1141, 373] width 4 height 15
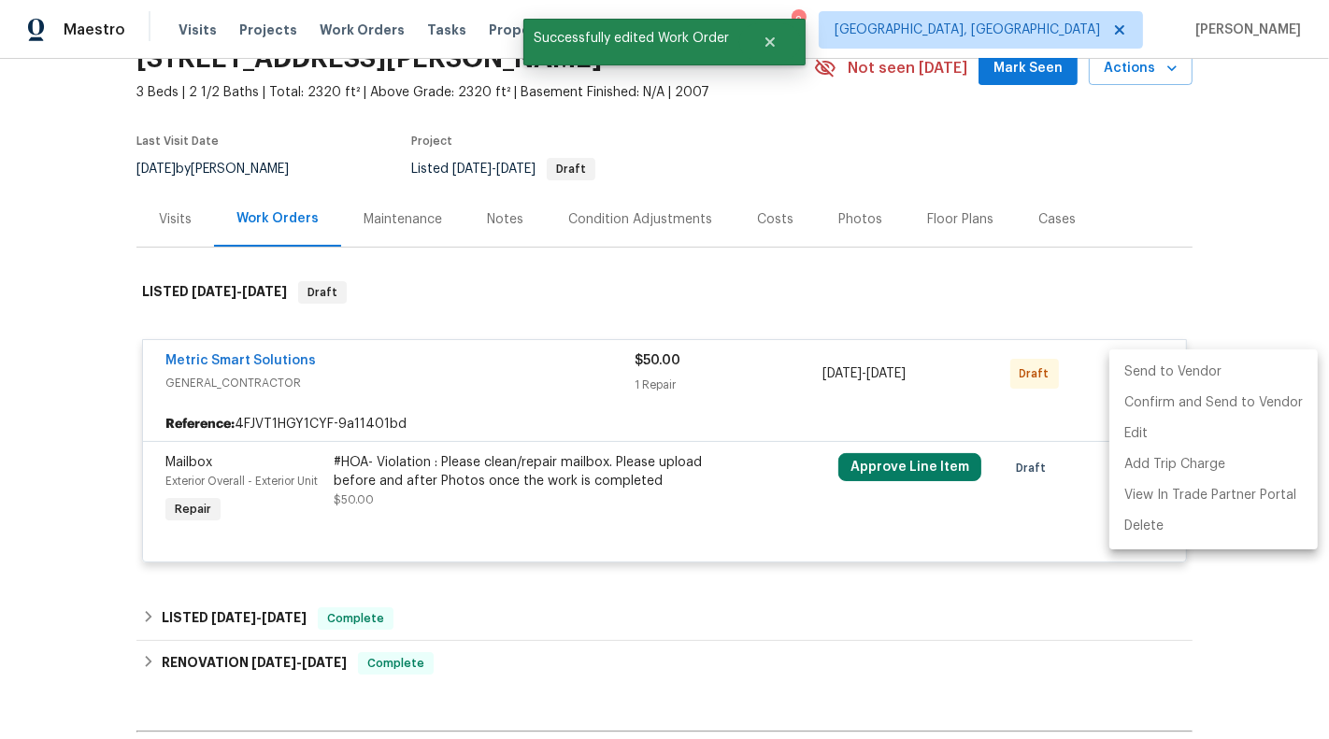
click at [1130, 366] on li "Send to Vendor" at bounding box center [1213, 372] width 208 height 31
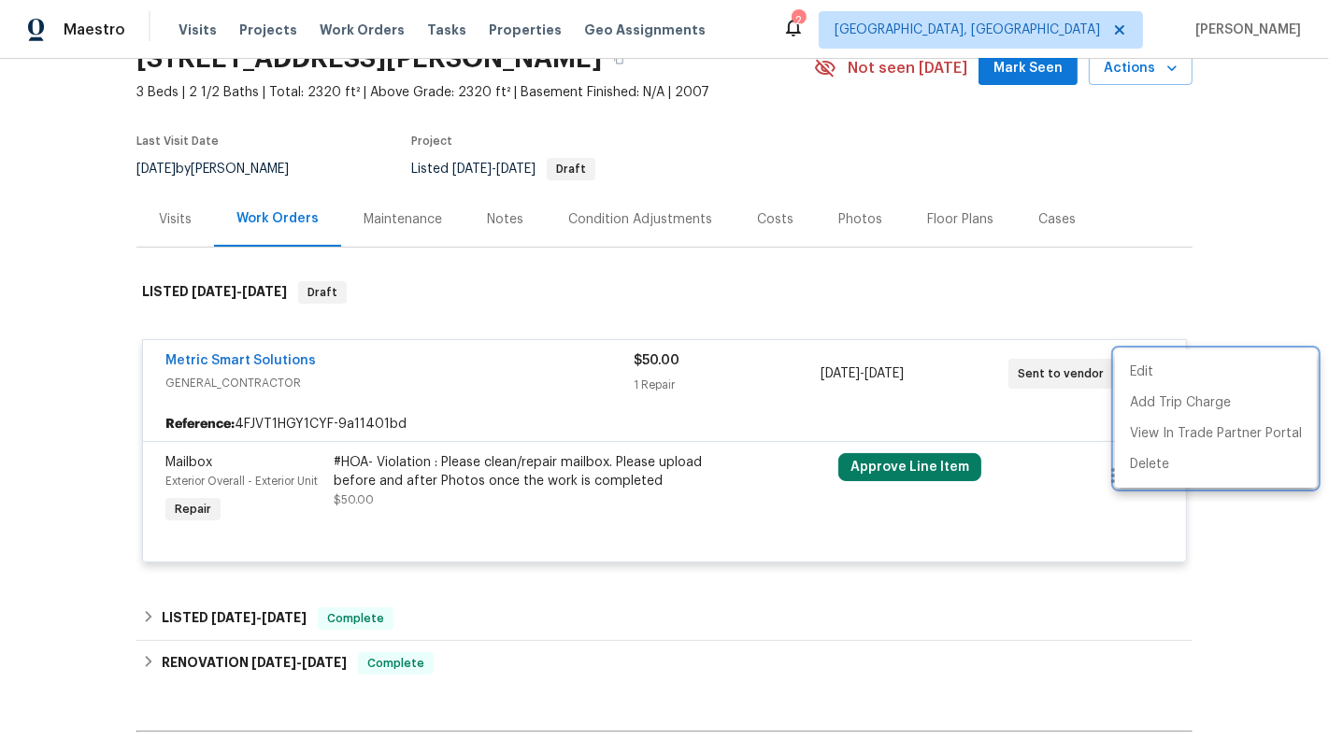
click at [618, 365] on div at bounding box center [664, 369] width 1329 height 739
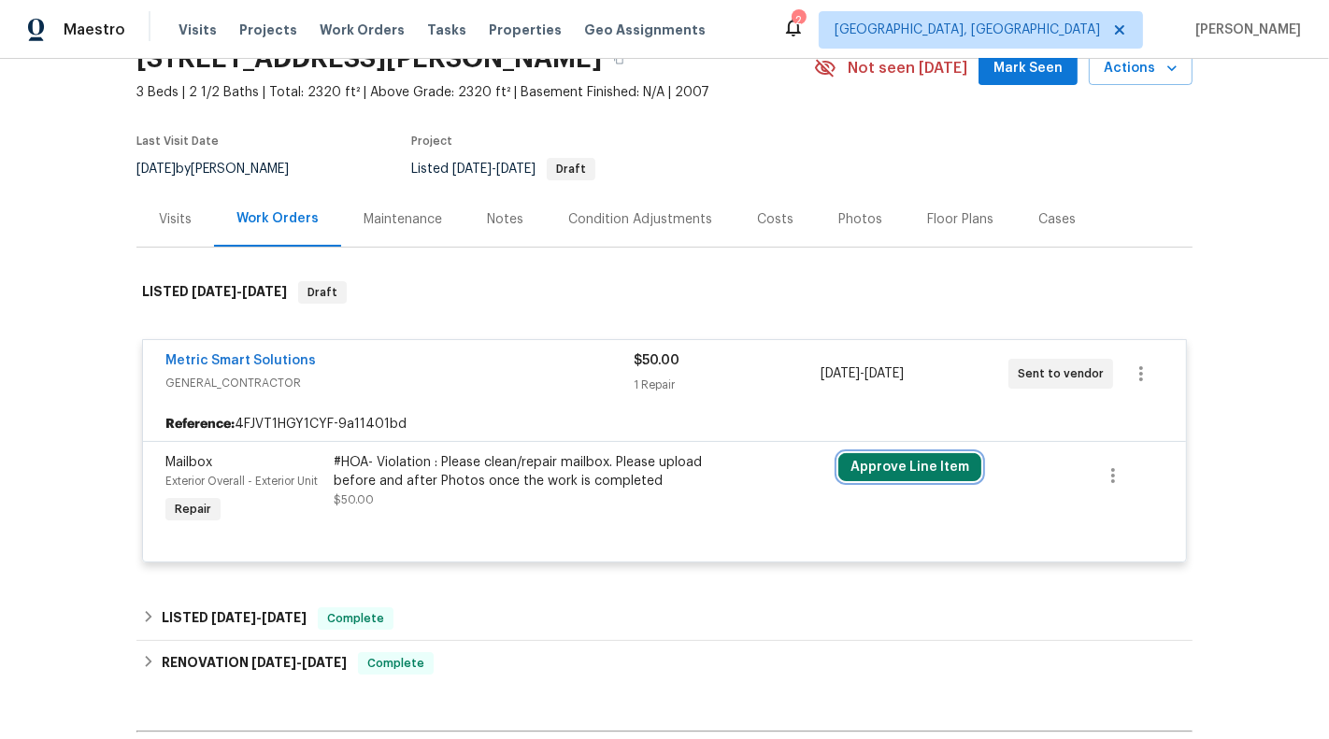
click at [854, 465] on button "Approve Line Item" at bounding box center [909, 467] width 143 height 28
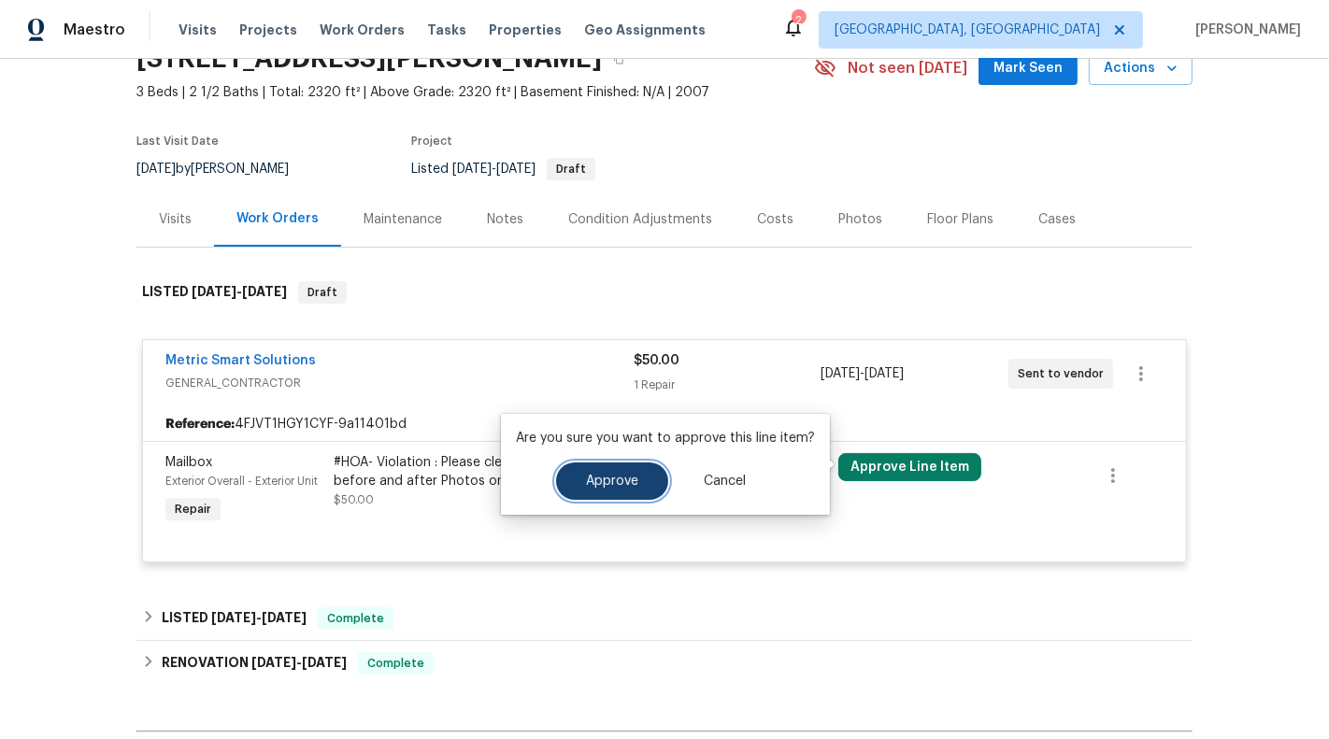
click at [591, 479] on span "Approve" at bounding box center [612, 482] width 52 height 14
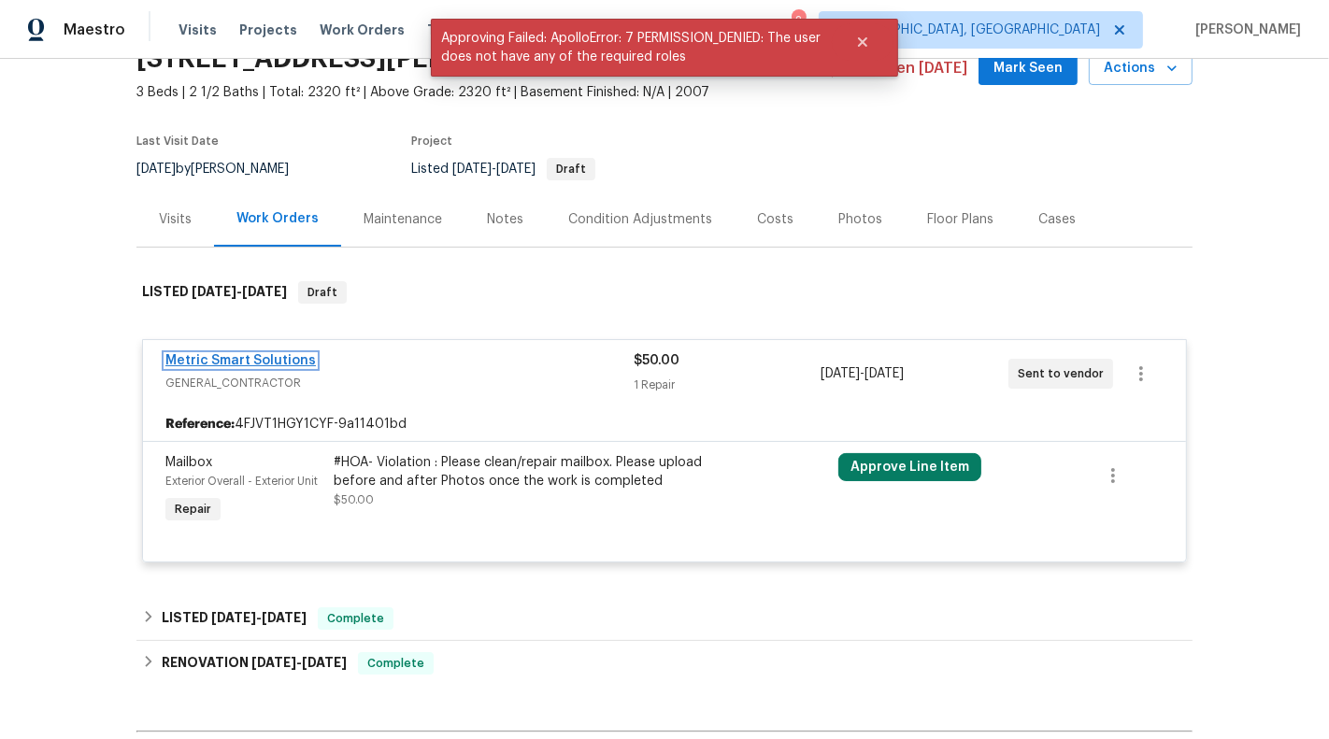
click at [192, 361] on link "Metric Smart Solutions" at bounding box center [240, 360] width 150 height 13
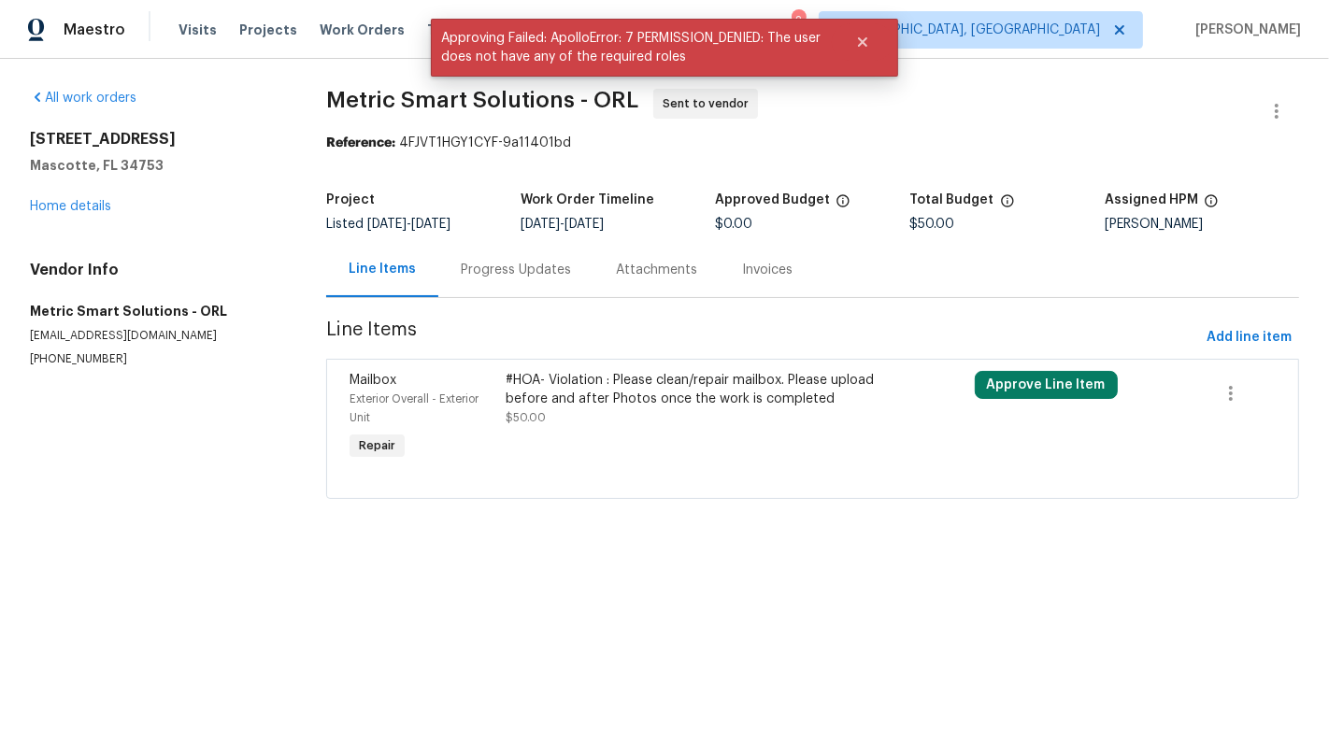
click at [65, 359] on p "(689) 266-5686" at bounding box center [155, 359] width 251 height 16
copy p "(689) 266-5686"
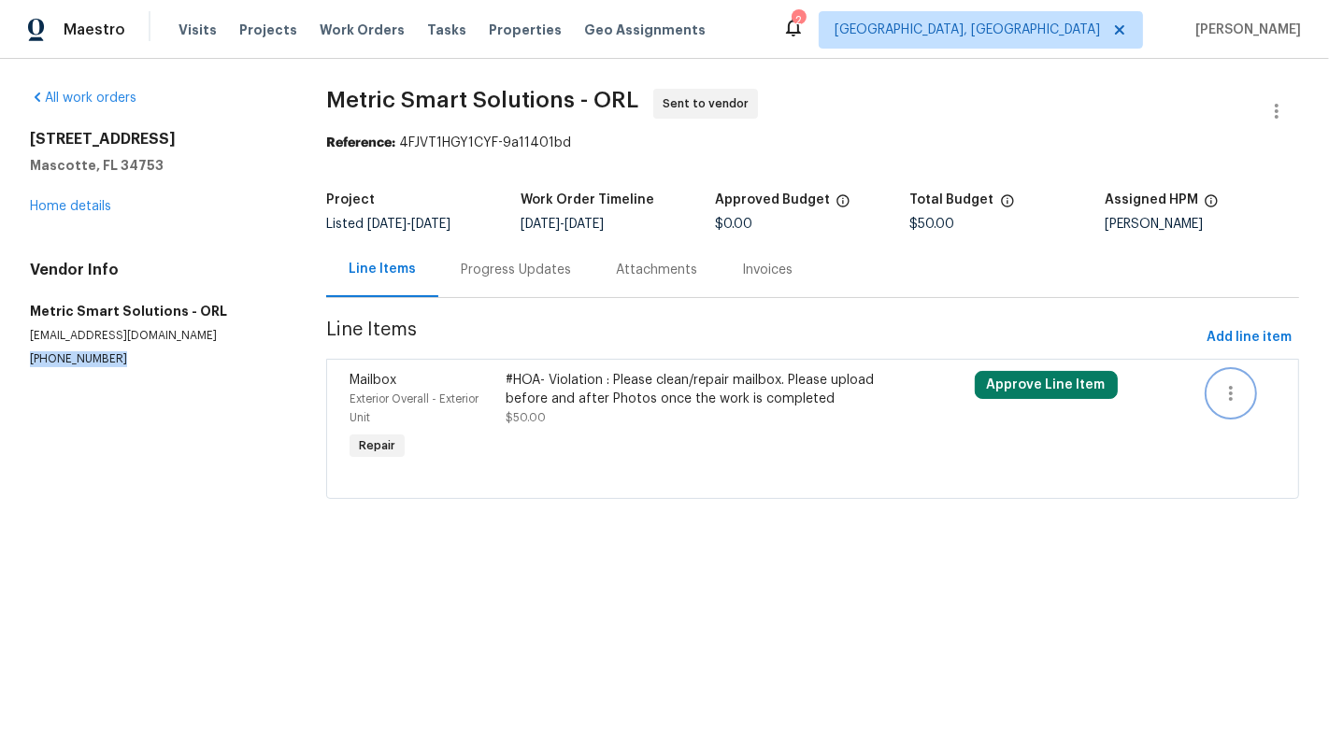
click at [1231, 397] on icon "button" at bounding box center [1231, 393] width 4 height 15
click at [1275, 101] on div at bounding box center [664, 369] width 1329 height 739
click at [1275, 112] on icon "button" at bounding box center [1276, 111] width 4 height 15
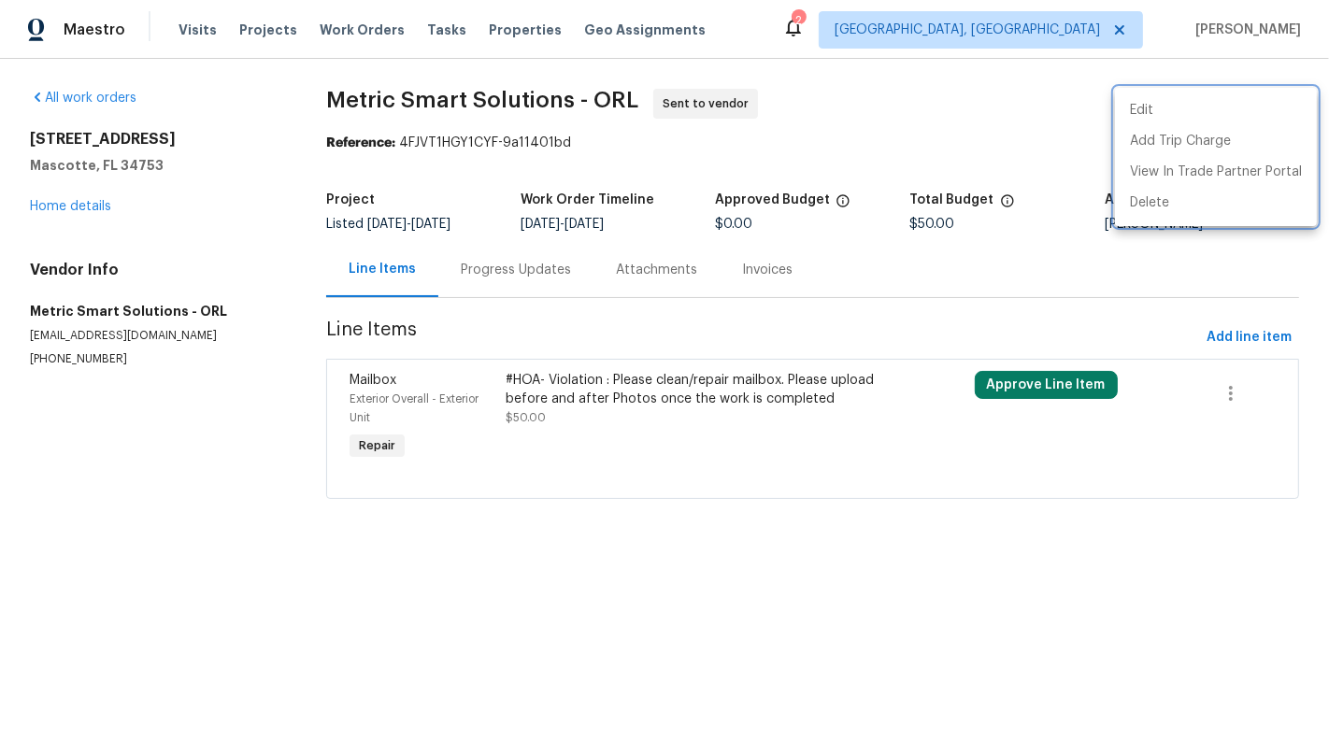
click at [881, 154] on div at bounding box center [664, 369] width 1329 height 739
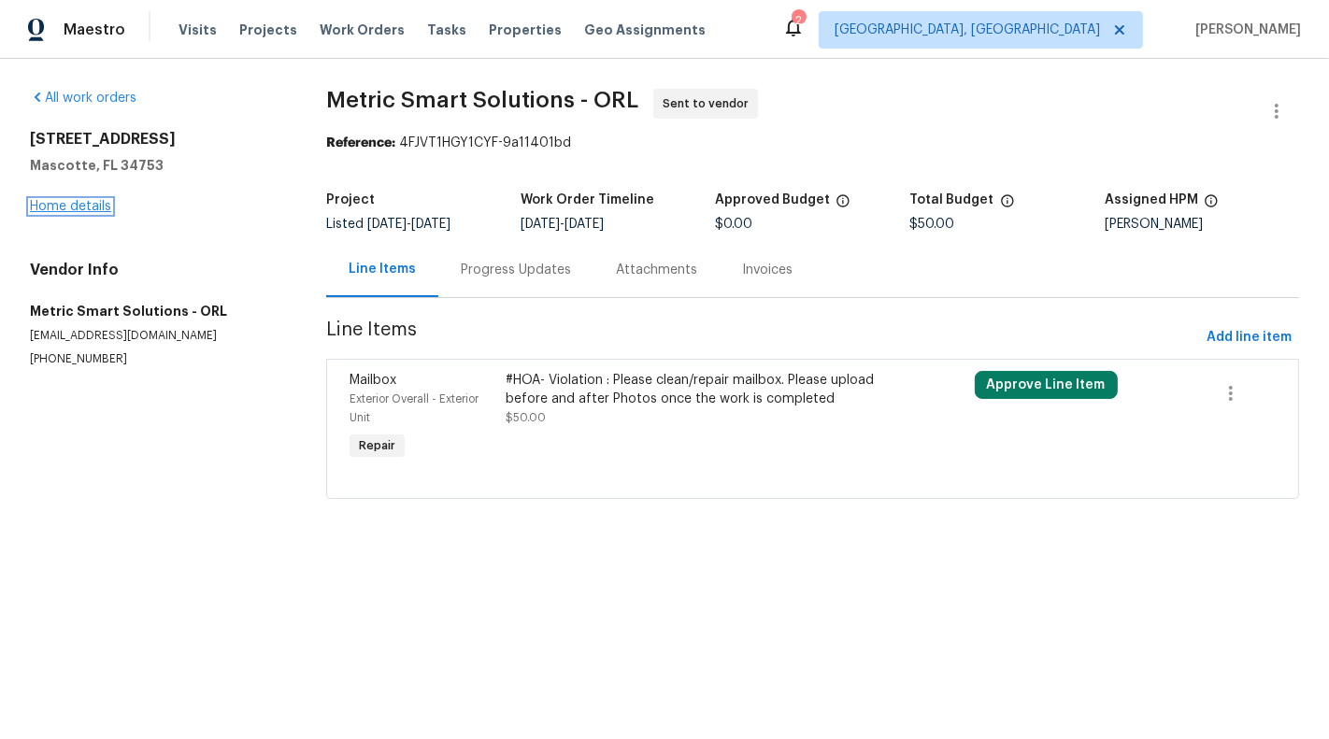
click at [50, 212] on link "Home details" at bounding box center [70, 206] width 81 height 13
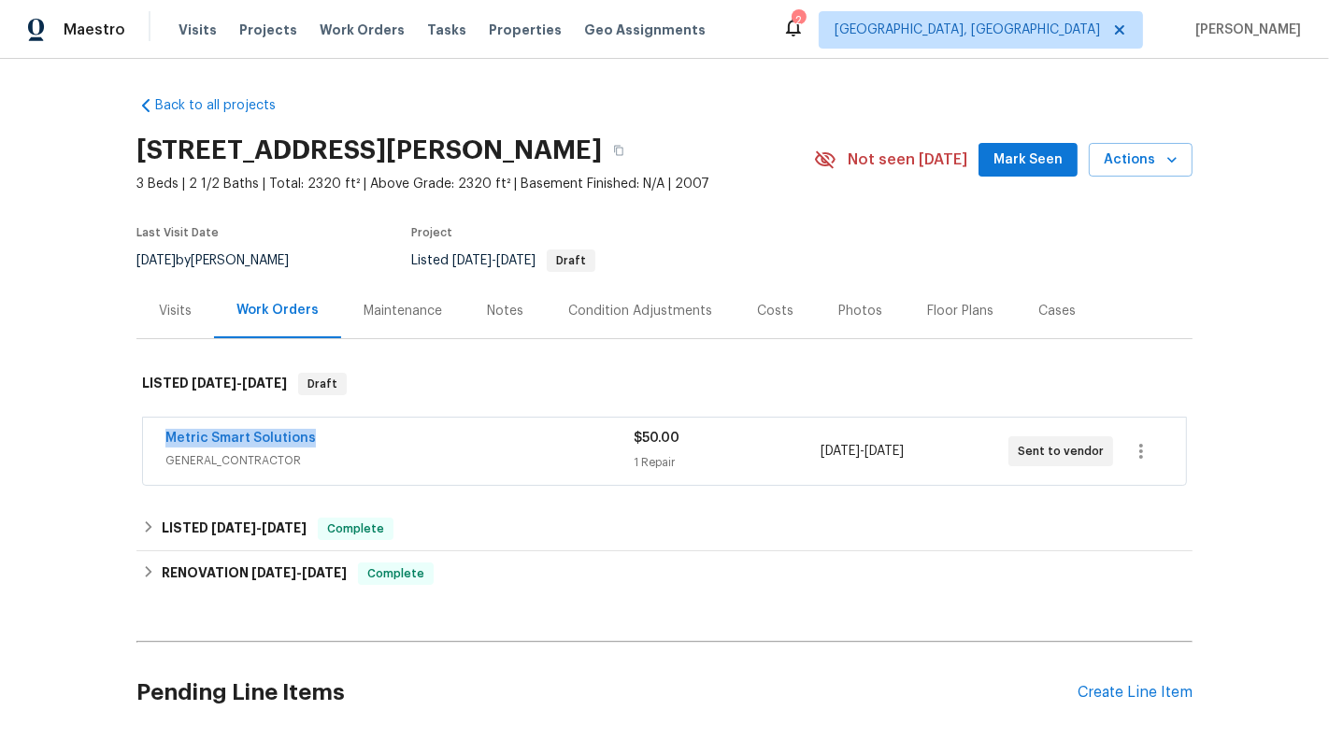
drag, startPoint x: 149, startPoint y: 440, endPoint x: 386, endPoint y: 439, distance: 237.3
click at [386, 439] on div "Metric Smart Solutions GENERAL_CONTRACTOR $50.00 1 Repair 8/25/2025 - 8/26/2025…" at bounding box center [664, 451] width 1043 height 67
copy link "Metric Smart Solutions"
click at [525, 461] on span "GENERAL_CONTRACTOR" at bounding box center [399, 460] width 468 height 19
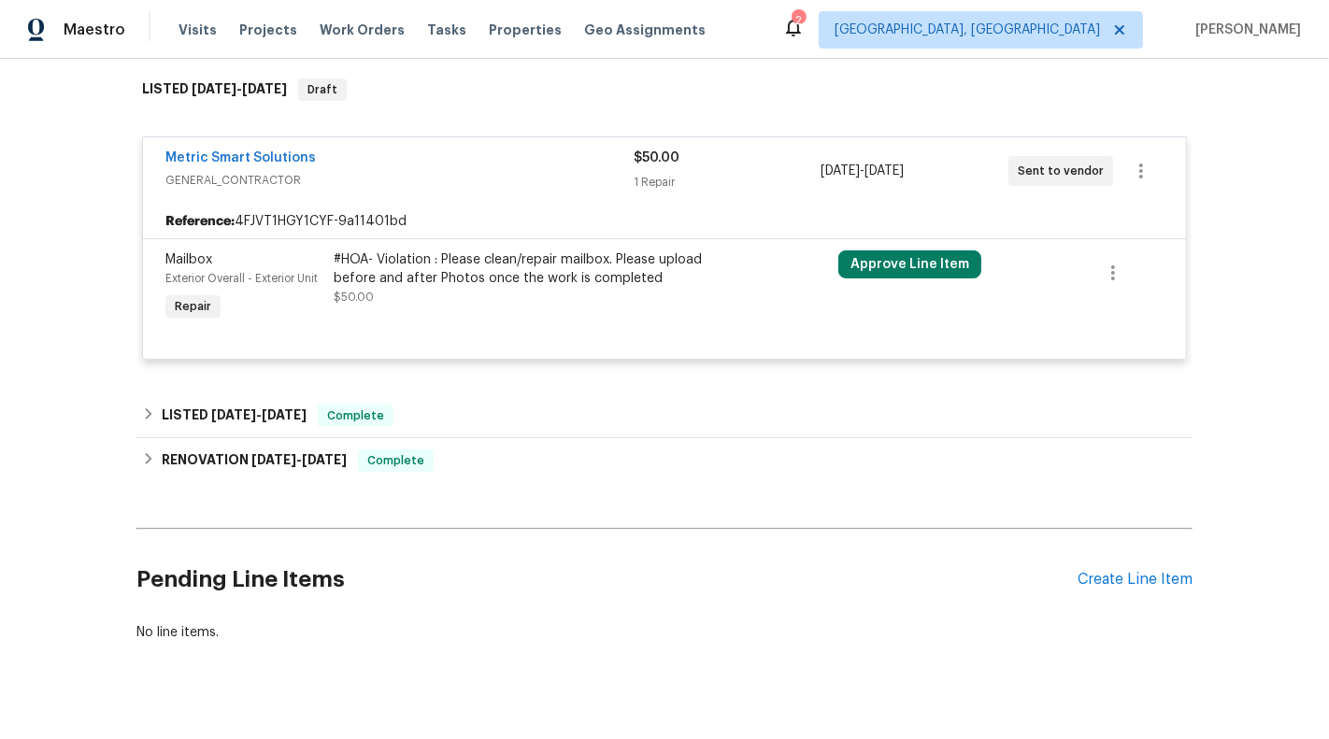
scroll to position [111, 0]
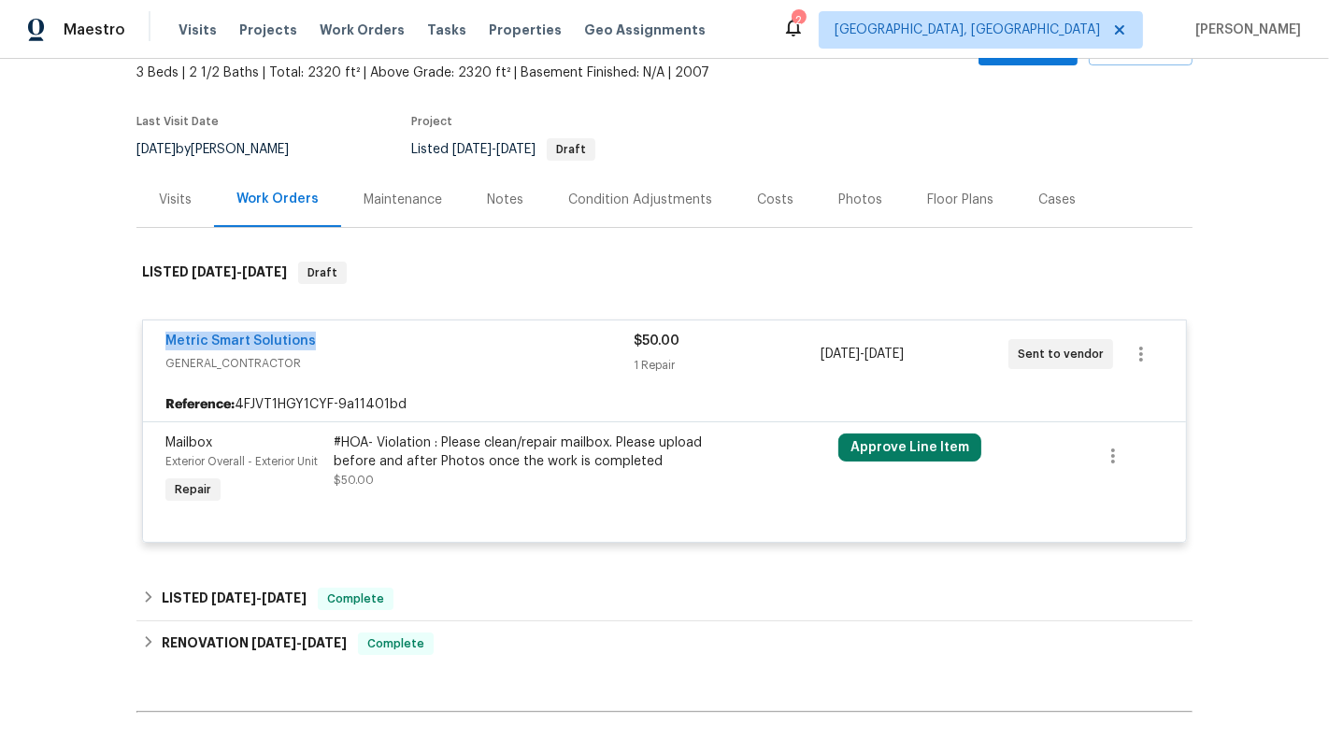
drag, startPoint x: 149, startPoint y: 334, endPoint x: 362, endPoint y: 334, distance: 213.0
click at [362, 334] on div "Metric Smart Solutions GENERAL_CONTRACTOR $50.00 1 Repair 8/25/2025 - 8/26/2025…" at bounding box center [664, 353] width 1043 height 67
copy link "Metric Smart Solutions"
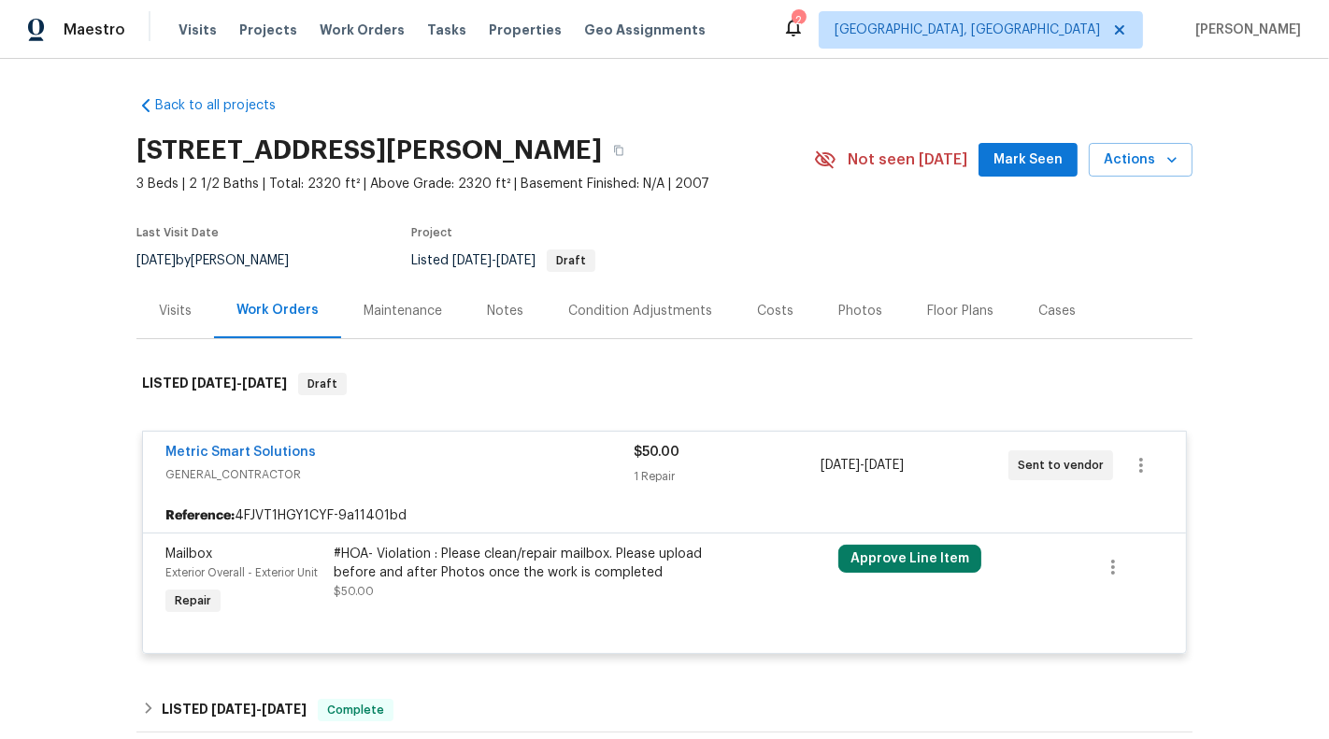
click at [1170, 496] on div "Metric Smart Solutions GENERAL_CONTRACTOR $50.00 1 Repair 8/25/2025 - 8/26/2025…" at bounding box center [664, 465] width 1043 height 67
click at [1140, 447] on button "button" at bounding box center [1140, 465] width 45 height 45
click at [1149, 469] on li "Edit" at bounding box center [1216, 464] width 202 height 31
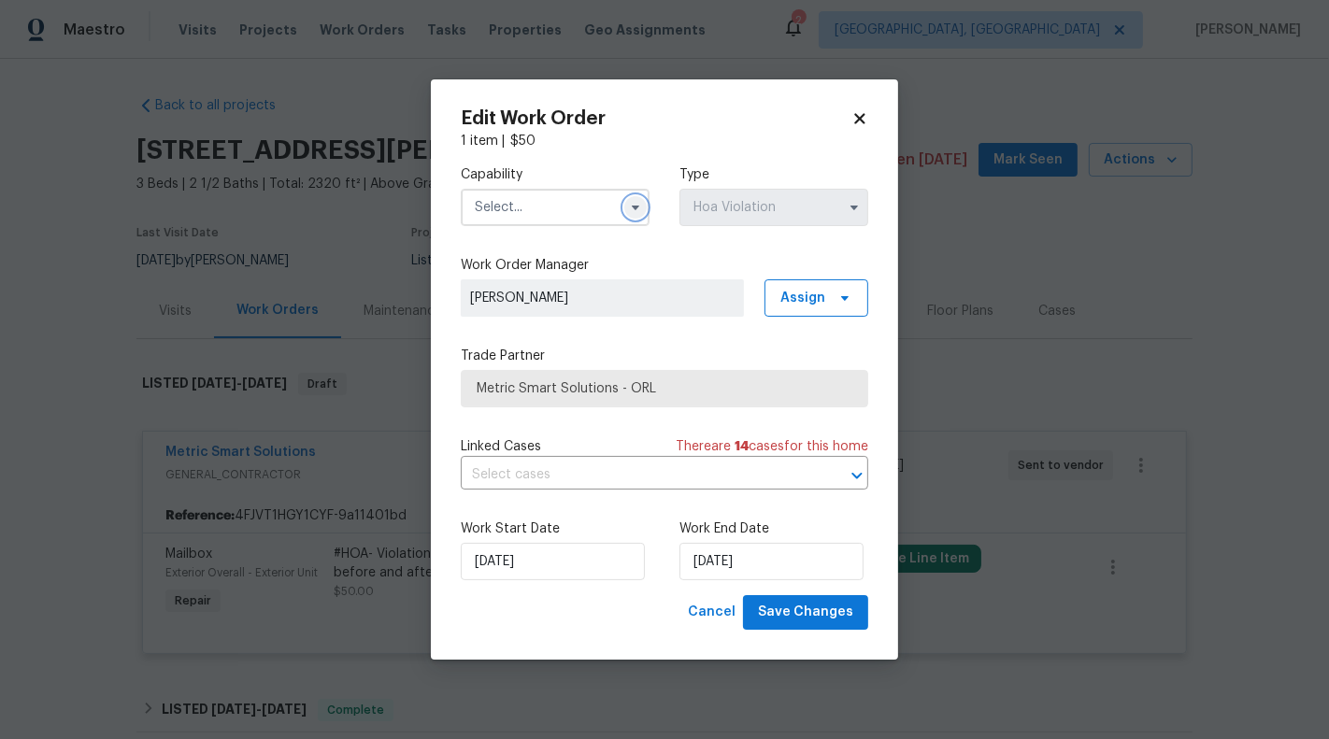
click at [628, 207] on icon "button" at bounding box center [635, 207] width 15 height 15
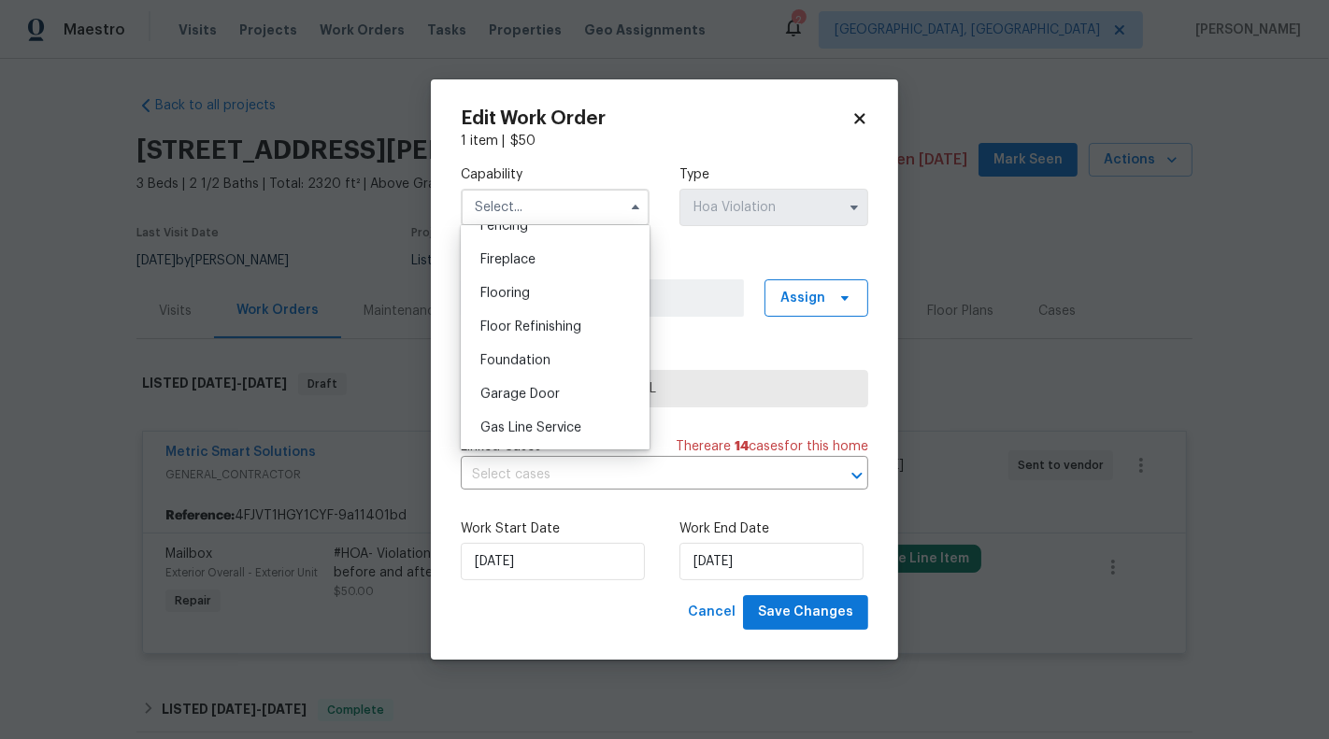
scroll to position [725, 0]
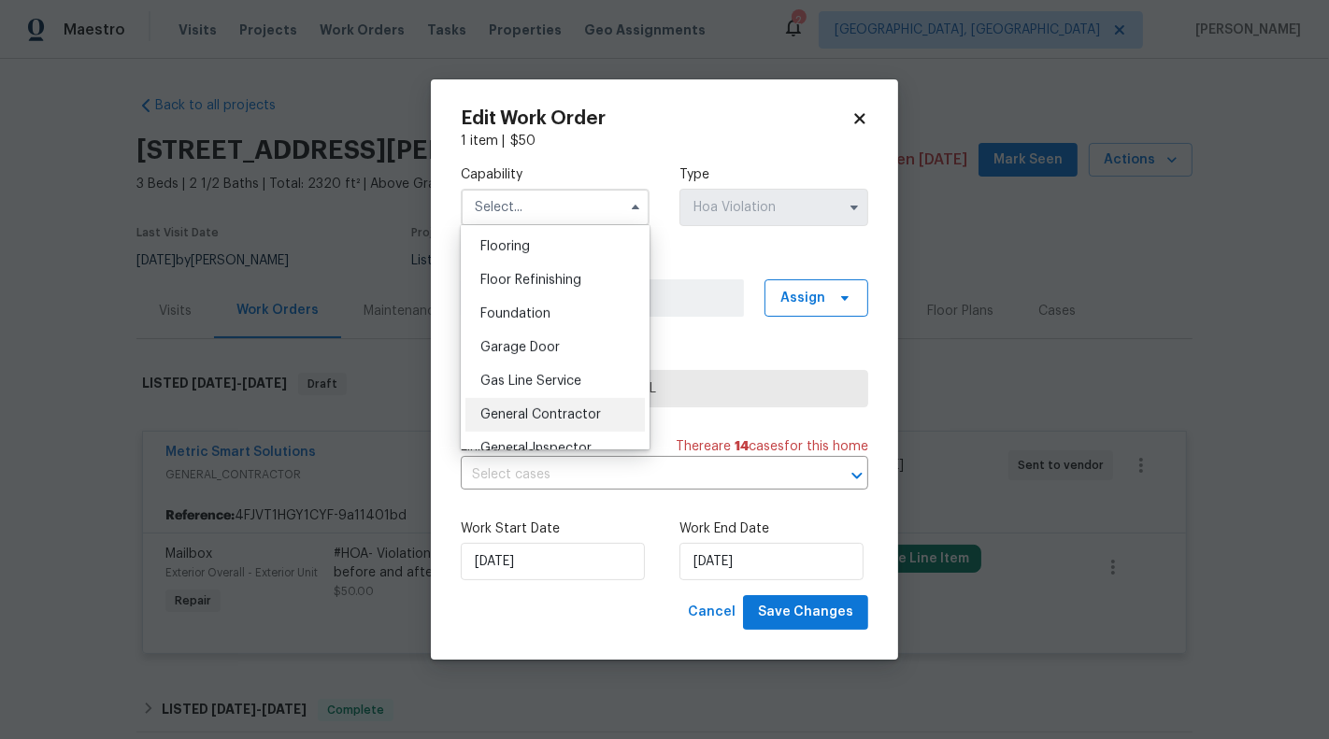
click at [575, 406] on div "General Contractor" at bounding box center [554, 415] width 179 height 34
type input "General Contractor"
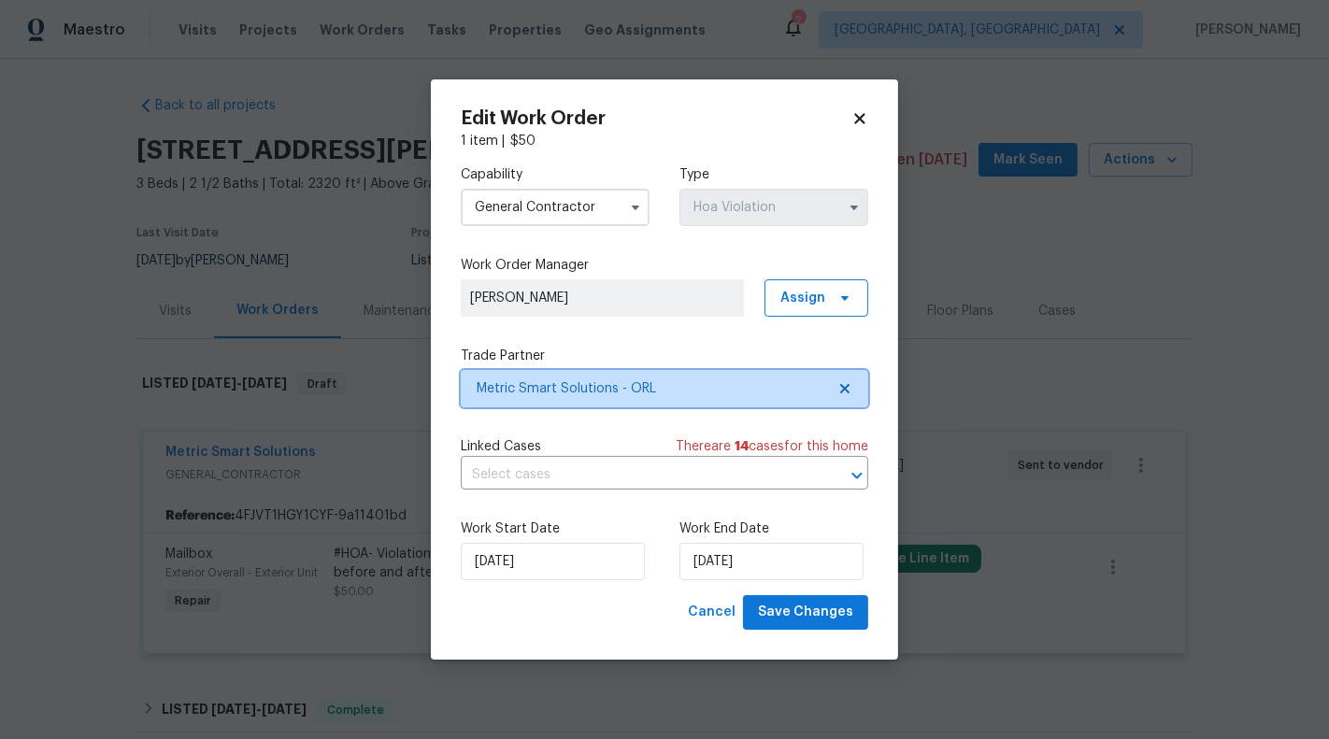
click at [839, 391] on icon at bounding box center [844, 388] width 15 height 15
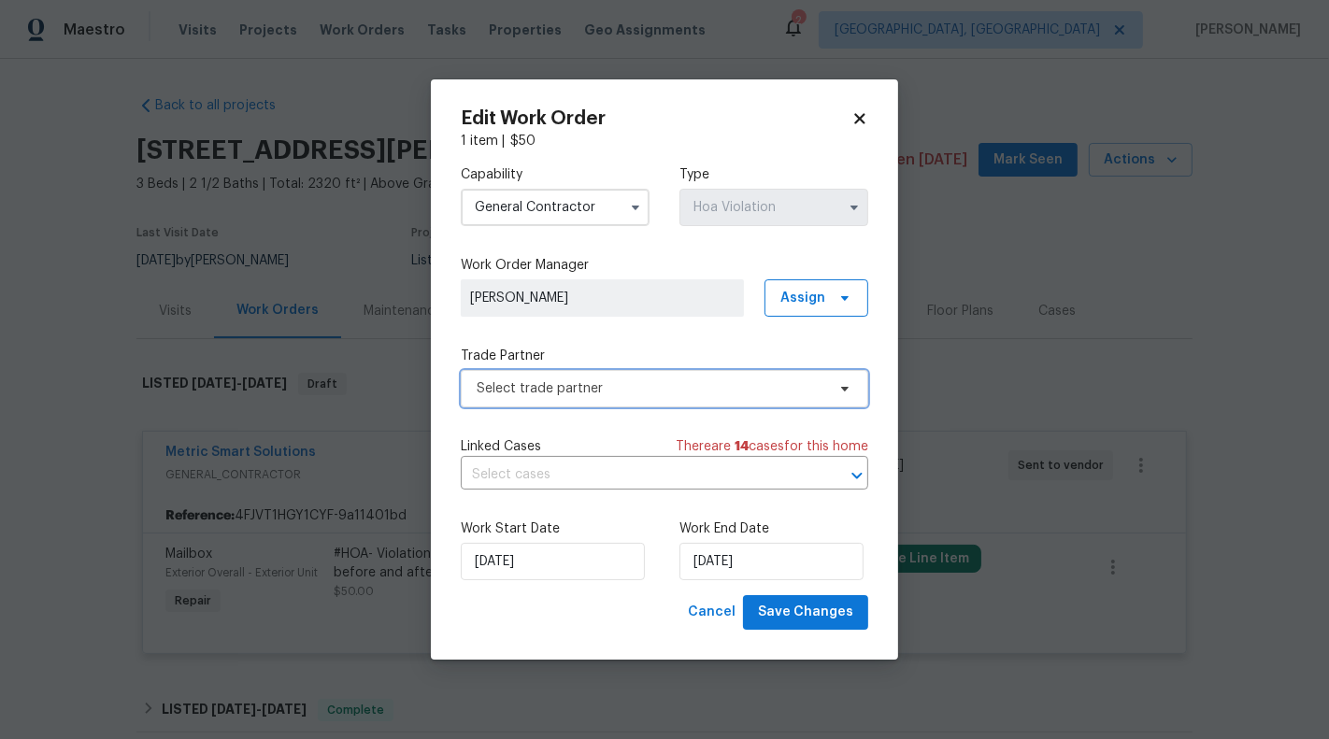
click at [849, 390] on icon at bounding box center [844, 388] width 15 height 15
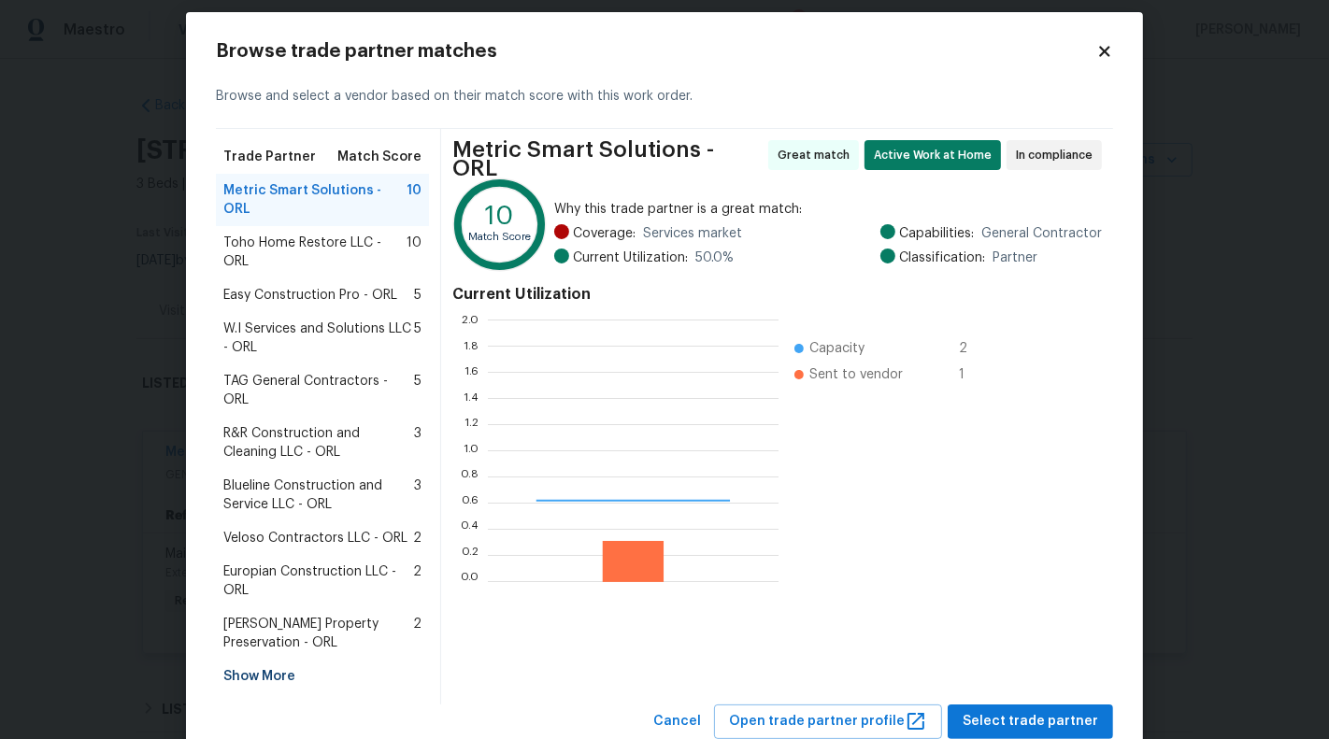
scroll to position [262, 291]
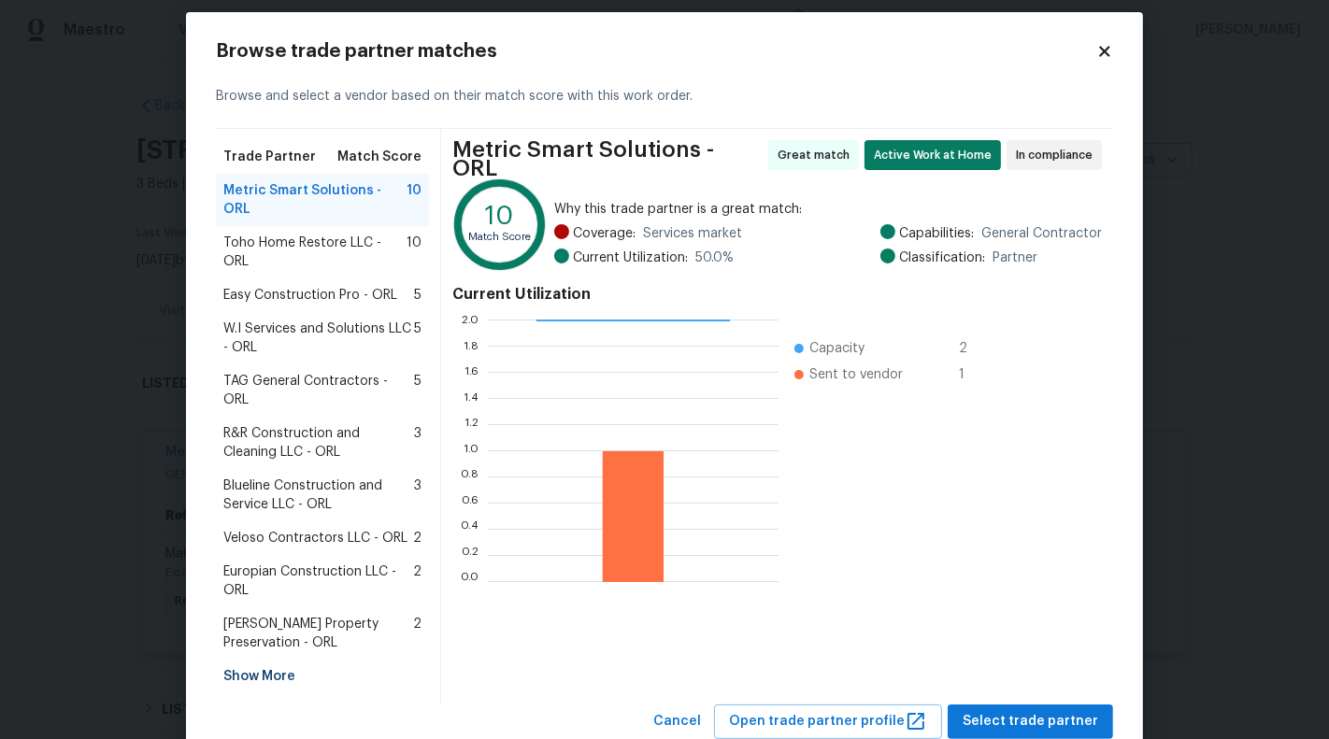
click at [255, 660] on div "Show More" at bounding box center [322, 677] width 213 height 34
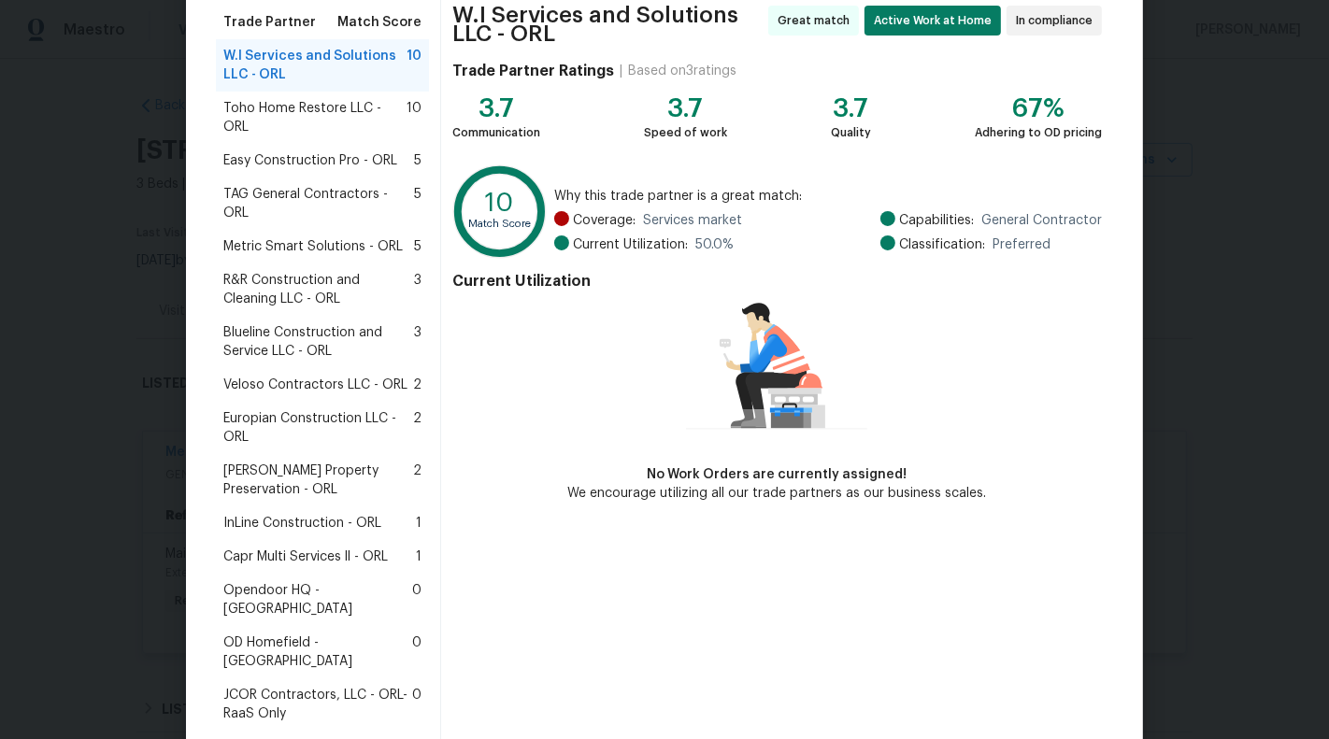
scroll to position [225, 0]
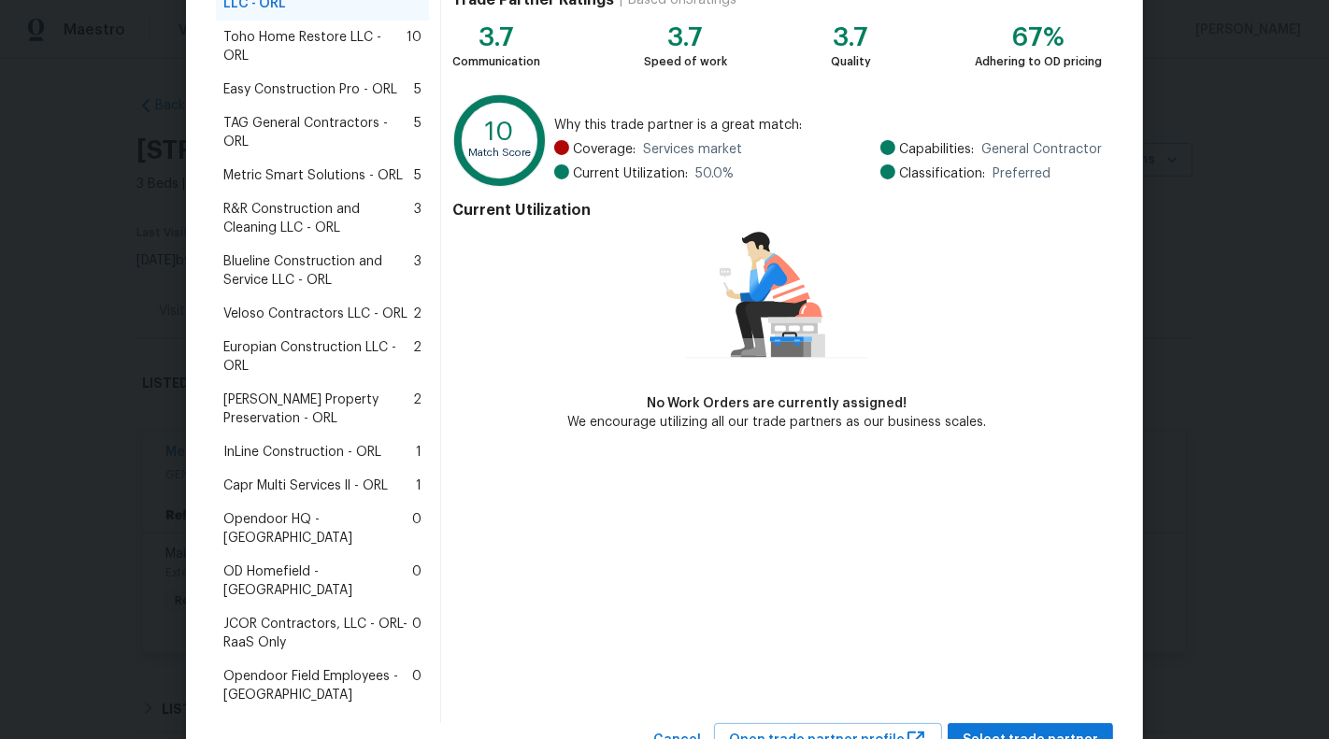
click at [280, 477] on span "Capr Multi Services ll - ORL" at bounding box center [305, 486] width 164 height 19
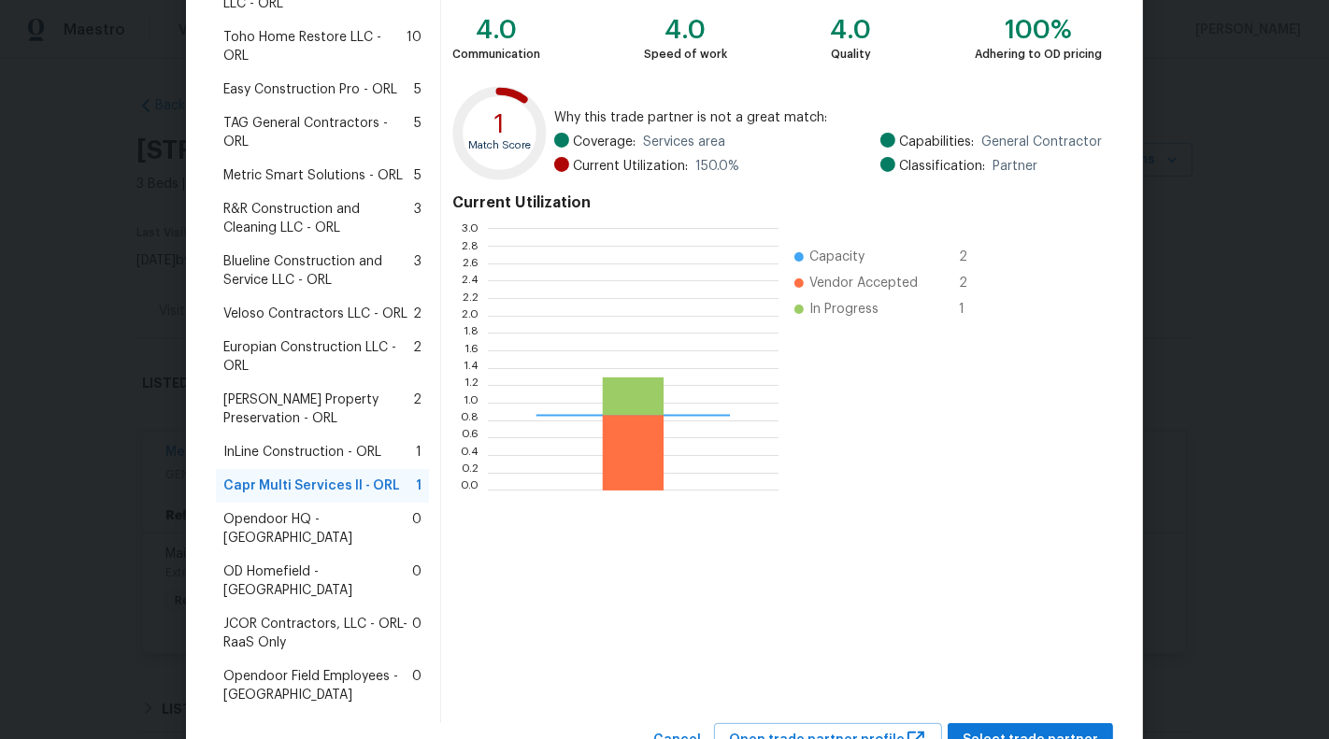
scroll to position [262, 291]
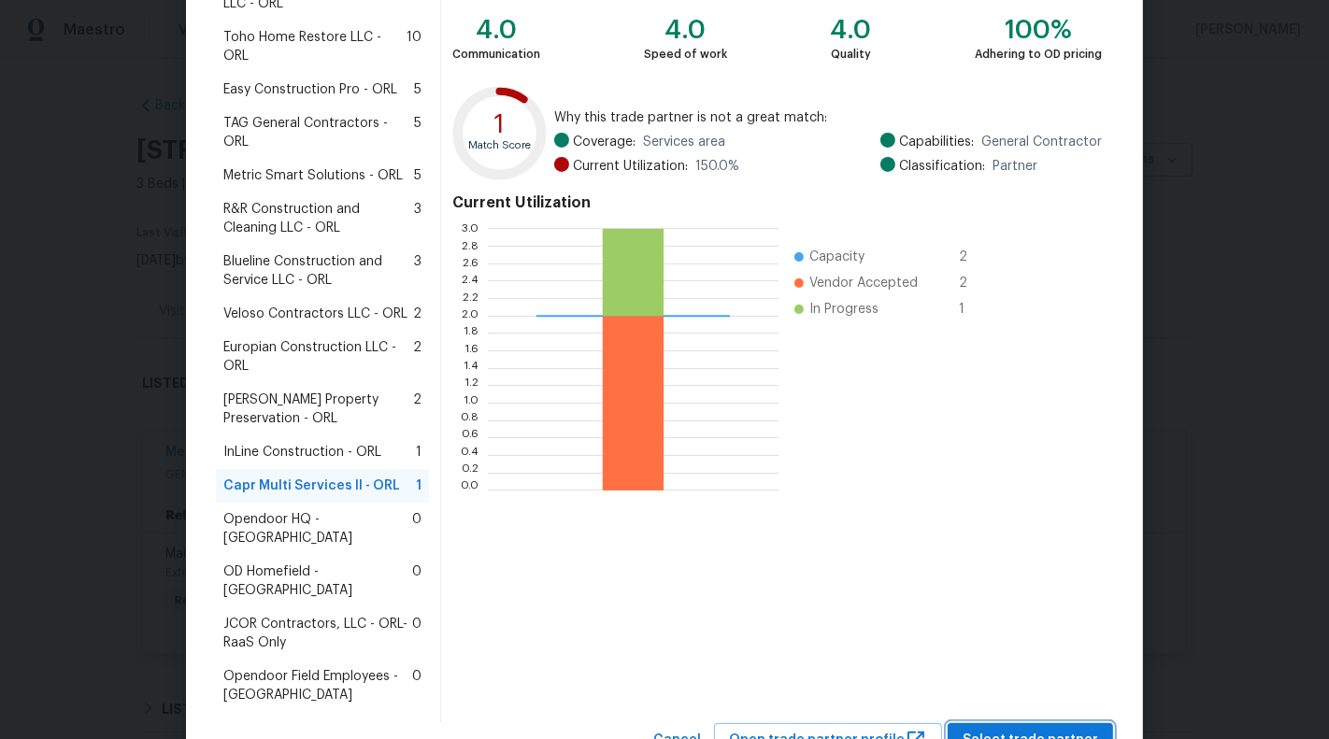
click at [1042, 729] on span "Select trade partner" at bounding box center [1029, 740] width 135 height 23
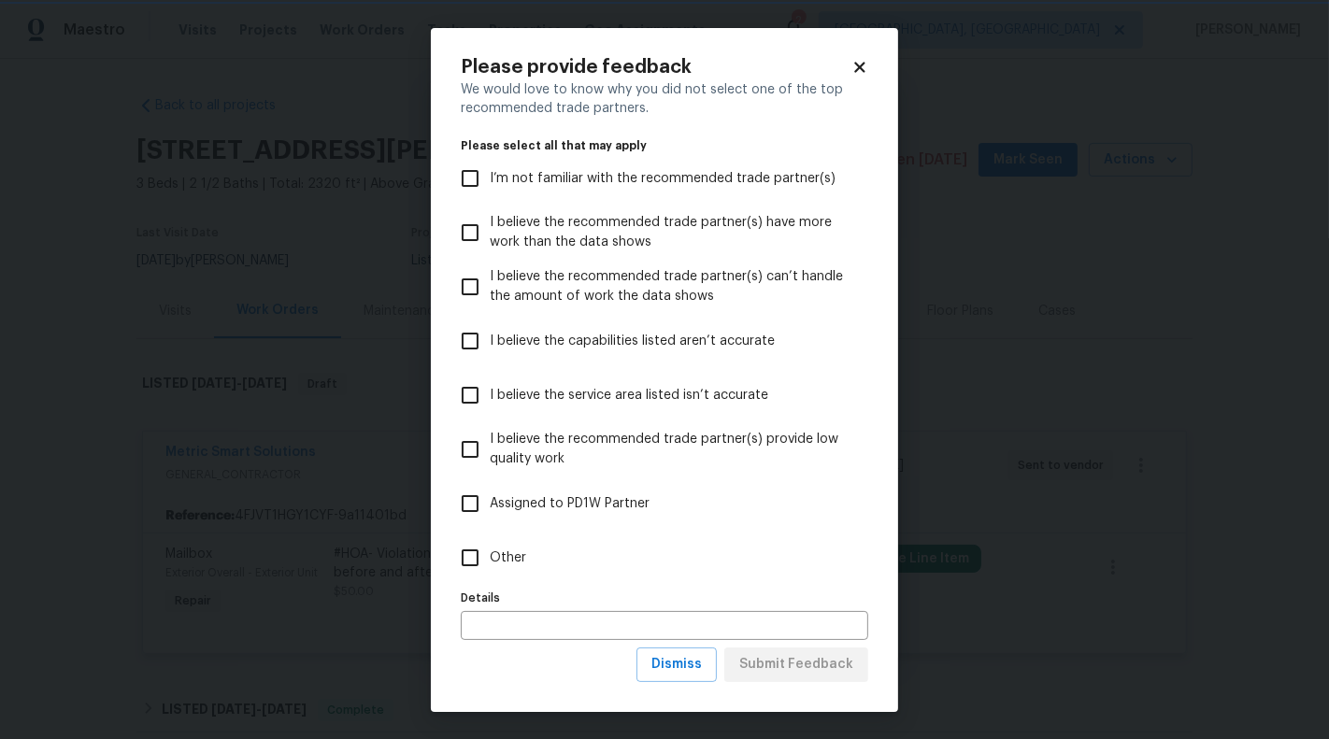
scroll to position [0, 0]
click at [553, 567] on label "Other" at bounding box center [651, 558] width 403 height 54
click at [490, 567] on input "Other" at bounding box center [469, 557] width 39 height 39
checkbox input "true"
click at [850, 656] on span "Submit Feedback" at bounding box center [796, 664] width 114 height 23
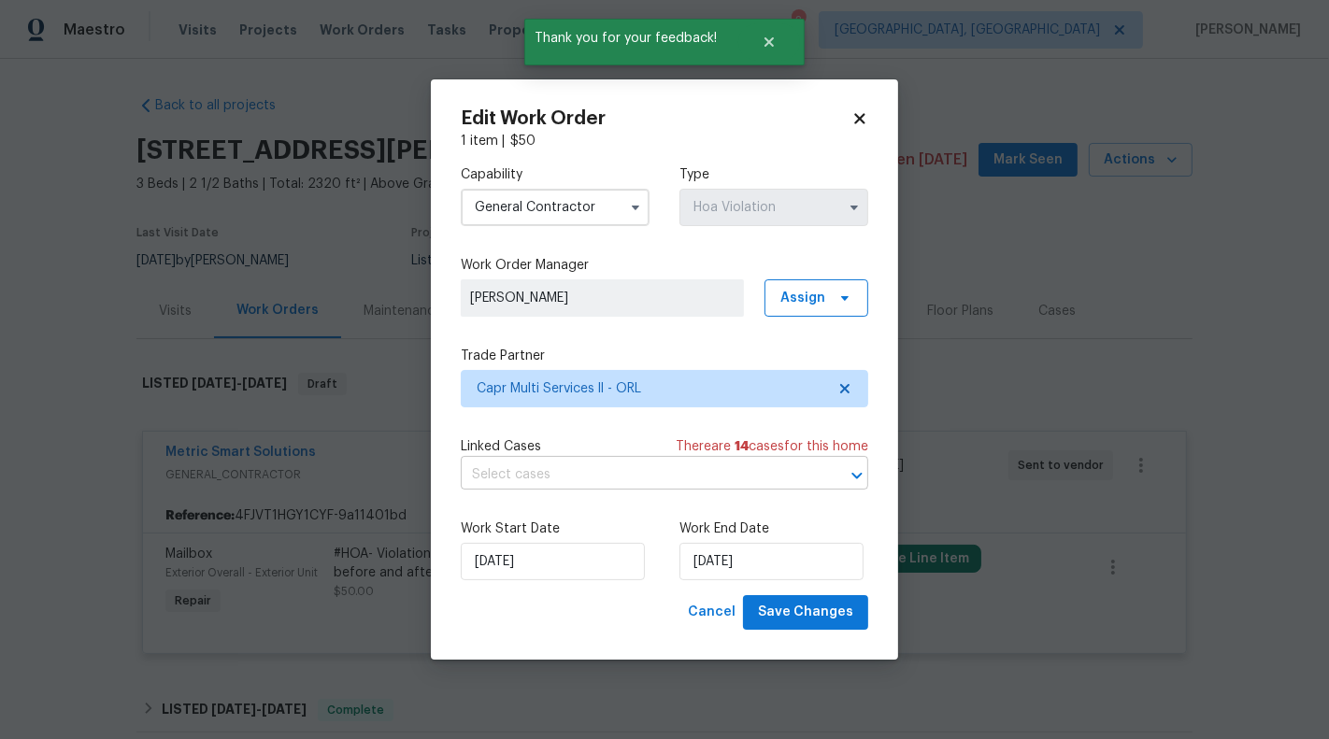
click at [555, 479] on input "text" at bounding box center [638, 475] width 355 height 29
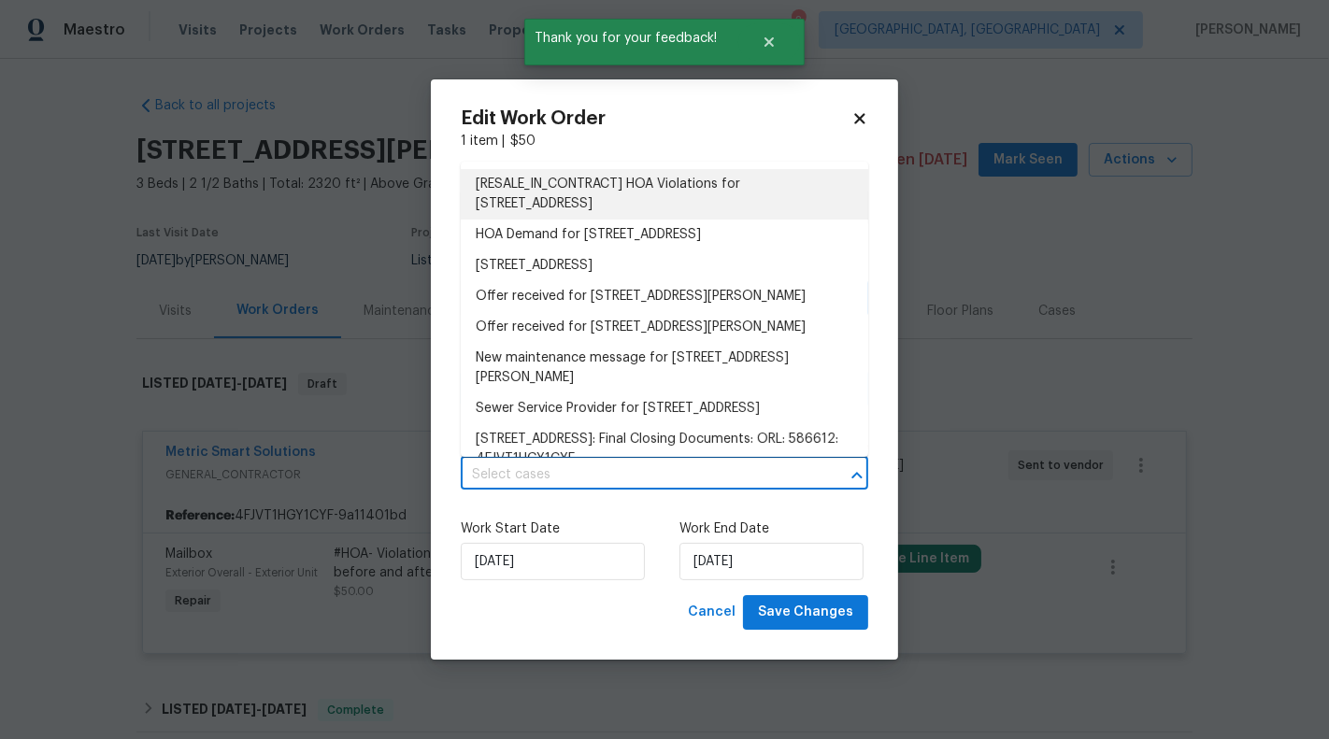
click at [590, 194] on li "[RESALE_IN_CONTRACT] HOA Violations for 1301 Brenway Dr, Mascotte, FL 34753" at bounding box center [664, 194] width 407 height 50
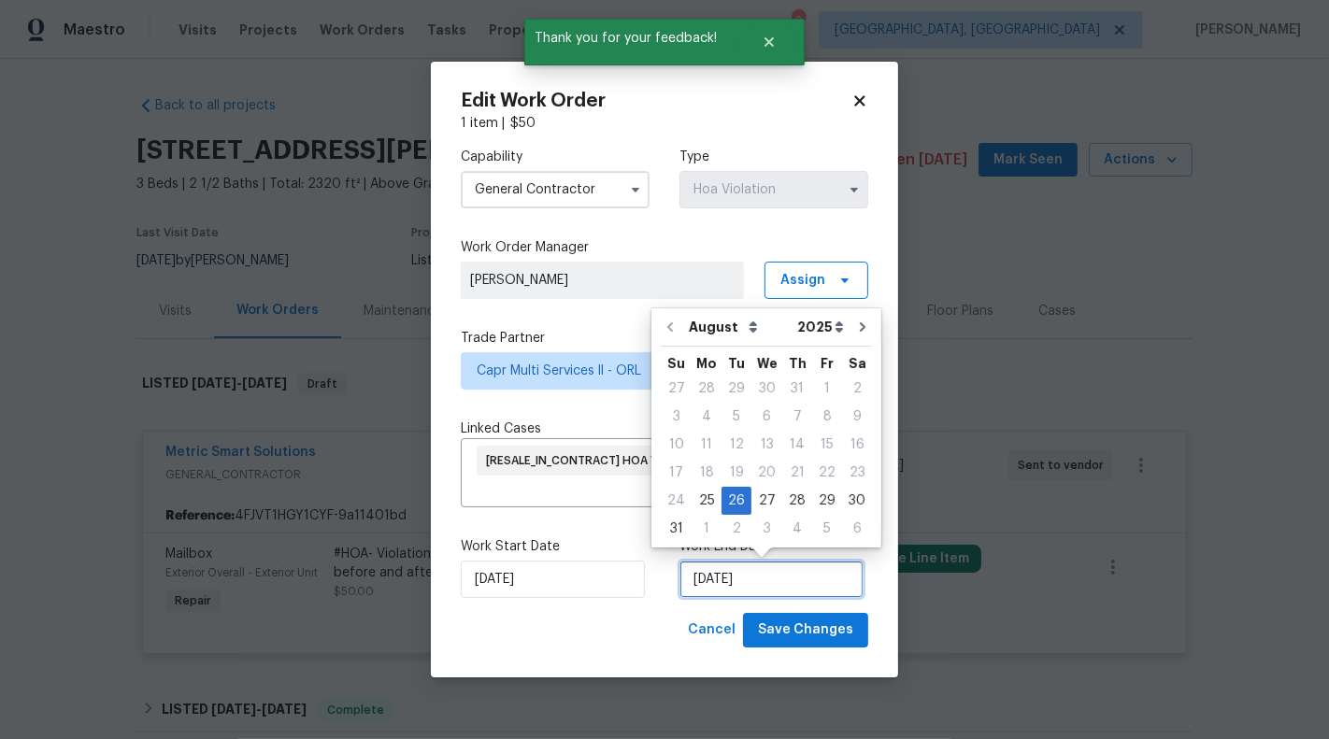
click at [725, 573] on input "26/08/2025" at bounding box center [771, 579] width 184 height 37
click at [822, 631] on span "Save Changes" at bounding box center [805, 630] width 95 height 23
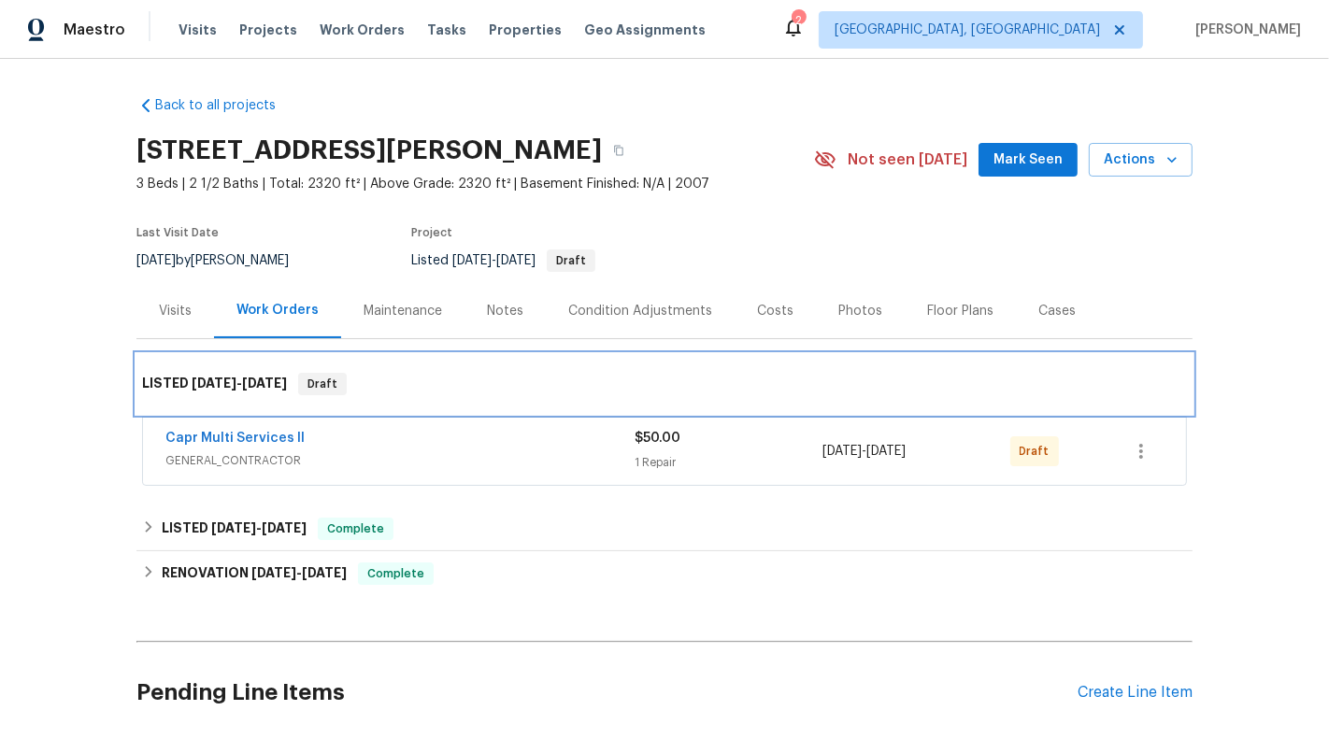
click at [679, 387] on div "LISTED [DATE] - [DATE] Draft" at bounding box center [664, 384] width 1045 height 22
click at [679, 400] on div "LISTED [DATE] - [DATE] Draft" at bounding box center [664, 384] width 1056 height 60
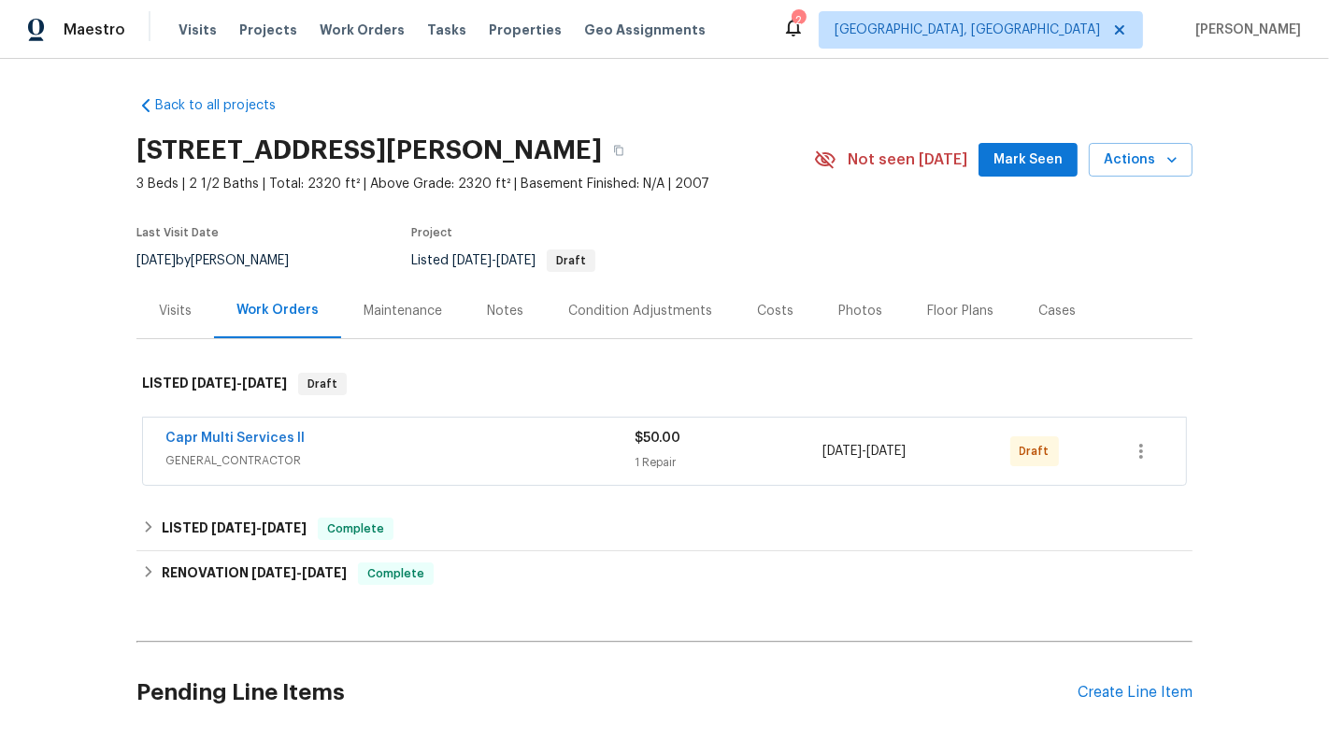
click at [704, 449] on div "$50.00 1 Repair" at bounding box center [728, 451] width 188 height 45
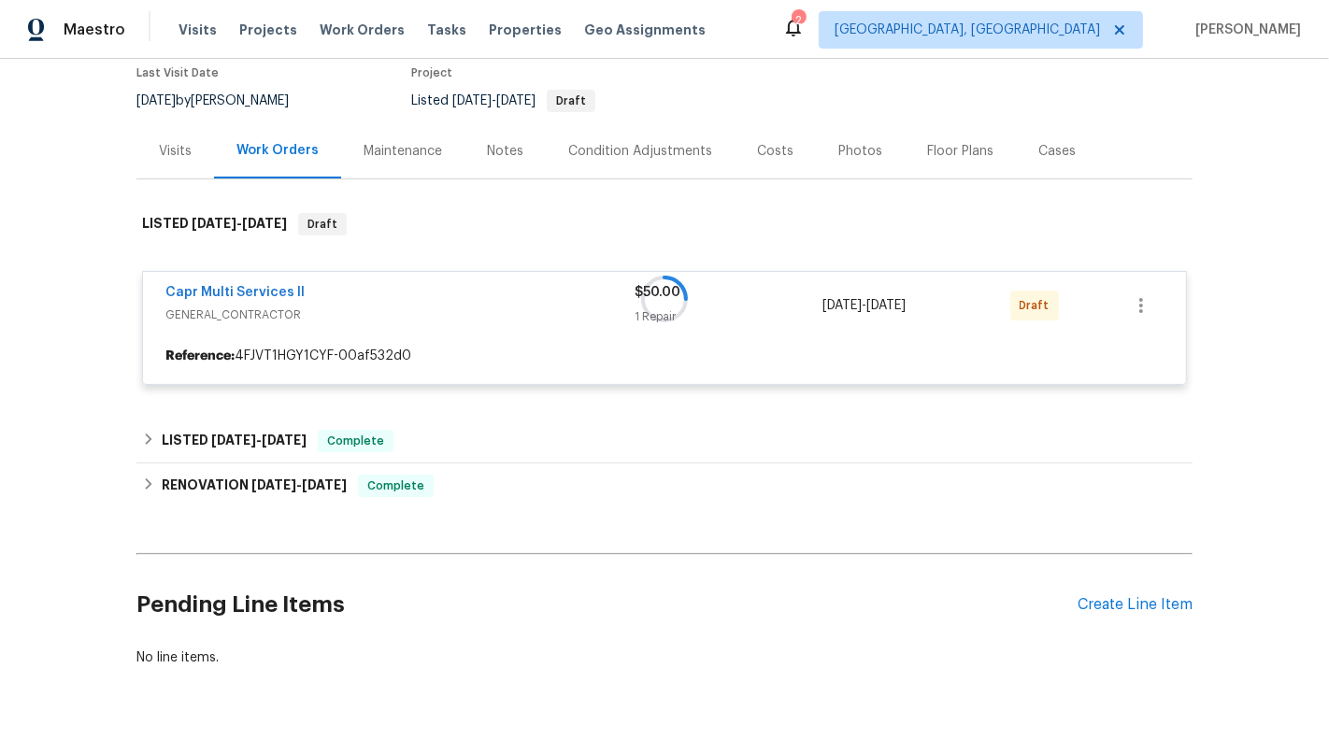
scroll to position [212, 0]
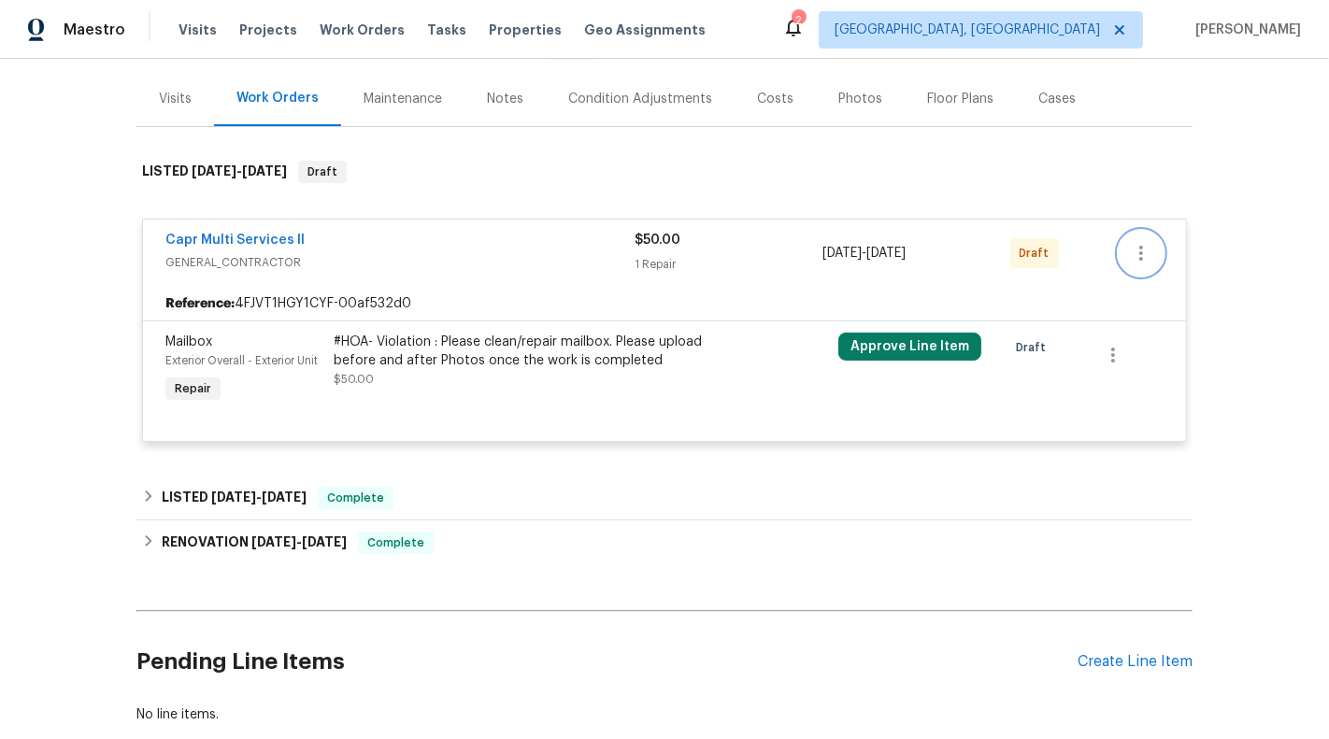
click at [1130, 253] on icon "button" at bounding box center [1141, 253] width 22 height 22
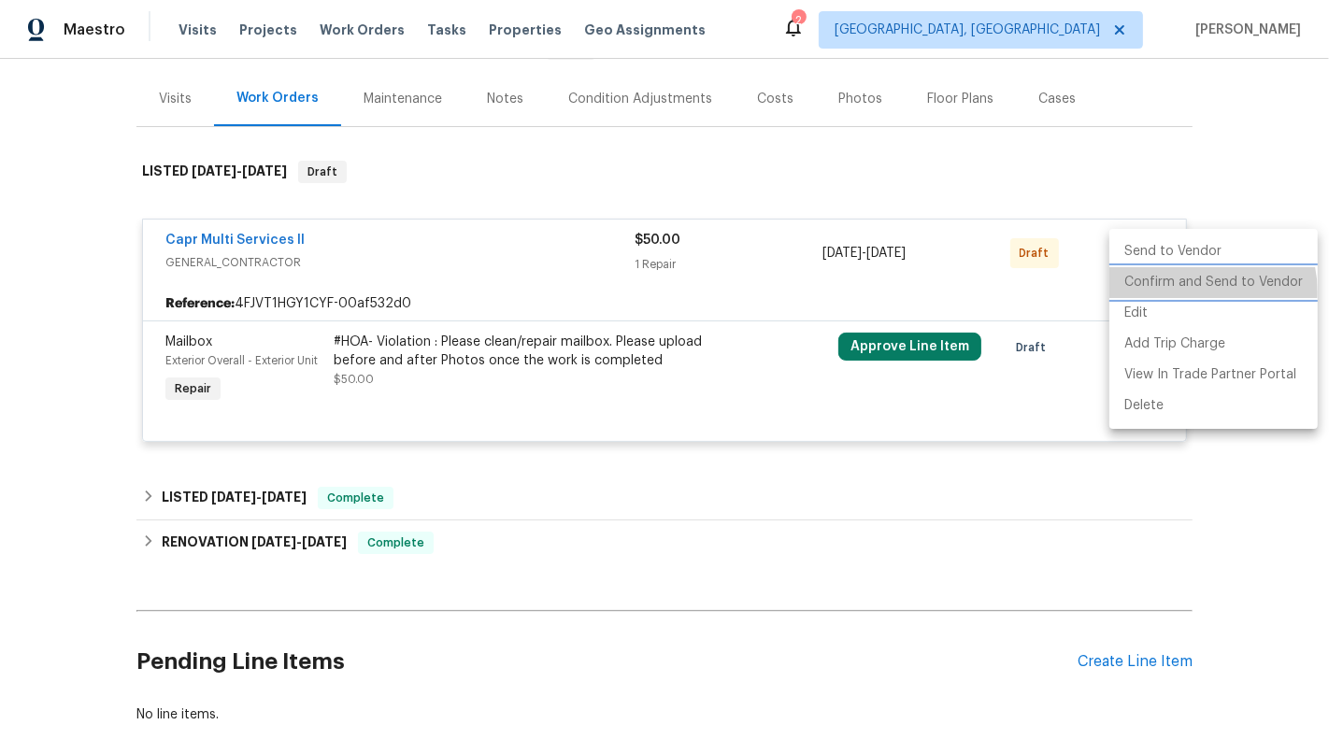
click at [1188, 292] on li "Confirm and Send to Vendor" at bounding box center [1213, 282] width 208 height 31
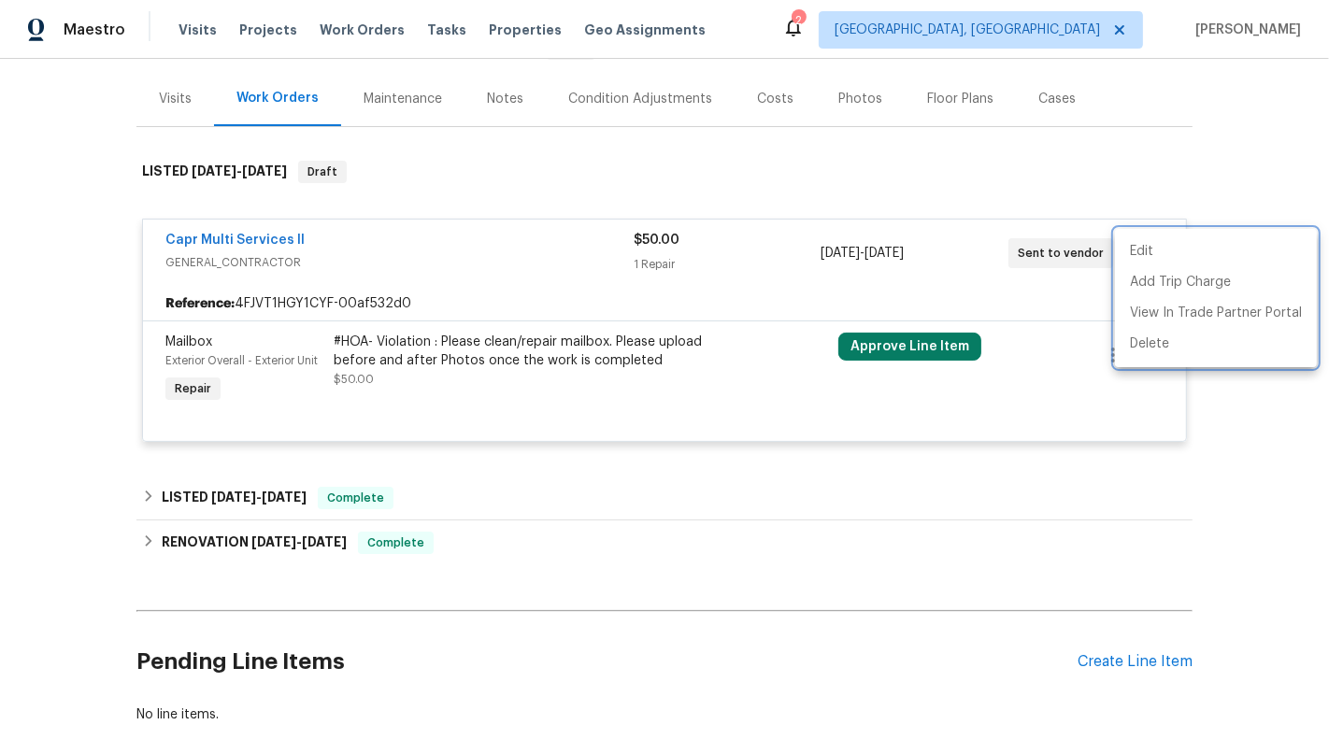
click at [379, 247] on div at bounding box center [664, 369] width 1329 height 739
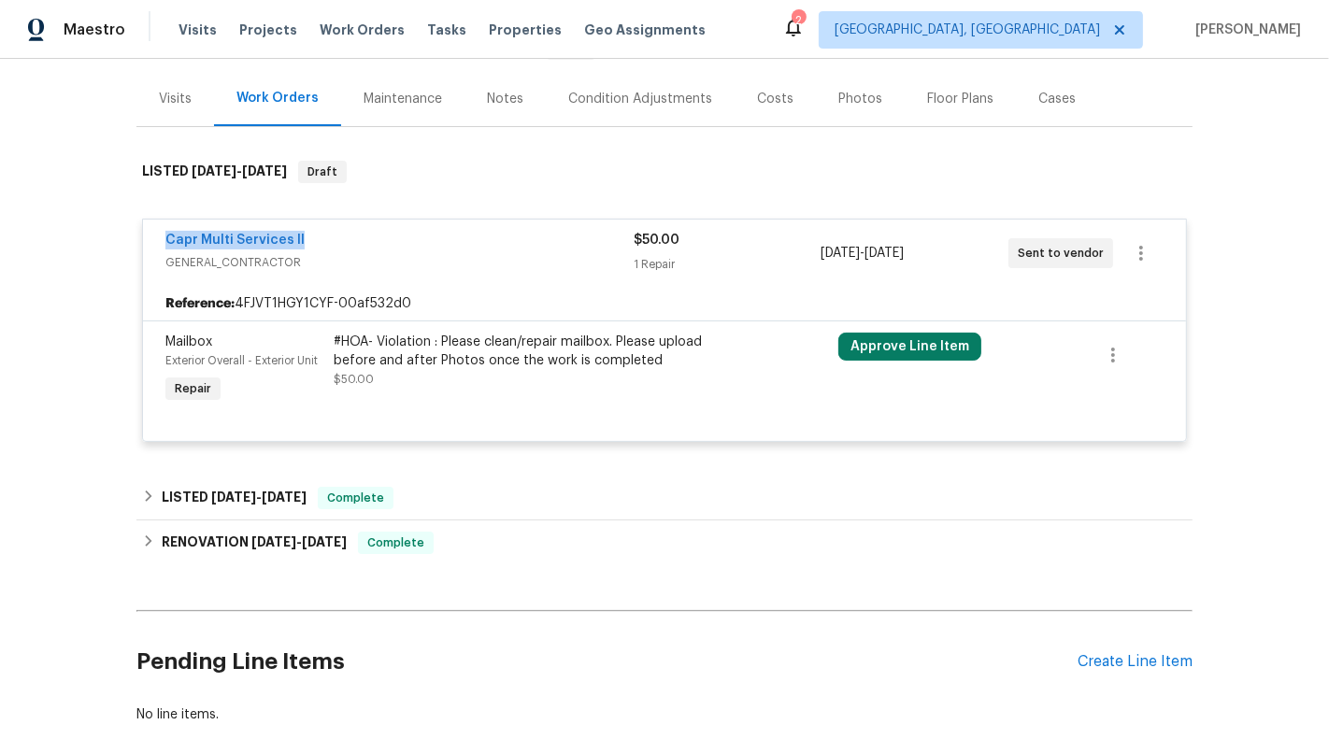
drag, startPoint x: 391, startPoint y: 240, endPoint x: 82, endPoint y: 240, distance: 308.3
click at [82, 240] on div "Back to all projects [STREET_ADDRESS] 3 Beds | 2 1/2 Baths | Total: 2320 ft² | …" at bounding box center [664, 399] width 1329 height 680
copy link "Capr Multi Services ll"
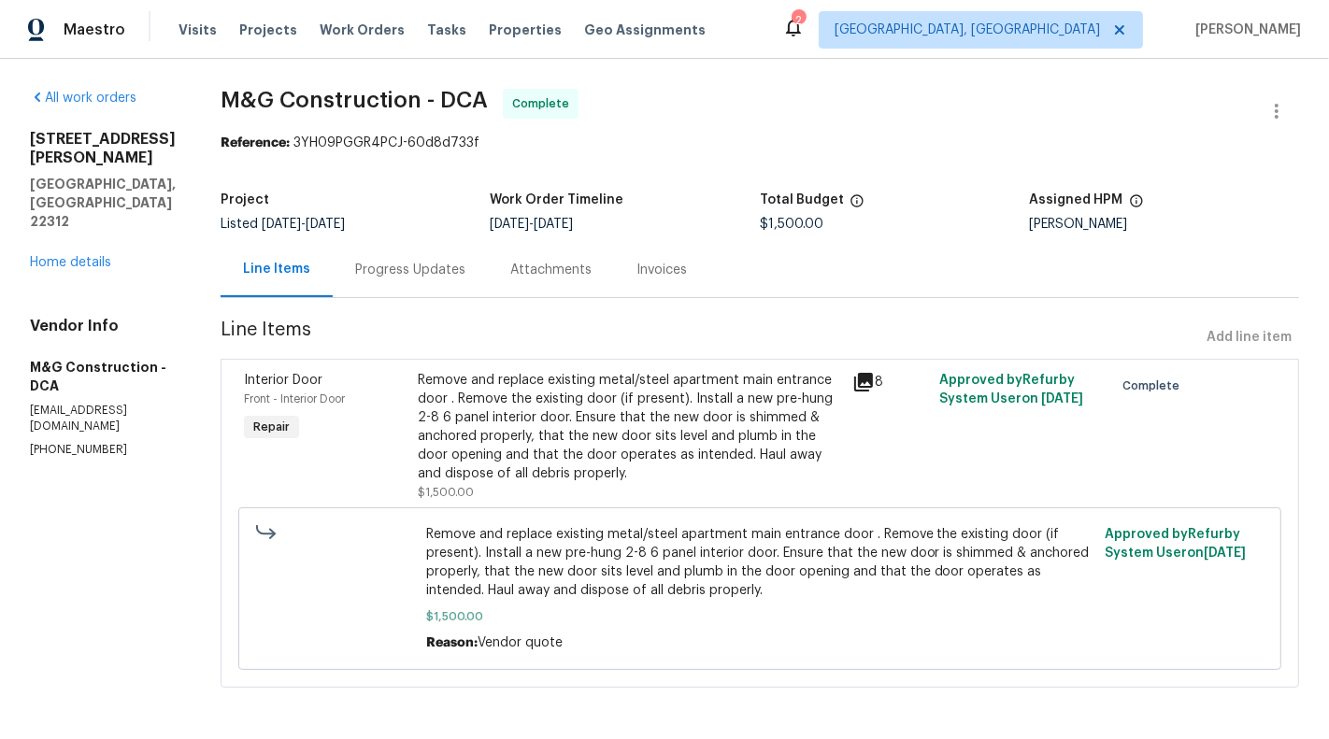
click at [635, 455] on div "Remove and replace existing metal/steel apartment main entrance door . Remove t…" at bounding box center [629, 427] width 423 height 112
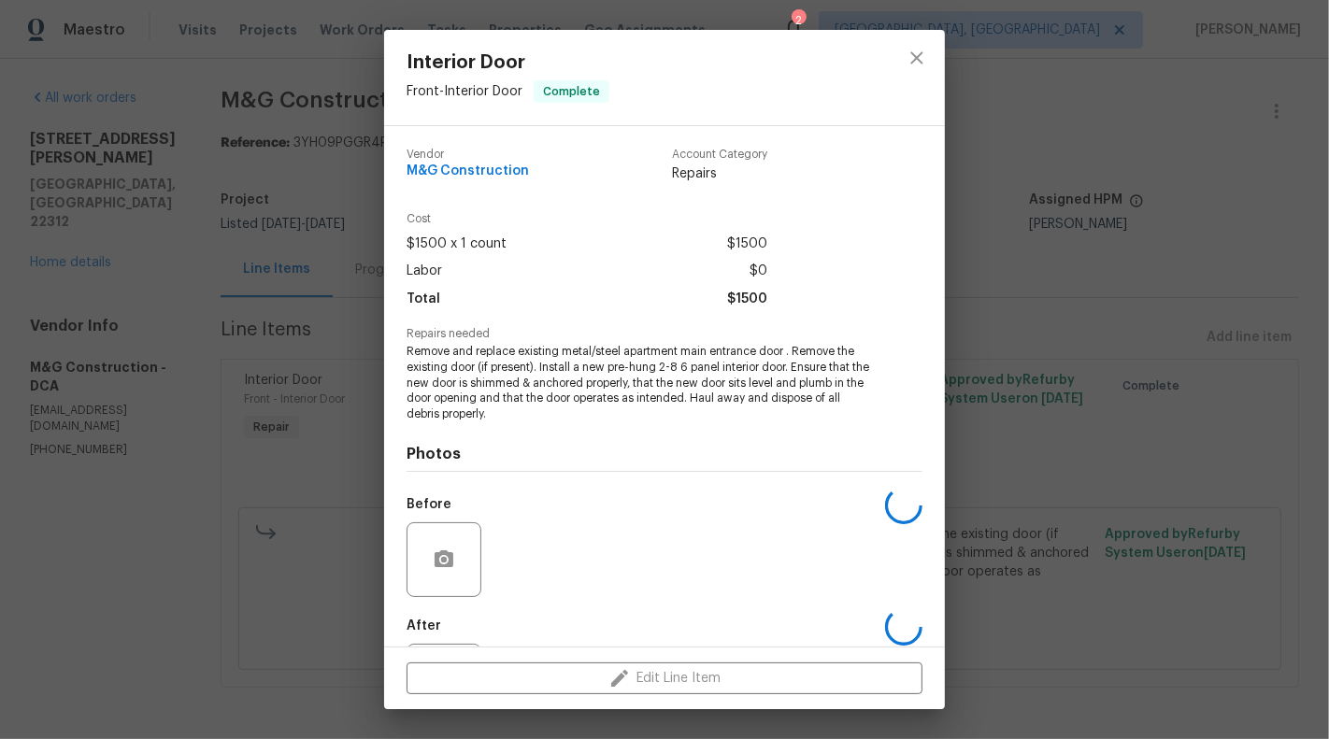
scroll to position [91, 0]
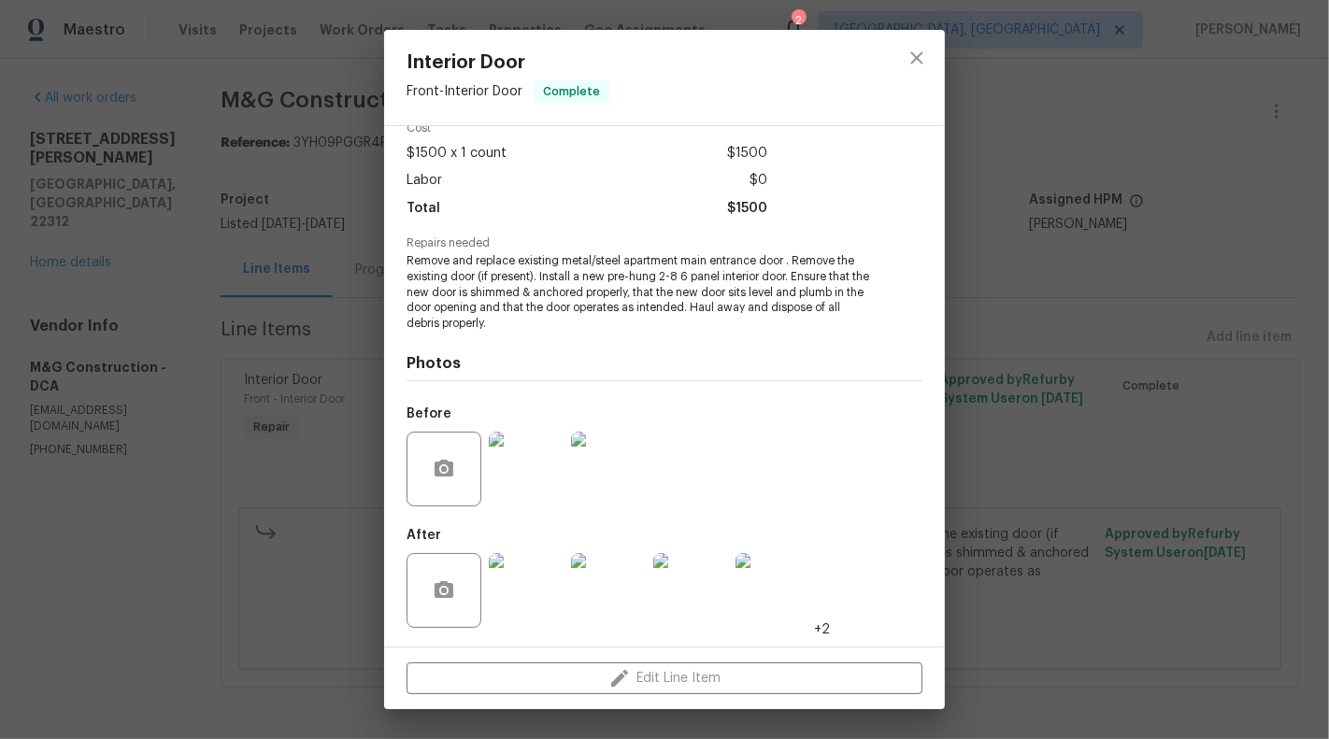
click at [520, 606] on img at bounding box center [526, 590] width 75 height 75
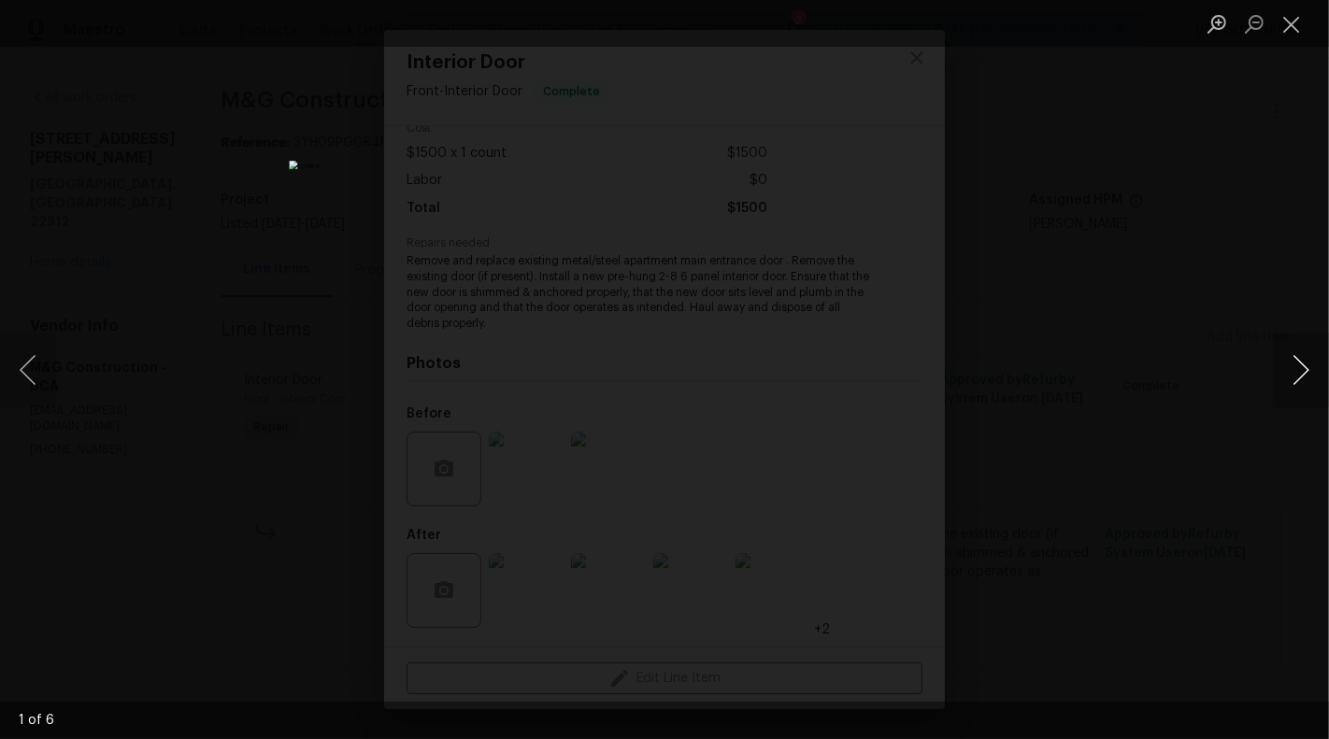
click at [1318, 359] on button "Next image" at bounding box center [1301, 370] width 56 height 75
click at [1317, 366] on button "Next image" at bounding box center [1301, 370] width 56 height 75
click at [1305, 375] on button "Next image" at bounding box center [1301, 370] width 56 height 75
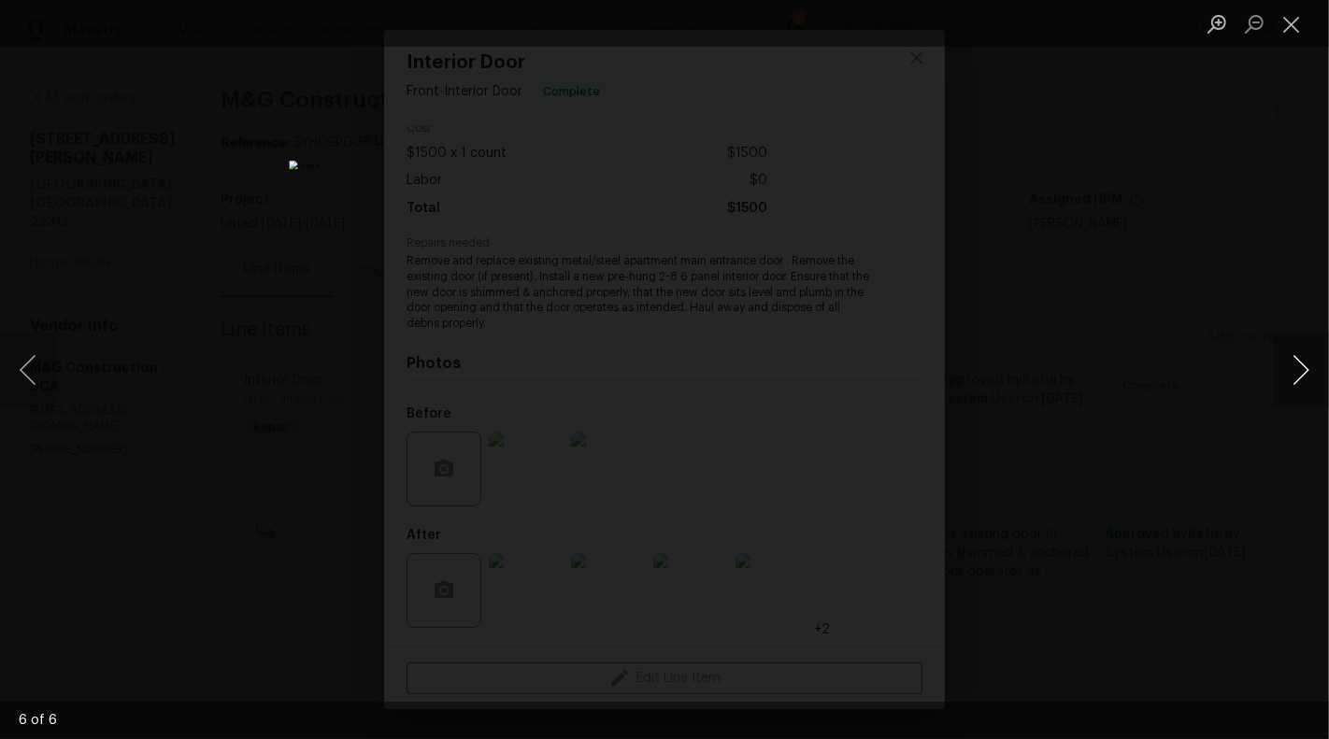
click at [1305, 375] on button "Next image" at bounding box center [1301, 370] width 56 height 75
click at [1302, 20] on button "Close lightbox" at bounding box center [1291, 23] width 37 height 33
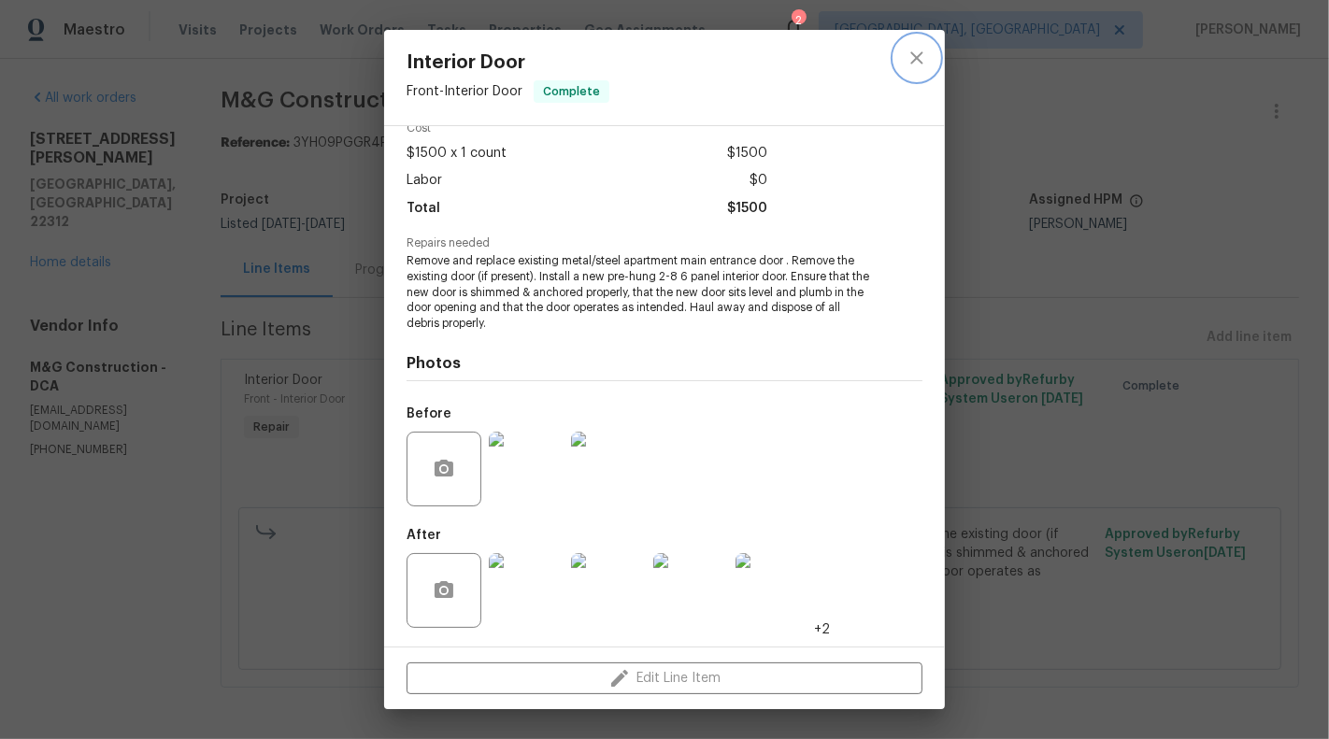
click at [919, 75] on button "close" at bounding box center [916, 58] width 45 height 45
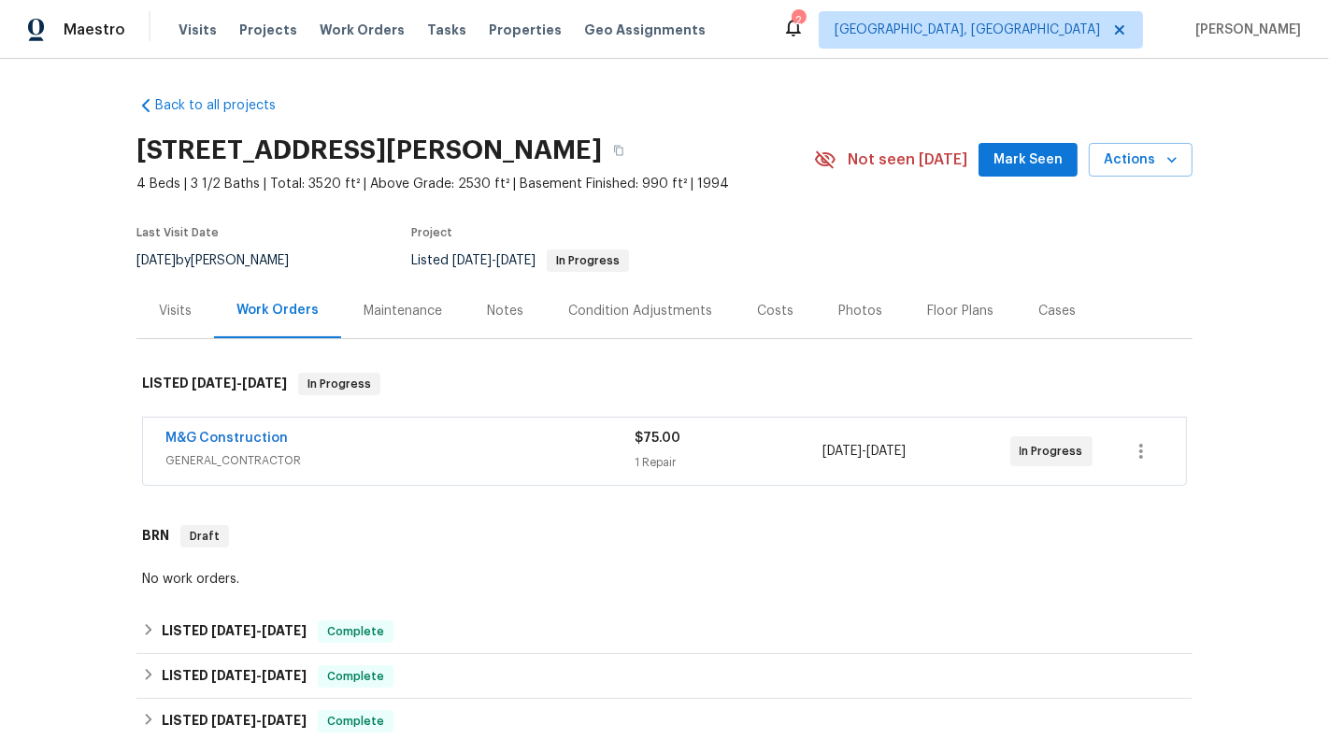
click at [821, 425] on div "M&G Construction GENERAL_CONTRACTOR $75.00 1 Repair [DATE] - [DATE] In Progress" at bounding box center [664, 451] width 1043 height 67
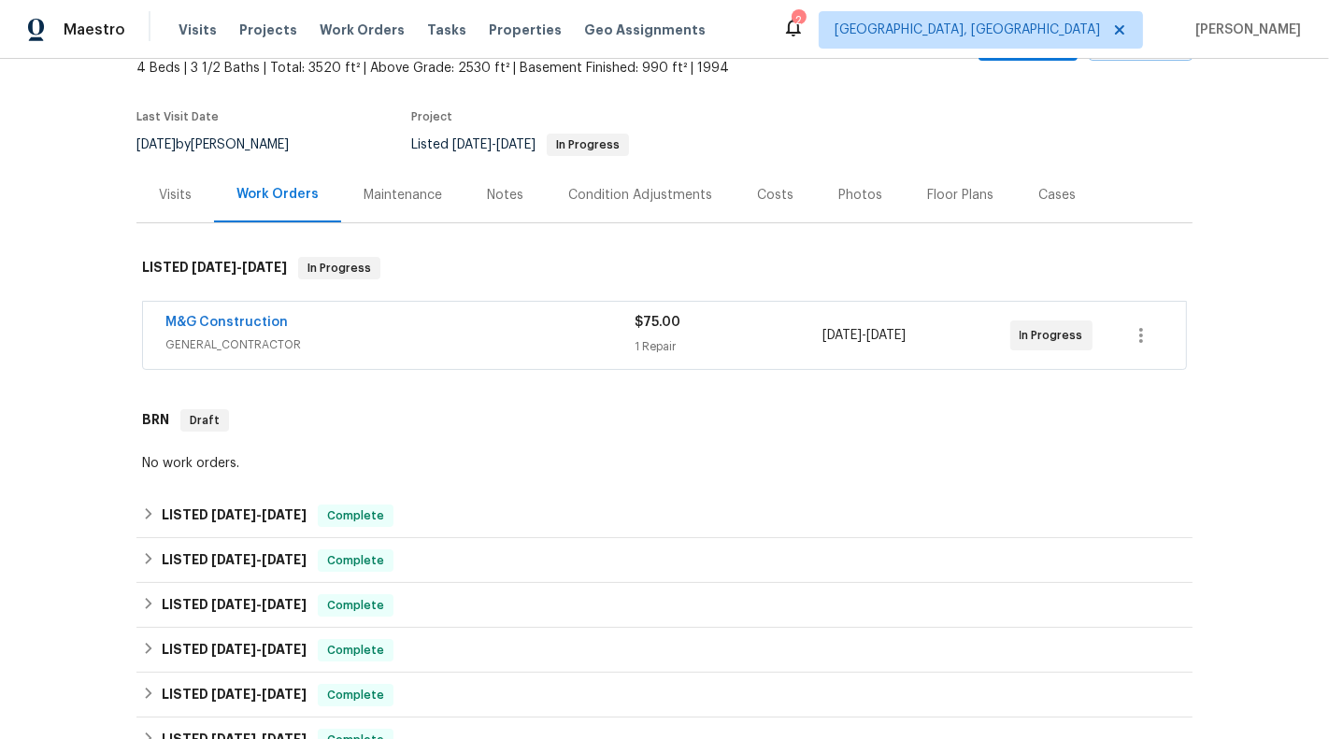
scroll to position [146, 0]
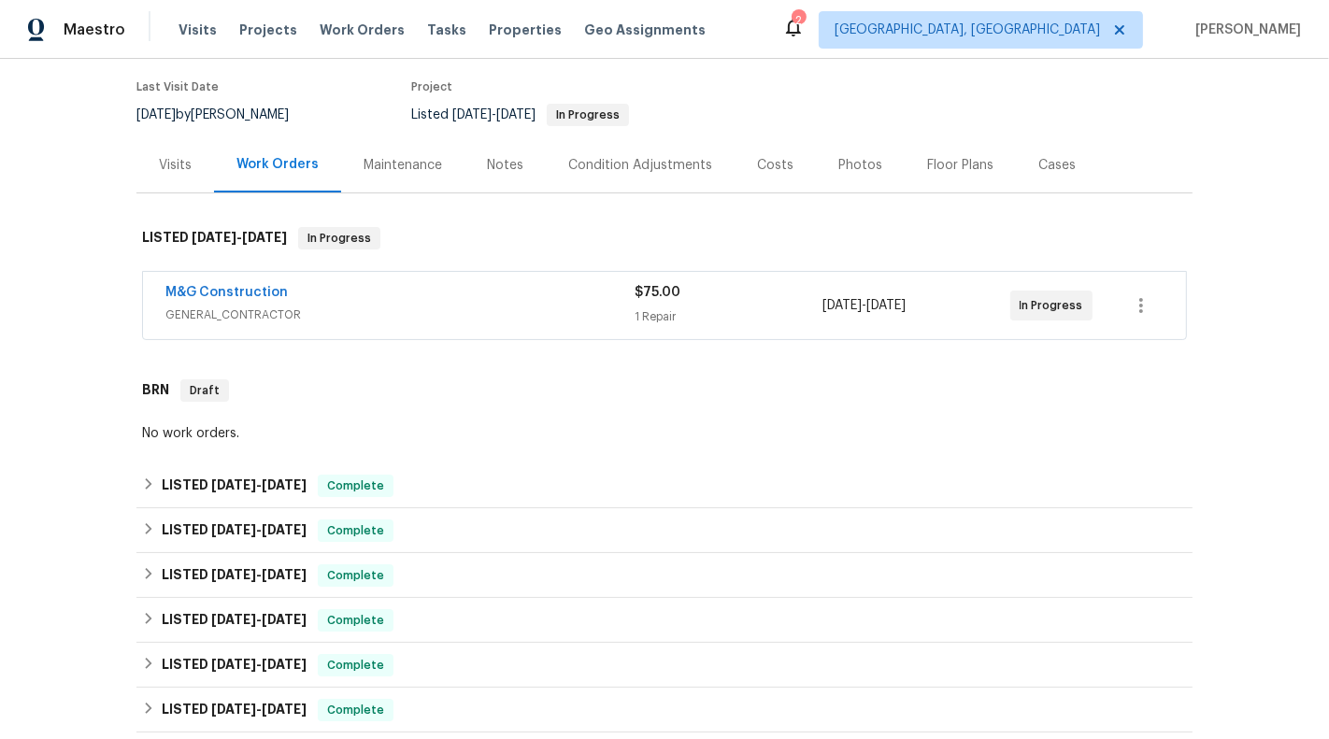
click at [794, 307] on div "1 Repair" at bounding box center [728, 316] width 188 height 19
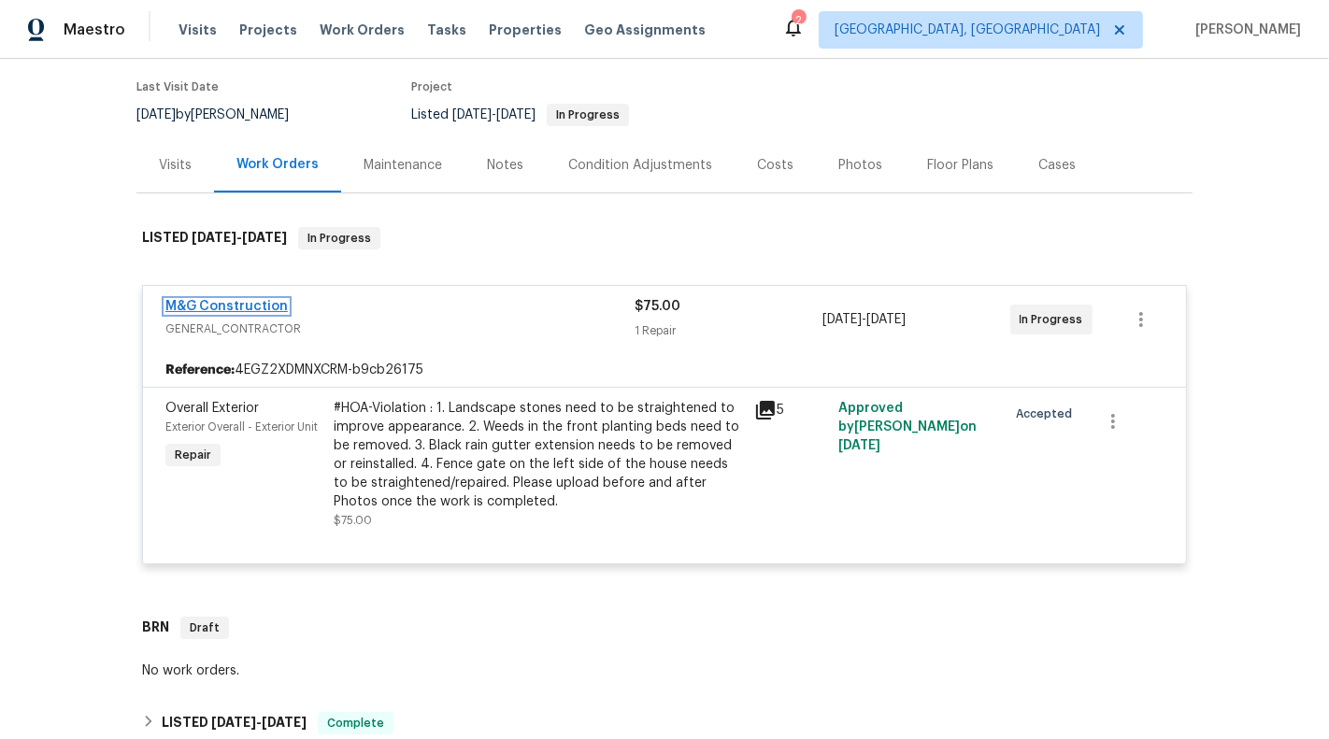
click at [233, 308] on link "M&G Construction" at bounding box center [226, 306] width 122 height 13
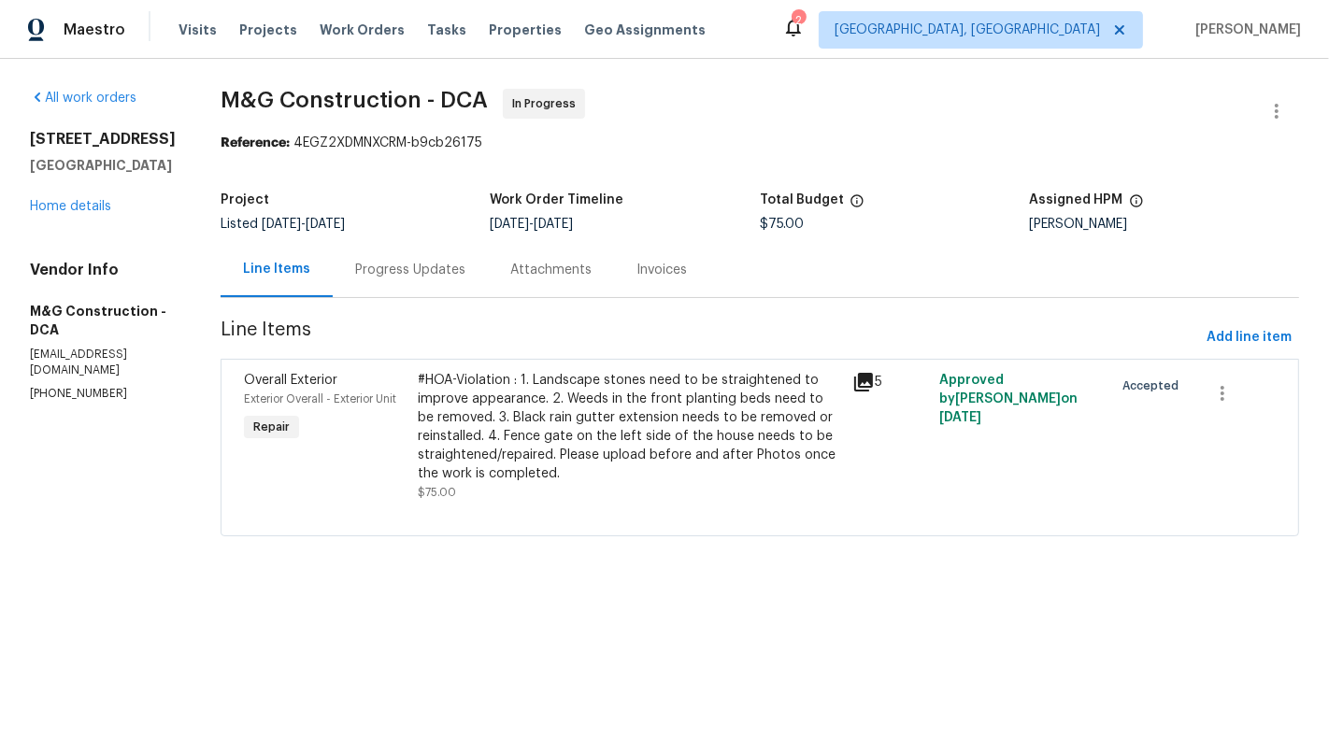
click at [374, 282] on div "Progress Updates" at bounding box center [410, 269] width 155 height 55
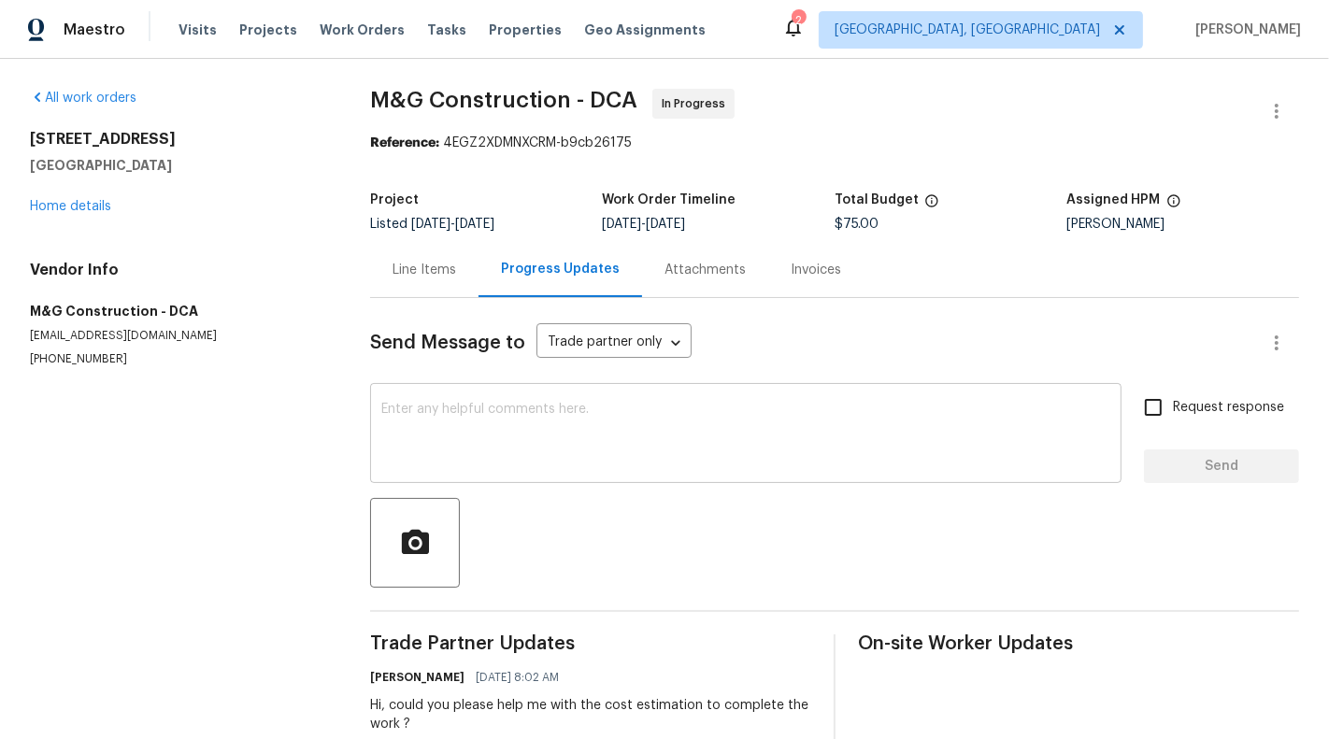
scroll to position [47, 0]
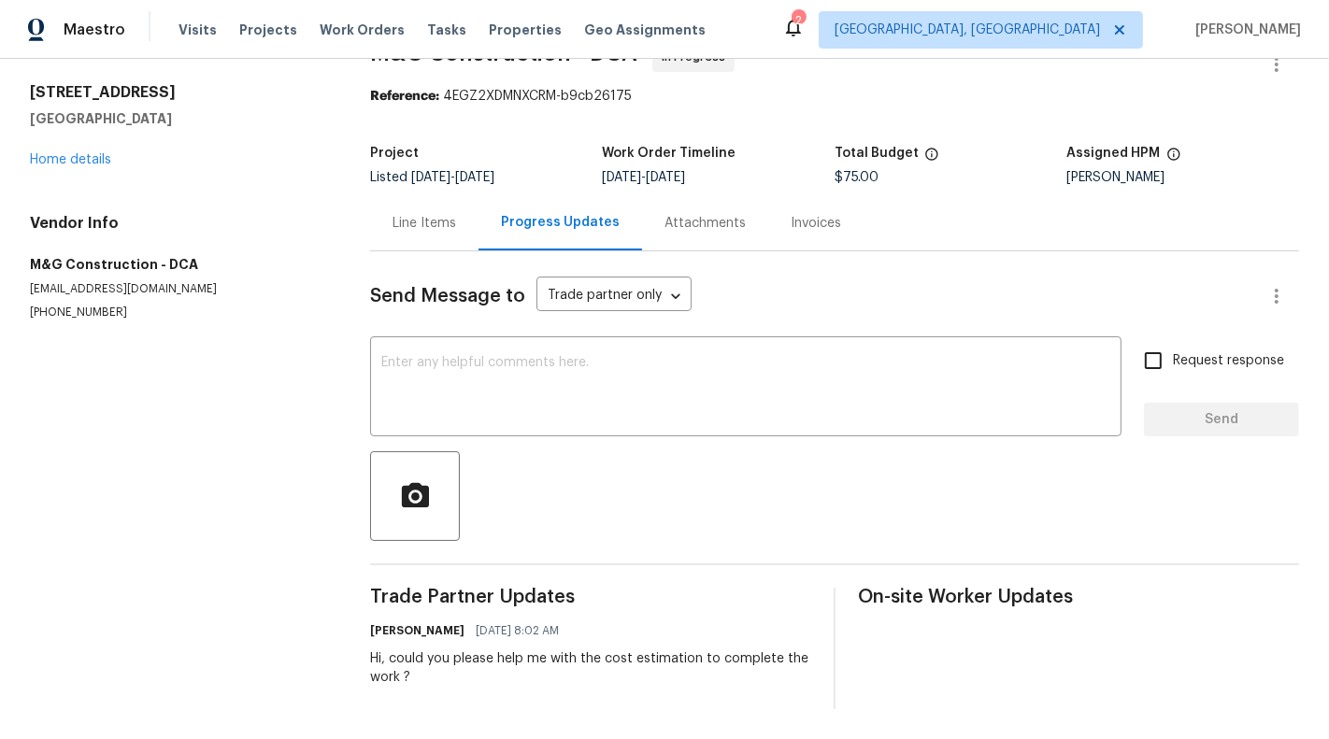
click at [426, 245] on div "Line Items" at bounding box center [424, 222] width 108 height 55
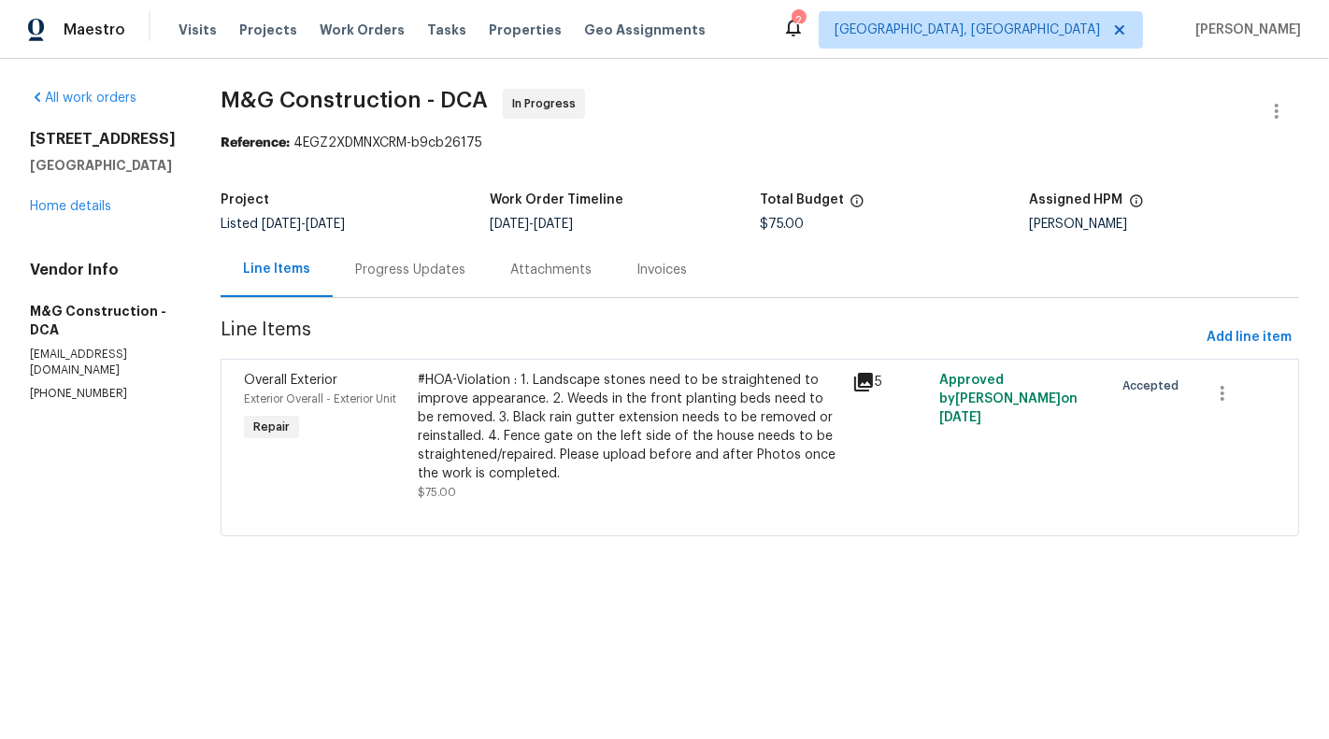
click at [53, 395] on p "[PHONE_NUMBER]" at bounding box center [103, 394] width 146 height 16
copy p "[PHONE_NUMBER]"
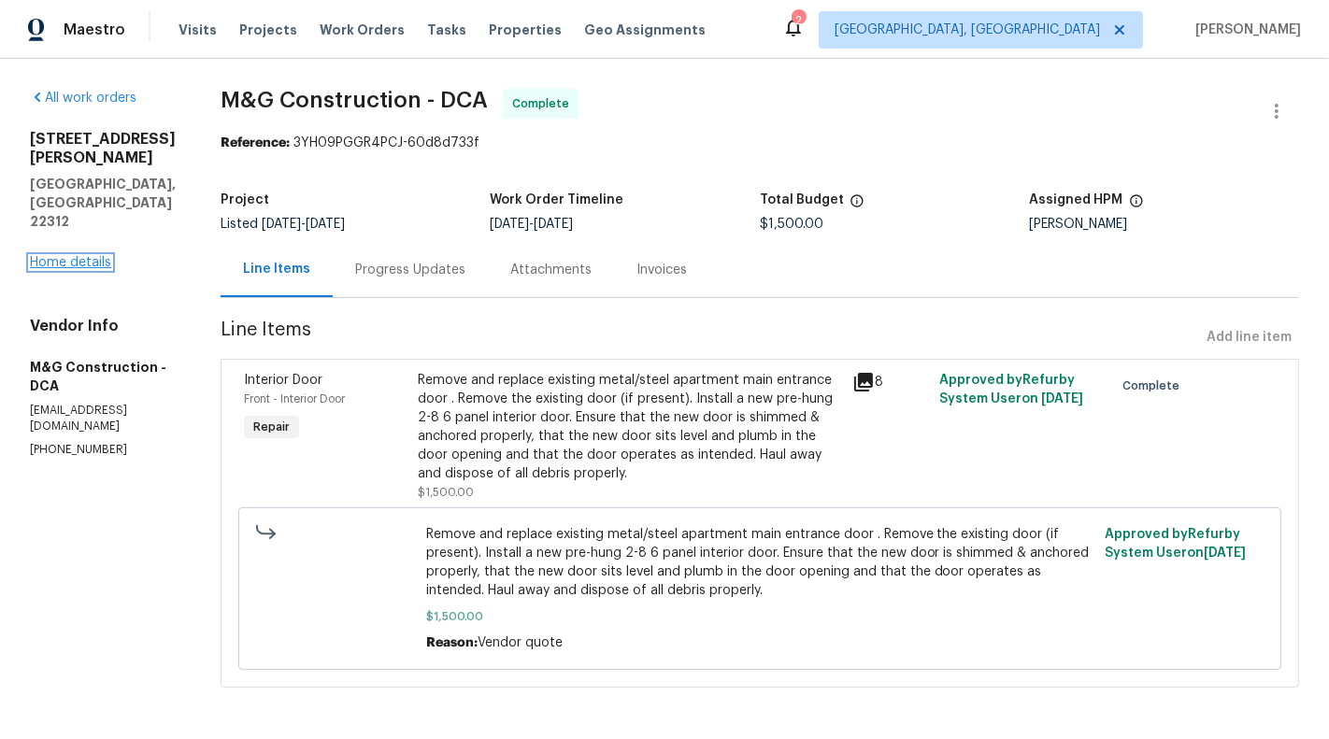
click at [72, 256] on link "Home details" at bounding box center [70, 262] width 81 height 13
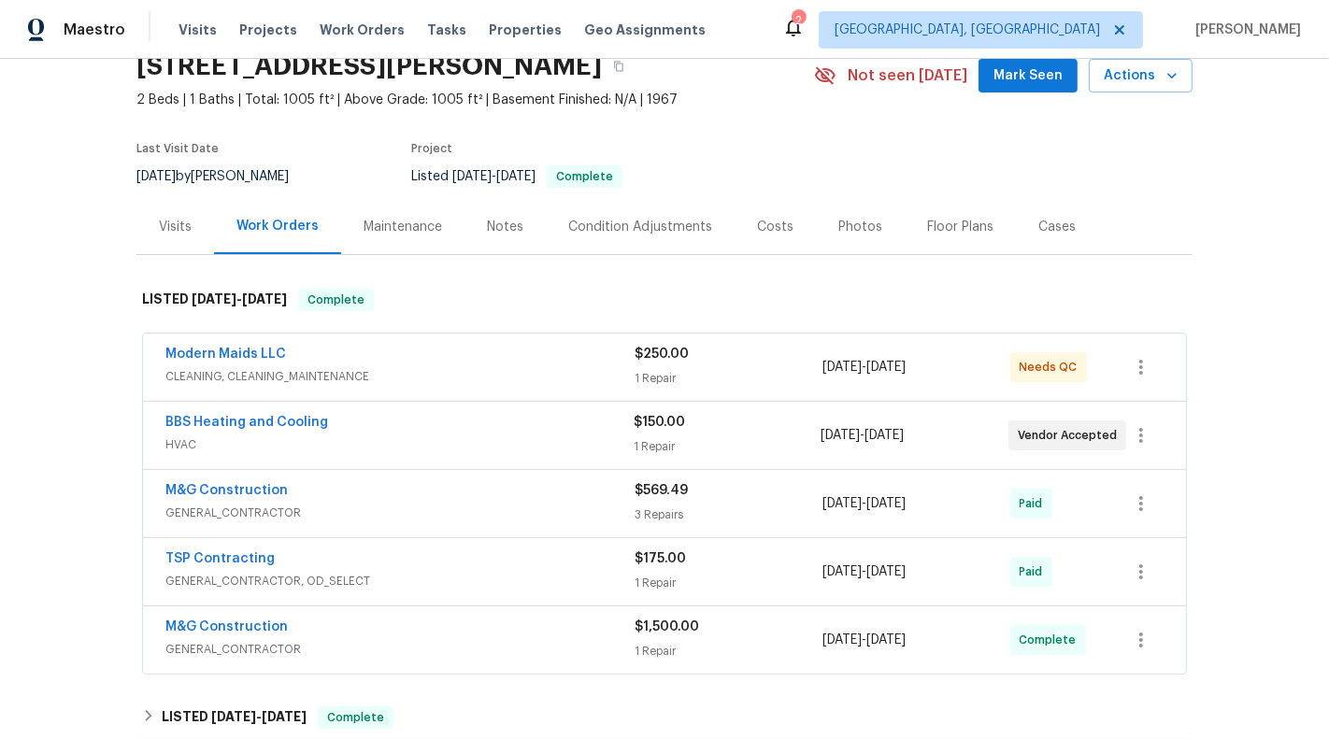
scroll to position [107, 0]
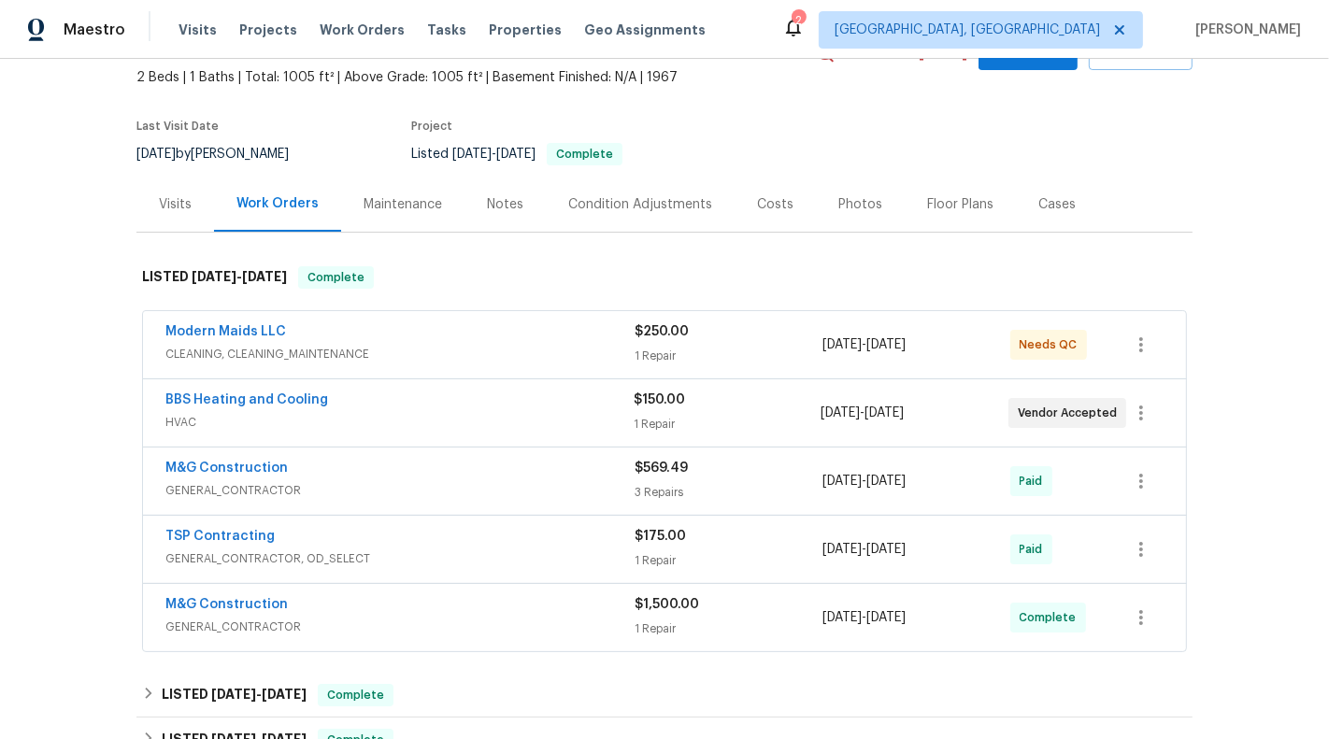
click at [558, 329] on div "Modern Maids LLC" at bounding box center [399, 333] width 469 height 22
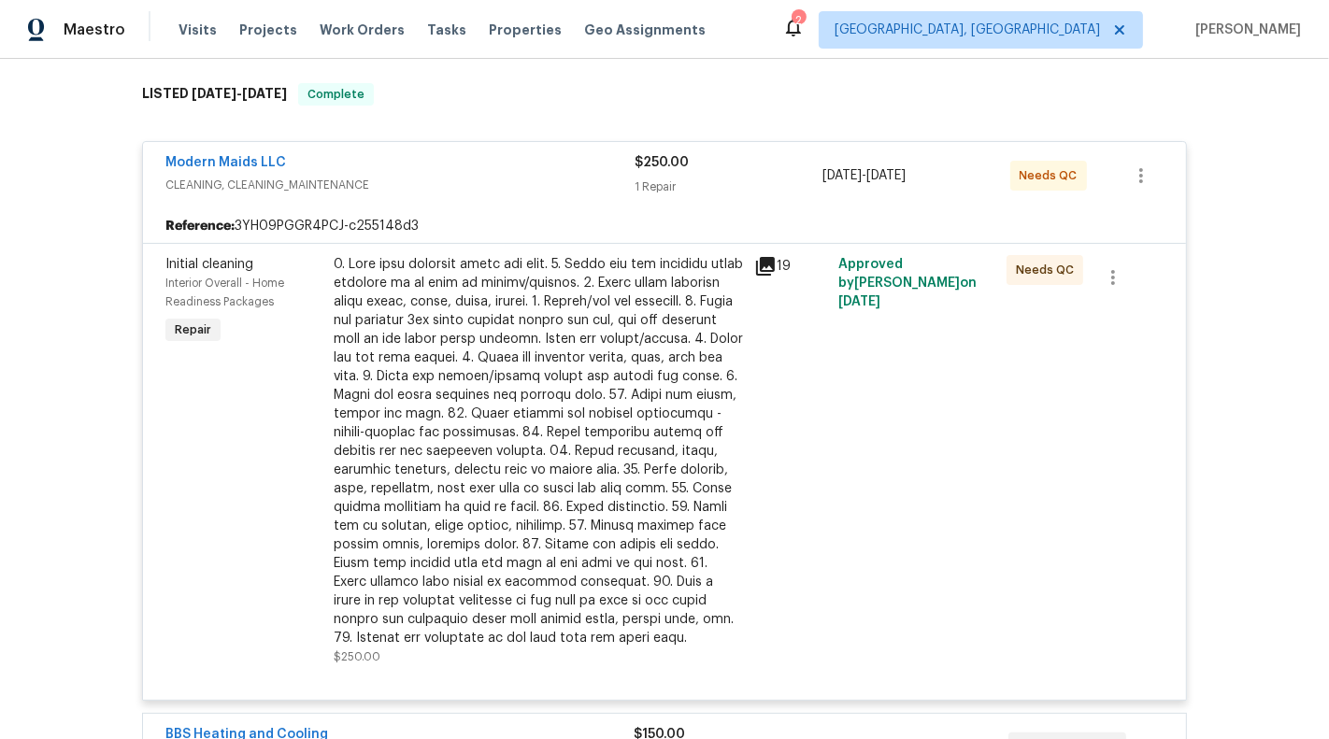
scroll to position [293, 0]
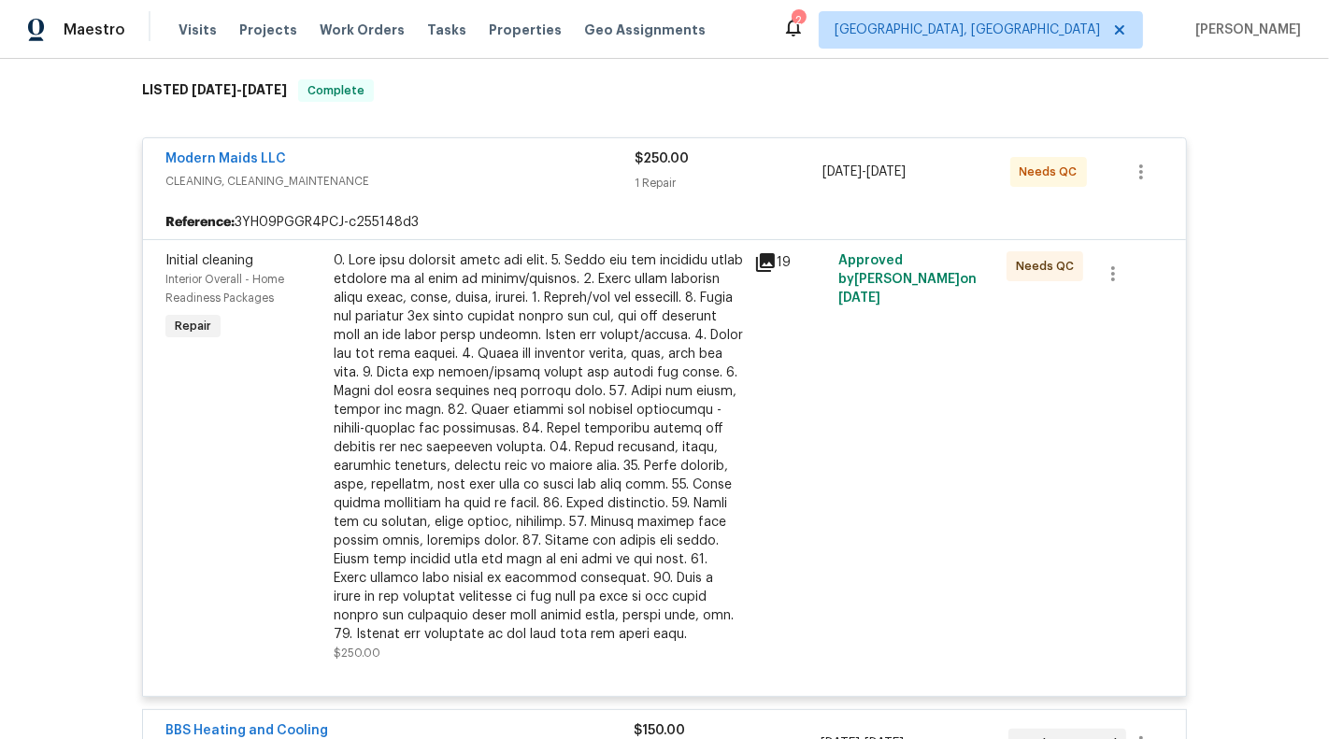
click at [571, 151] on div "Modern Maids LLC" at bounding box center [399, 160] width 469 height 22
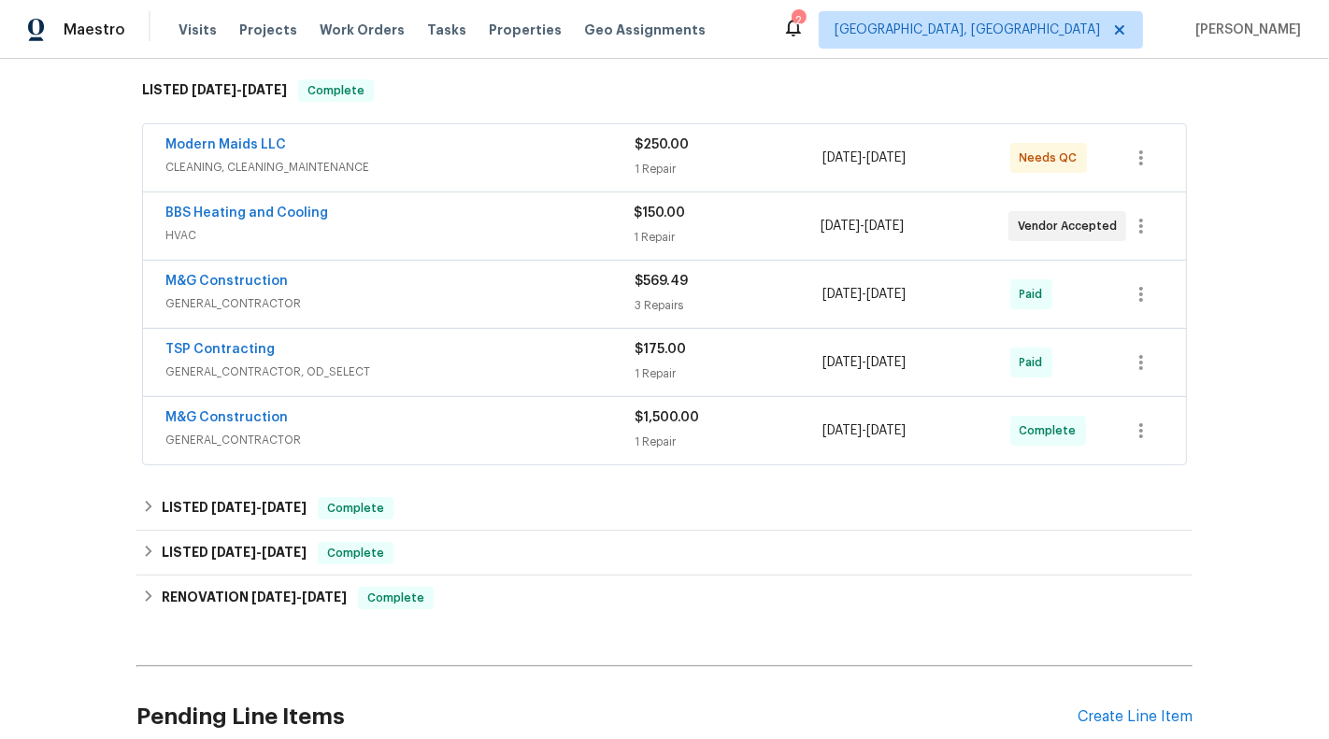
click at [548, 239] on span "HVAC" at bounding box center [399, 235] width 468 height 19
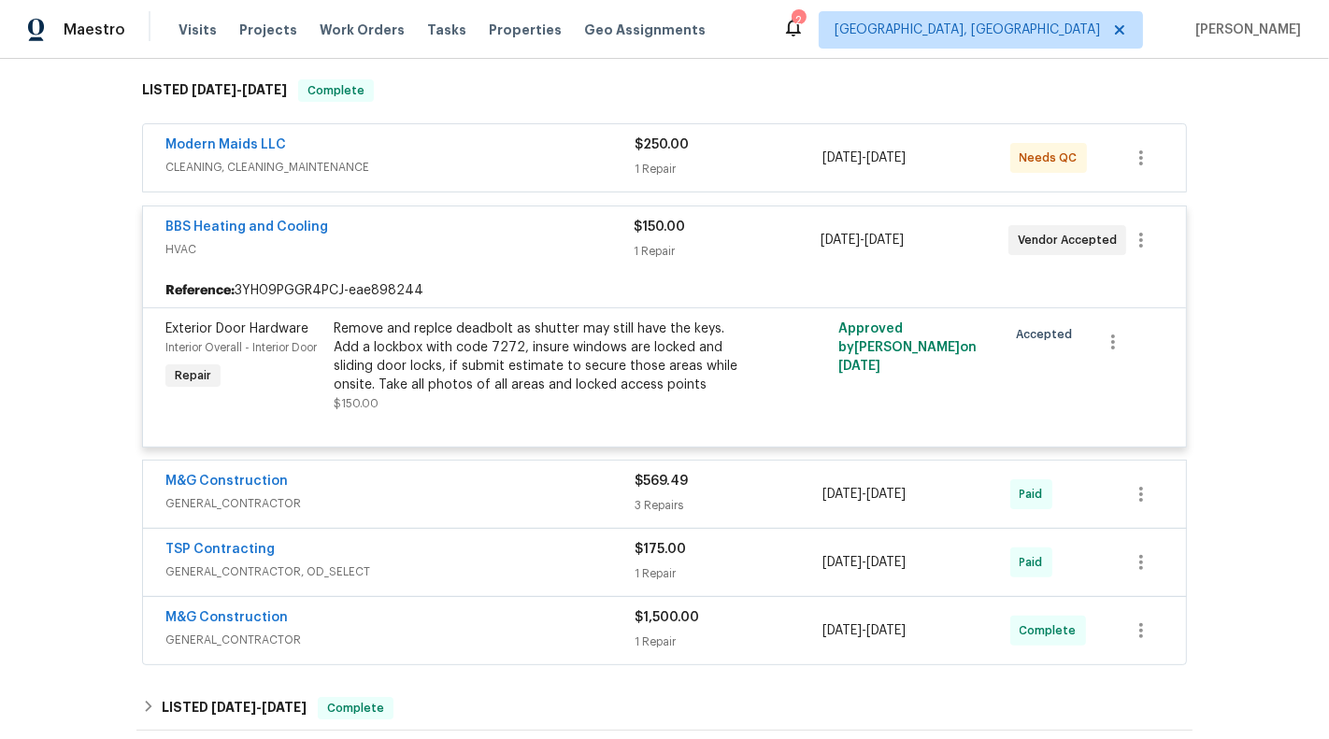
click at [548, 240] on span "HVAC" at bounding box center [399, 249] width 468 height 19
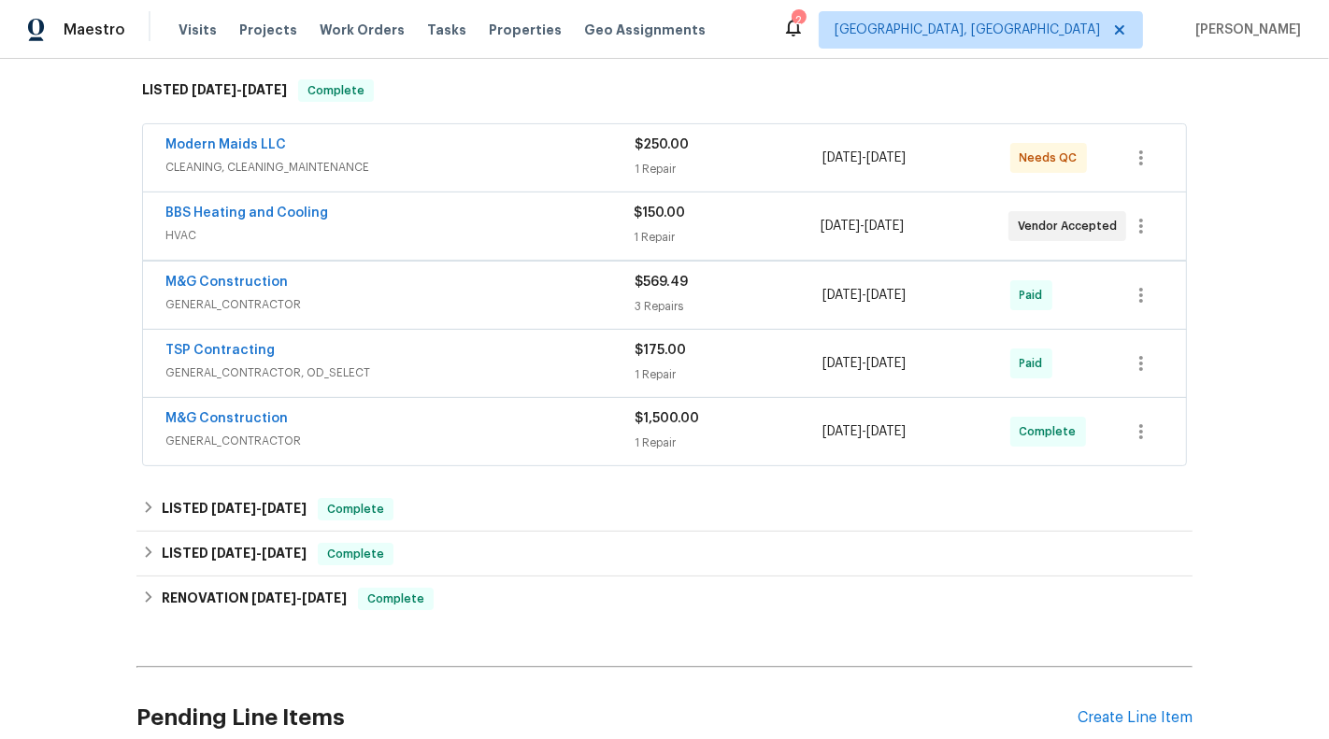
click at [537, 299] on span "GENERAL_CONTRACTOR" at bounding box center [399, 304] width 469 height 19
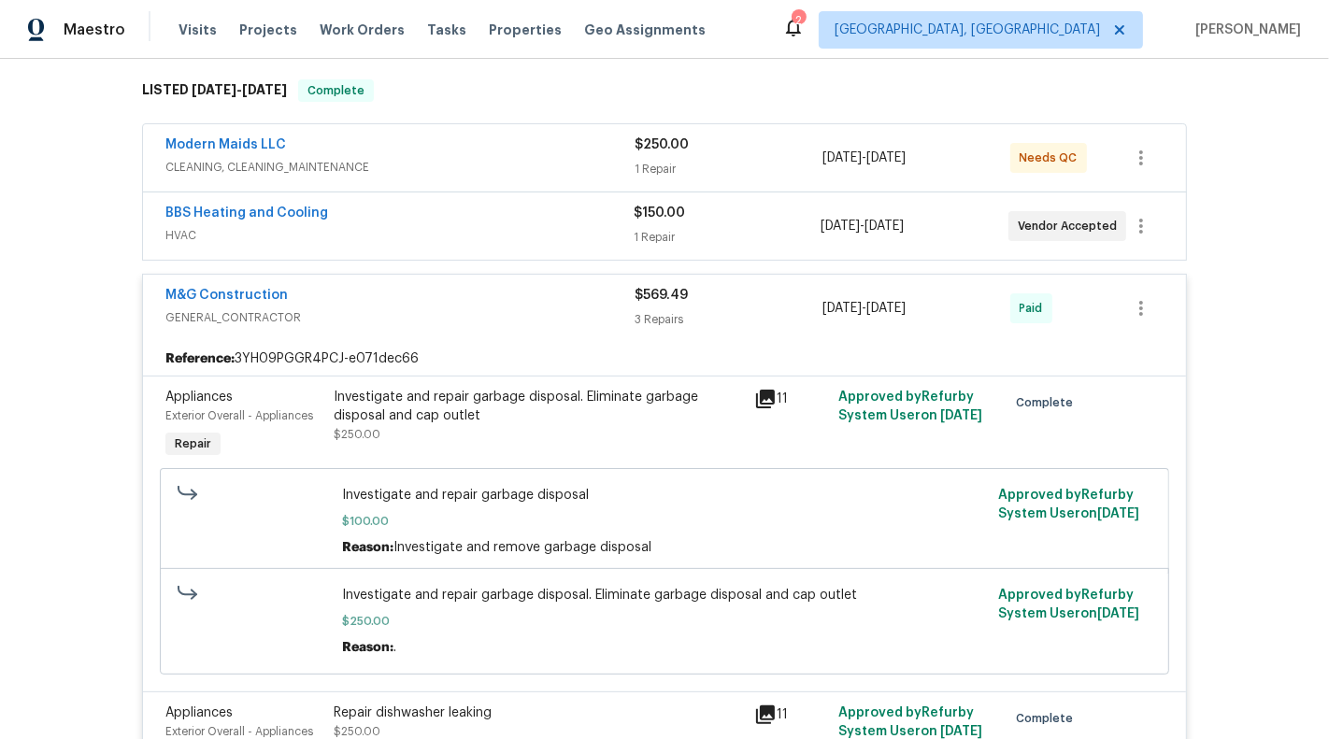
click at [537, 299] on div "M&G Construction" at bounding box center [399, 297] width 469 height 22
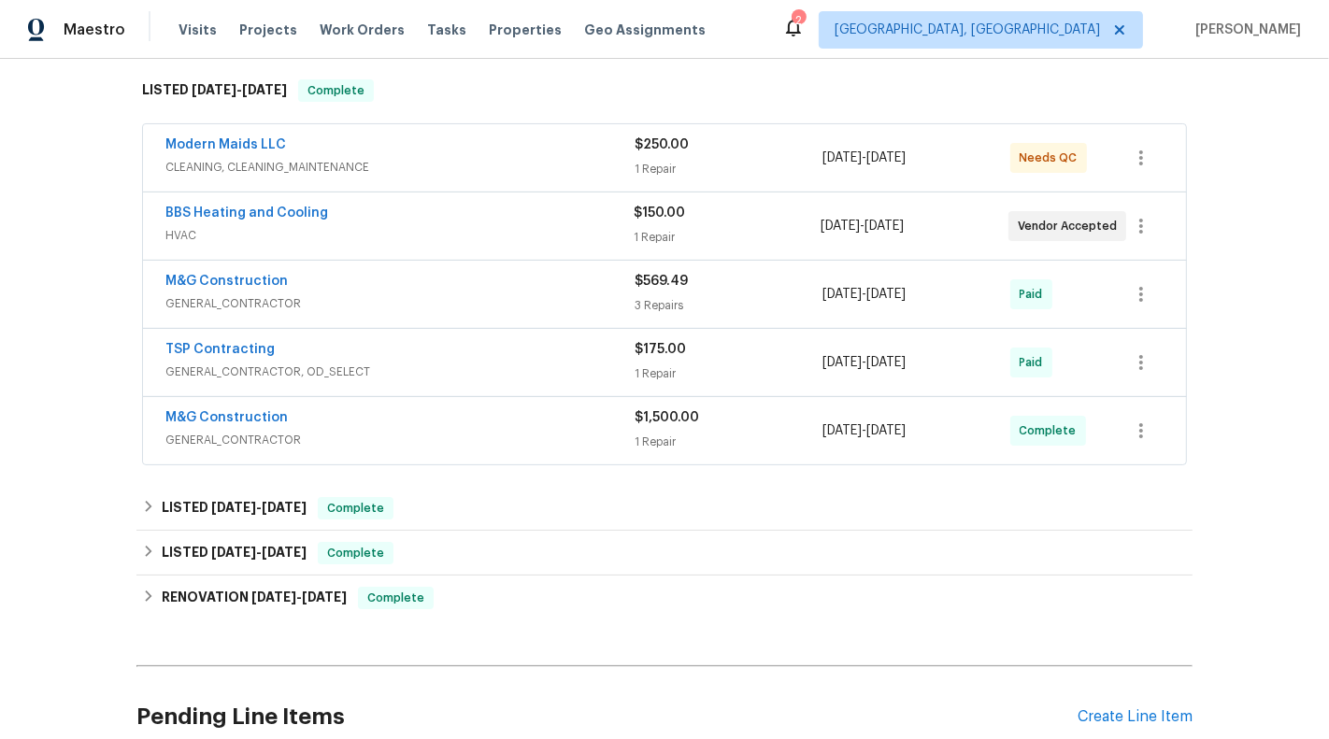
scroll to position [0, 0]
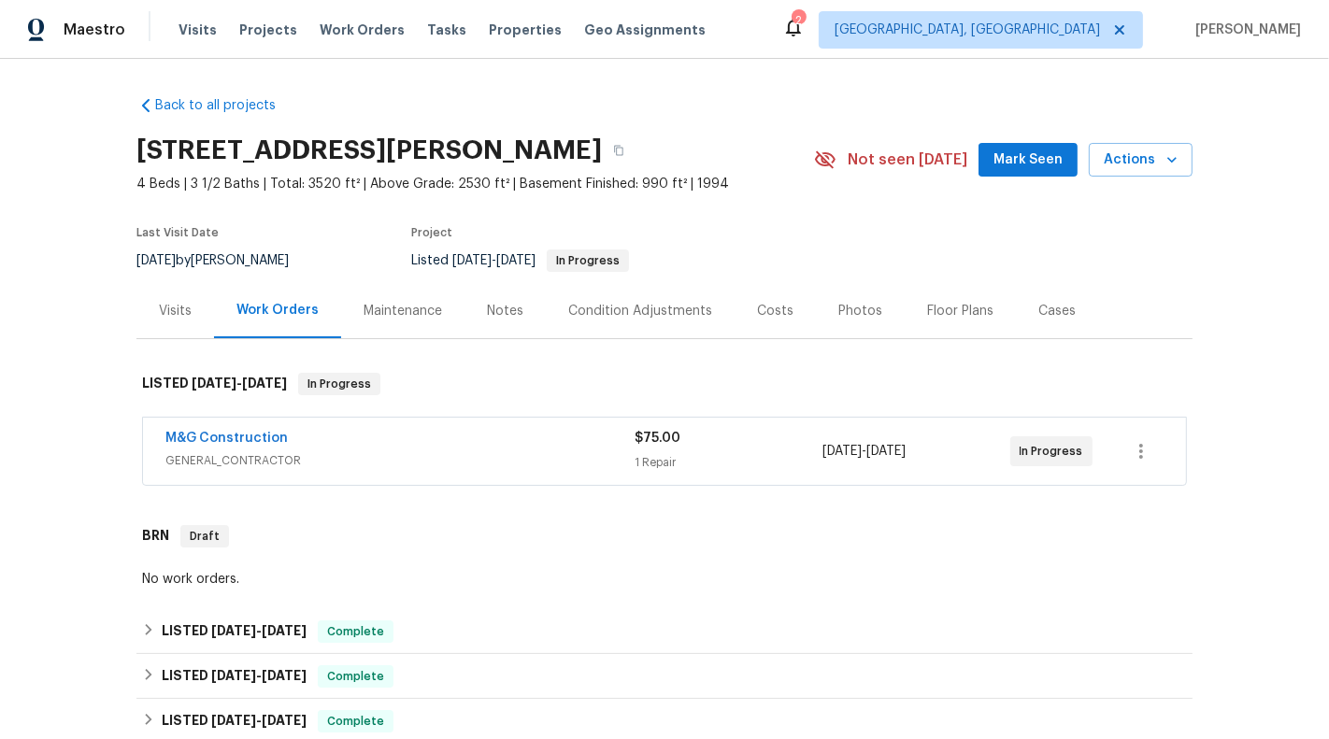
scroll to position [6, 0]
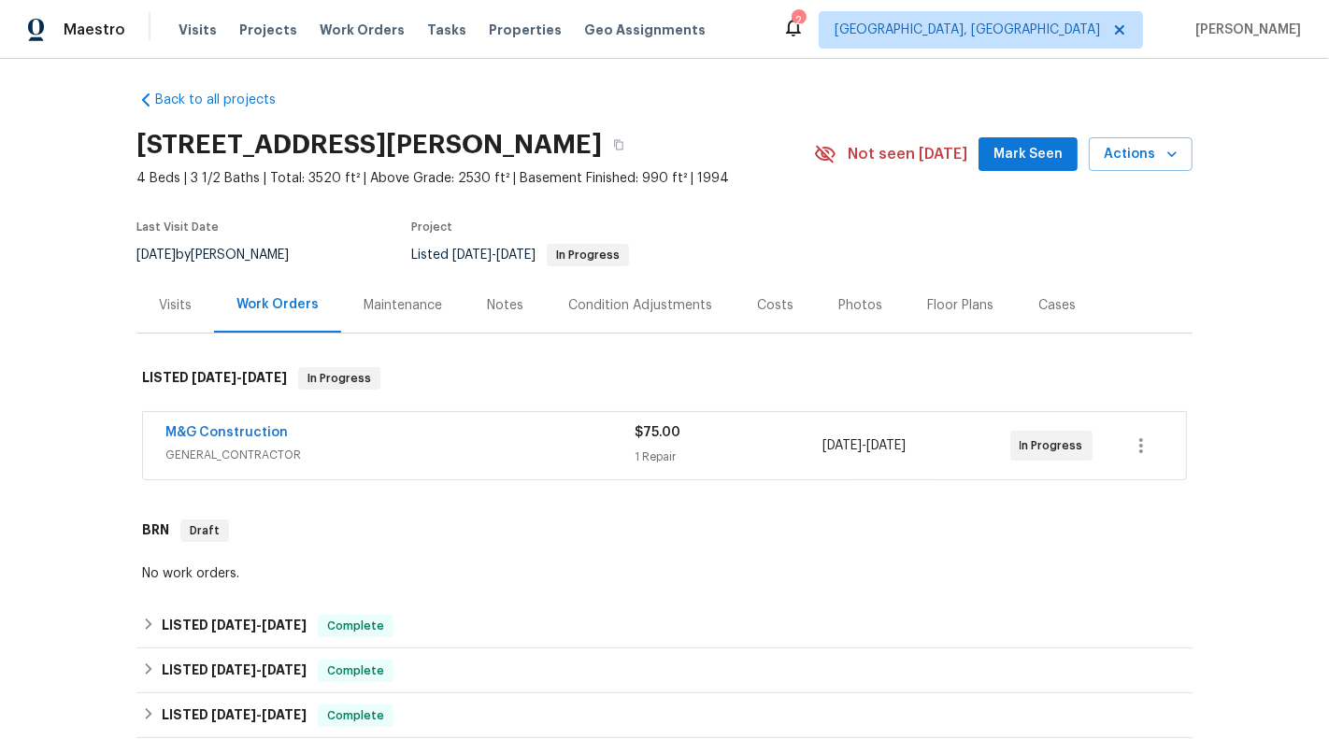
click at [659, 485] on div "Back to all projects [STREET_ADDRESS] 4 Beds | 3 1/2 Baths | Total: 3520 ft² | …" at bounding box center [664, 584] width 1056 height 1016
click at [659, 477] on div "M&G Construction GENERAL_CONTRACTOR $75.00 1 Repair [DATE] - [DATE] In Progress" at bounding box center [664, 445] width 1045 height 69
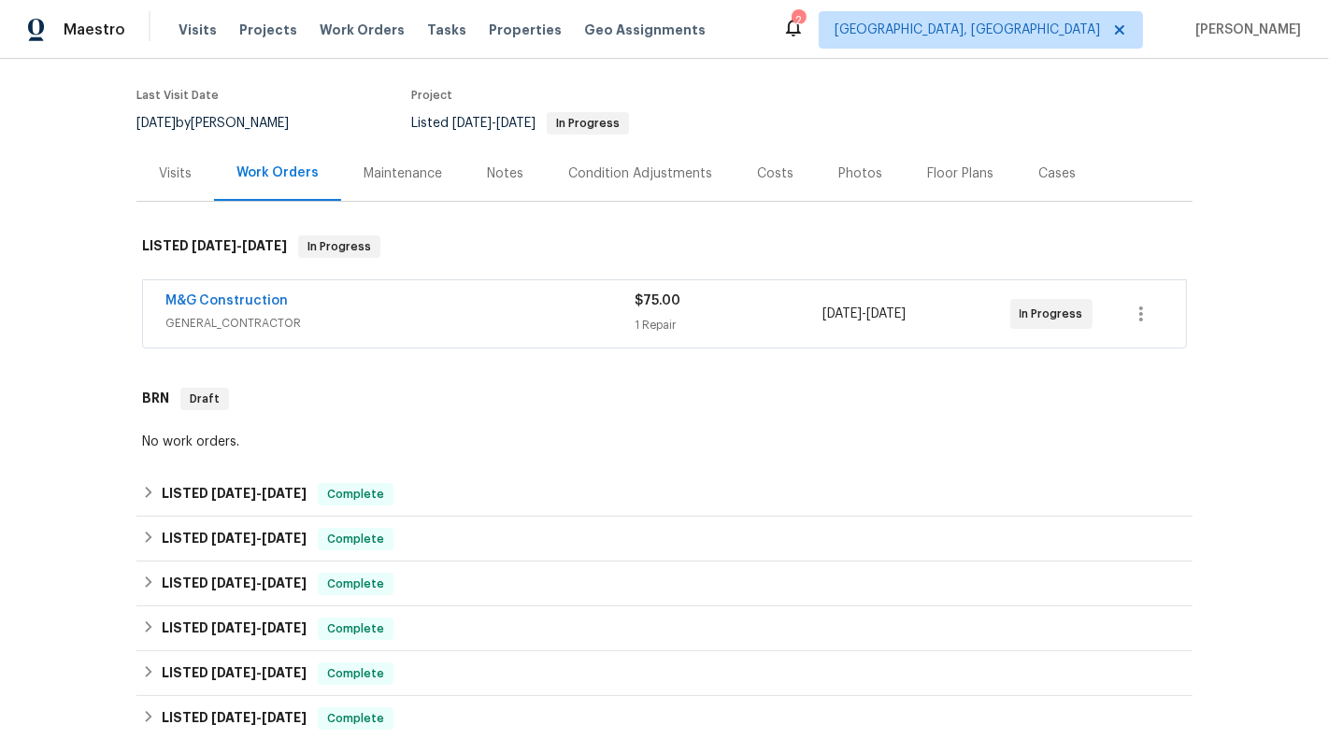
click at [571, 300] on div "M&G Construction" at bounding box center [399, 303] width 469 height 22
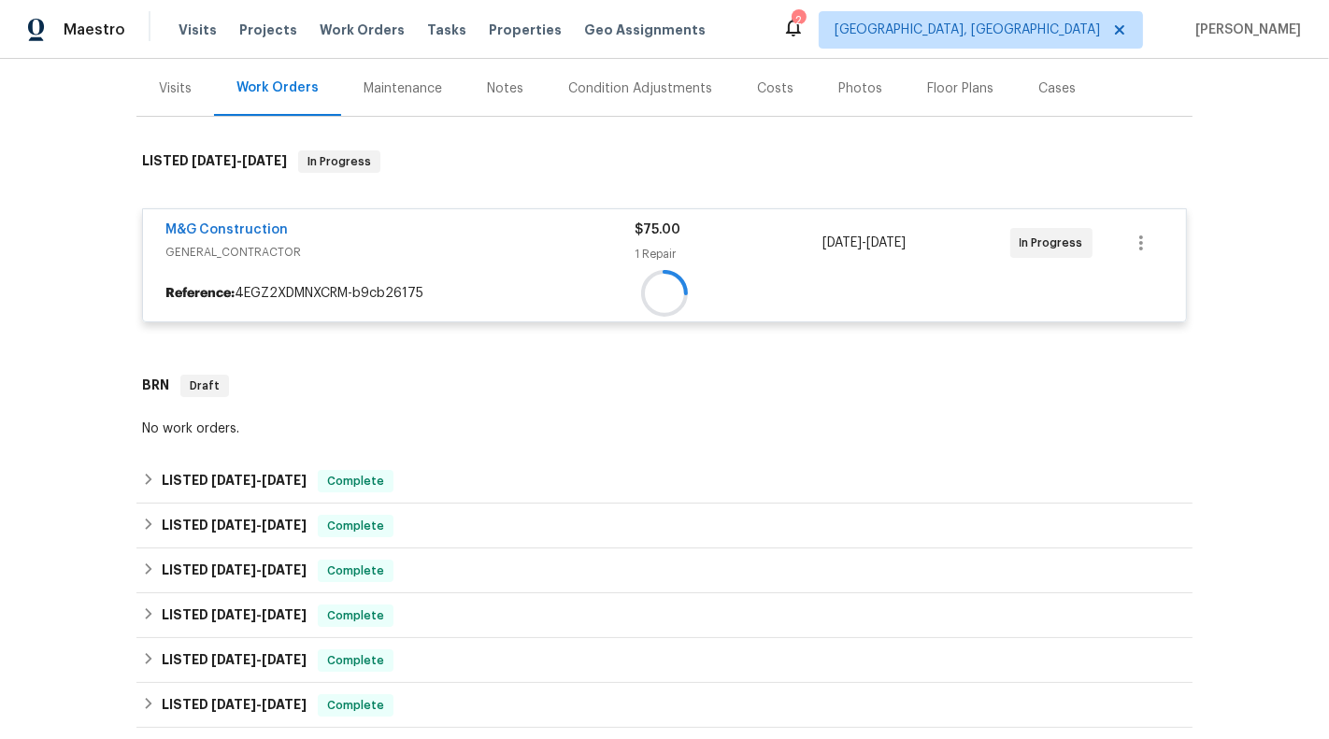
scroll to position [234, 0]
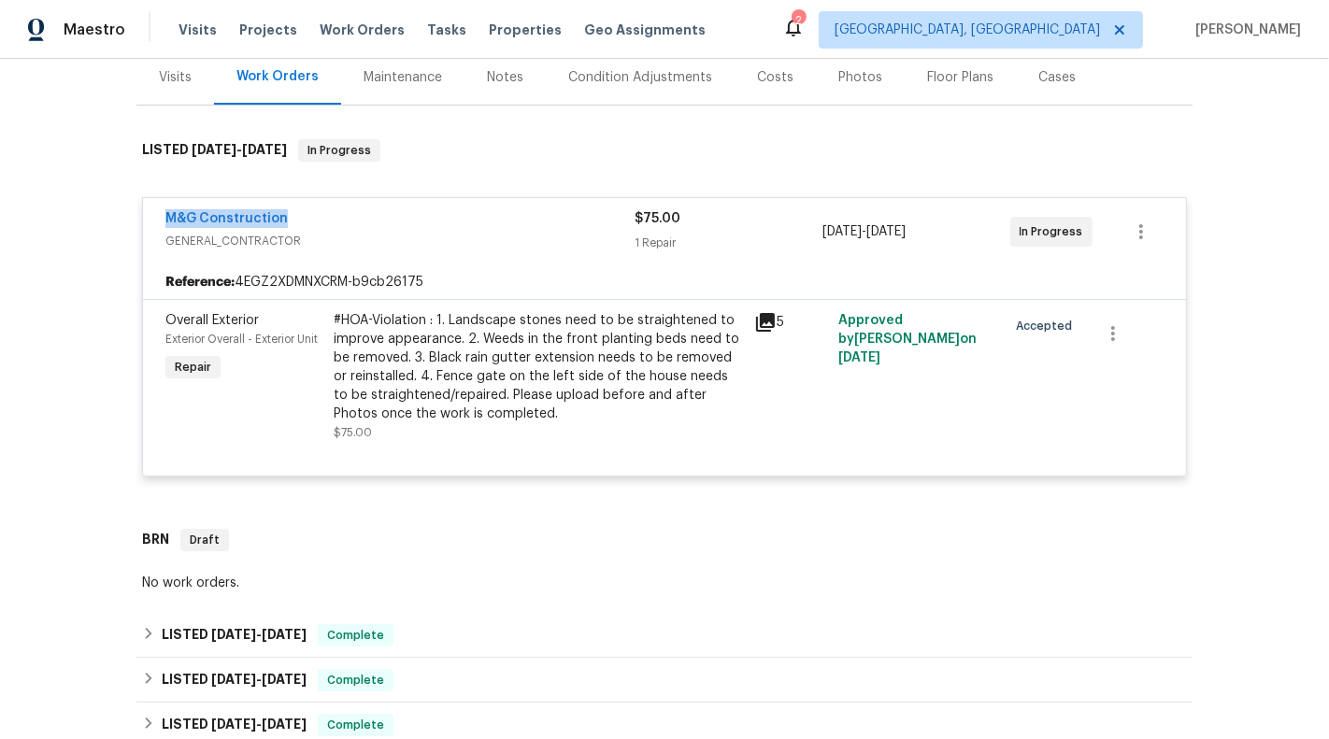
drag, startPoint x: 321, startPoint y: 219, endPoint x: 116, endPoint y: 219, distance: 205.6
click at [116, 219] on div "Back to all projects [STREET_ADDRESS] 4 Beds | 3 1/2 Baths | Total: 3520 ft² | …" at bounding box center [664, 399] width 1329 height 680
click at [784, 443] on div at bounding box center [664, 453] width 998 height 22
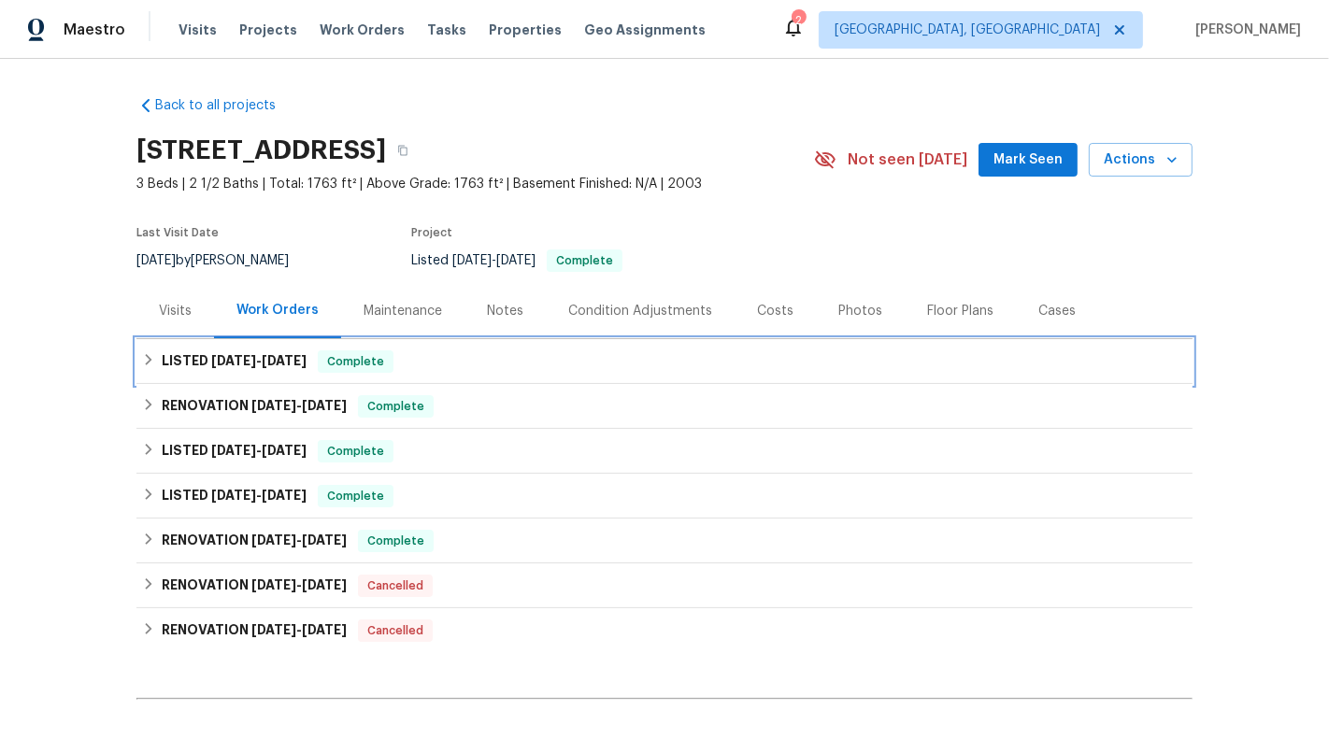
click at [531, 362] on div "LISTED 7/29/25 - 7/30/25 Complete" at bounding box center [664, 361] width 1045 height 22
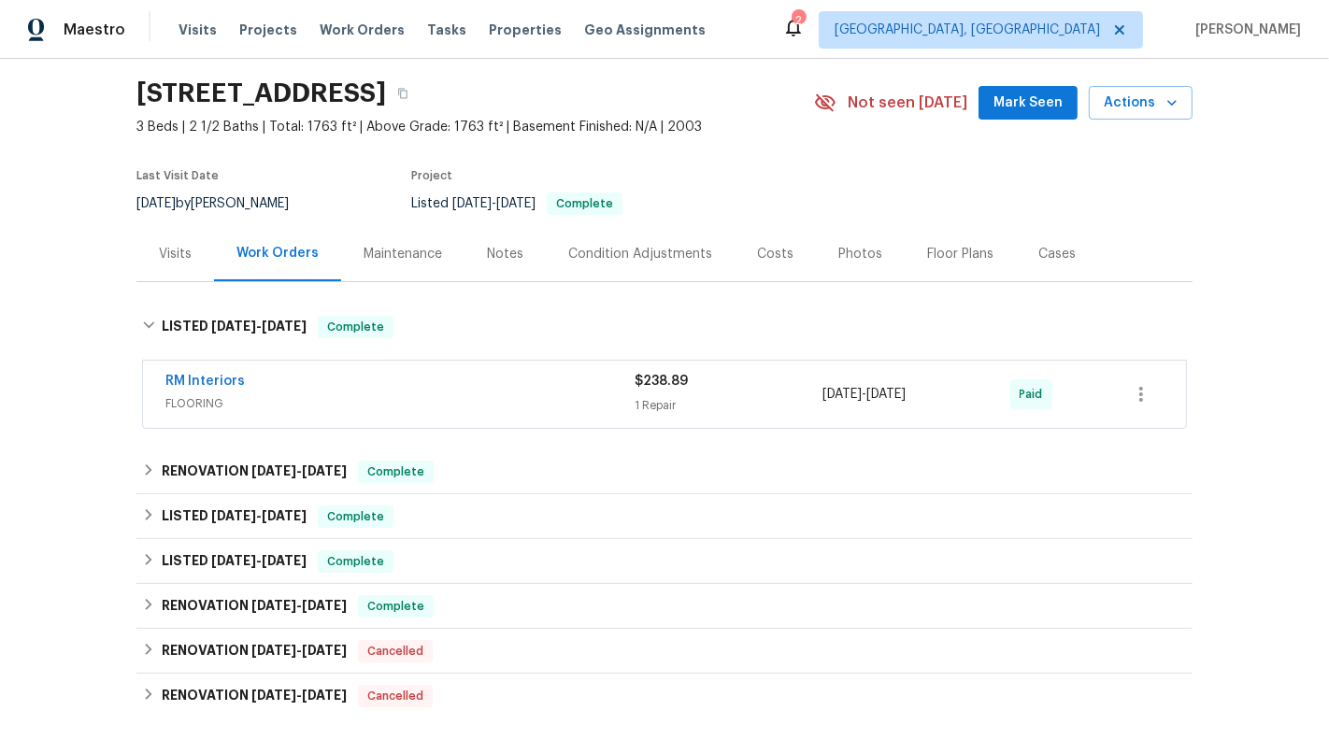
click at [532, 383] on div "RM Interiors" at bounding box center [399, 383] width 469 height 22
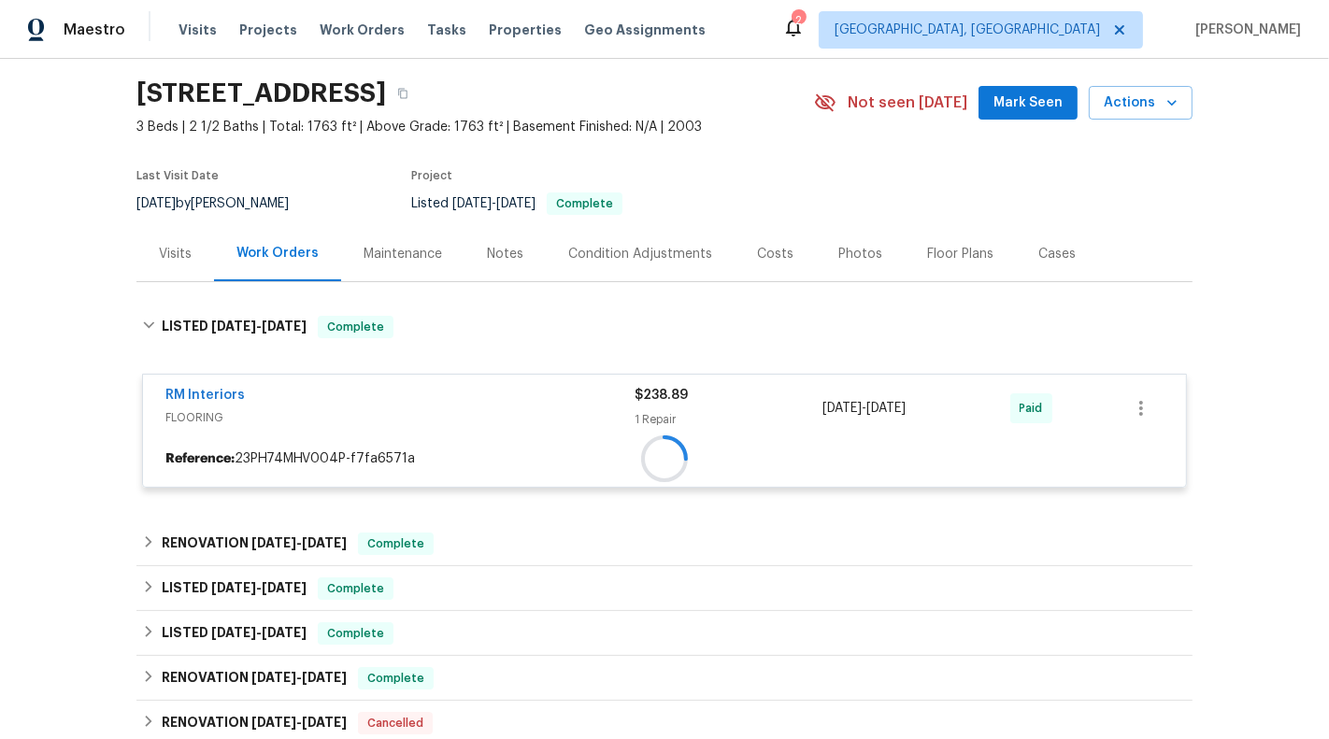
scroll to position [155, 0]
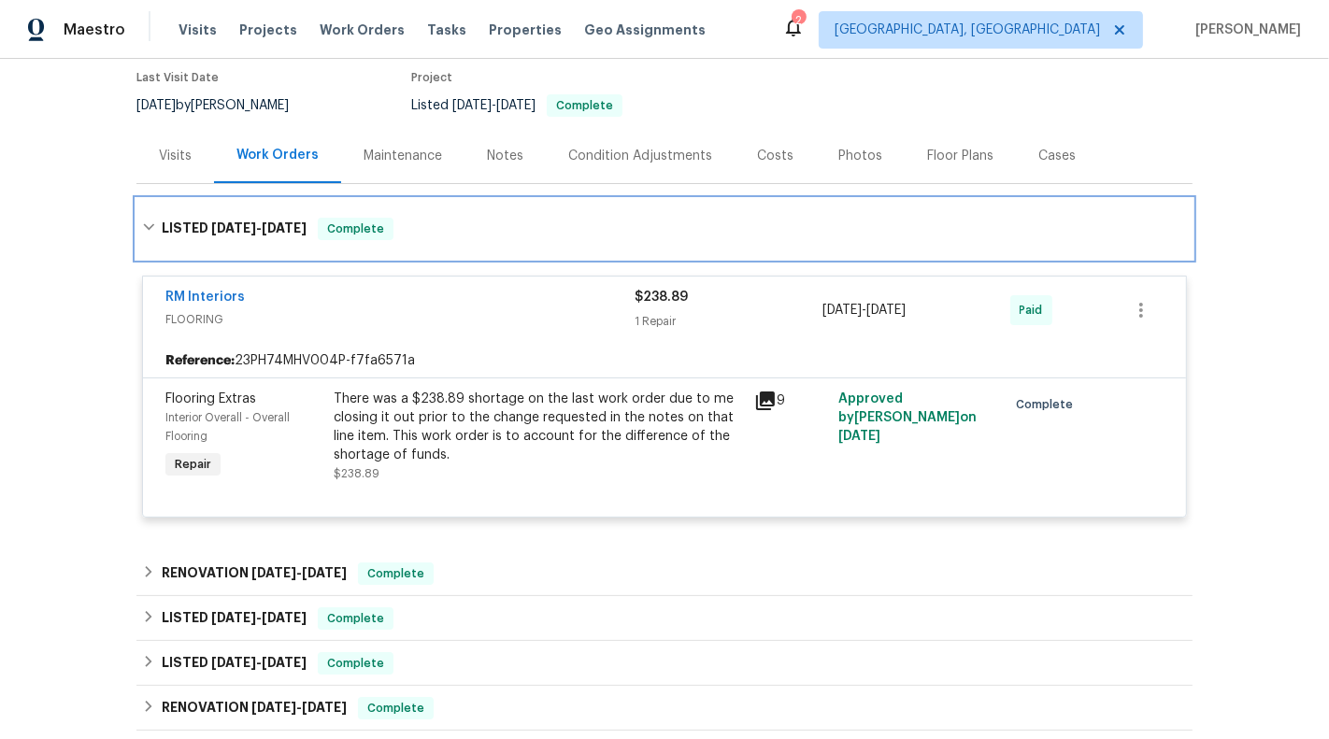
click at [567, 238] on div "LISTED 7/29/25 - 7/30/25 Complete" at bounding box center [664, 229] width 1045 height 22
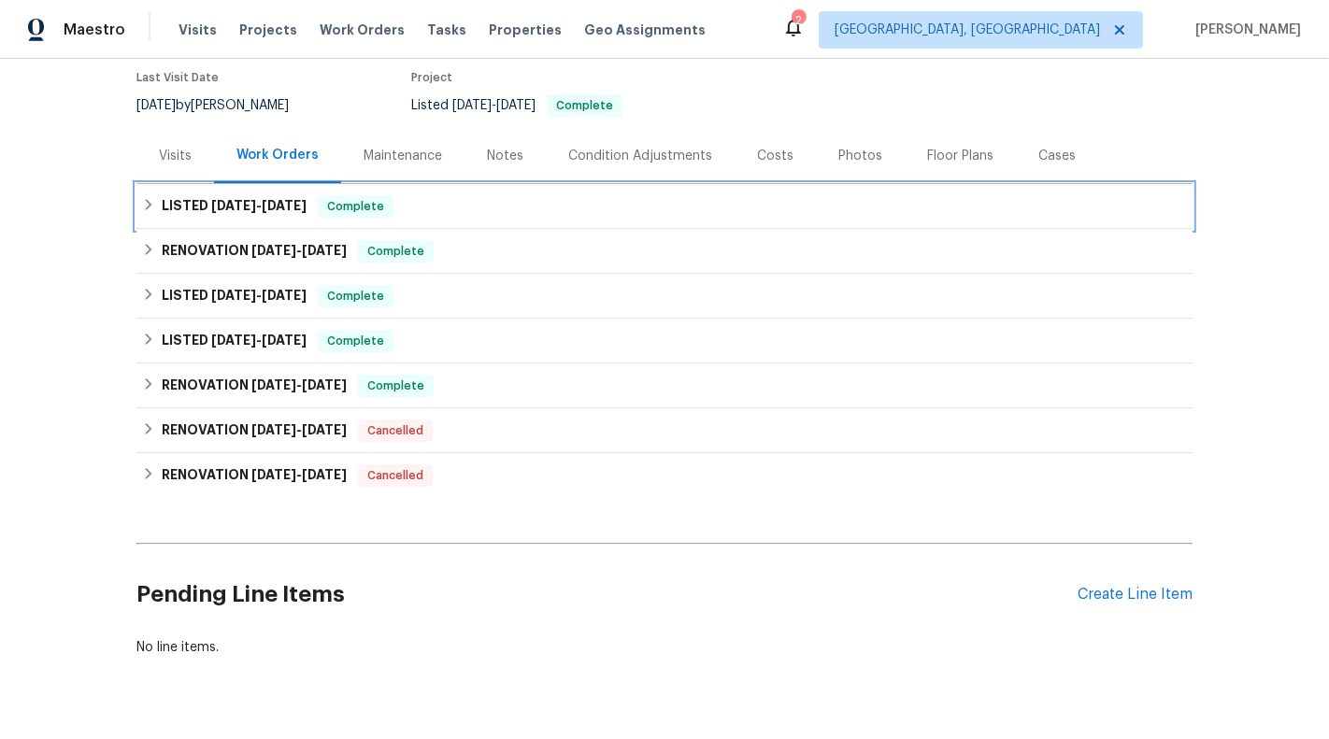
scroll to position [198, 0]
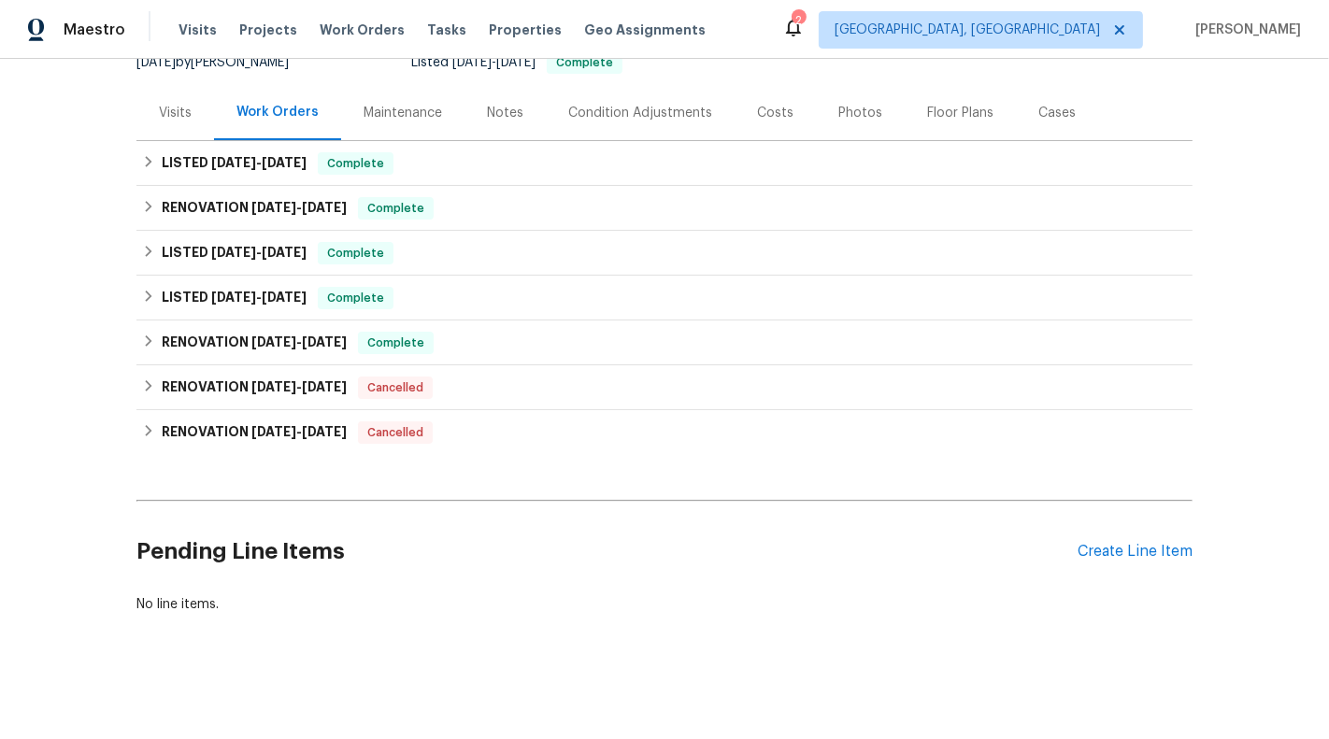
click at [1165, 563] on div "Pending Line Items Create Line Item" at bounding box center [664, 551] width 1056 height 87
click at [1144, 550] on div "Create Line Item" at bounding box center [1134, 552] width 115 height 18
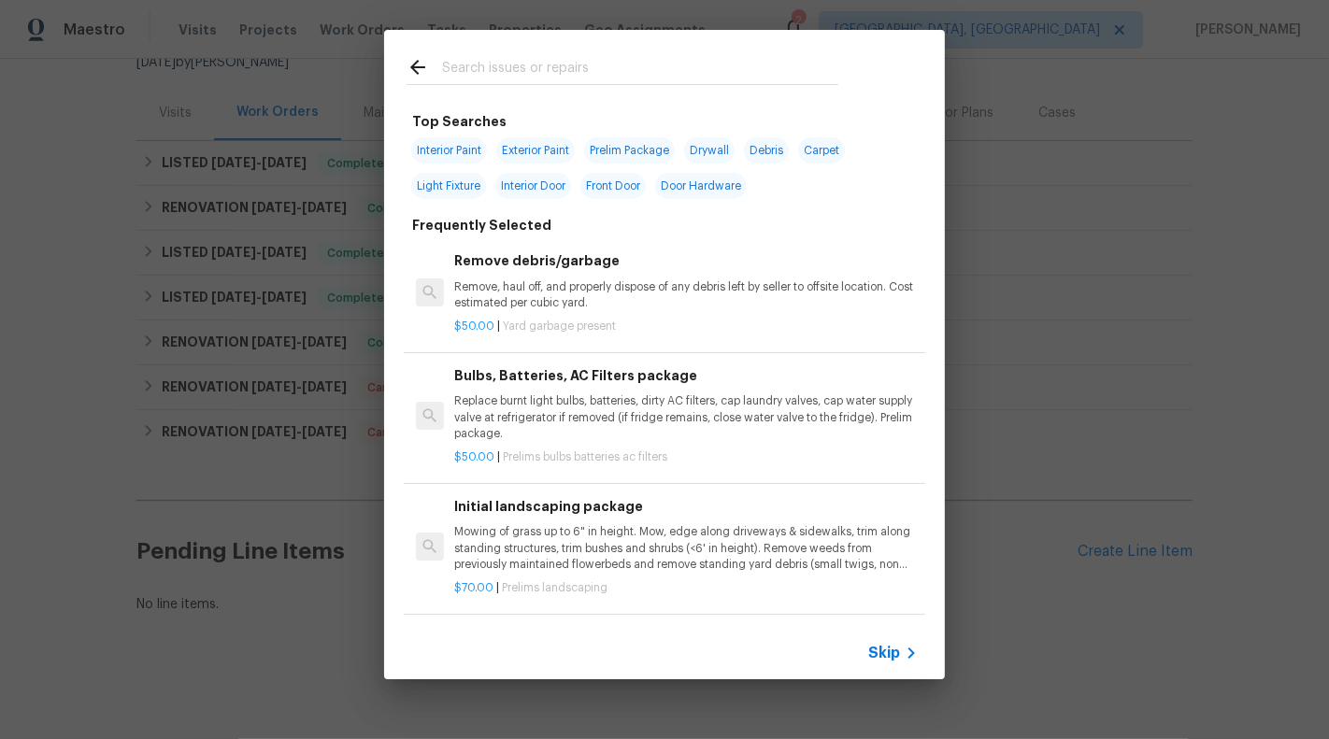
click at [881, 659] on span "Skip" at bounding box center [884, 653] width 32 height 19
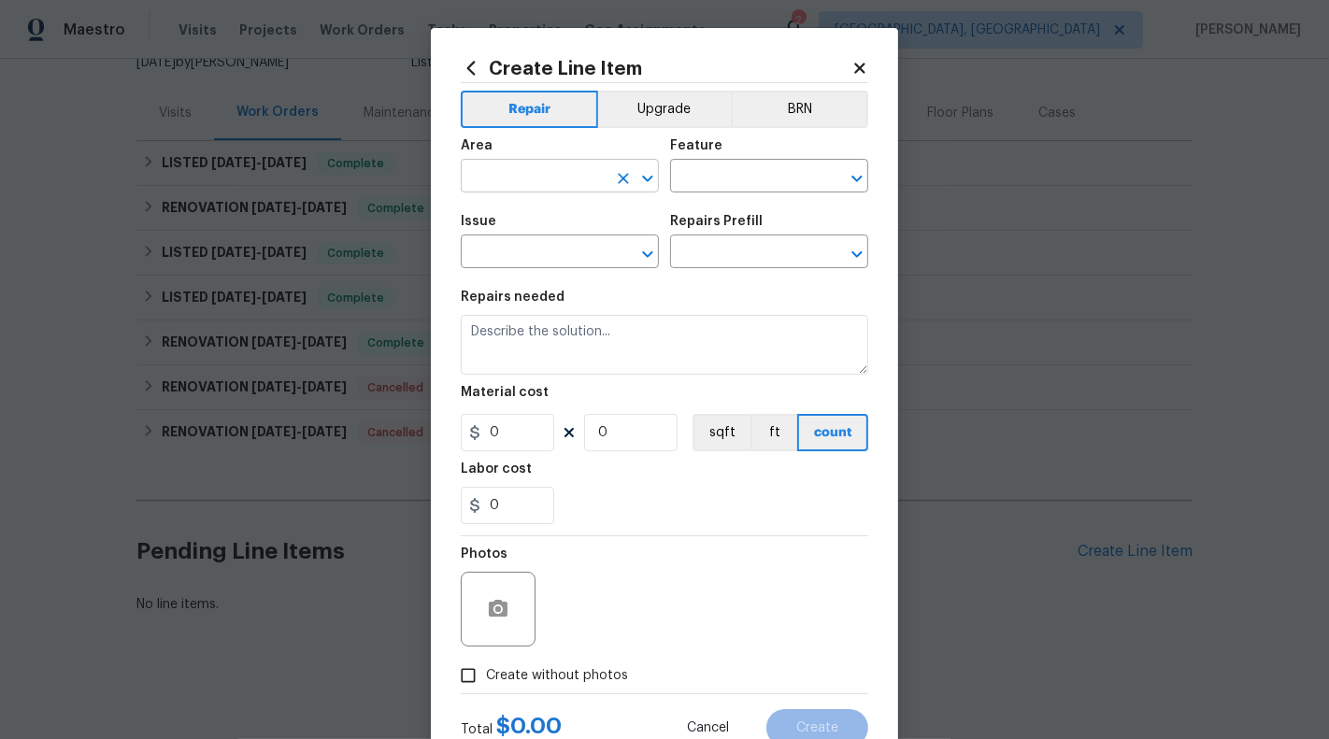
click at [559, 185] on input "text" at bounding box center [534, 178] width 146 height 29
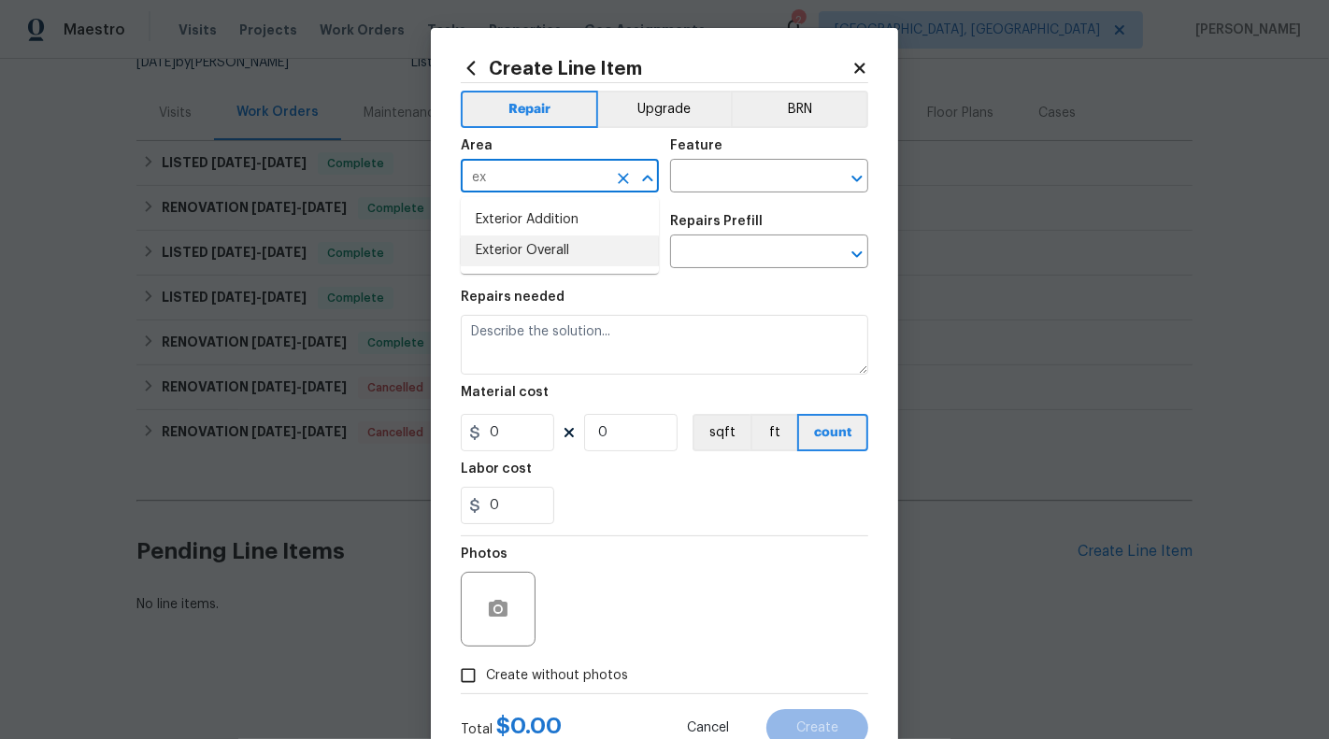
click at [560, 235] on li "Exterior Overall" at bounding box center [560, 250] width 198 height 31
type input "Exterior Overall"
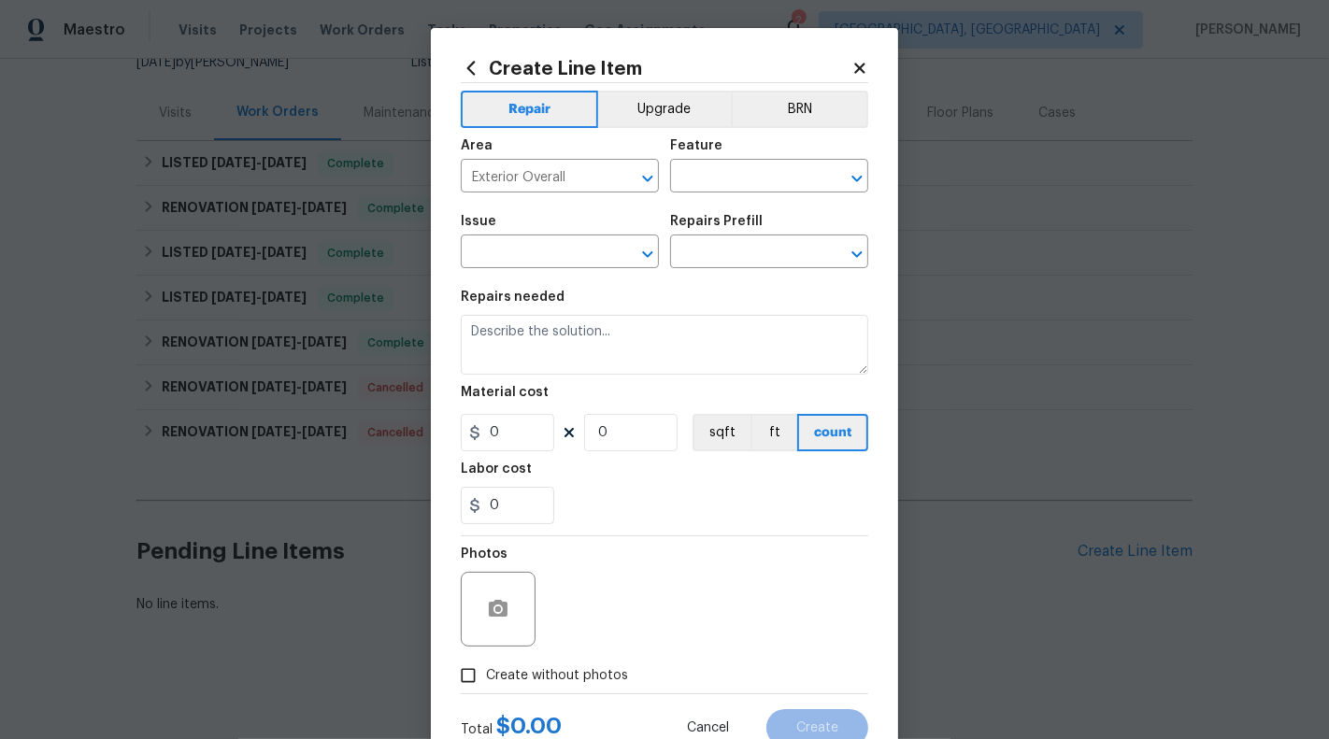
click at [748, 161] on div "Feature" at bounding box center [769, 151] width 198 height 24
click at [748, 170] on input "text" at bounding box center [743, 178] width 146 height 29
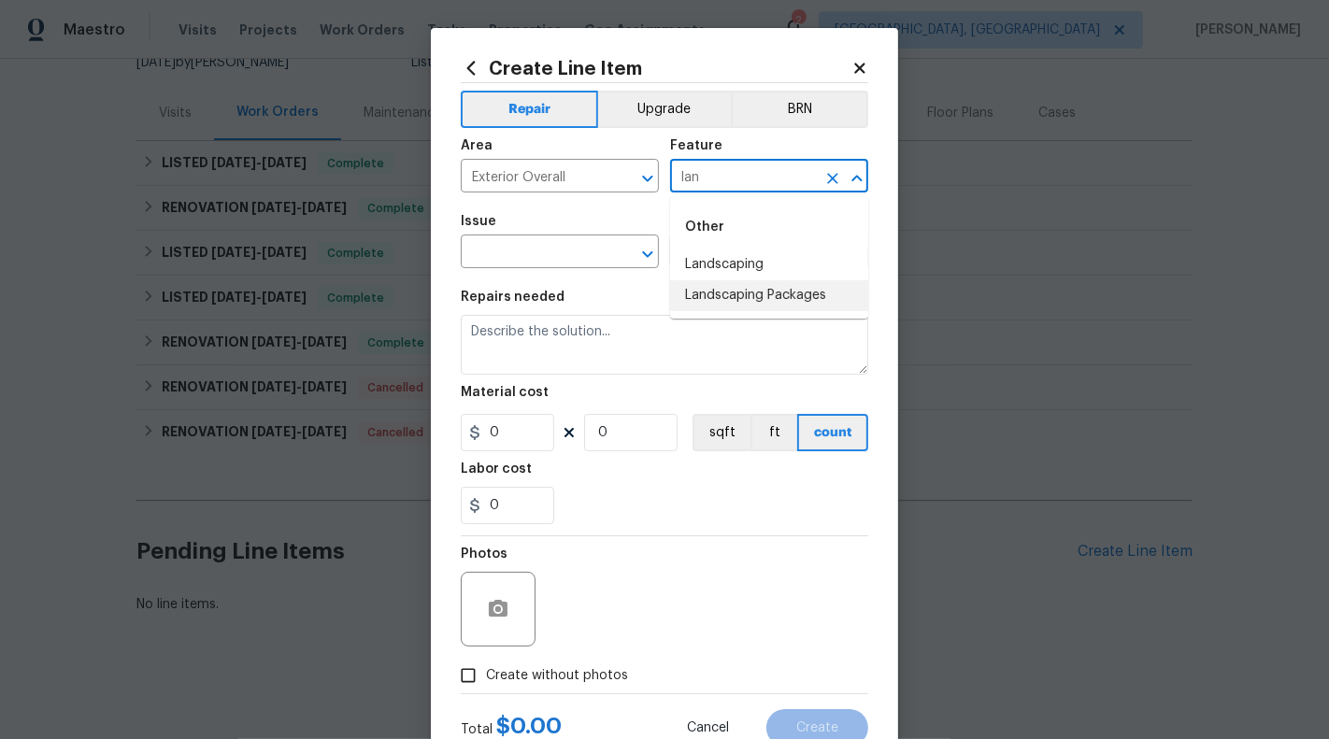
click at [725, 263] on li "Landscaping" at bounding box center [769, 264] width 198 height 31
type input "Landscaping"
click at [536, 272] on span "Issue ​" at bounding box center [560, 242] width 198 height 76
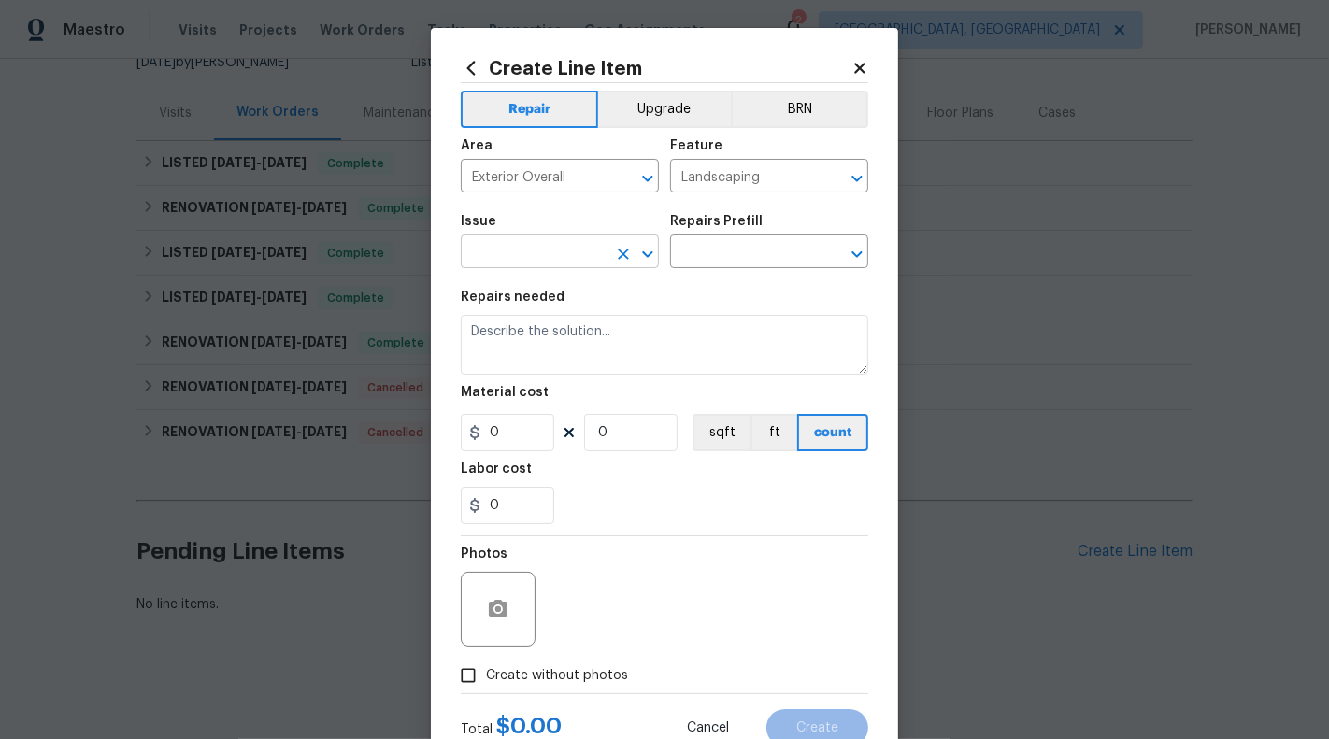
click at [534, 263] on input "text" at bounding box center [534, 253] width 146 height 29
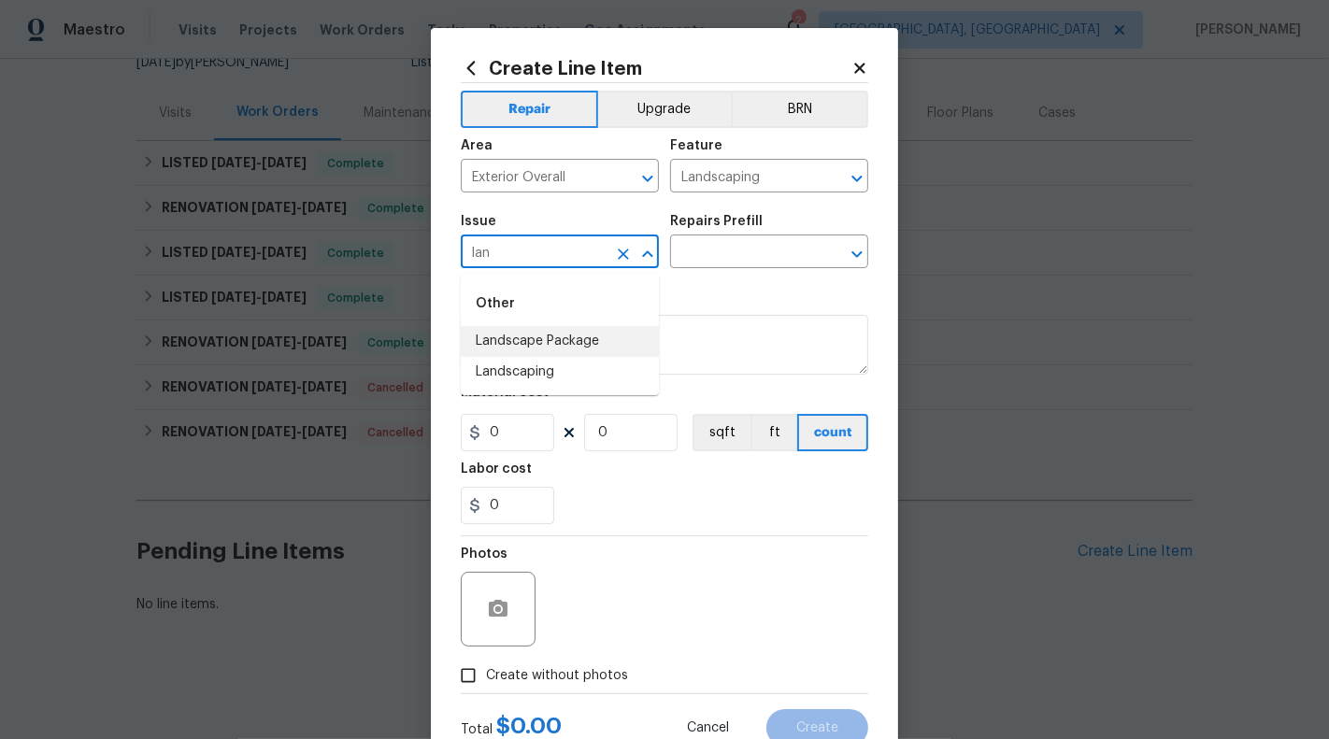
click at [535, 338] on li "Landscape Package" at bounding box center [560, 341] width 198 height 31
type input "Landscape Package"
click at [744, 246] on input "text" at bounding box center [743, 253] width 146 height 29
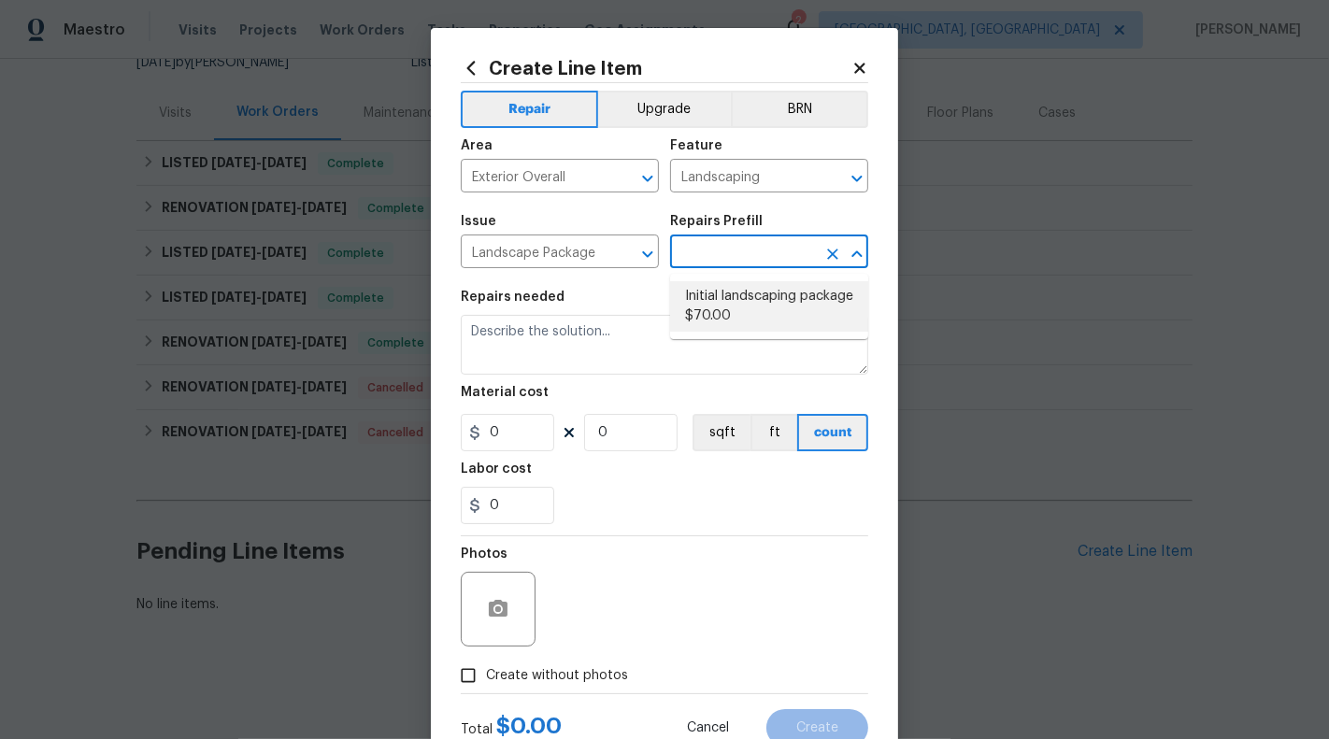
click at [742, 294] on li "Initial landscaping package $70.00" at bounding box center [769, 306] width 198 height 50
type input "Home Readiness Packages"
type input "Initial landscaping package $70.00"
type textarea "Mowing of grass up to 6" in height. Mow, edge along driveways & sidewalks, trim…"
type input "70"
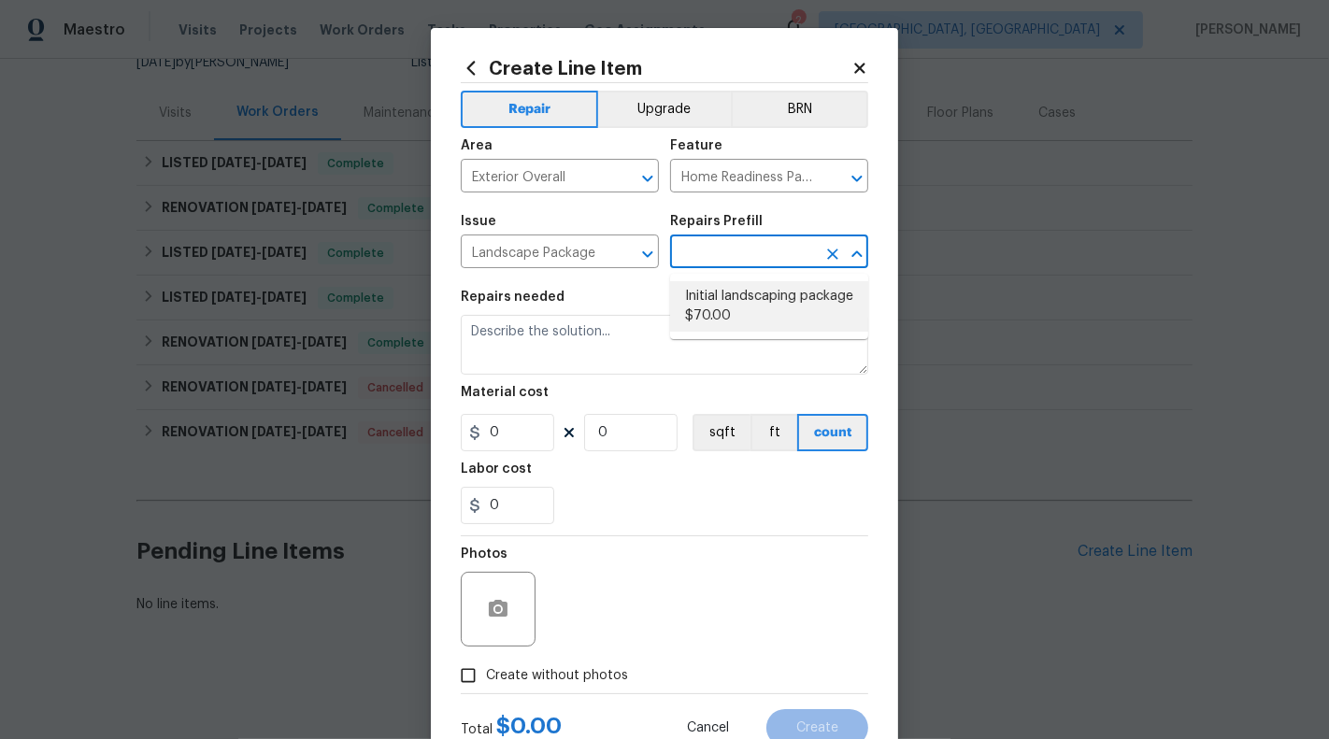
type input "1"
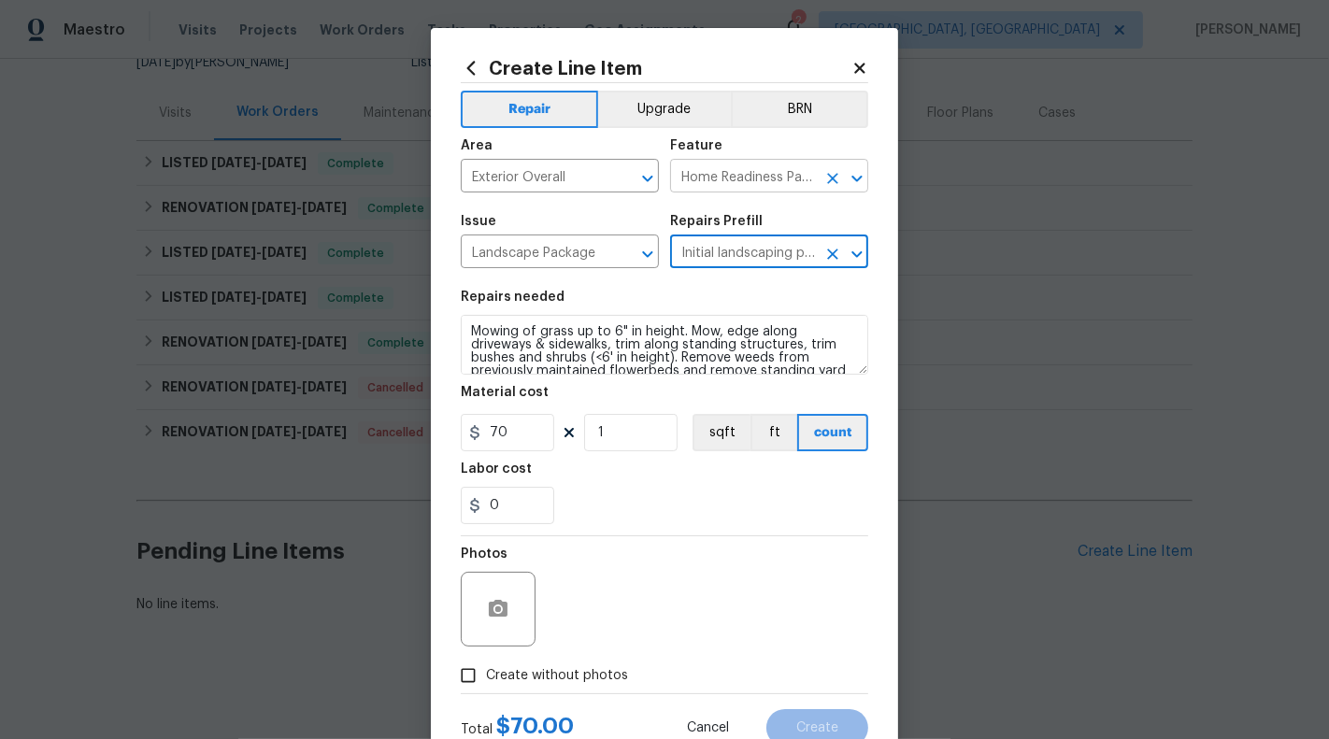
click at [830, 177] on icon "Clear" at bounding box center [832, 178] width 11 height 11
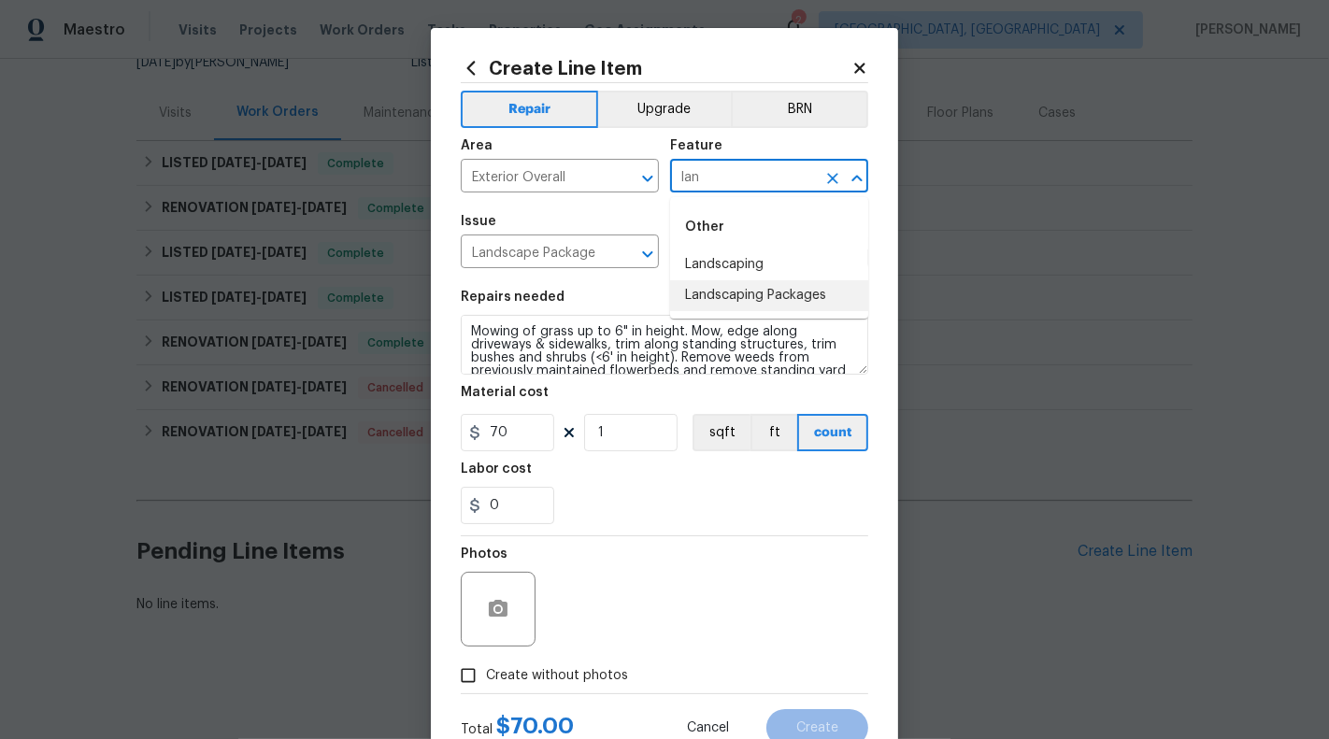
click at [814, 301] on li "Landscaping Packages" at bounding box center [769, 295] width 198 height 31
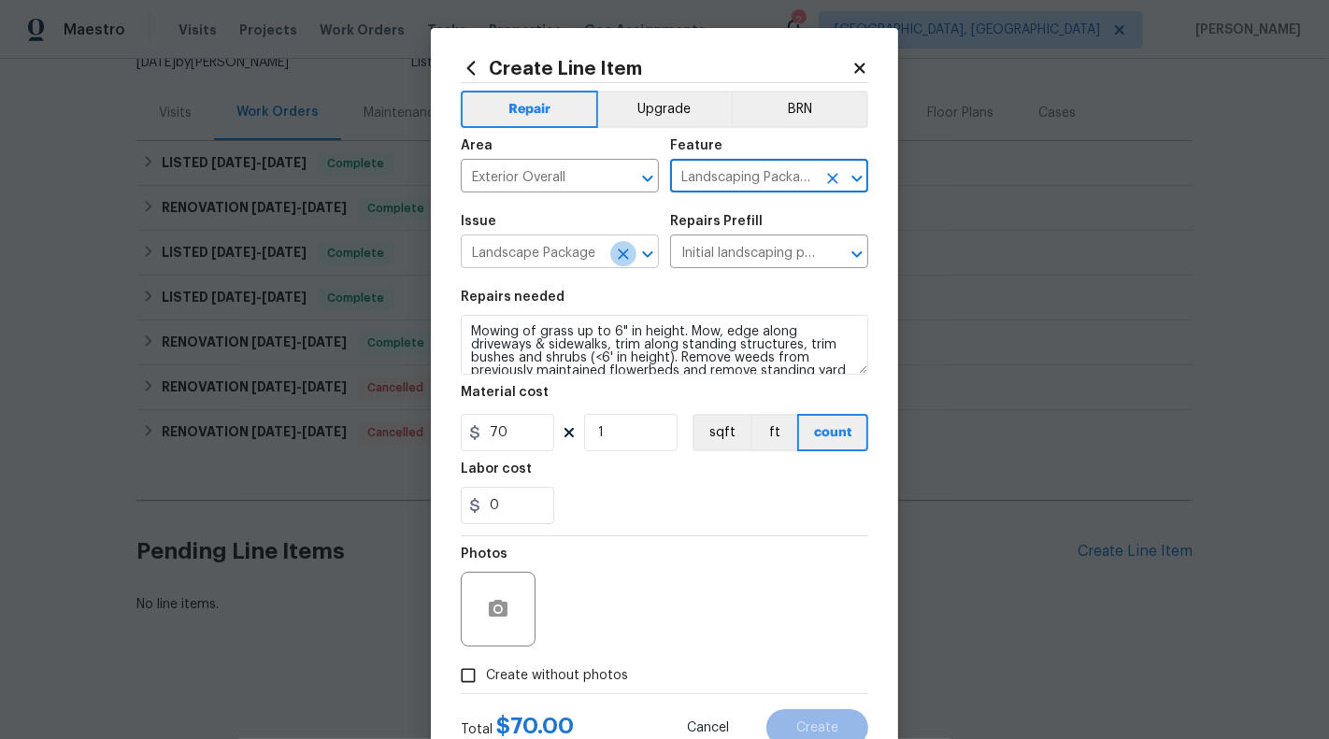
click at [619, 252] on icon "Clear" at bounding box center [623, 254] width 19 height 19
type input "Landscaping Packages"
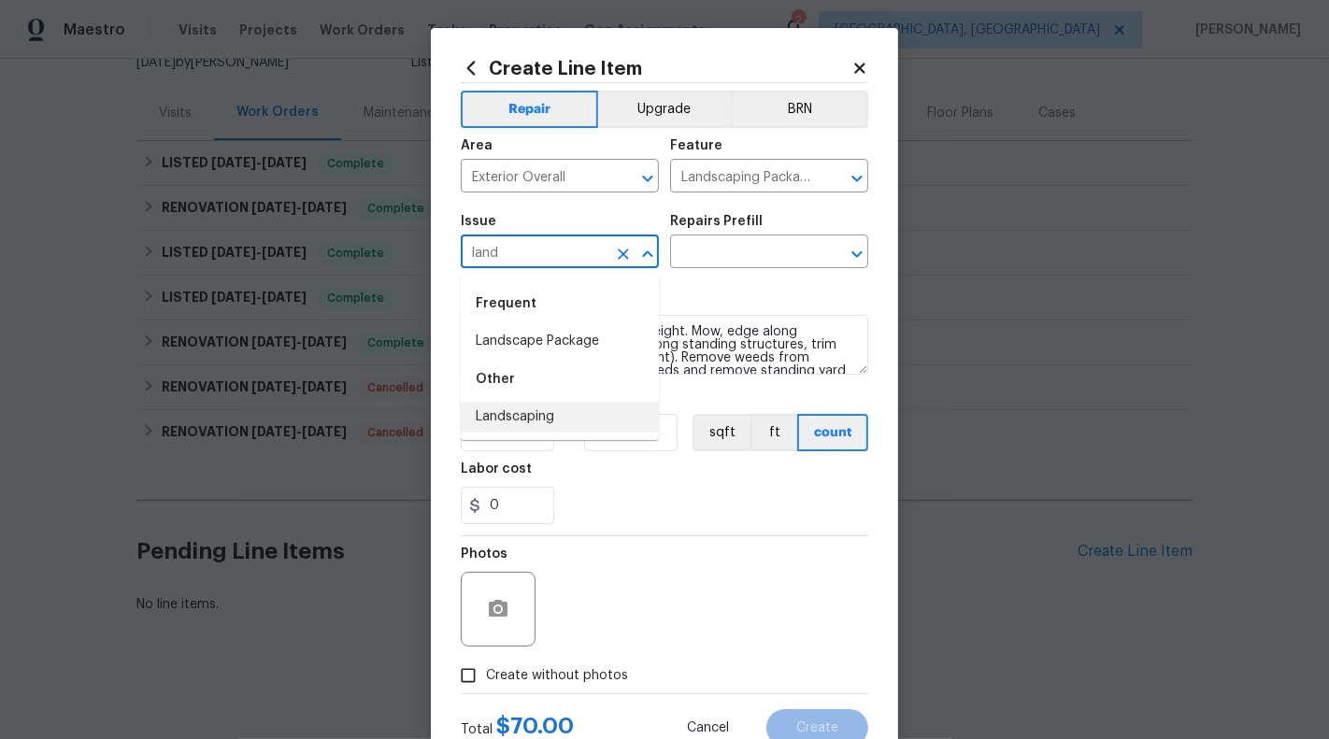
click at [553, 420] on li "Landscaping" at bounding box center [560, 417] width 198 height 31
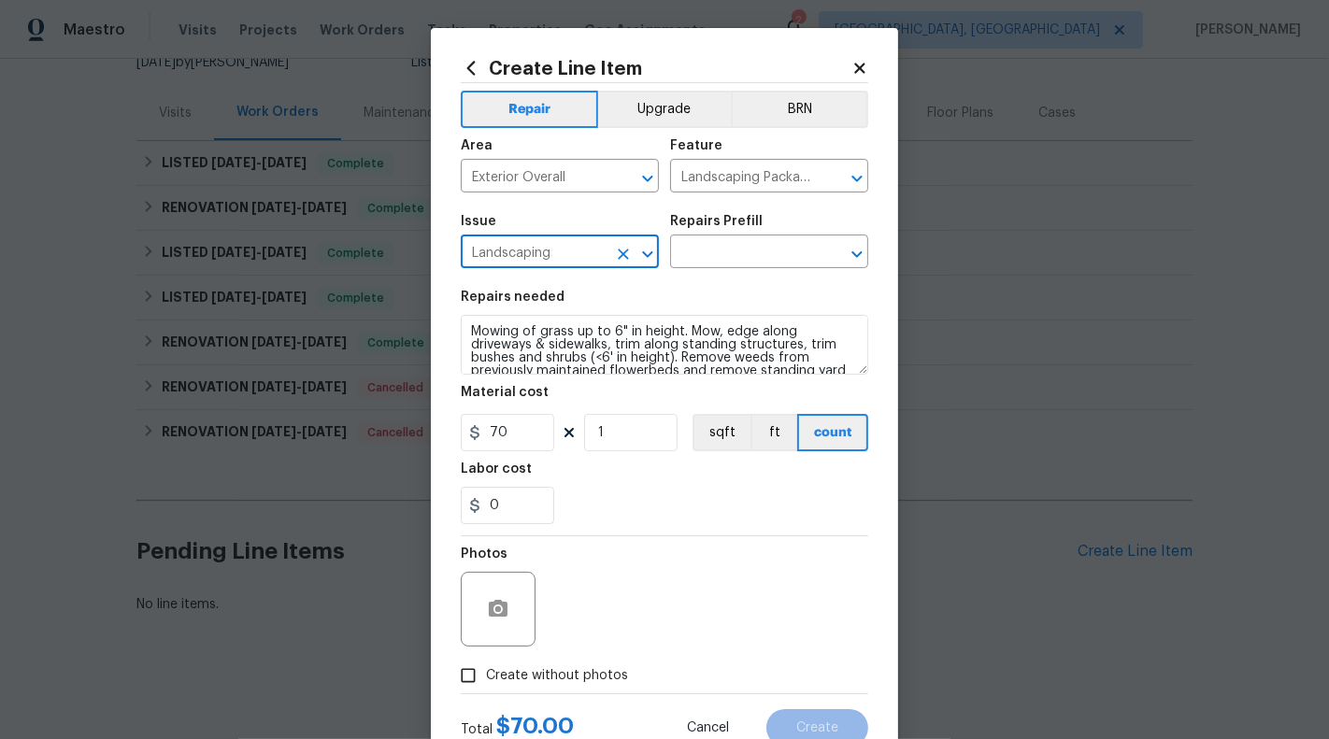
type input "Landscaping"
click at [680, 287] on section "Repairs needed Mowing of grass up to 6" in height. Mow, edge along driveways & …" at bounding box center [664, 407] width 407 height 256
click at [701, 269] on div "Issue Landscaping ​ Repairs Prefill ​" at bounding box center [664, 242] width 407 height 76
click at [710, 290] on section "Repairs needed Mowing of grass up to 6" in height. Mow, edge along driveways & …" at bounding box center [664, 407] width 407 height 256
click at [710, 265] on input "text" at bounding box center [743, 253] width 146 height 29
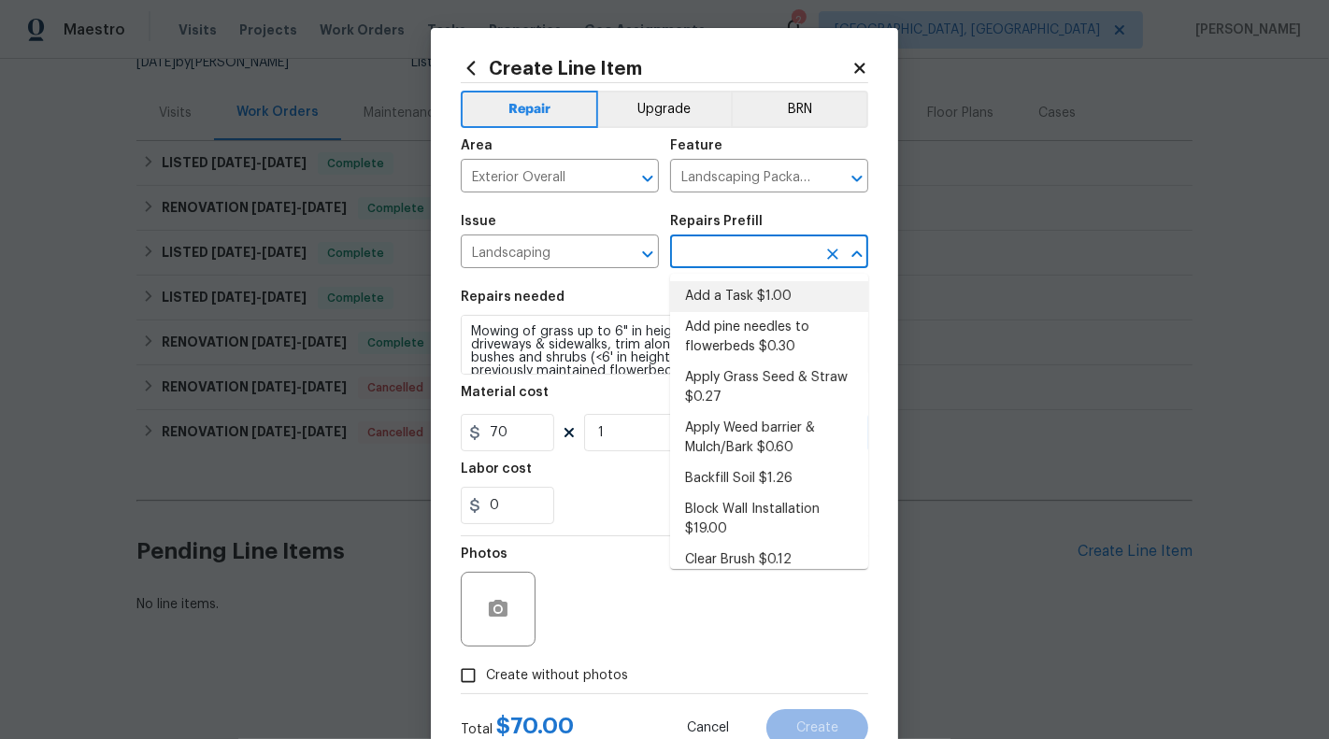
click at [720, 306] on li "Add a Task $1.00" at bounding box center [769, 296] width 198 height 31
type input "Add a Task $1.00"
type textarea "HPM to detail"
type input "1"
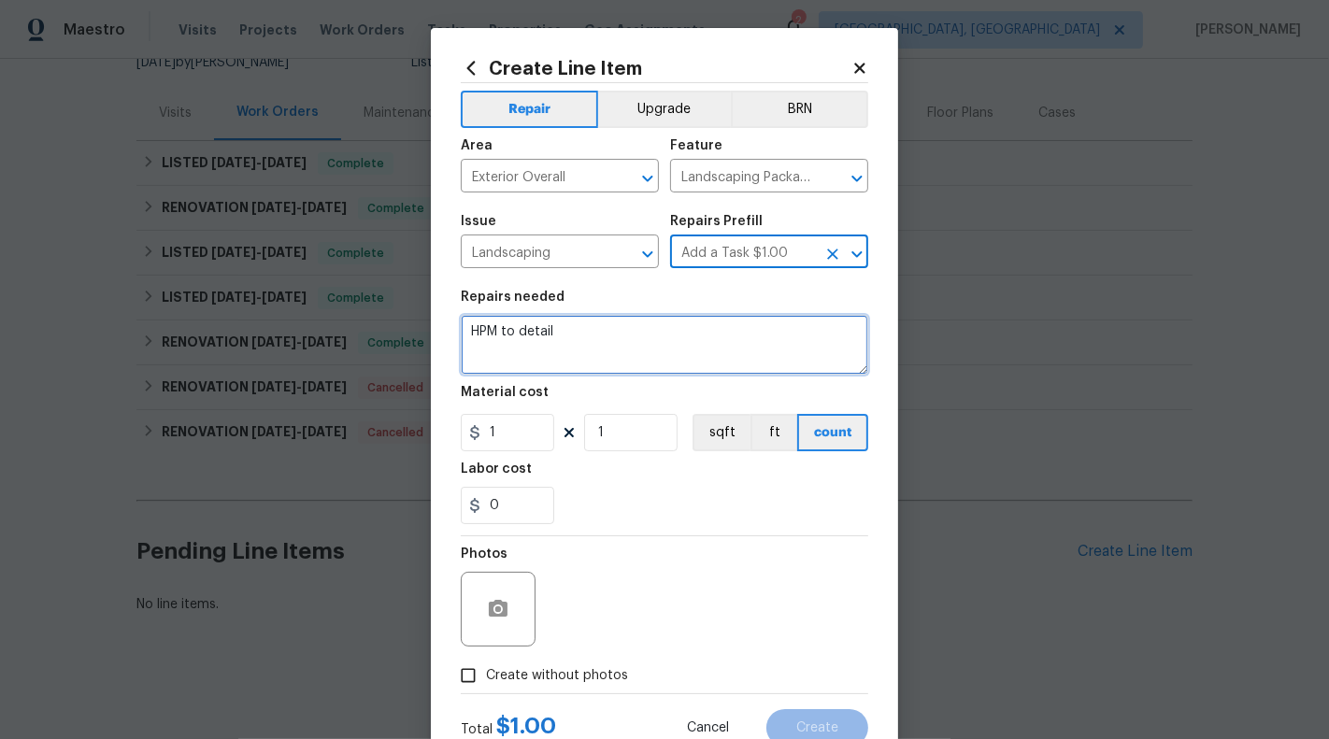
click at [677, 335] on textarea "HPM to detail" at bounding box center [664, 345] width 407 height 60
paste textarea "Ground Cover; Please add new sod to all barren areas in your lawn"
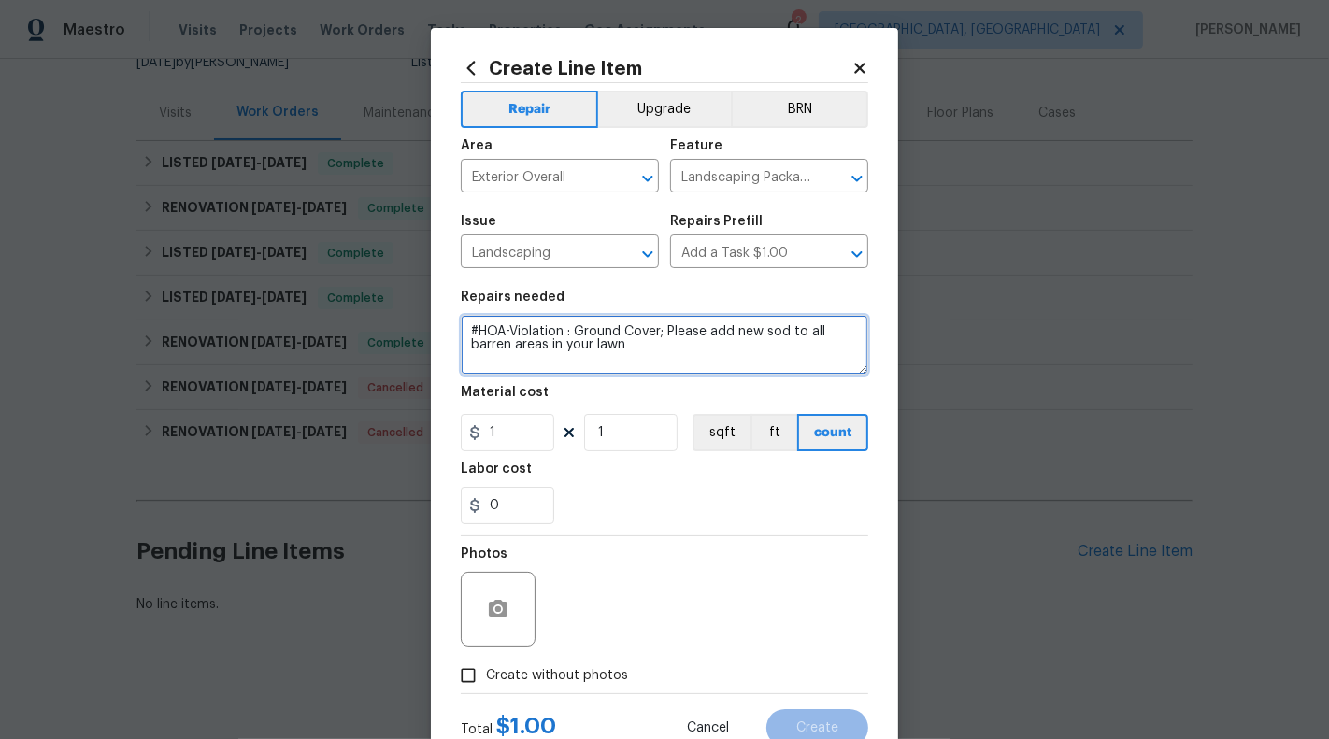
click at [667, 337] on textarea "#HOA-Violation : Ground Cover; Please add new sod to all barren areas in your l…" at bounding box center [664, 345] width 407 height 60
drag, startPoint x: 561, startPoint y: 347, endPoint x: 709, endPoint y: 347, distance: 148.6
click at [709, 347] on textarea "#HOA-Violation : Ground Cover : Please add new sod to all barren areas in your …" at bounding box center [664, 345] width 407 height 60
type textarea "#HOA-Violation : Ground Cover : Please add new sod to all barren areas in the l…"
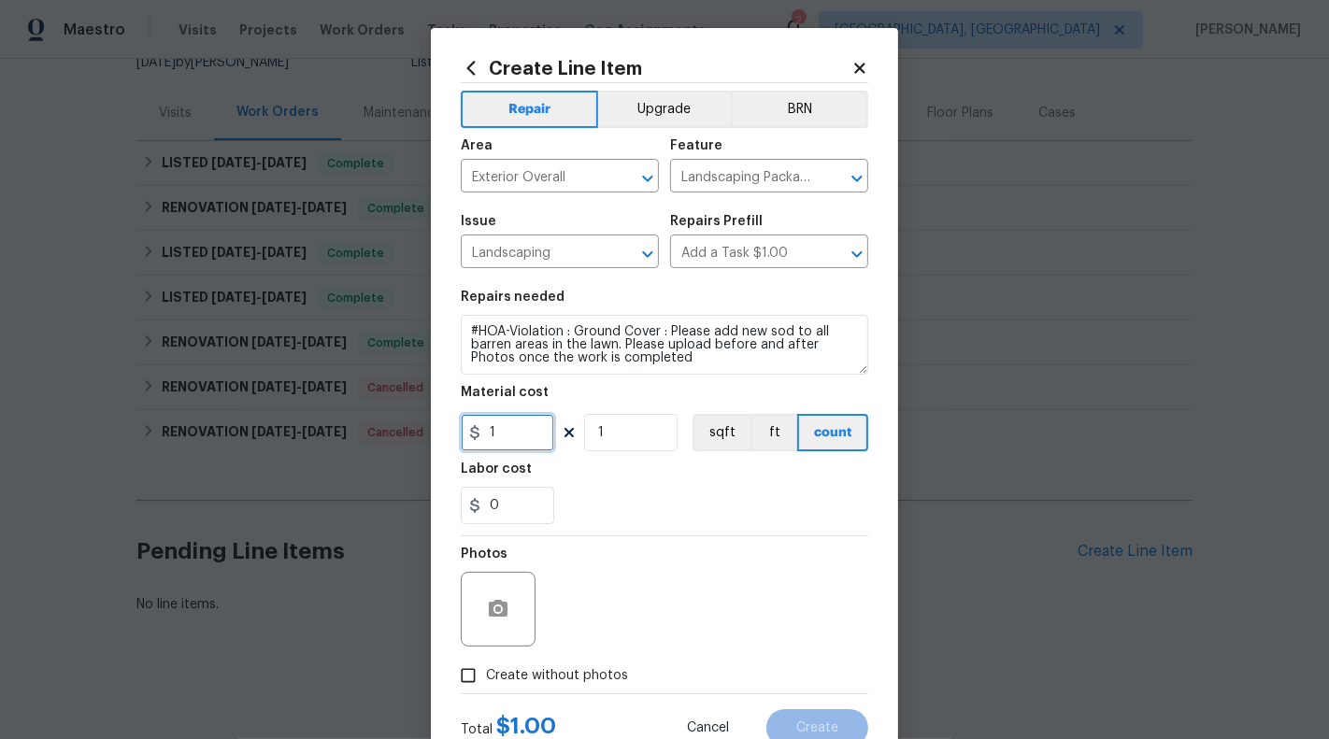
click at [552, 425] on input "1" at bounding box center [507, 432] width 93 height 37
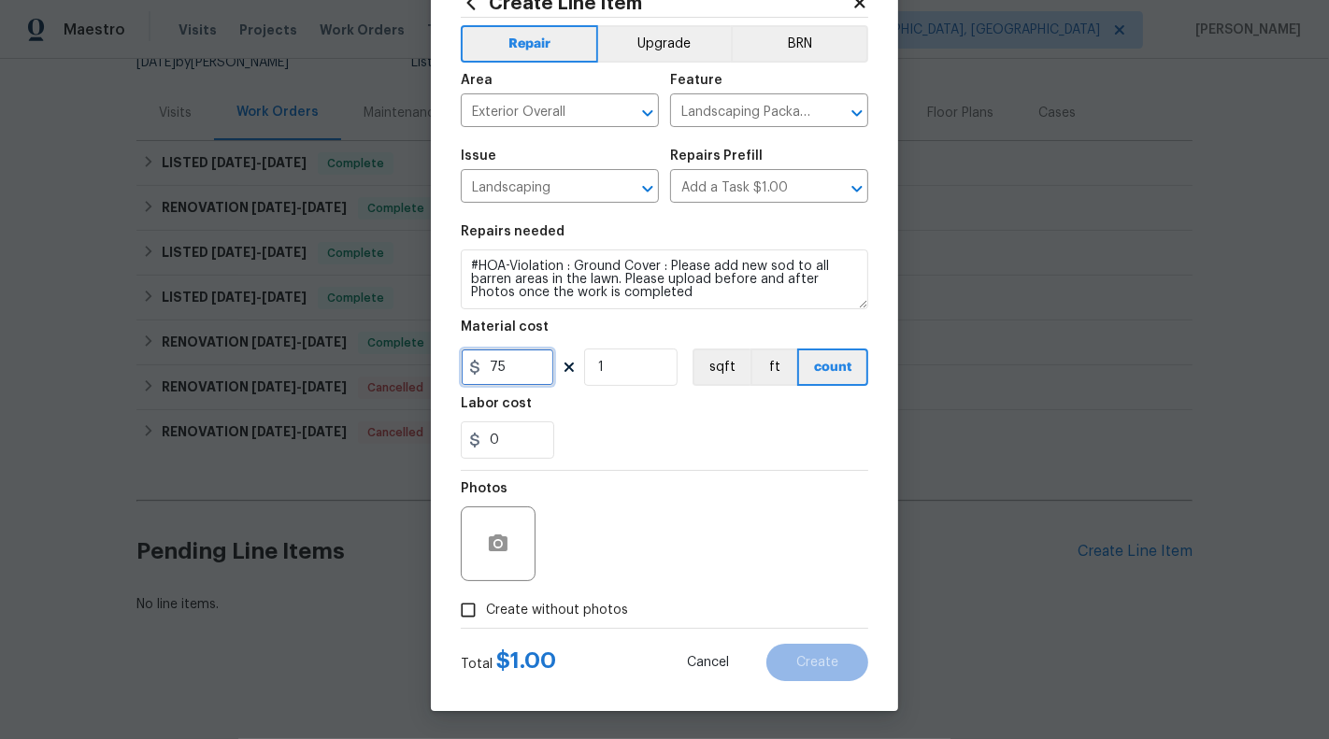
type input "75"
click at [511, 532] on button "button" at bounding box center [498, 543] width 45 height 45
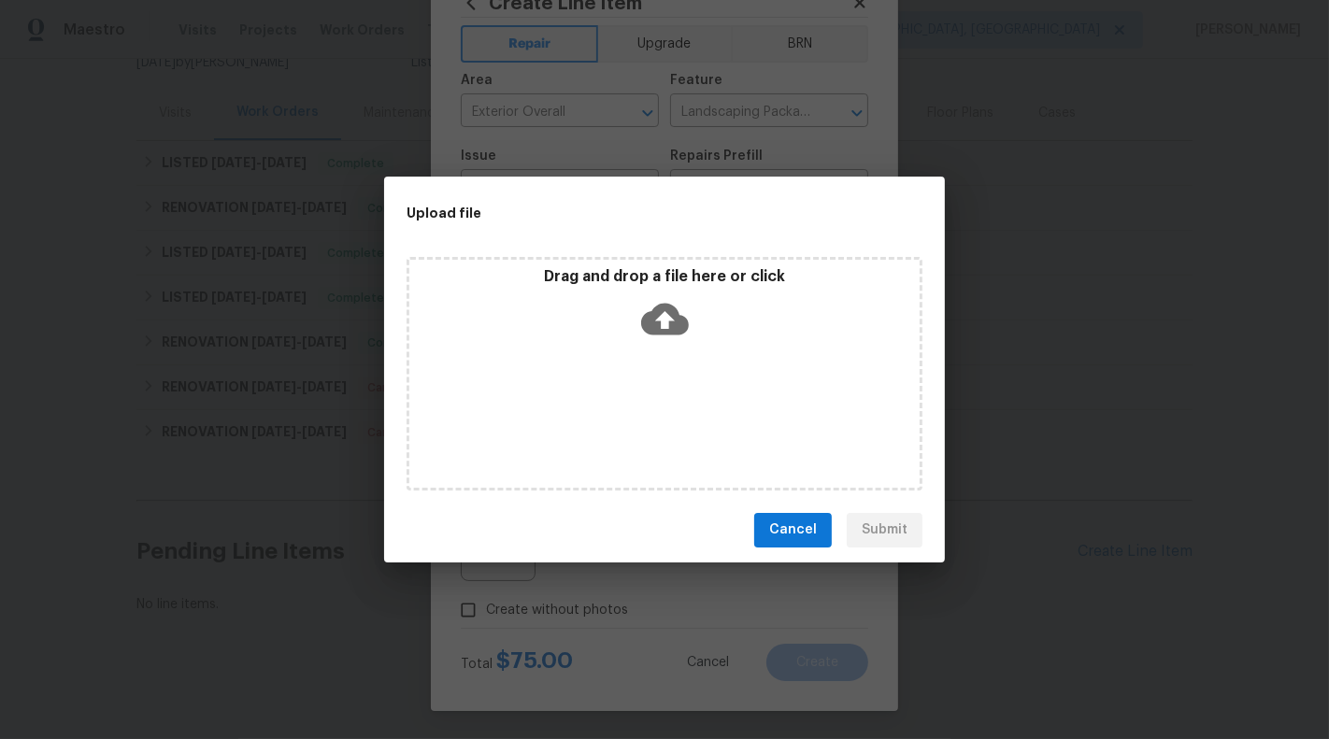
click at [666, 315] on icon at bounding box center [665, 319] width 48 height 48
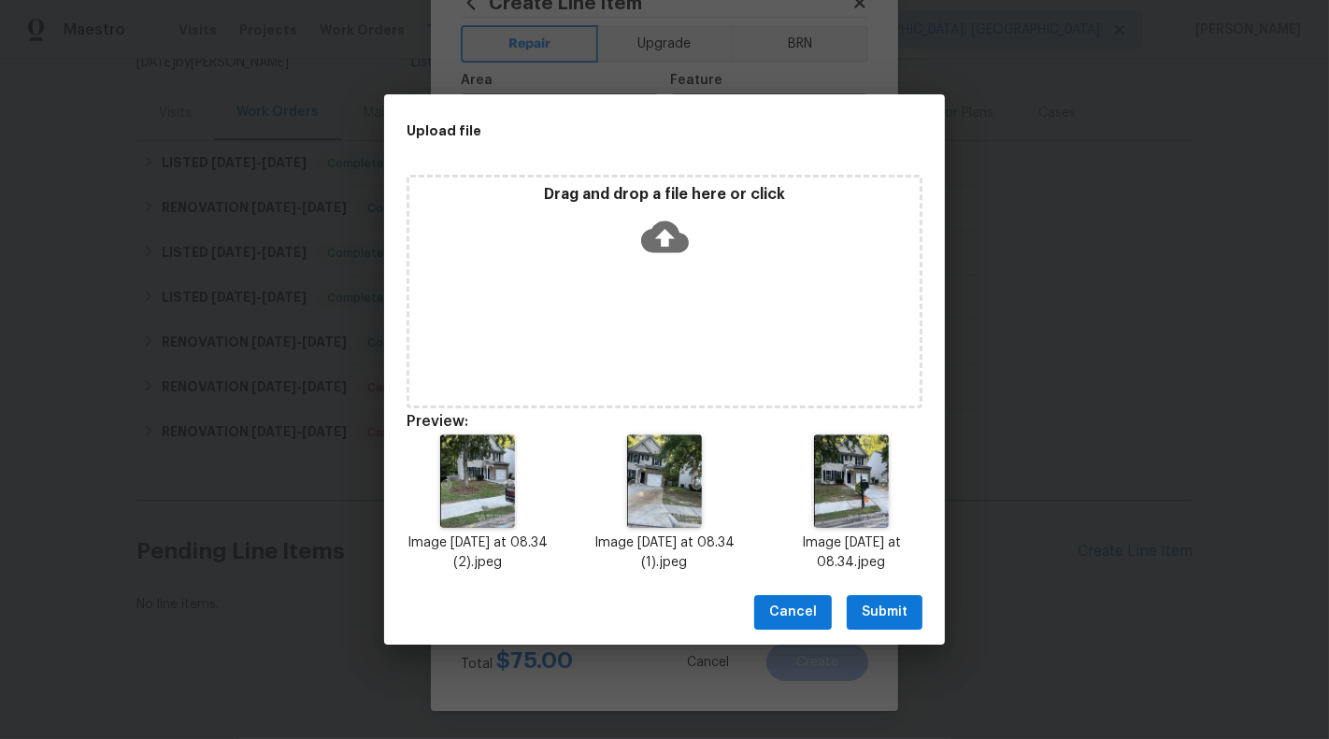
click at [904, 615] on span "Submit" at bounding box center [884, 612] width 46 height 23
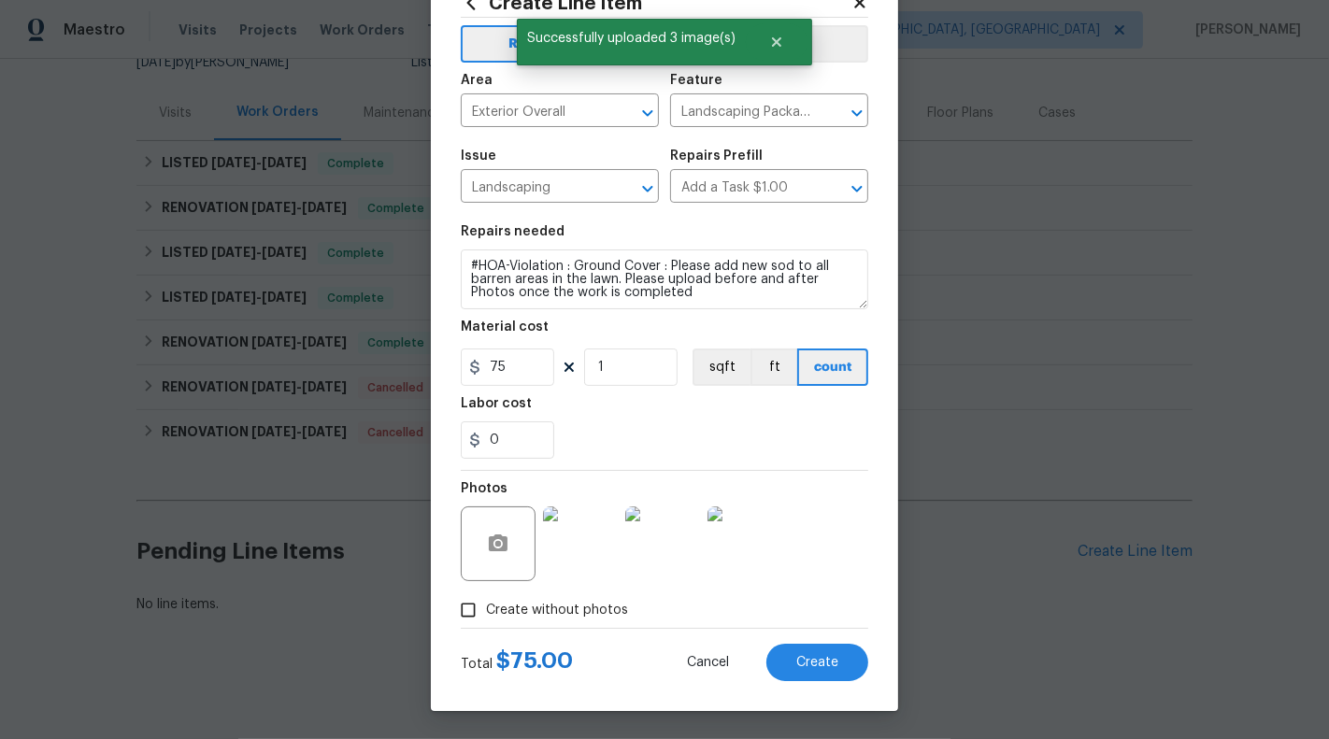
click at [798, 685] on div "Create Line Item Repair Upgrade BRN Area Exterior Overall ​ Feature Landscaping…" at bounding box center [664, 337] width 467 height 748
click at [825, 661] on span "Create" at bounding box center [817, 663] width 42 height 14
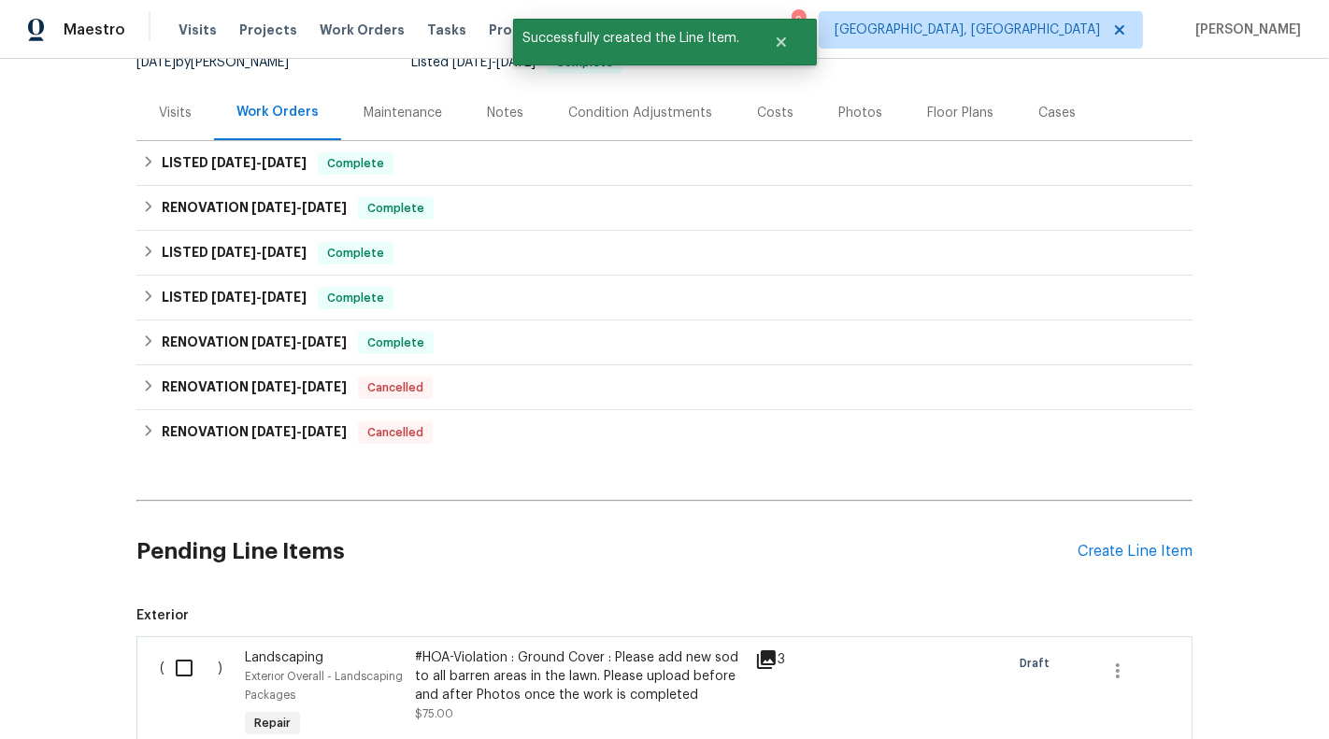
scroll to position [448, 0]
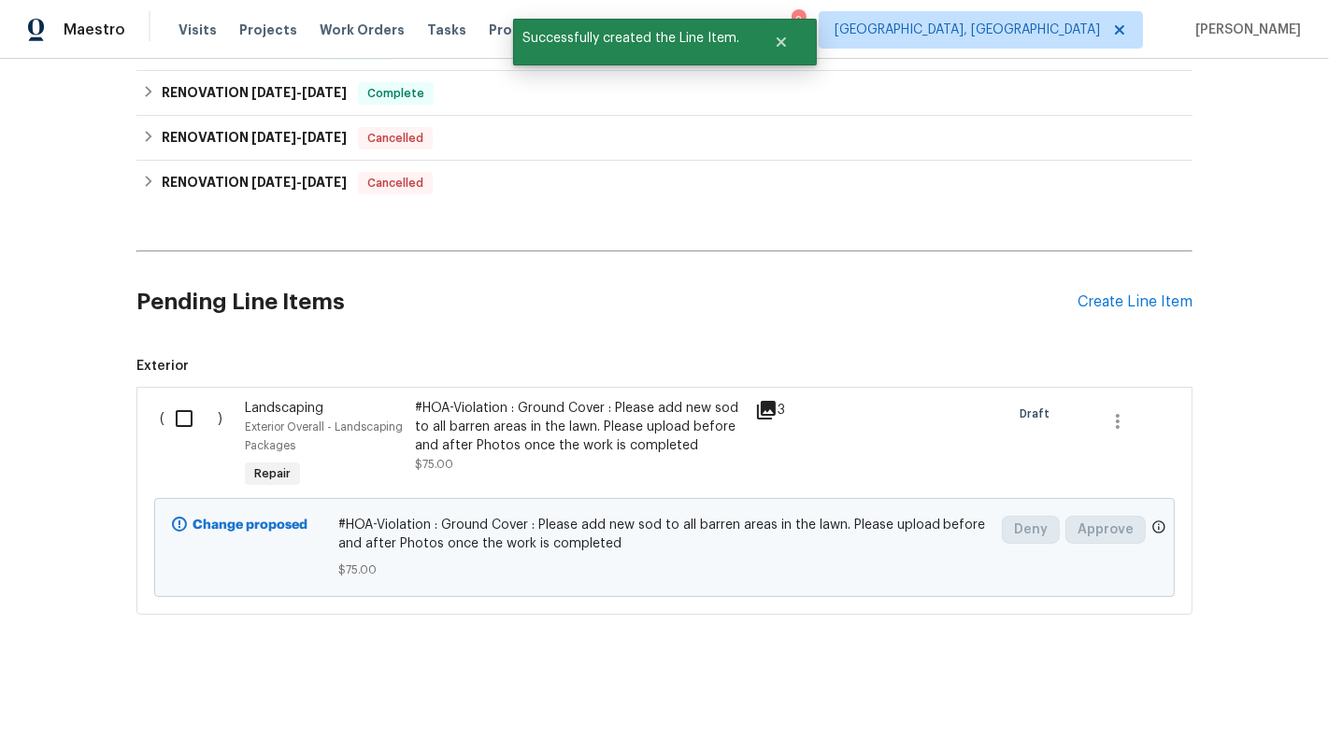
click at [174, 417] on input "checkbox" at bounding box center [190, 418] width 53 height 39
checkbox input "true"
click at [1290, 704] on button "Create Work Order" at bounding box center [1222, 693] width 154 height 35
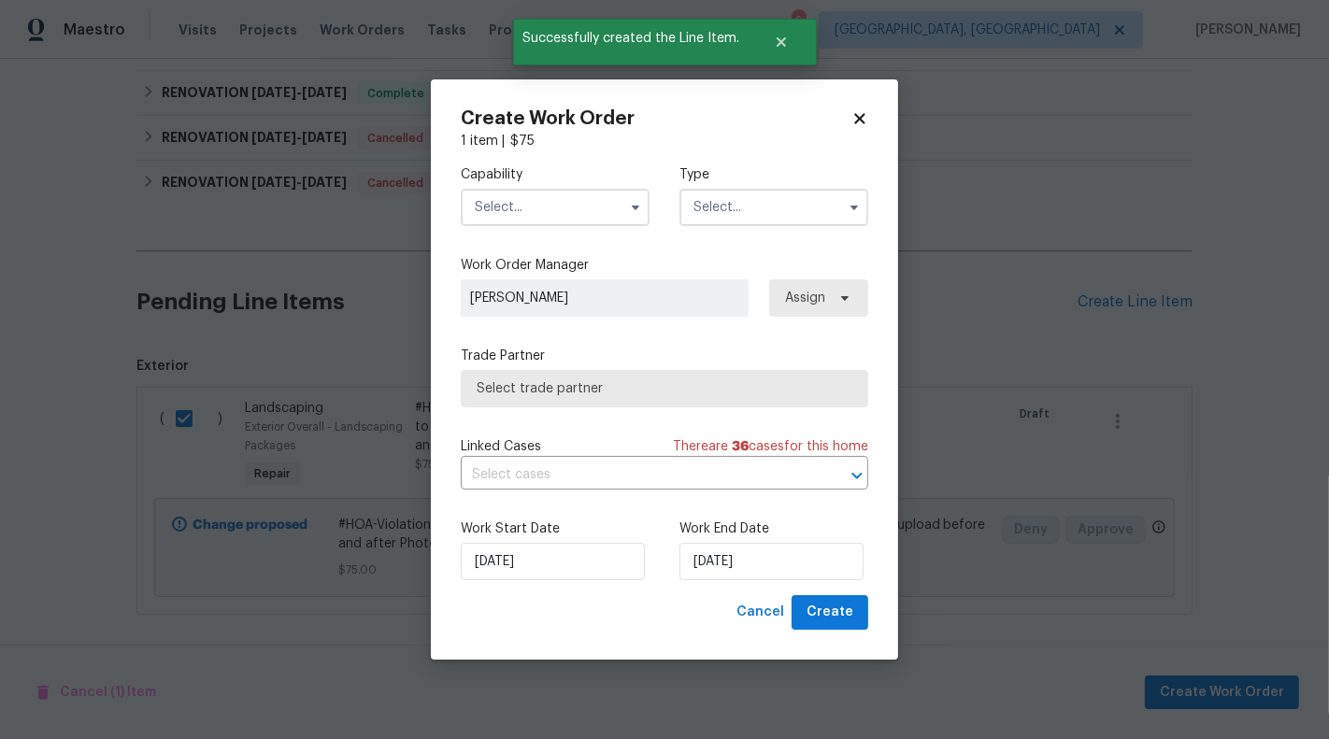
click at [566, 211] on input "text" at bounding box center [555, 207] width 189 height 37
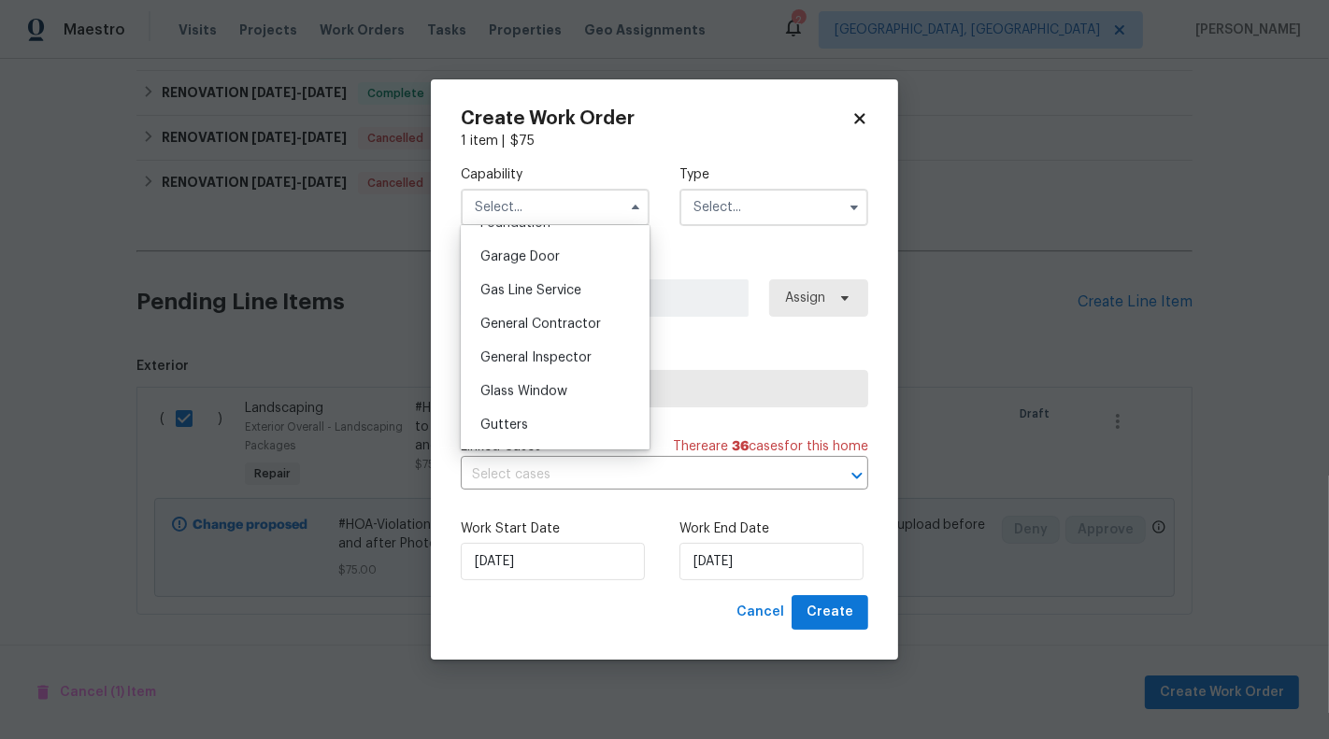
scroll to position [852, 0]
click at [561, 277] on div "General Contractor" at bounding box center [554, 288] width 179 height 34
type input "General Contractor"
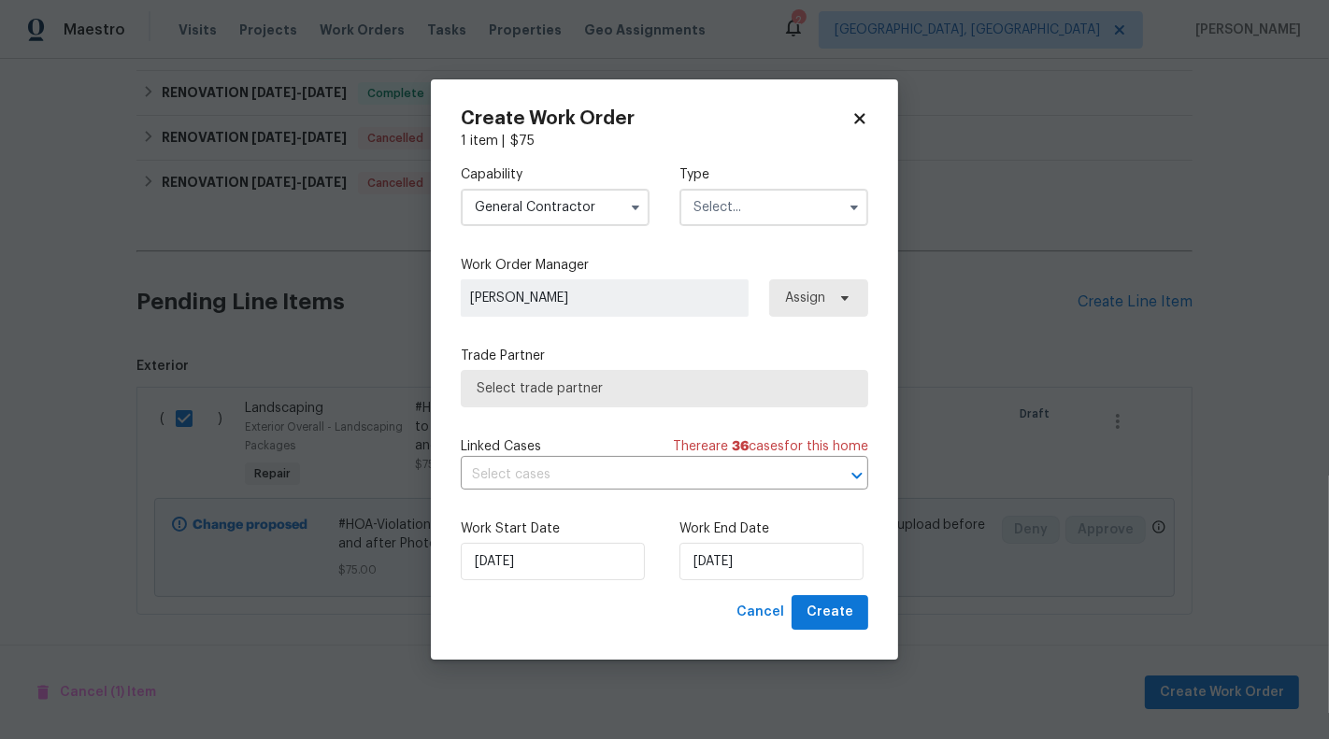
click at [745, 198] on input "text" at bounding box center [773, 207] width 189 height 37
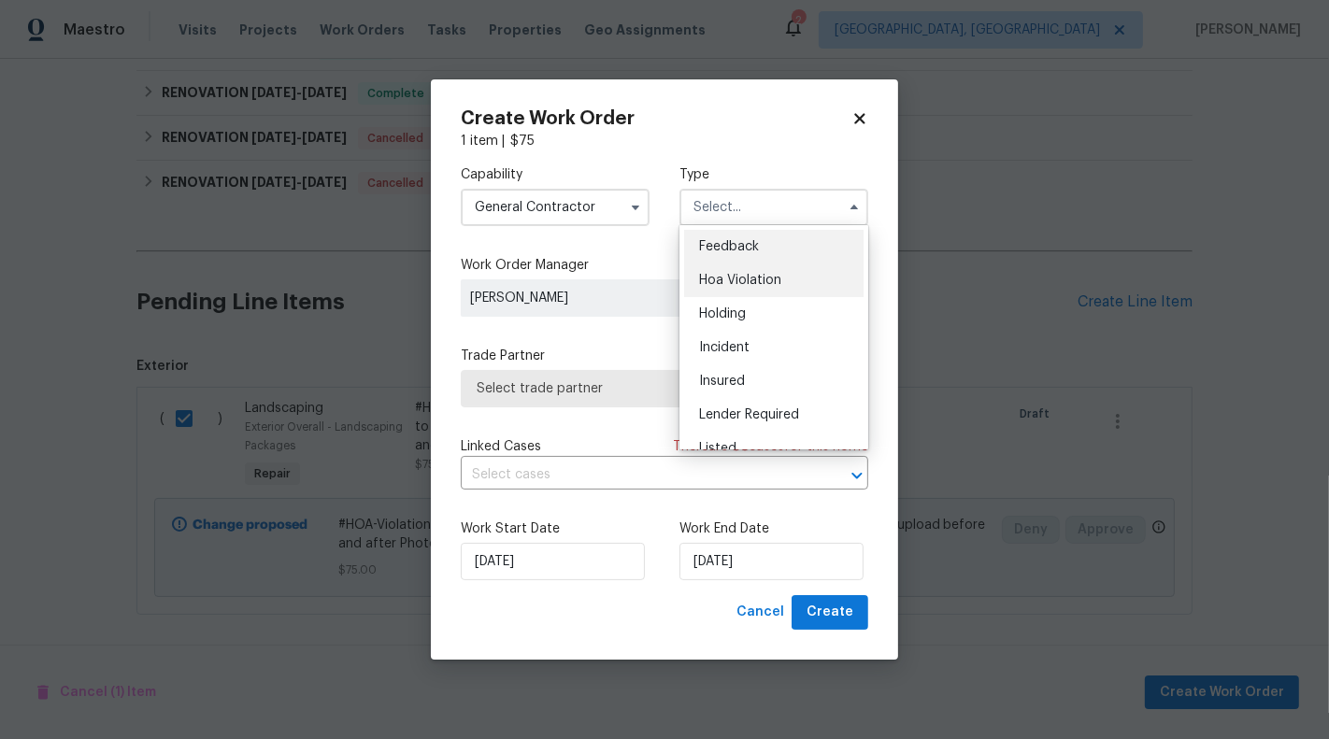
click at [761, 274] on span "Hoa Violation" at bounding box center [740, 280] width 82 height 13
type input "Hoa Violation"
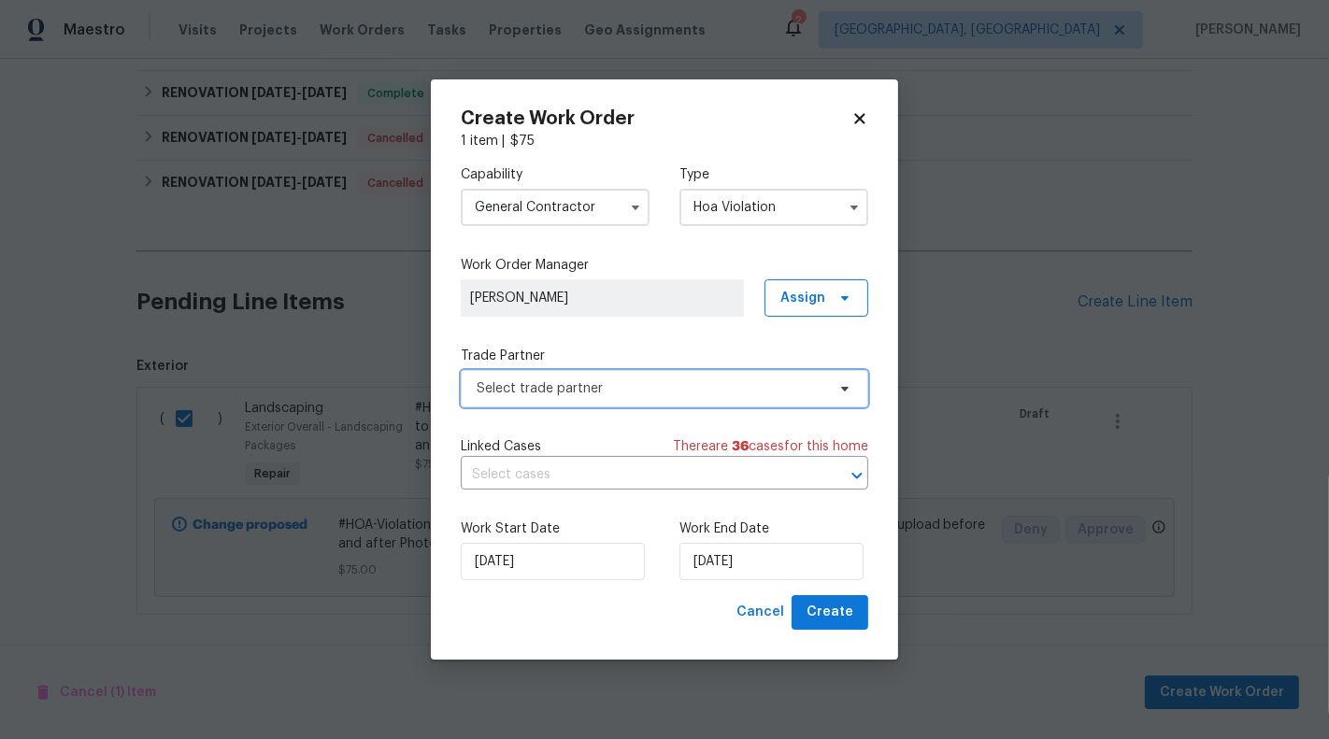
click at [567, 386] on span "Select trade partner" at bounding box center [651, 388] width 349 height 19
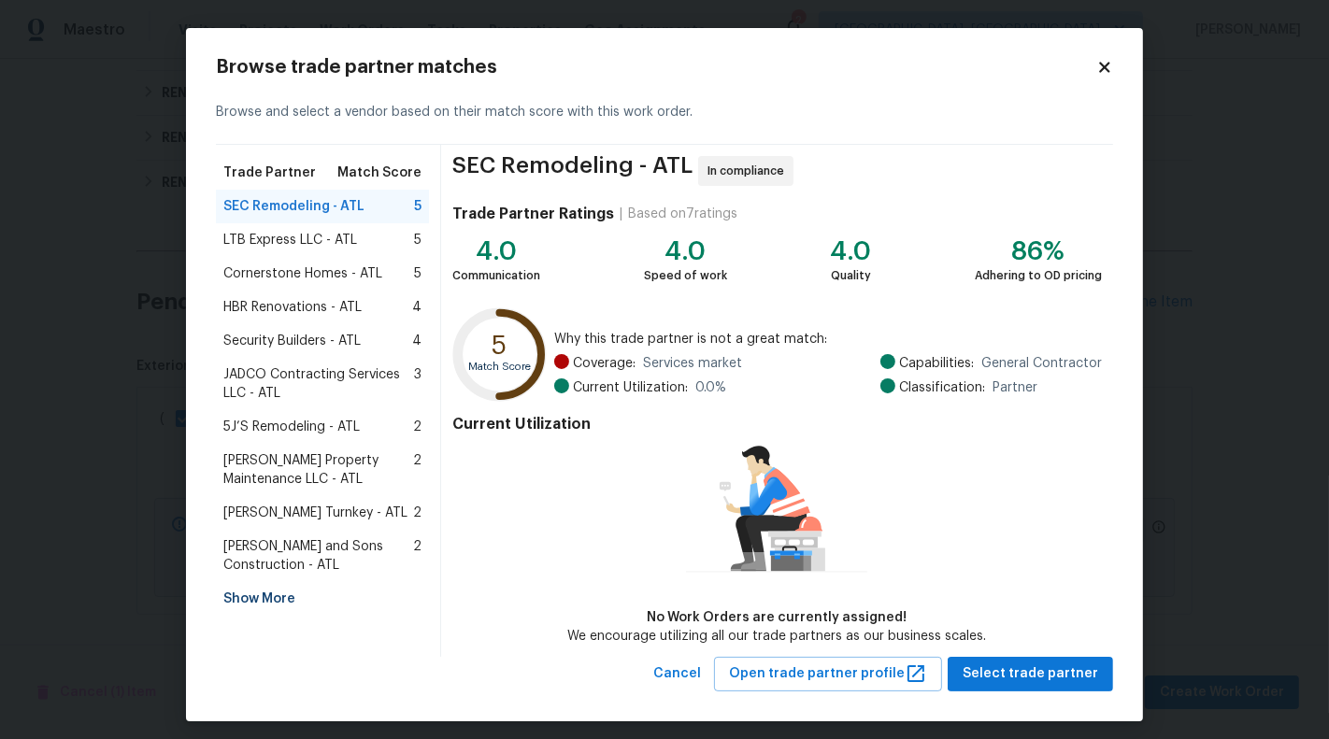
click at [265, 603] on div "Show More" at bounding box center [322, 599] width 213 height 34
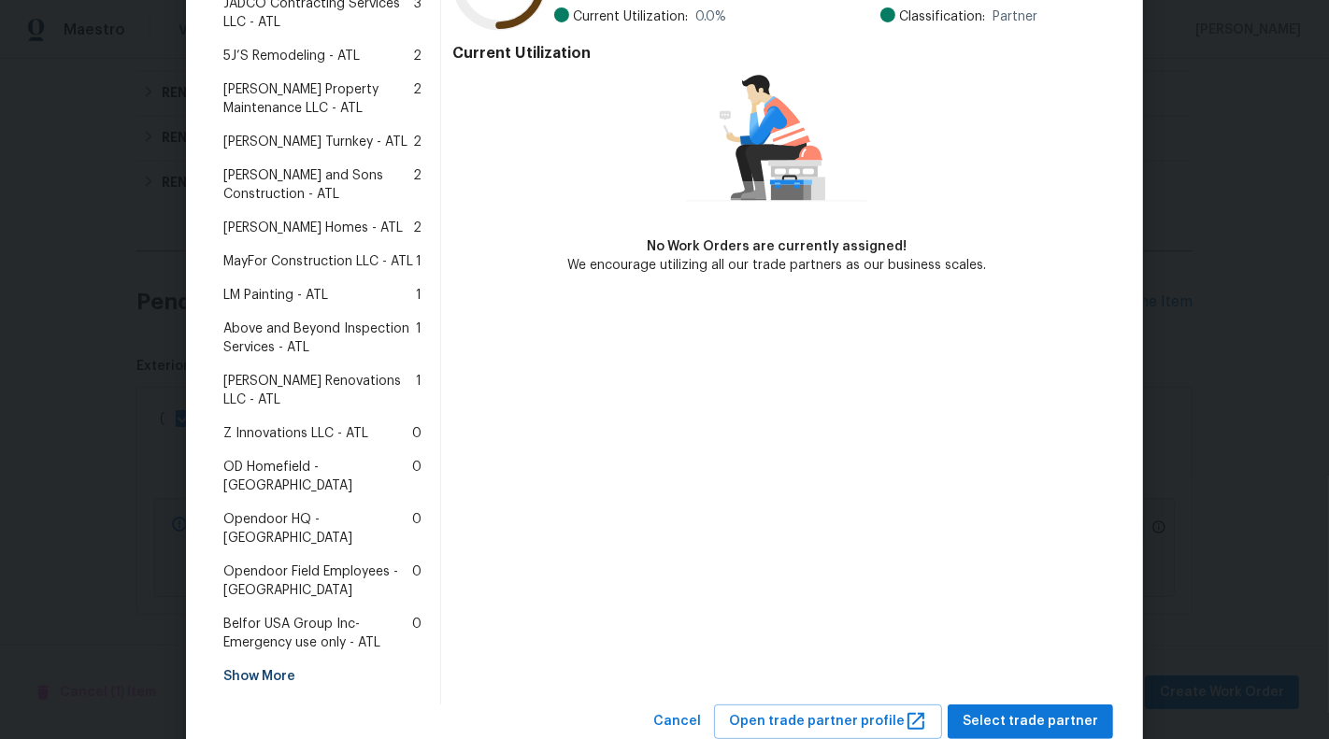
scroll to position [0, 0]
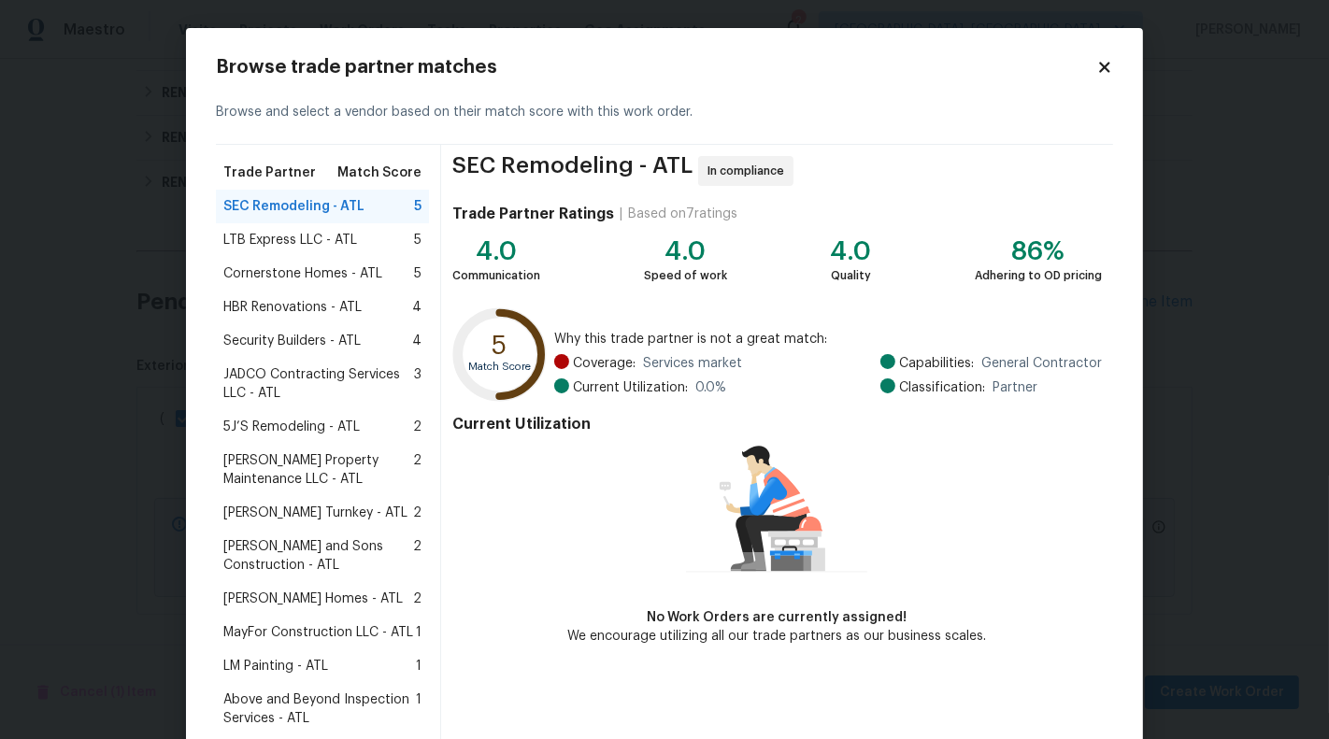
click at [1106, 58] on div "Browse trade partner matches" at bounding box center [664, 67] width 897 height 19
click at [1102, 74] on icon at bounding box center [1104, 67] width 17 height 17
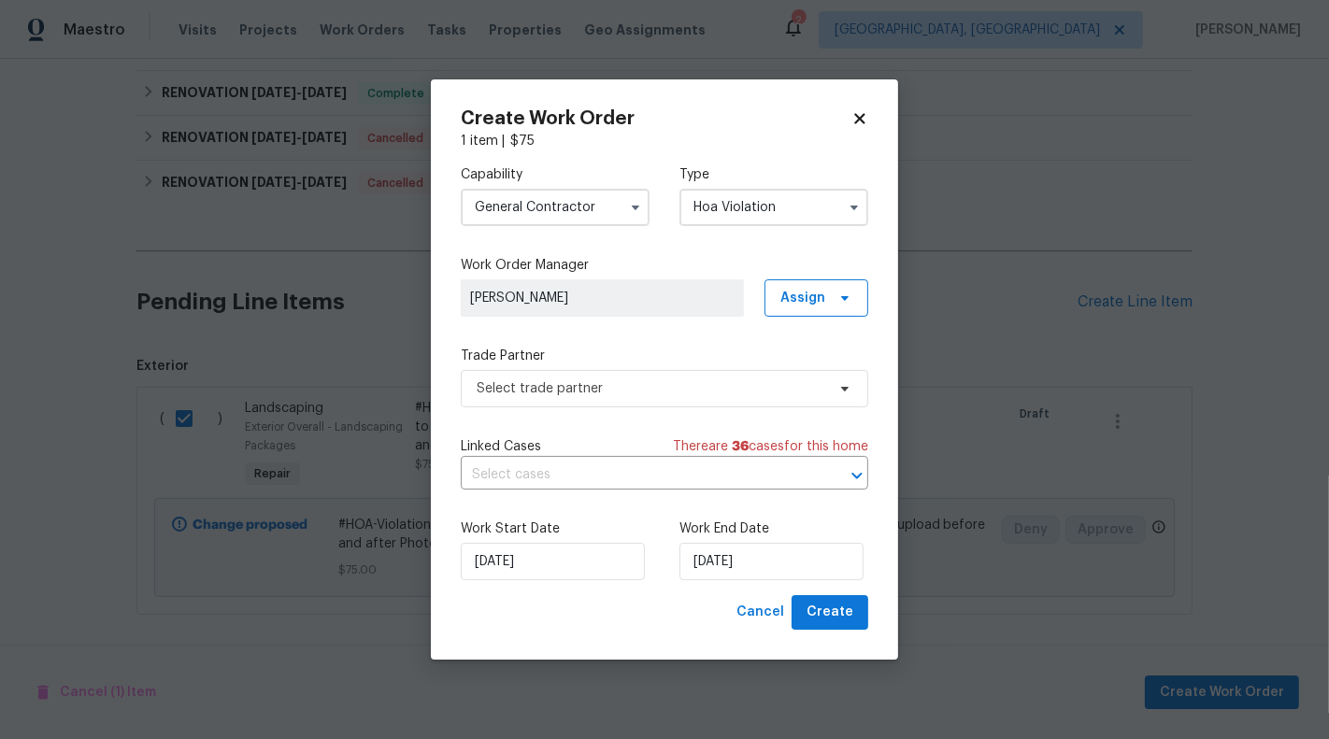
click at [619, 201] on input "General Contractor" at bounding box center [555, 207] width 189 height 37
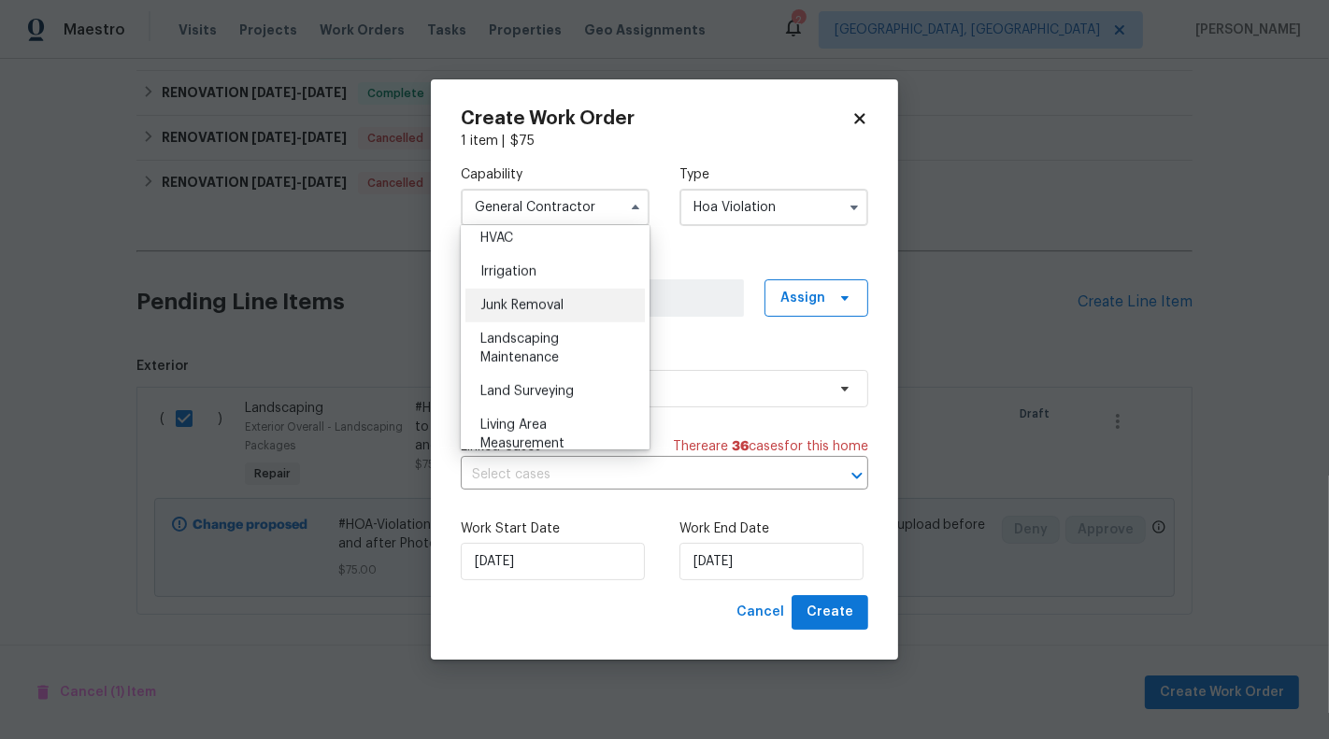
scroll to position [1146, 0]
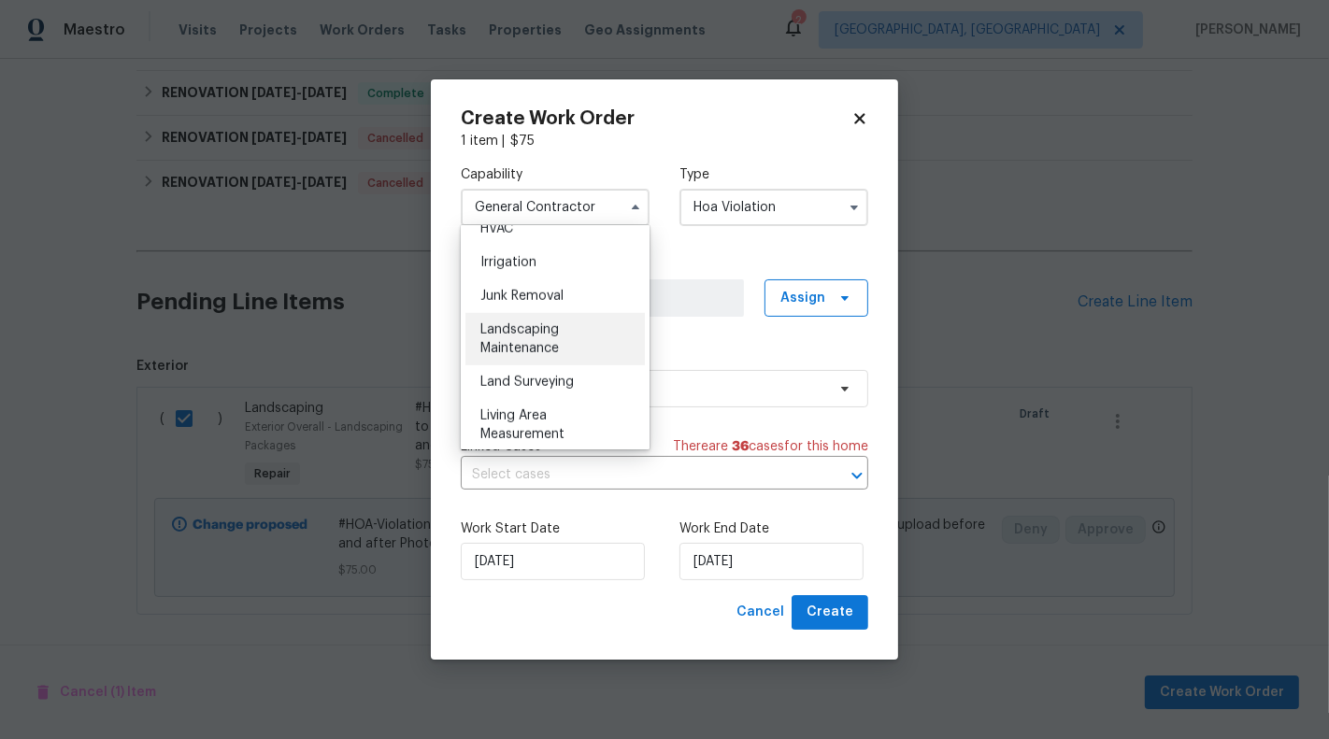
click at [548, 336] on div "Landscaping Maintenance" at bounding box center [554, 339] width 179 height 52
type input "Landscaping Maintenance"
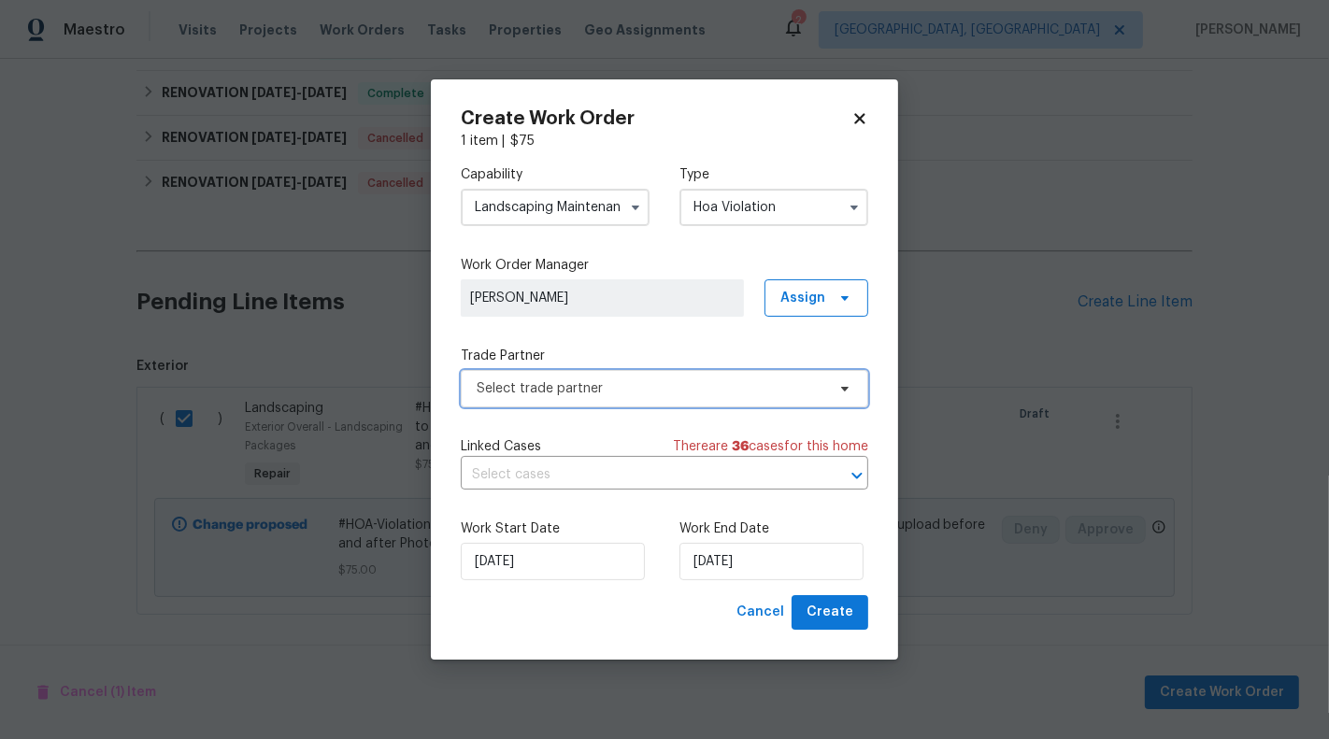
click at [826, 373] on span "Select trade partner" at bounding box center [664, 388] width 407 height 37
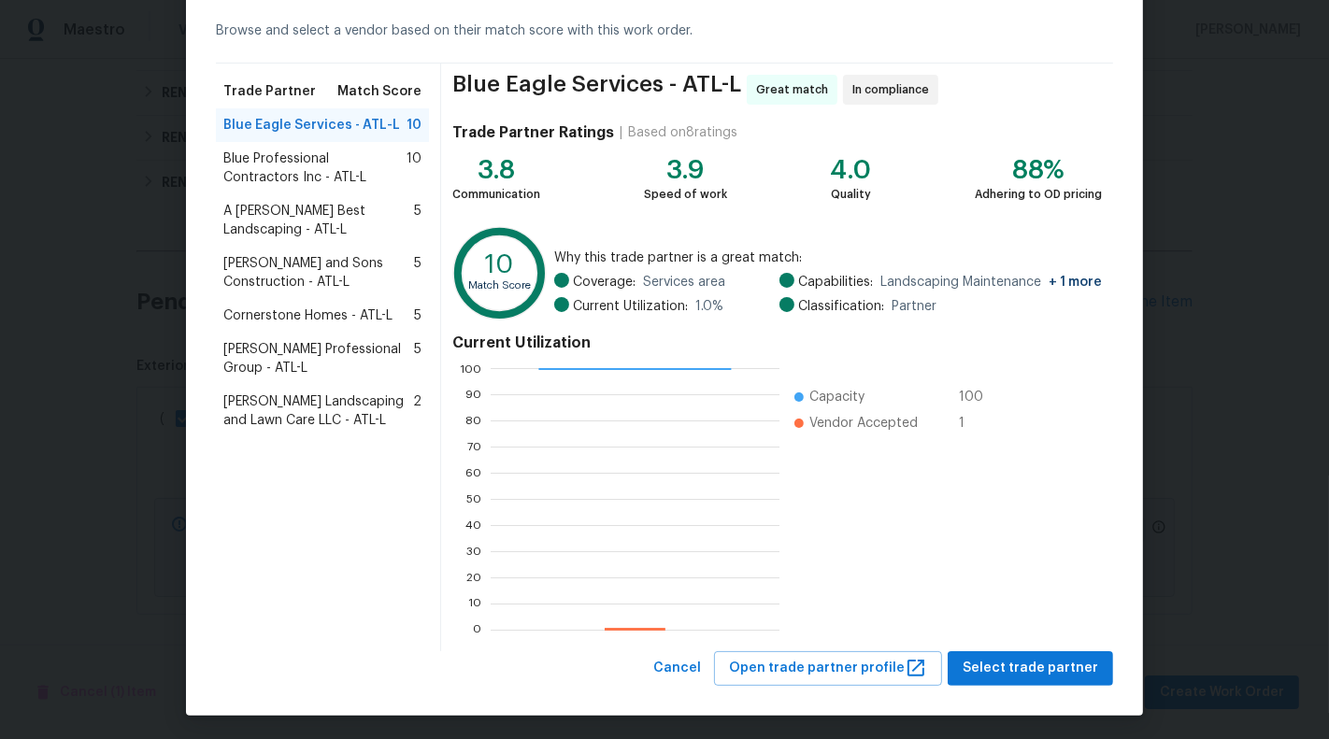
scroll to position [84, 0]
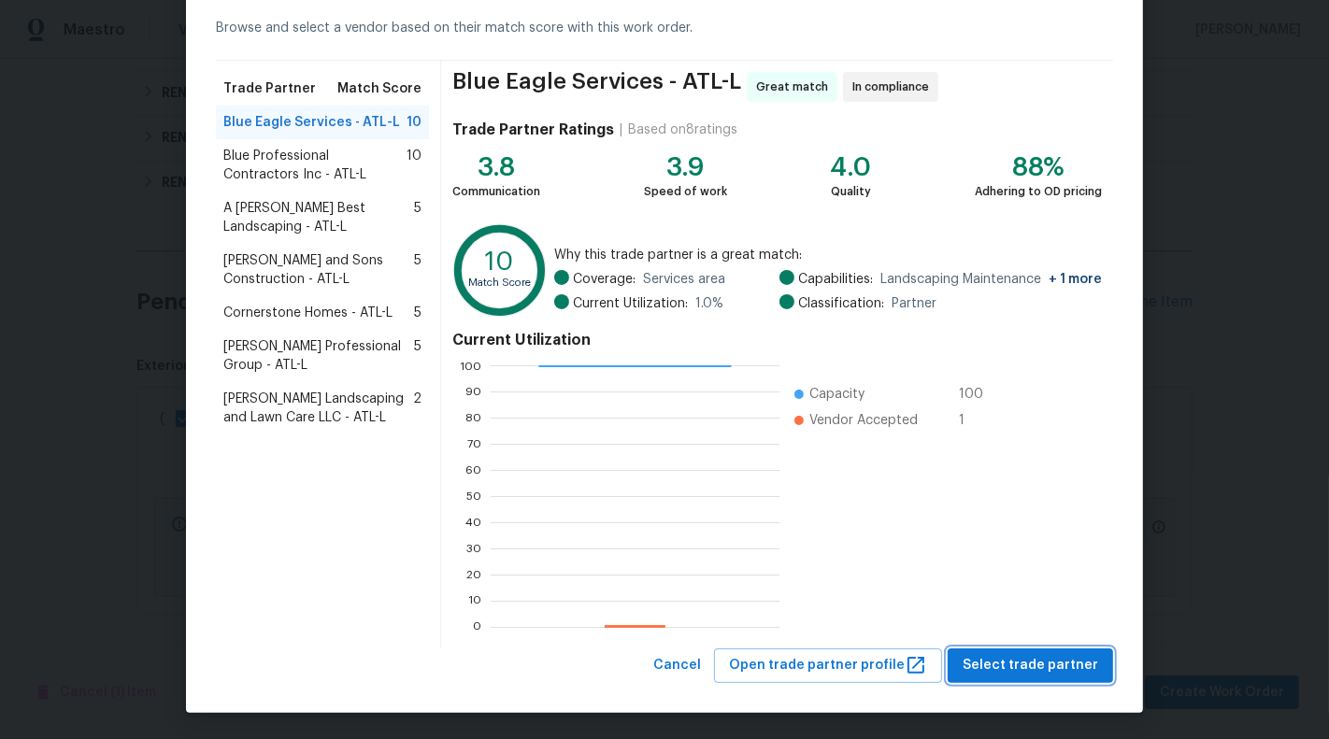
click at [1019, 655] on span "Select trade partner" at bounding box center [1029, 665] width 135 height 23
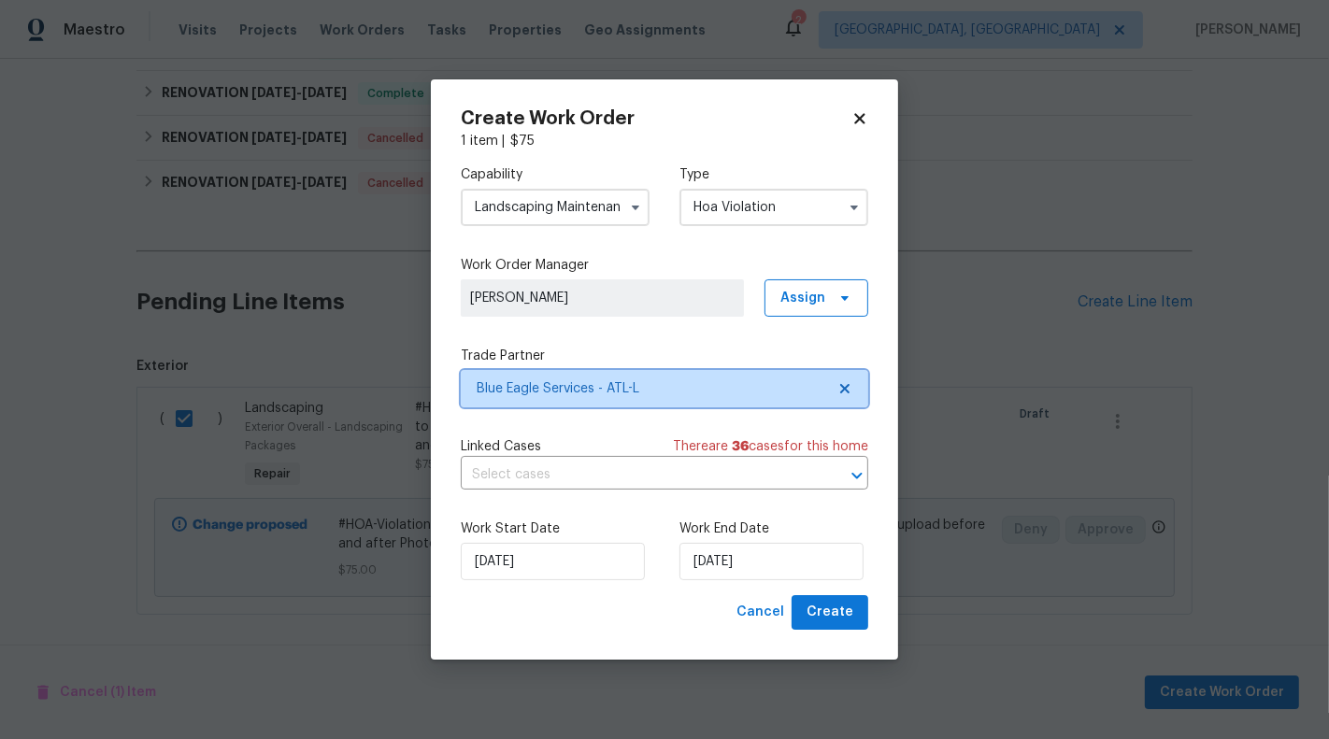
scroll to position [0, 0]
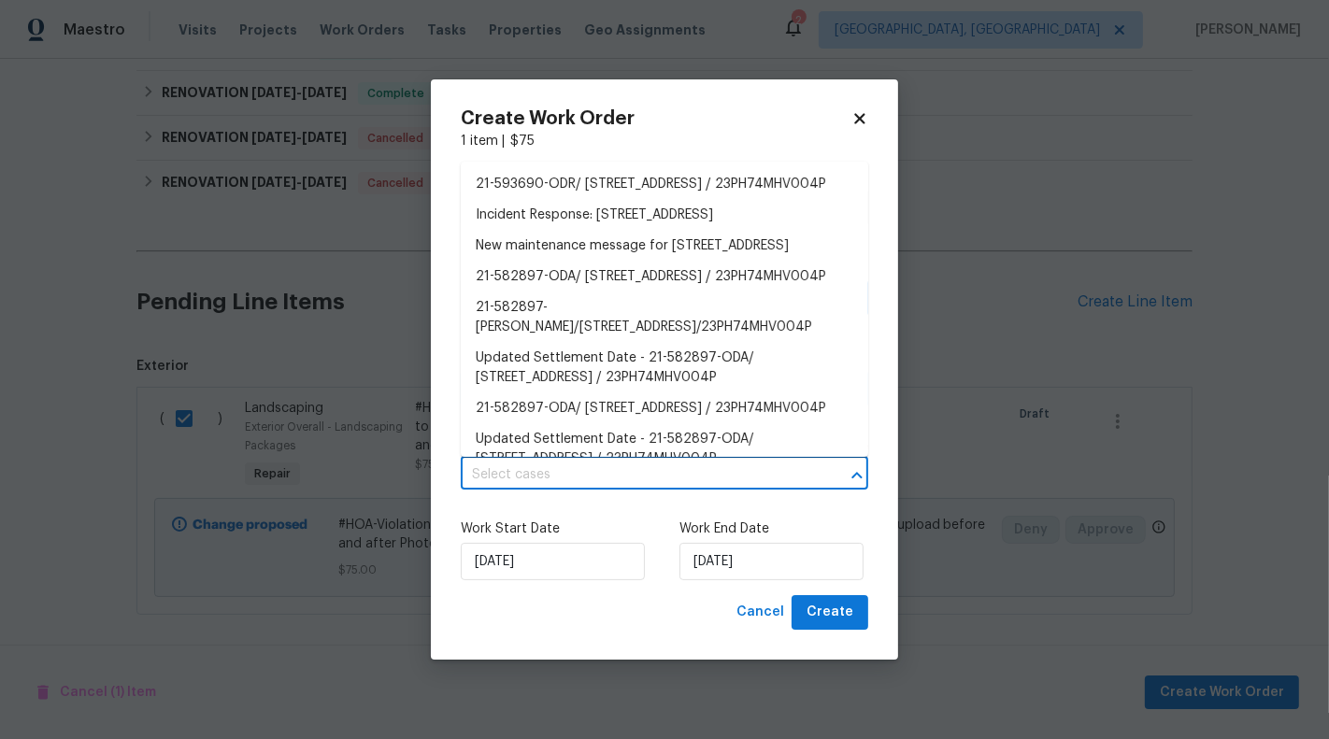
click at [690, 477] on input "text" at bounding box center [638, 475] width 355 height 29
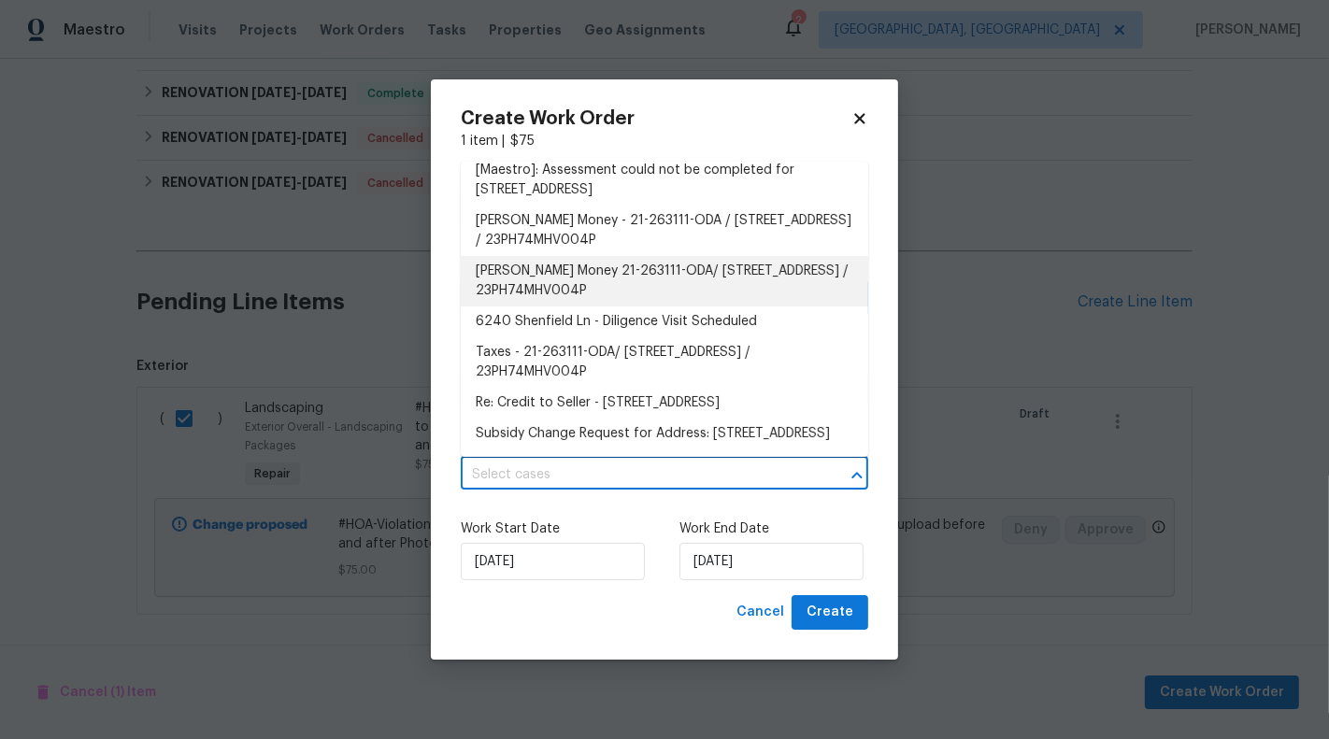
scroll to position [1398, 0]
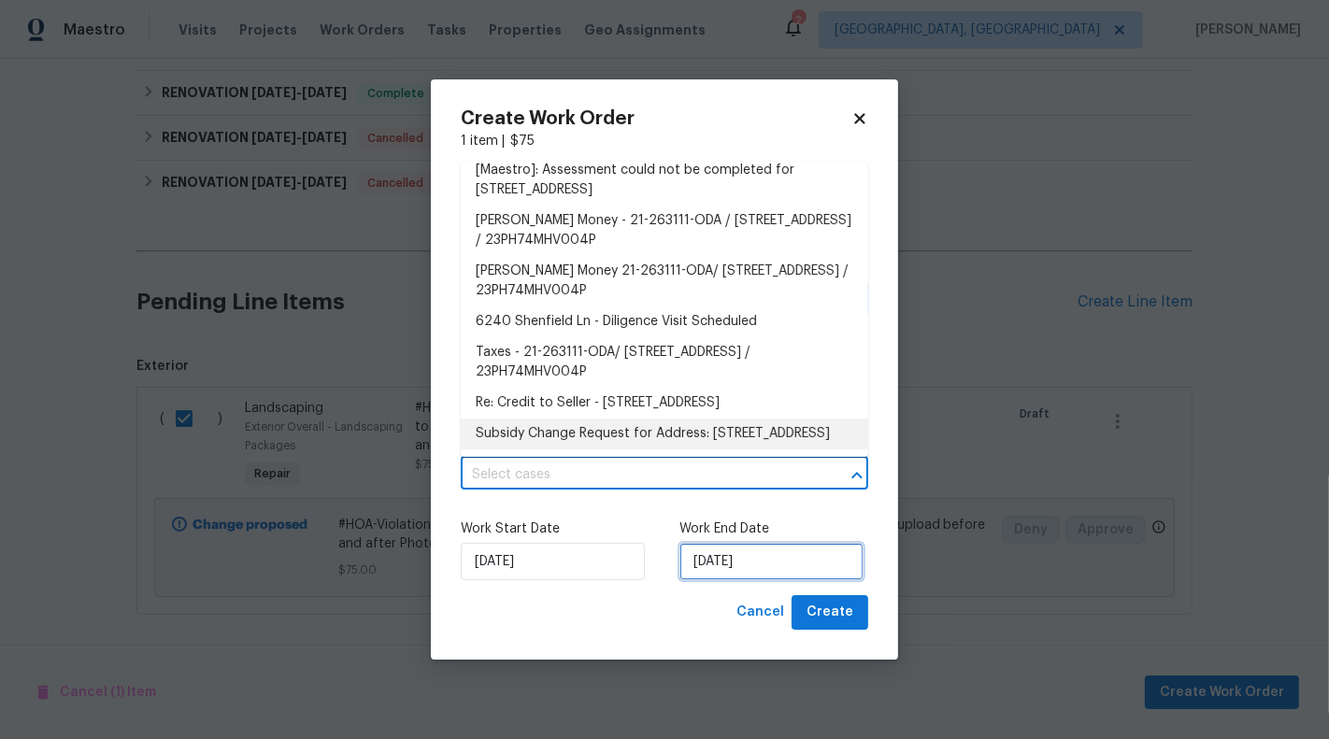
click at [724, 564] on input "26/08/2025" at bounding box center [771, 561] width 184 height 37
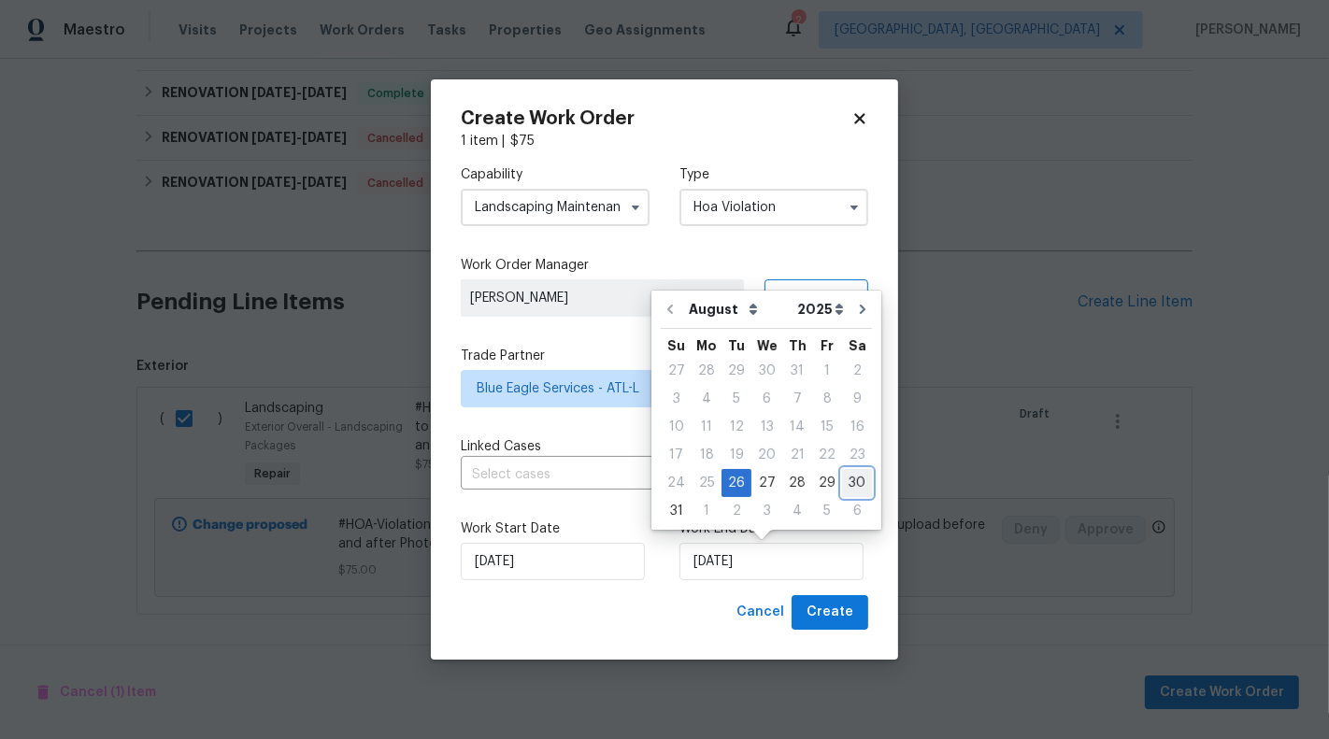
click at [846, 481] on div "30" at bounding box center [857, 483] width 30 height 26
type input "30/08/2025"
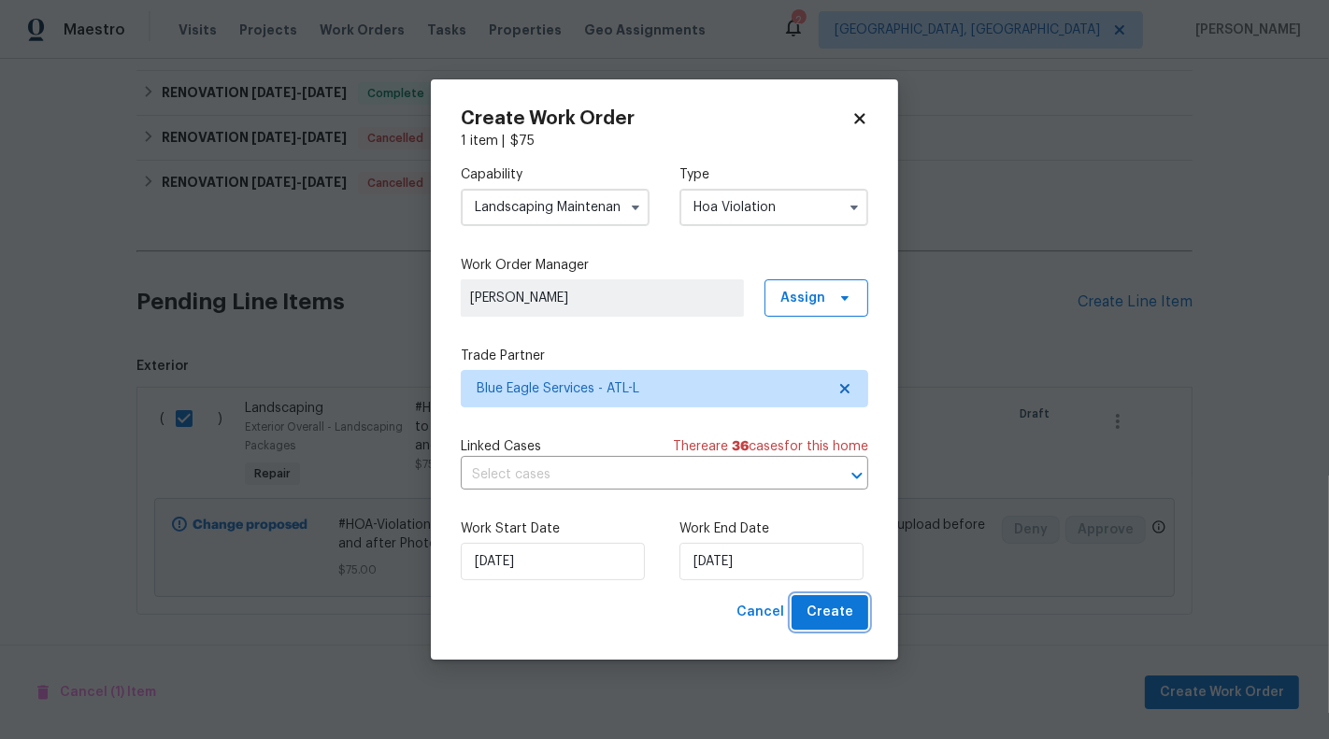
click at [846, 624] on button "Create" at bounding box center [829, 612] width 77 height 35
checkbox input "false"
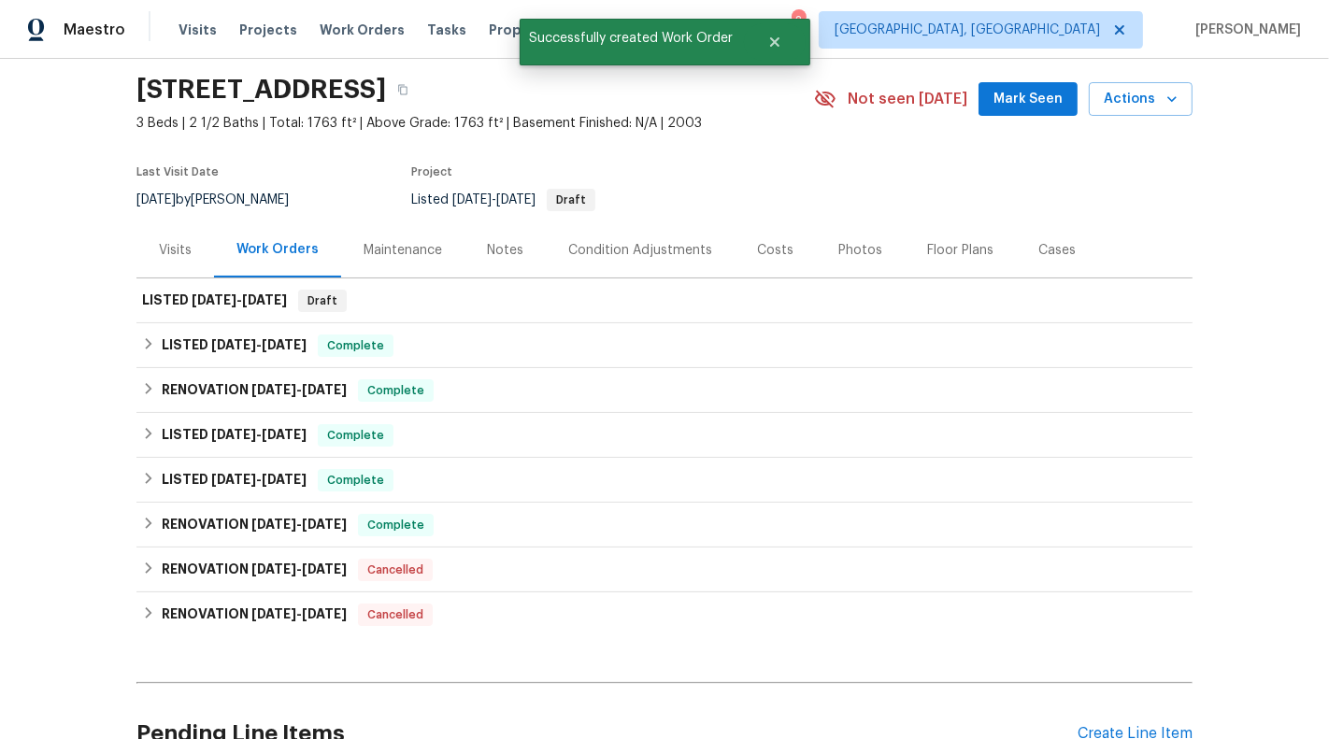
scroll to position [0, 0]
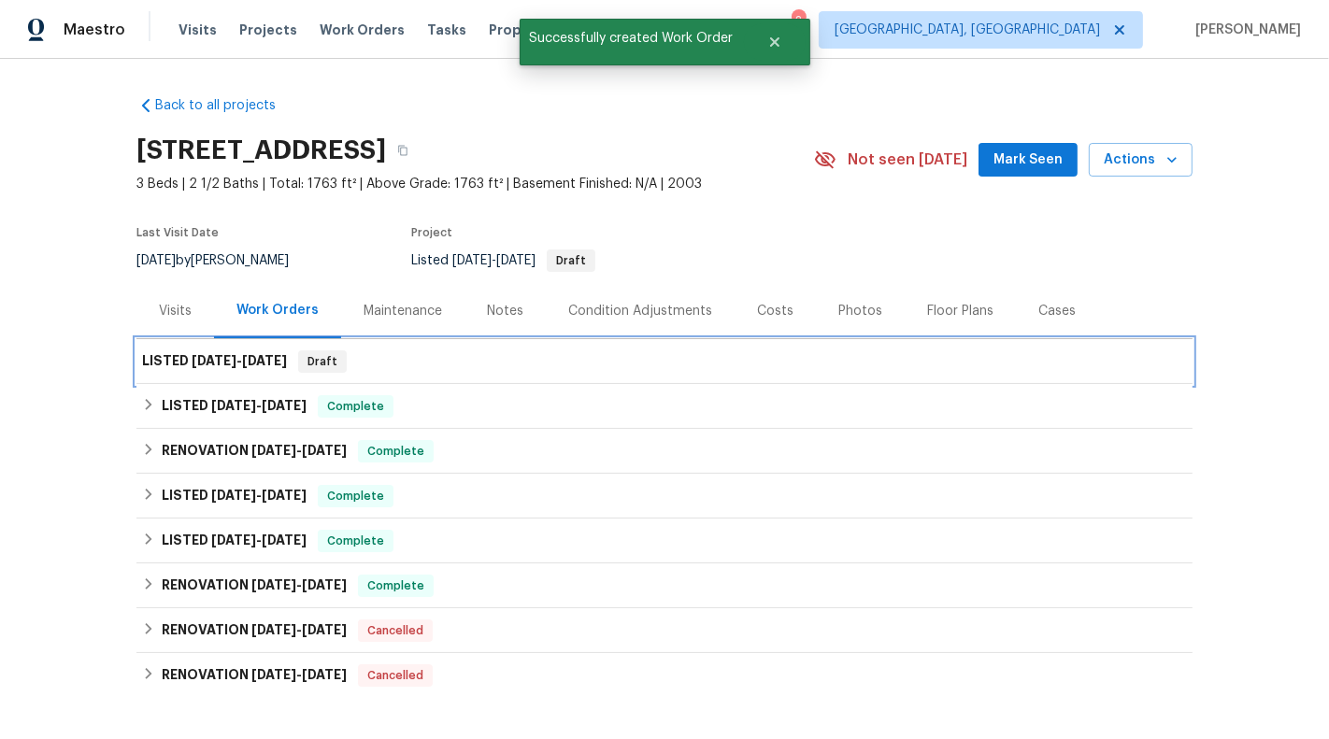
click at [772, 371] on div "LISTED 8/26/25 - 8/30/25 Draft" at bounding box center [664, 361] width 1045 height 22
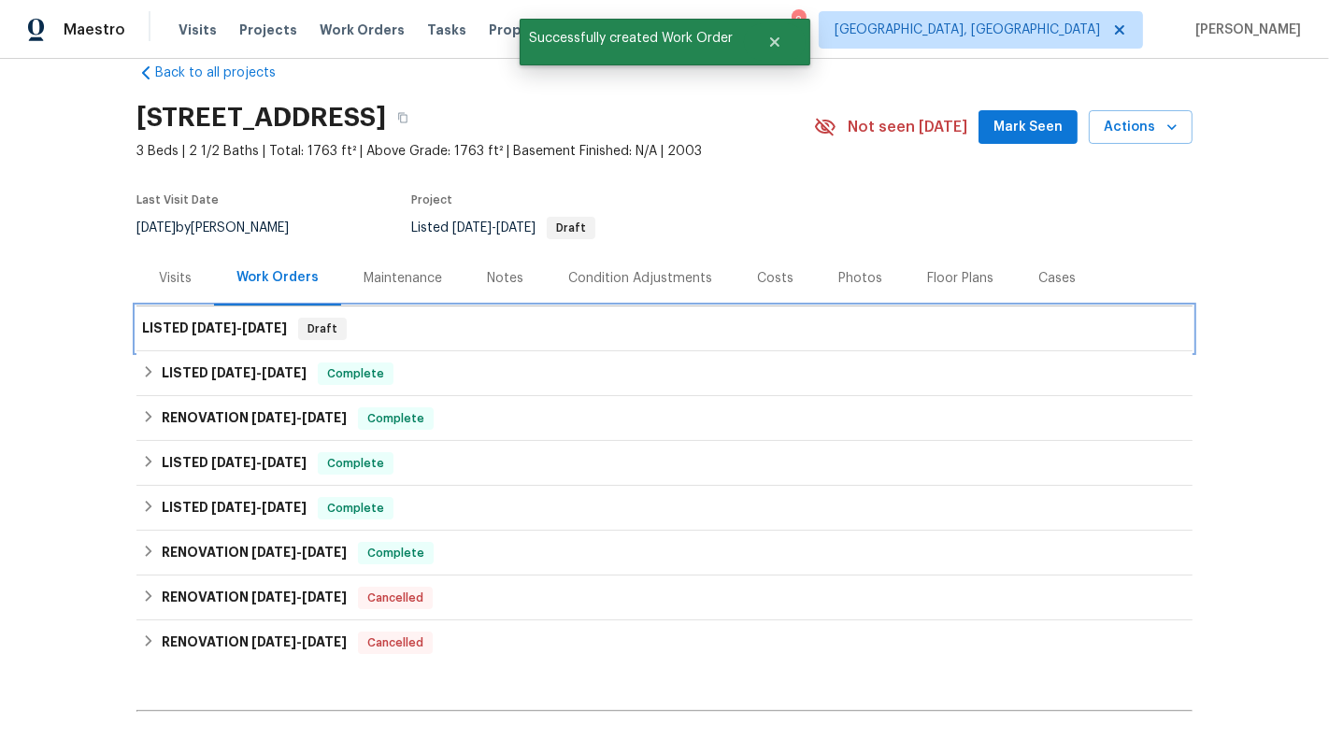
scroll to position [243, 0]
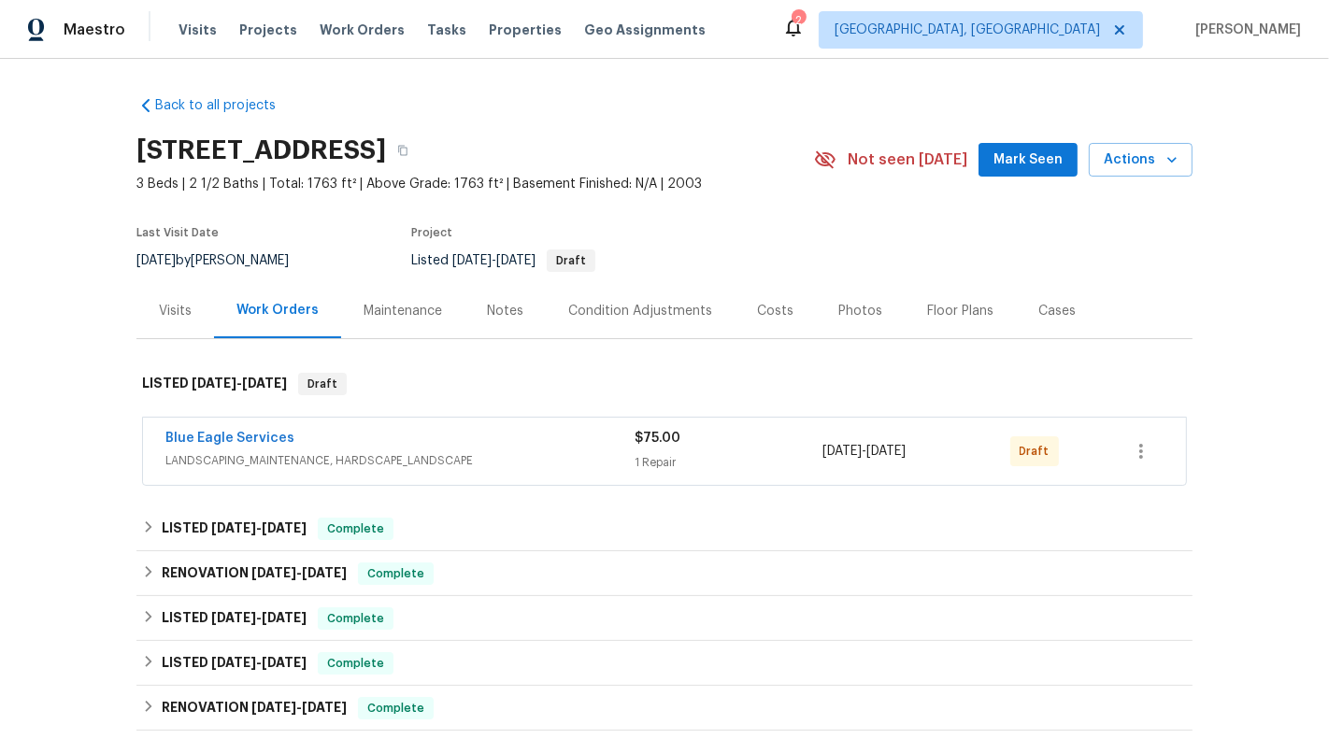
click at [704, 451] on div "$75.00 1 Repair" at bounding box center [728, 451] width 188 height 45
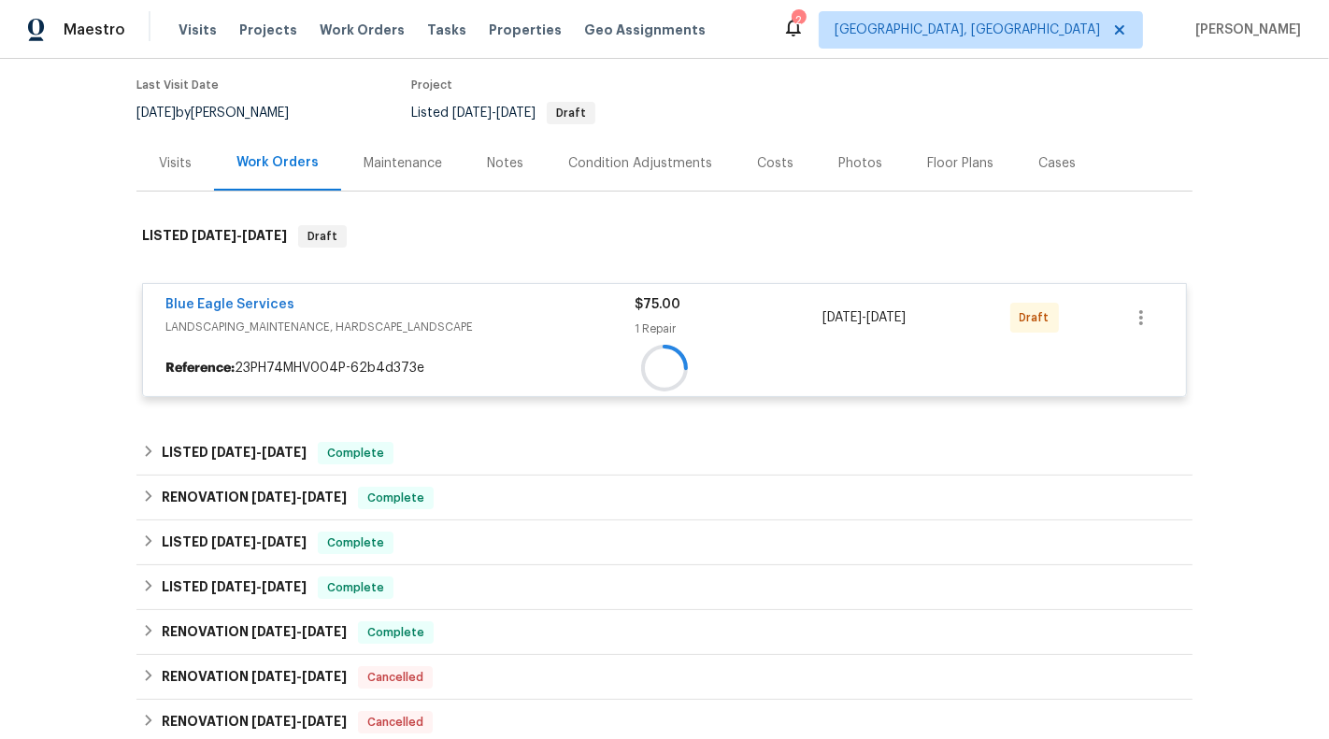
scroll to position [161, 0]
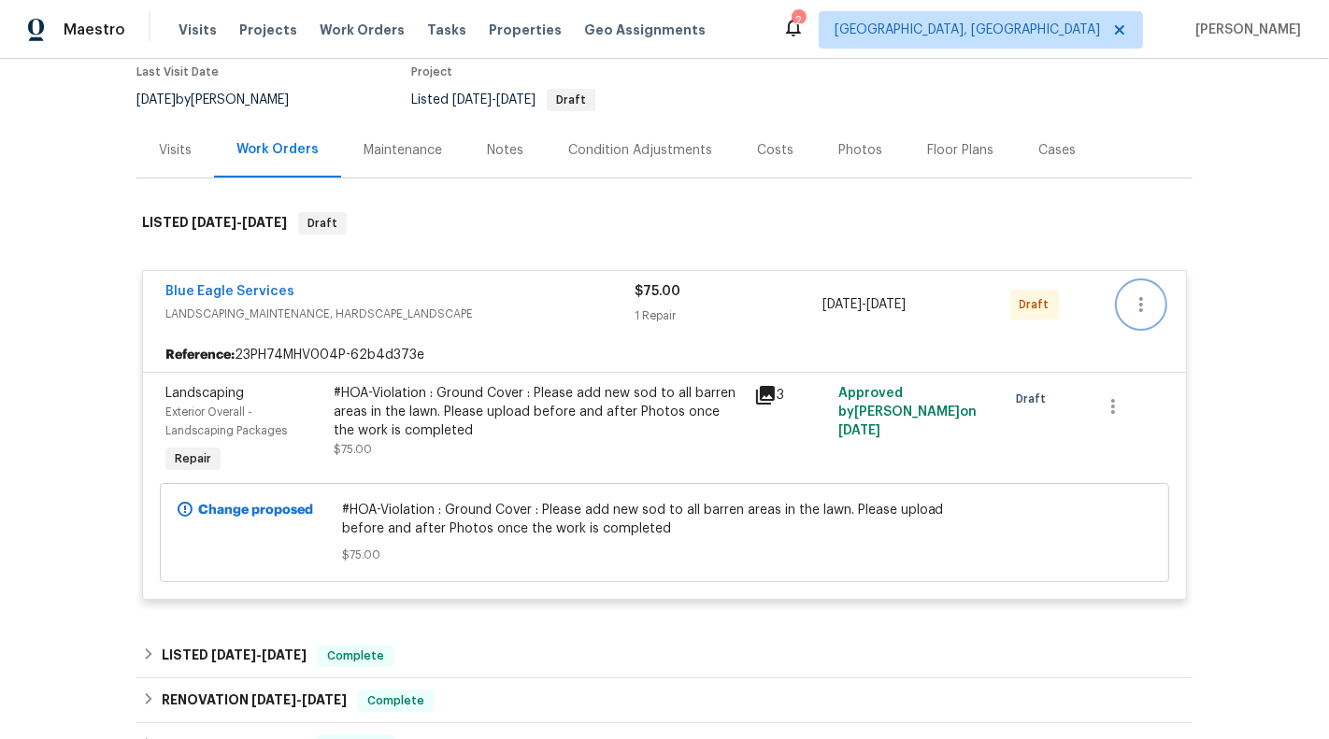
click at [1160, 292] on button "button" at bounding box center [1140, 304] width 45 height 45
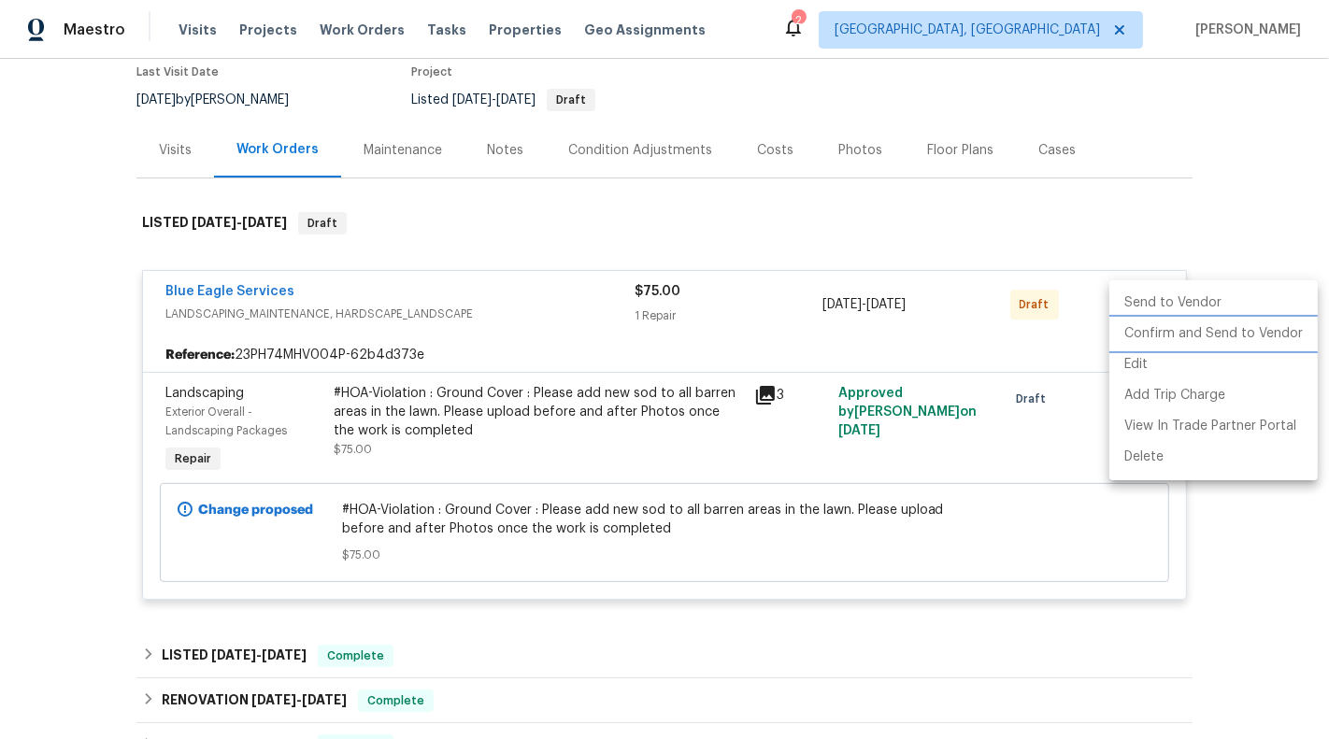
click at [1167, 327] on li "Confirm and Send to Vendor" at bounding box center [1213, 334] width 208 height 31
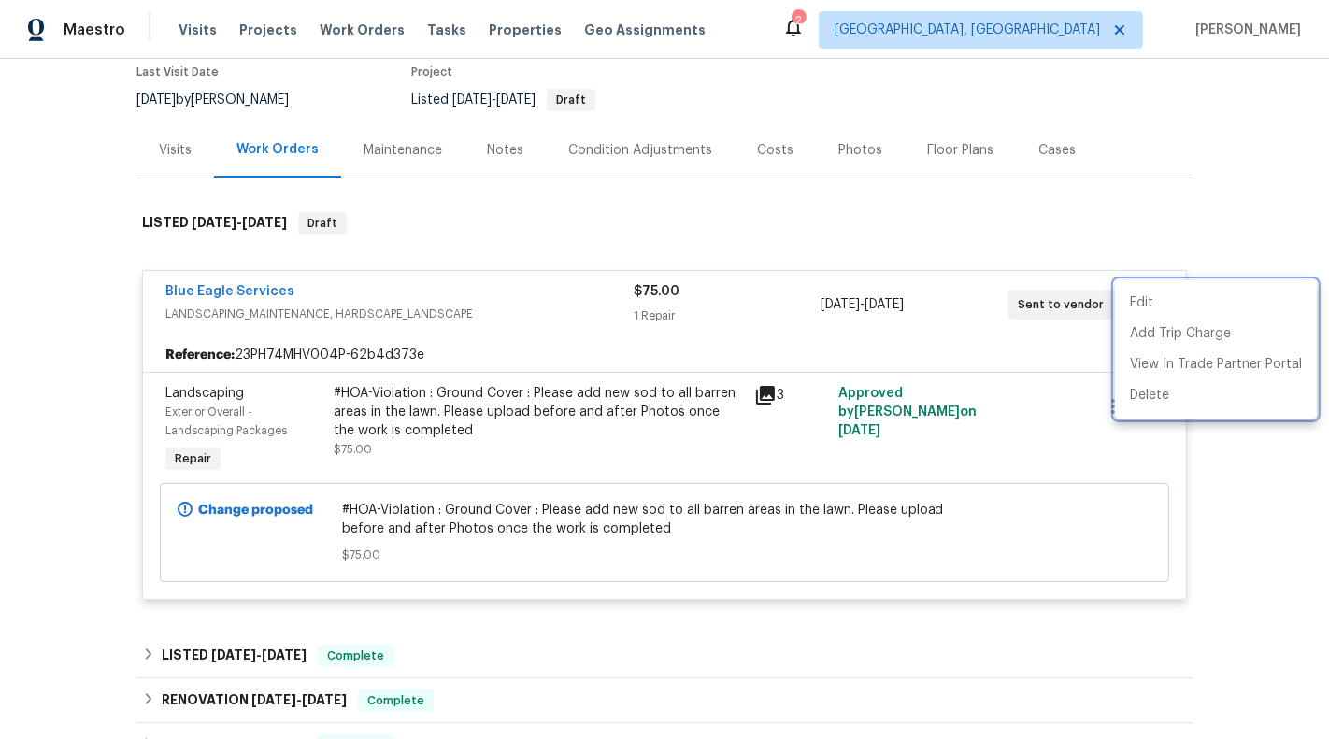
click at [212, 280] on div at bounding box center [664, 369] width 1329 height 739
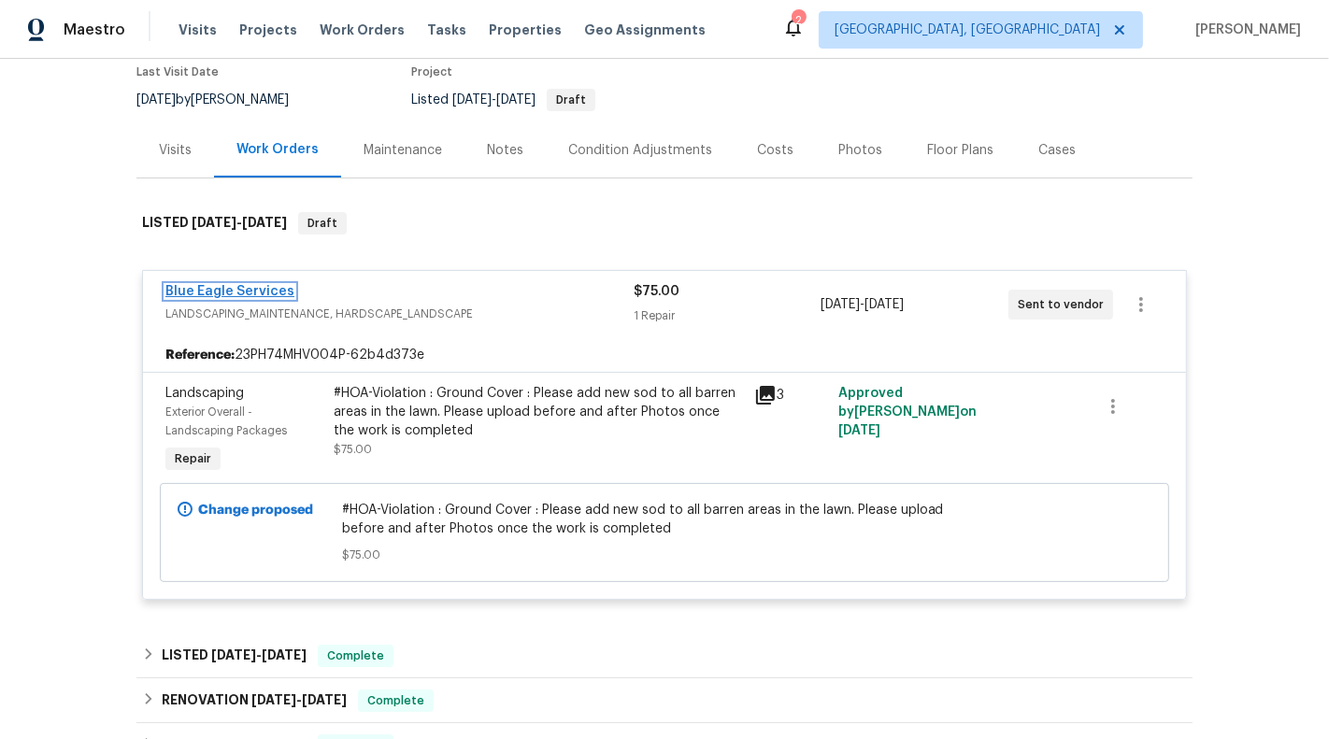
click at [209, 285] on link "Blue Eagle Services" at bounding box center [229, 291] width 129 height 13
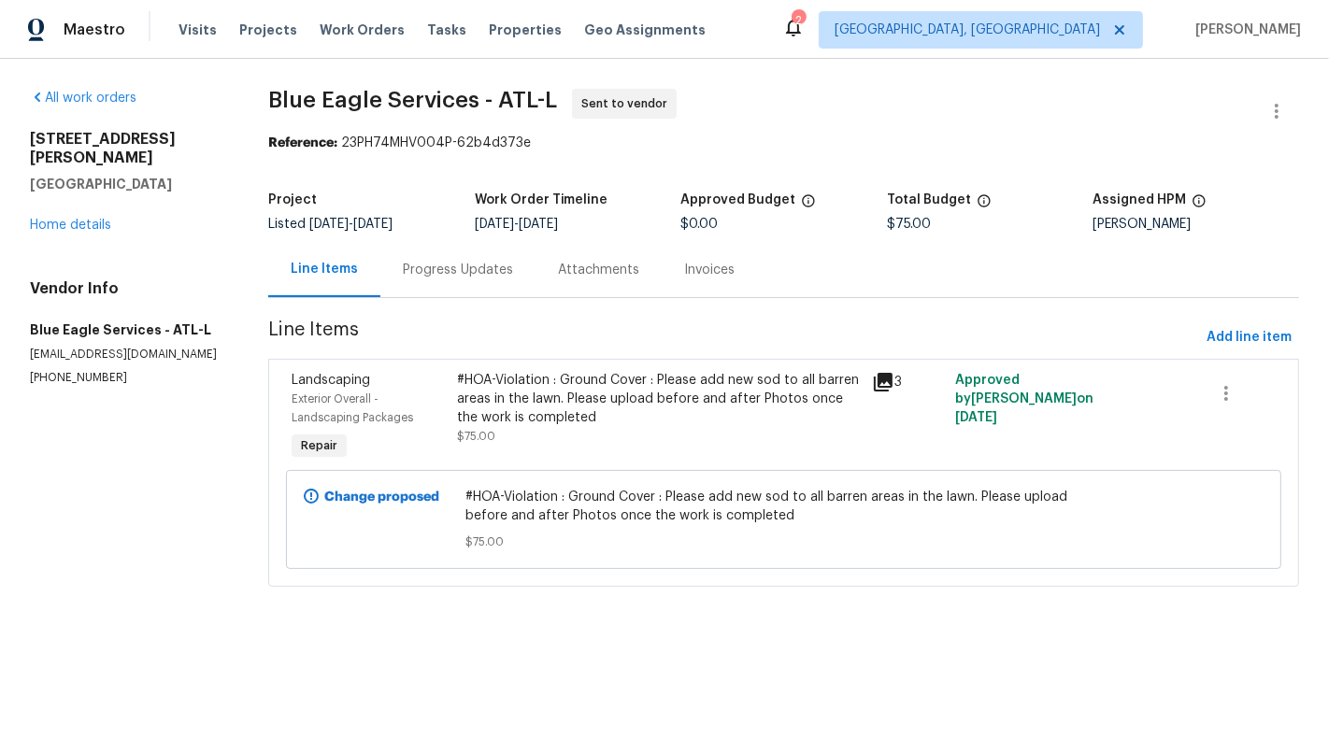
click at [414, 280] on div "Progress Updates" at bounding box center [457, 269] width 155 height 55
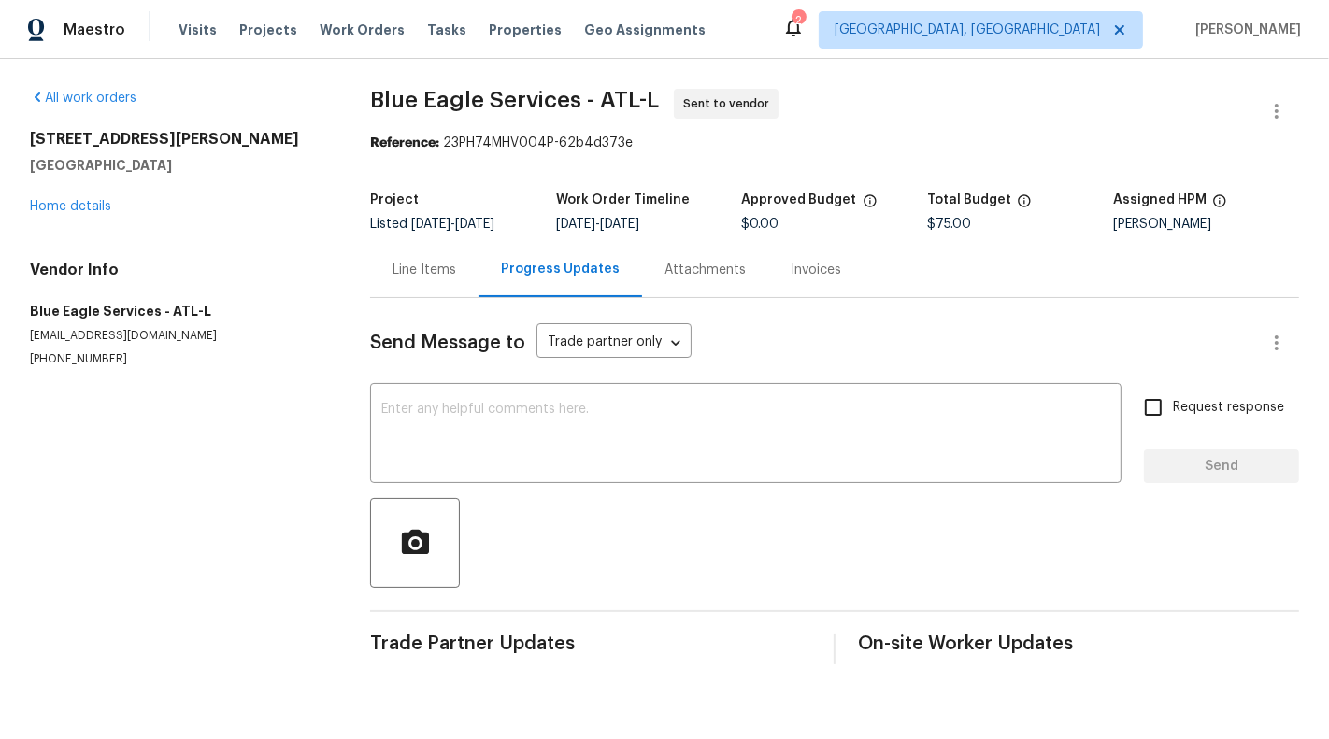
click at [465, 359] on div "Send Message to Trade partner only Trade partner only ​" at bounding box center [812, 342] width 884 height 45
click at [465, 408] on textarea at bounding box center [745, 435] width 729 height 65
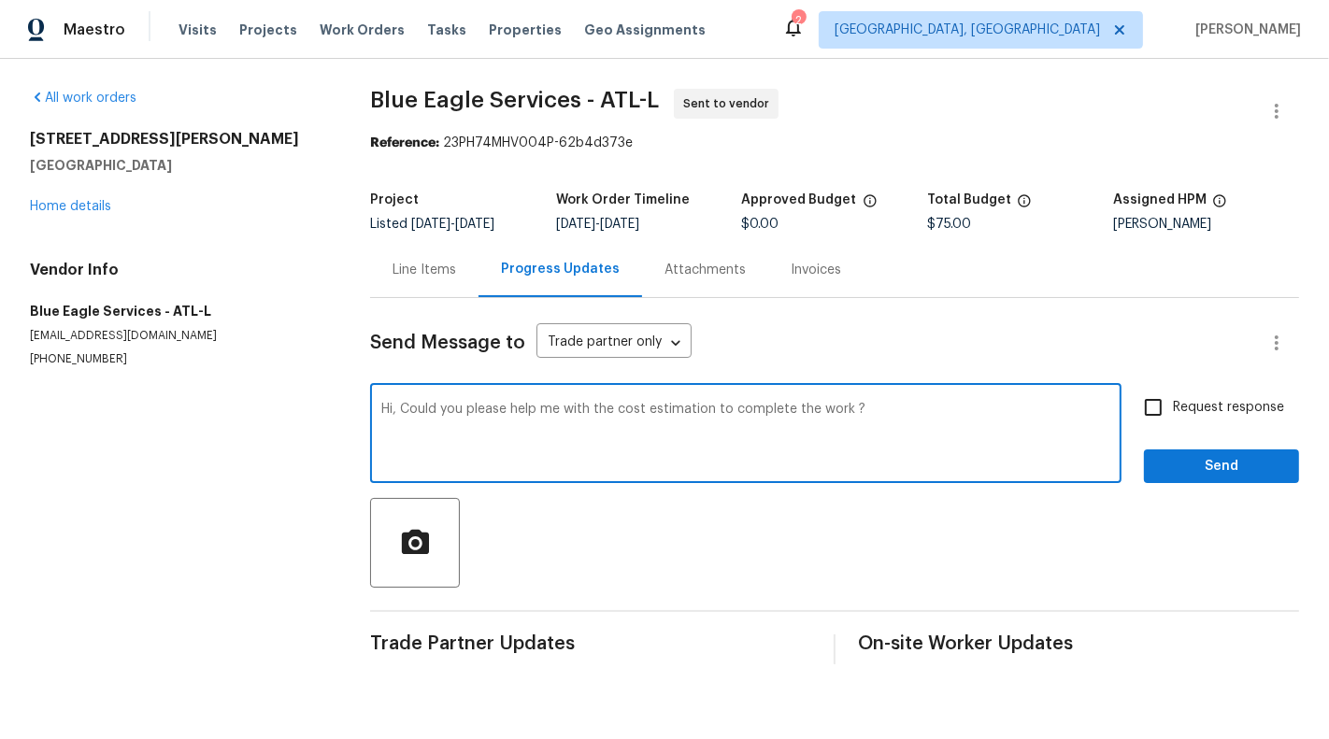
type textarea "Hi, Could you please help me with the cost estimation to complete the work ?"
click at [1242, 420] on label "Request response" at bounding box center [1208, 407] width 150 height 39
click at [1173, 420] on input "Request response" at bounding box center [1152, 407] width 39 height 39
checkbox input "true"
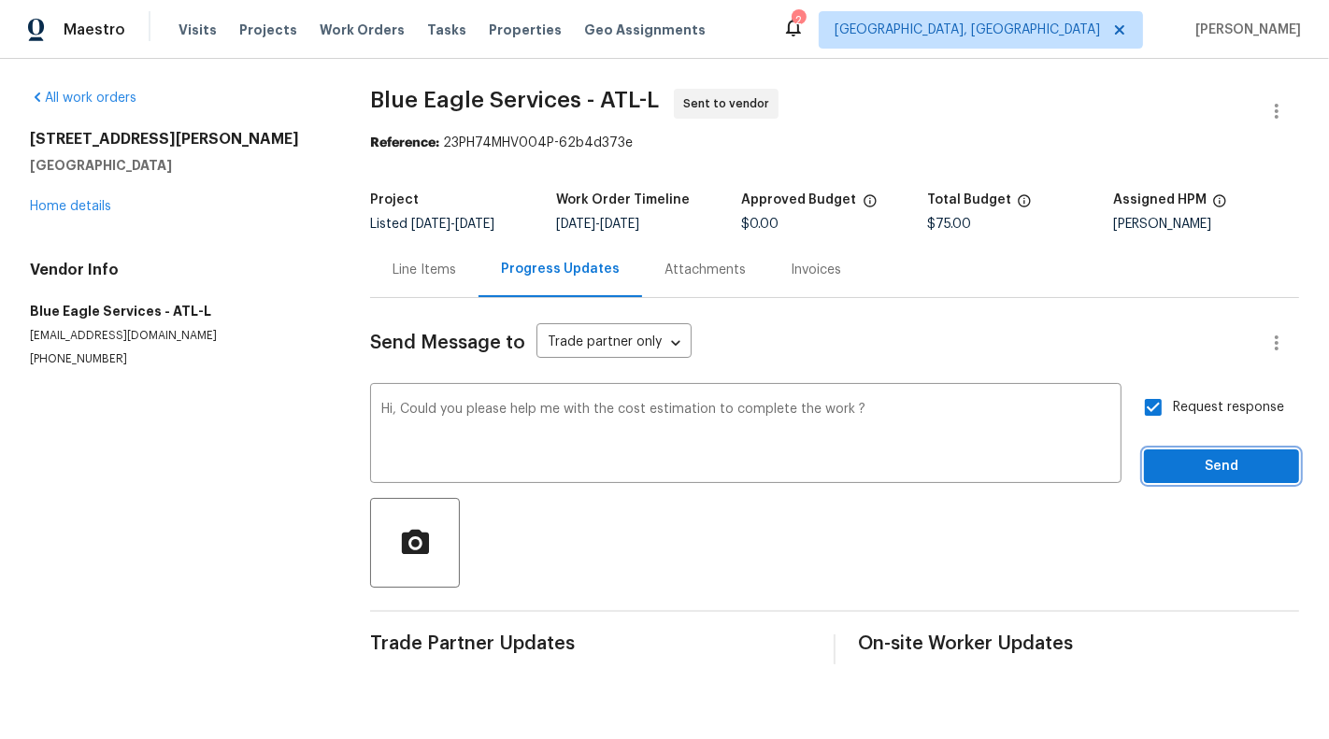
click at [1241, 459] on span "Send" at bounding box center [1221, 466] width 125 height 23
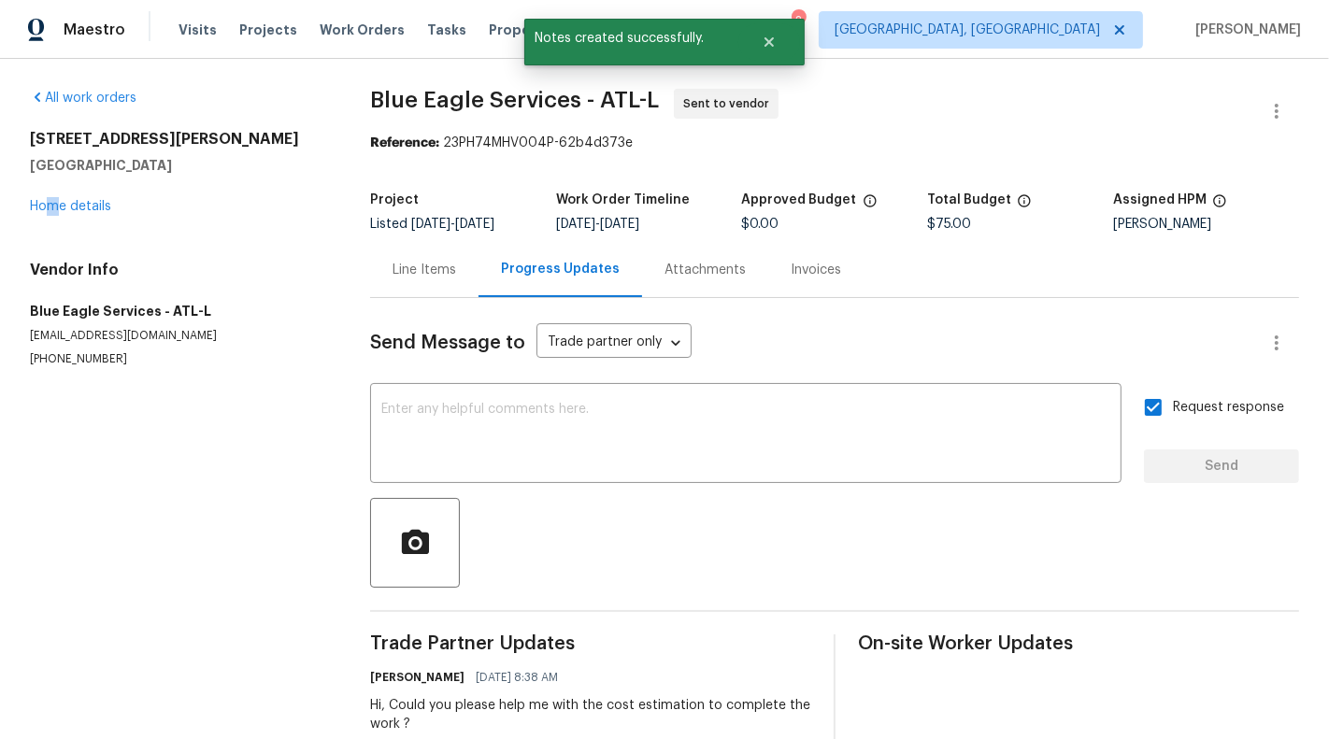
click at [52, 197] on div "[STREET_ADDRESS] Home details" at bounding box center [177, 173] width 295 height 86
click at [37, 198] on div "[STREET_ADDRESS] Home details" at bounding box center [177, 173] width 295 height 86
click at [33, 209] on link "Home details" at bounding box center [70, 206] width 81 height 13
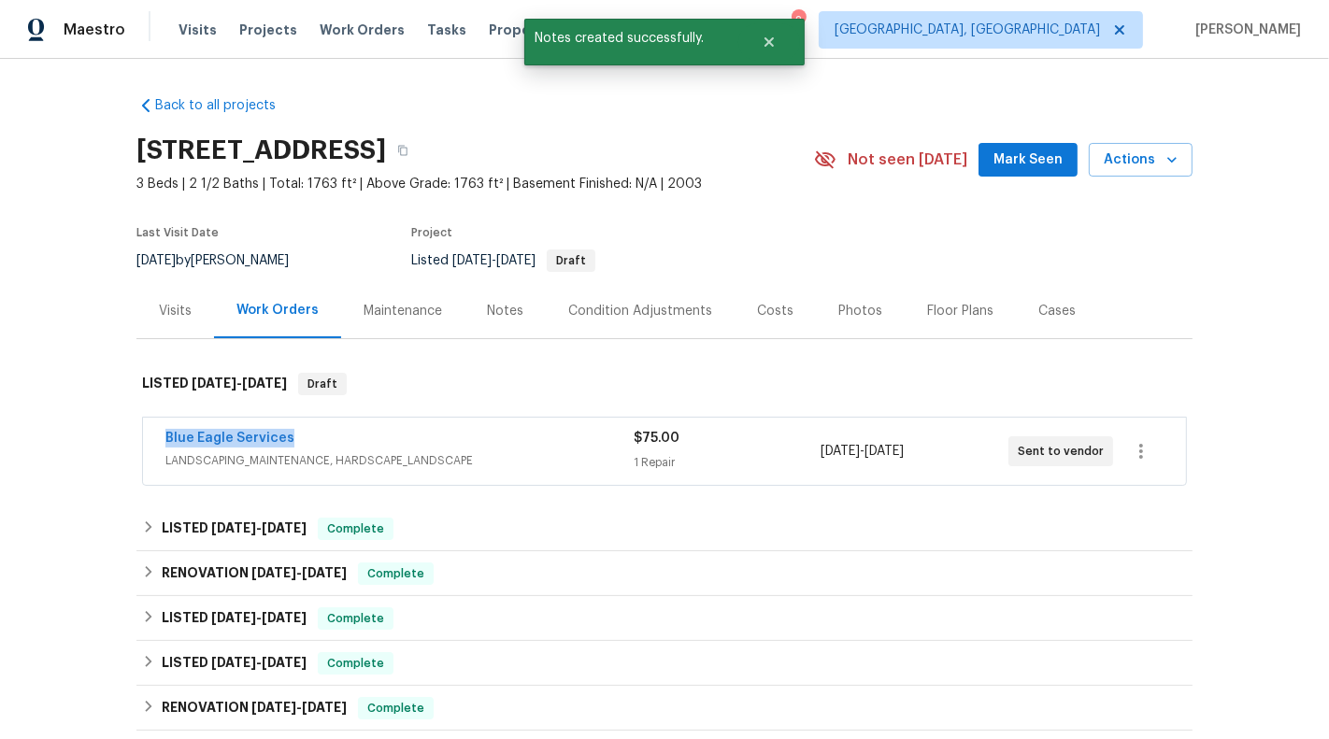
drag, startPoint x: 160, startPoint y: 429, endPoint x: 346, endPoint y: 429, distance: 185.9
click at [347, 429] on div "Blue Eagle Services LANDSCAPING_MAINTENANCE, HARDSCAPE_LANDSCAPE $75.00 1 Repai…" at bounding box center [664, 451] width 1043 height 67
copy link "Blue Eagle Services"
